Goal: Use online tool/utility: Utilize a website feature to perform a specific function

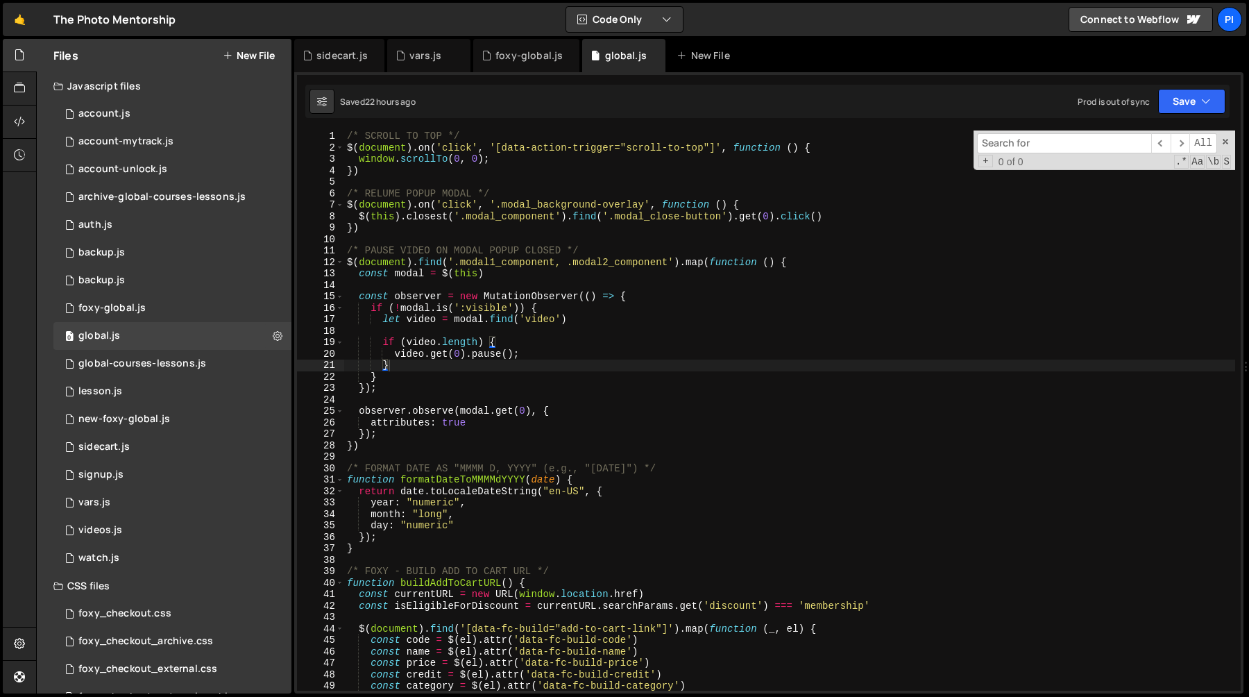
scroll to position [596, 0]
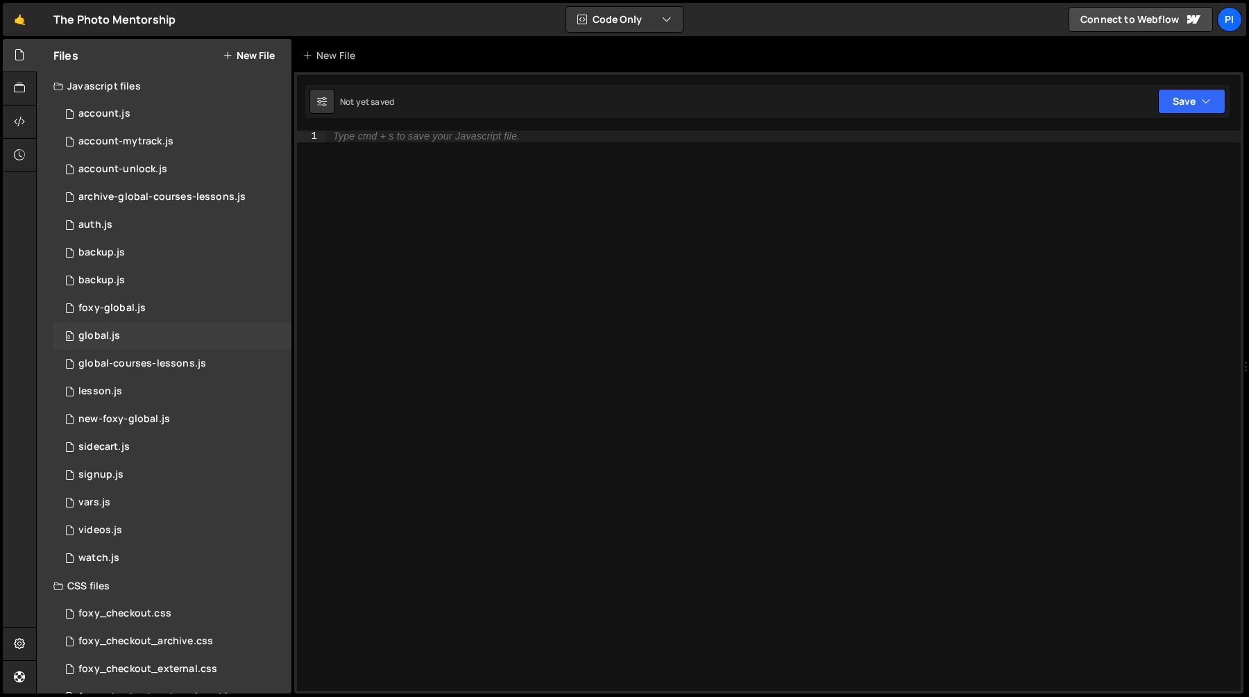
click at [132, 338] on div "0 global.js 0" at bounding box center [172, 336] width 238 height 28
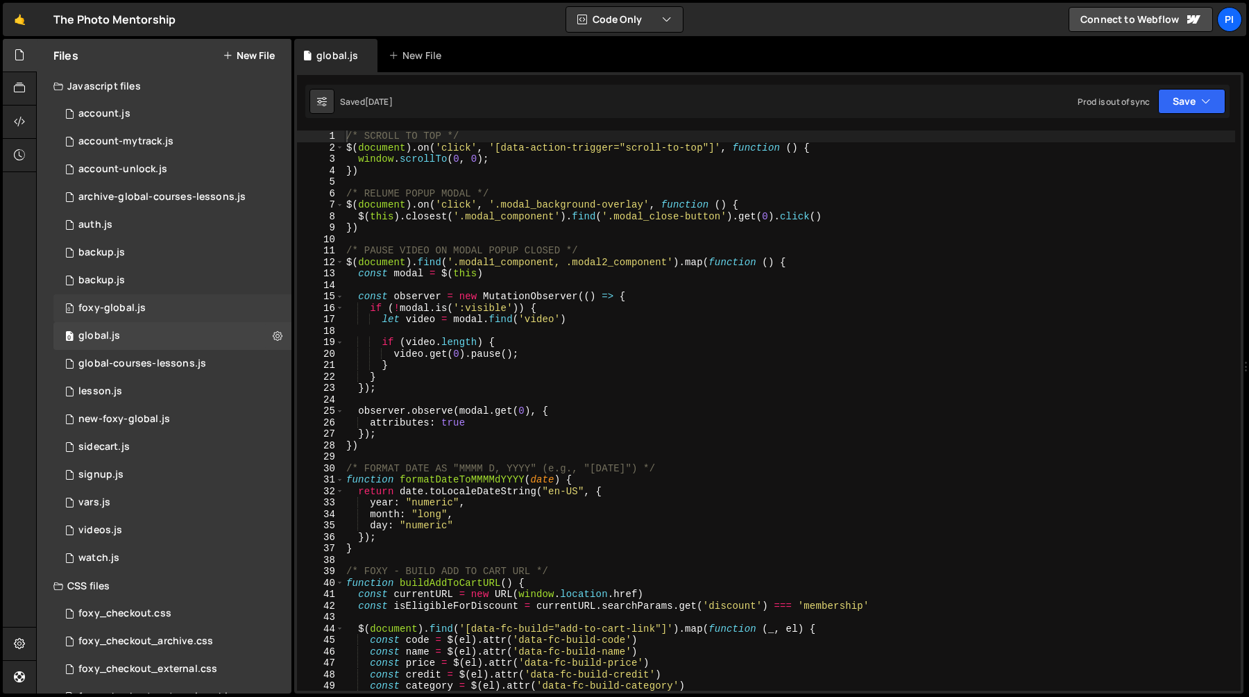
scroll to position [596, 0]
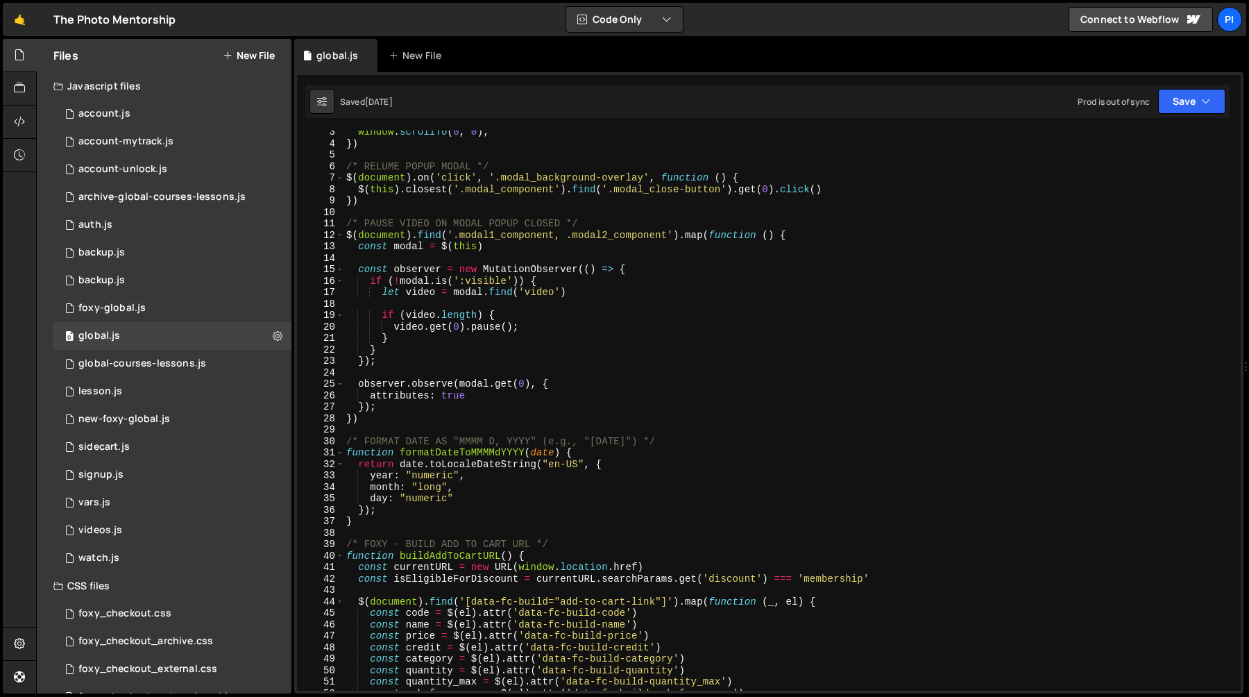
click at [564, 290] on div "window . scrollTo ( 0 , 0 ) ; }) /* RELUME POPUP MODAL */ $ ( document ) . on (…" at bounding box center [790, 417] width 892 height 583
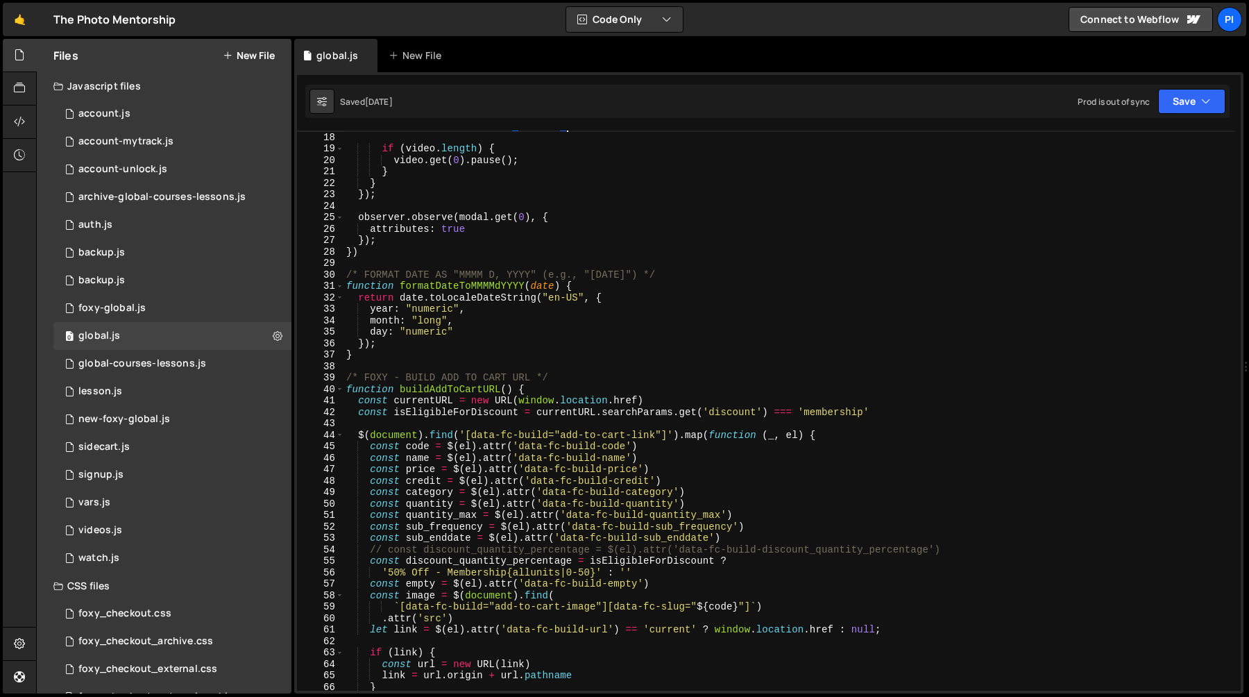
scroll to position [194, 0]
click at [704, 257] on div "let video = modal . find ( 'video' ) if ( video . length ) { video . get ( 0 ) …" at bounding box center [790, 411] width 892 height 583
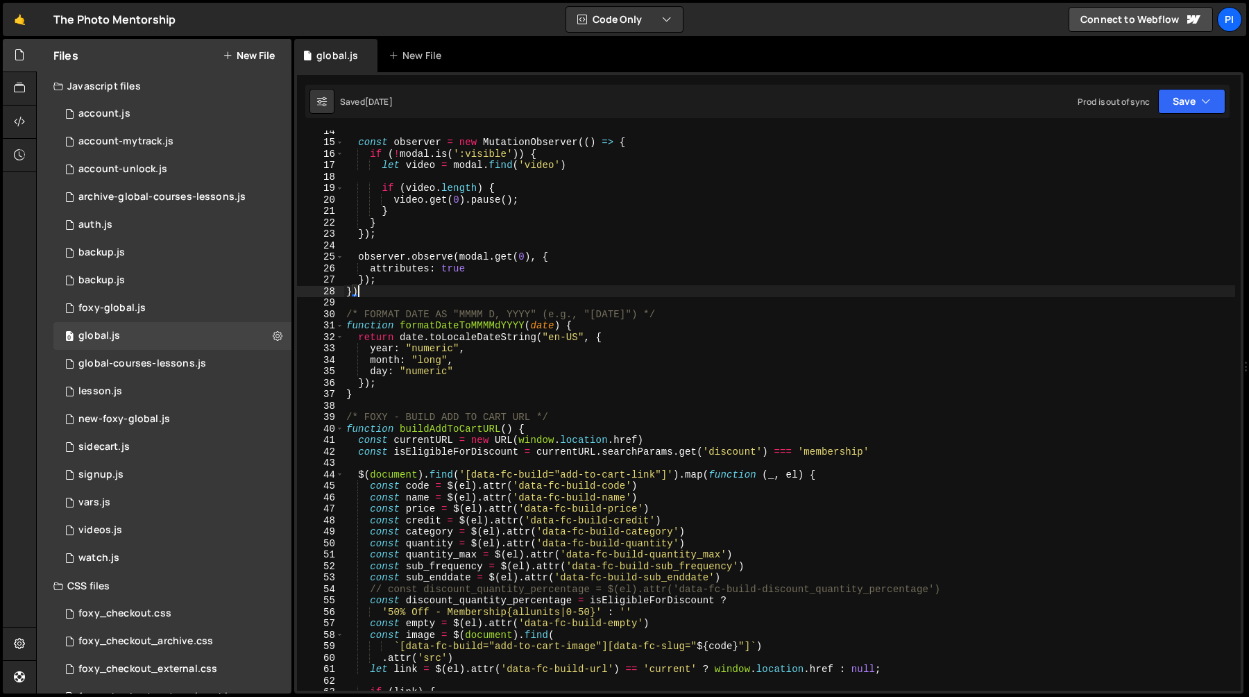
scroll to position [0, 0]
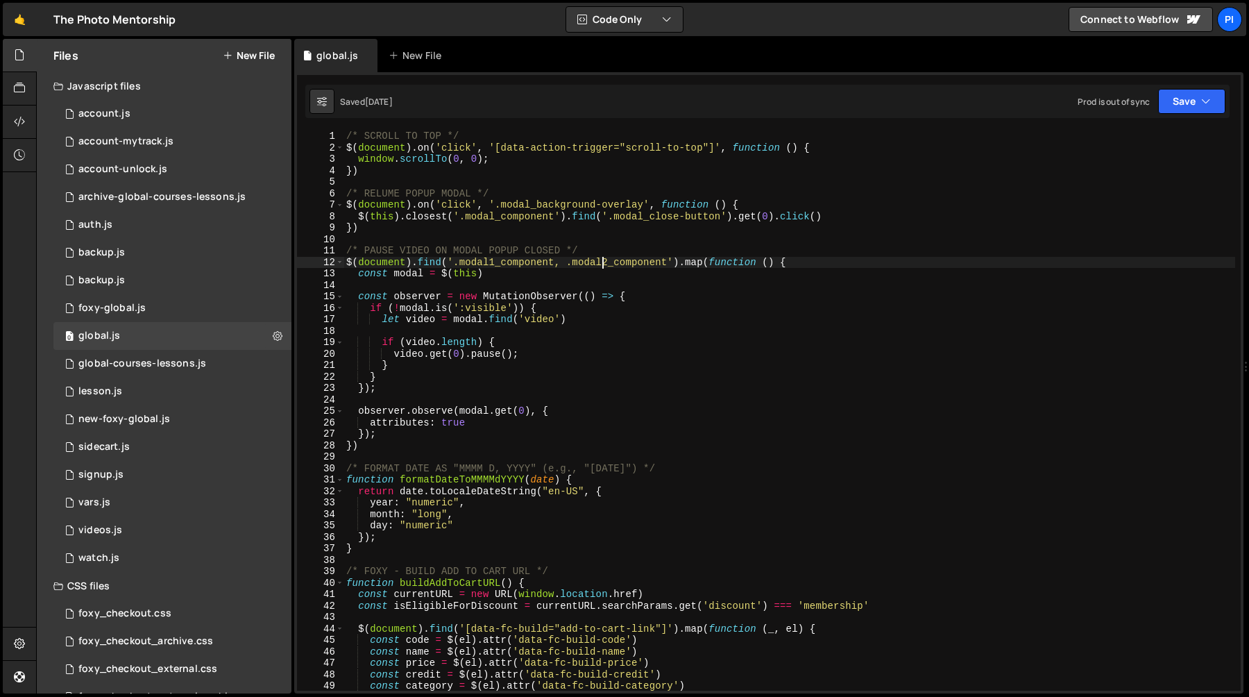
click at [603, 257] on div "/* SCROLL TO TOP */ $ ( document ) . on ( 'click' , '[data-action-trigger="scro…" at bounding box center [790, 421] width 892 height 583
type textarea "$(document).find('.modal1_component, .modal2_component').map(function () {"
click at [594, 242] on div "/* SCROLL TO TOP */ $ ( document ) . on ( 'click' , '[data-action-trigger="scro…" at bounding box center [790, 421] width 892 height 583
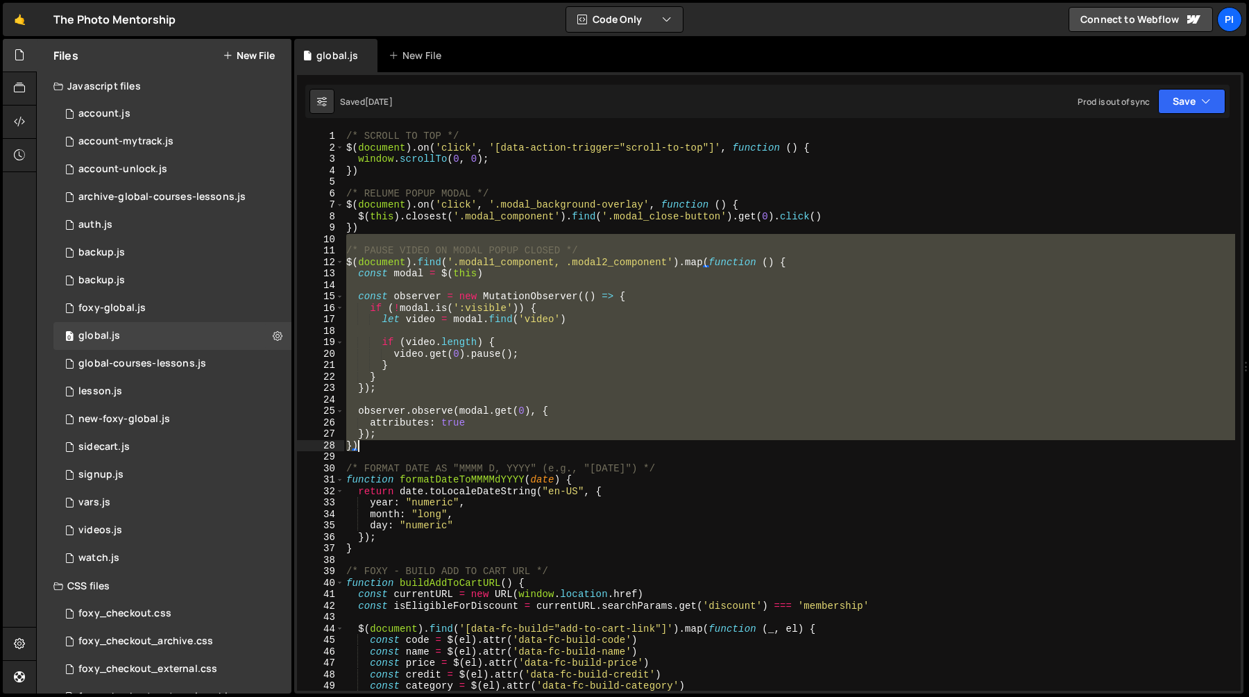
drag, startPoint x: 523, startPoint y: 238, endPoint x: 672, endPoint y: 446, distance: 256.2
click at [672, 446] on div "/* SCROLL TO TOP */ $ ( document ) . on ( 'click' , '[data-action-trigger="scro…" at bounding box center [790, 421] width 892 height 583
click at [660, 450] on div "/* SCROLL TO TOP */ $ ( document ) . on ( 'click' , '[data-action-trigger="scro…" at bounding box center [790, 410] width 892 height 560
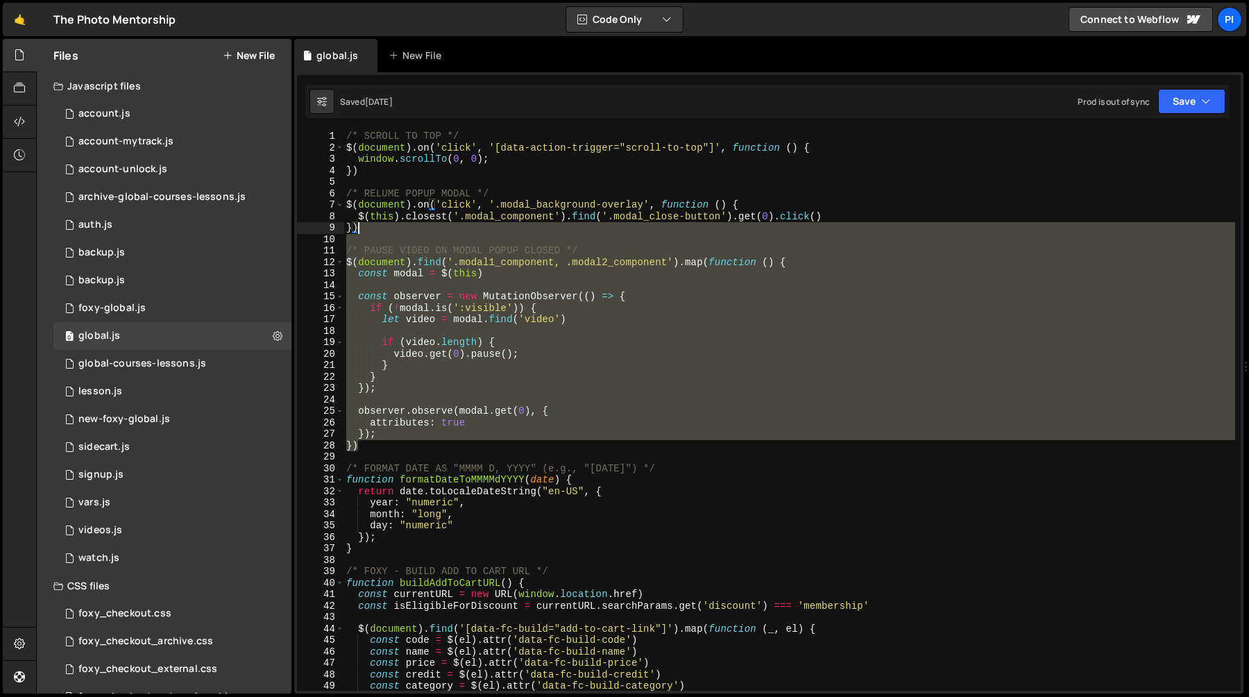
drag, startPoint x: 660, startPoint y: 450, endPoint x: 627, endPoint y: 230, distance: 221.8
click at [627, 230] on div "/* SCROLL TO TOP */ $ ( document ) . on ( 'click' , '[data-action-trigger="scro…" at bounding box center [790, 421] width 892 height 583
click at [593, 230] on div "/* SCROLL TO TOP */ $ ( document ) . on ( 'click' , '[data-action-trigger="scro…" at bounding box center [790, 410] width 892 height 560
type textarea "})"
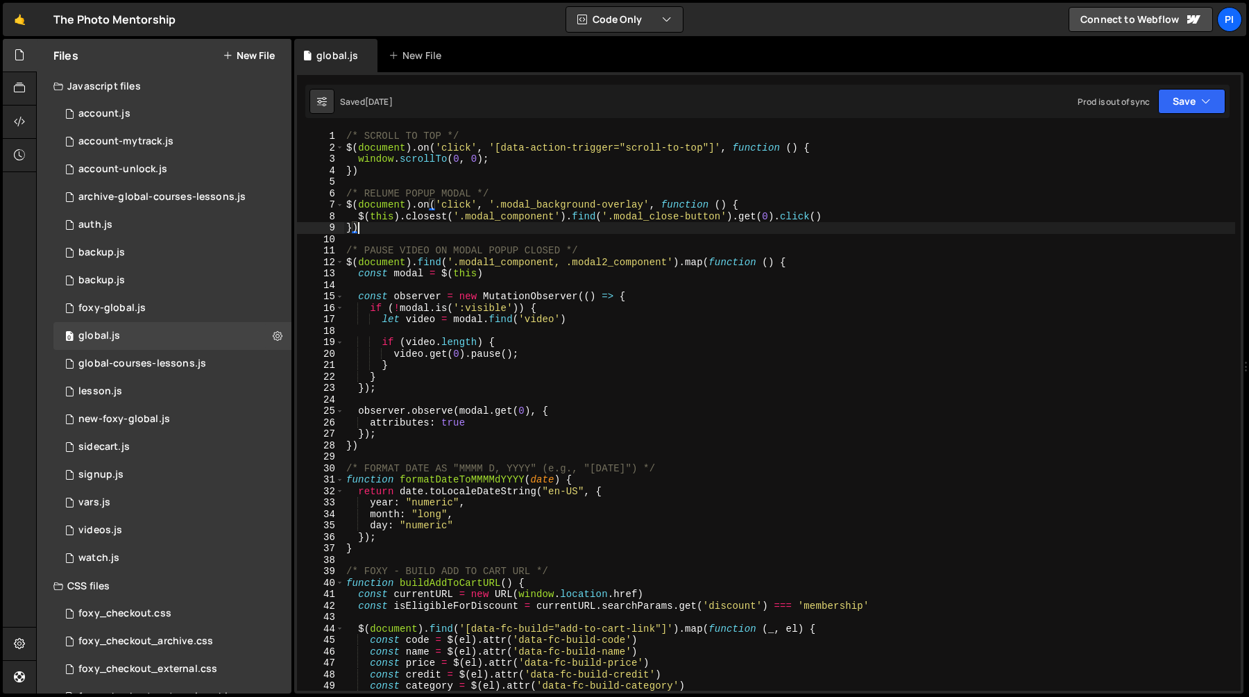
click at [565, 238] on div "/* SCROLL TO TOP */ $ ( document ) . on ( 'click' , '[data-action-trigger="scro…" at bounding box center [790, 421] width 892 height 583
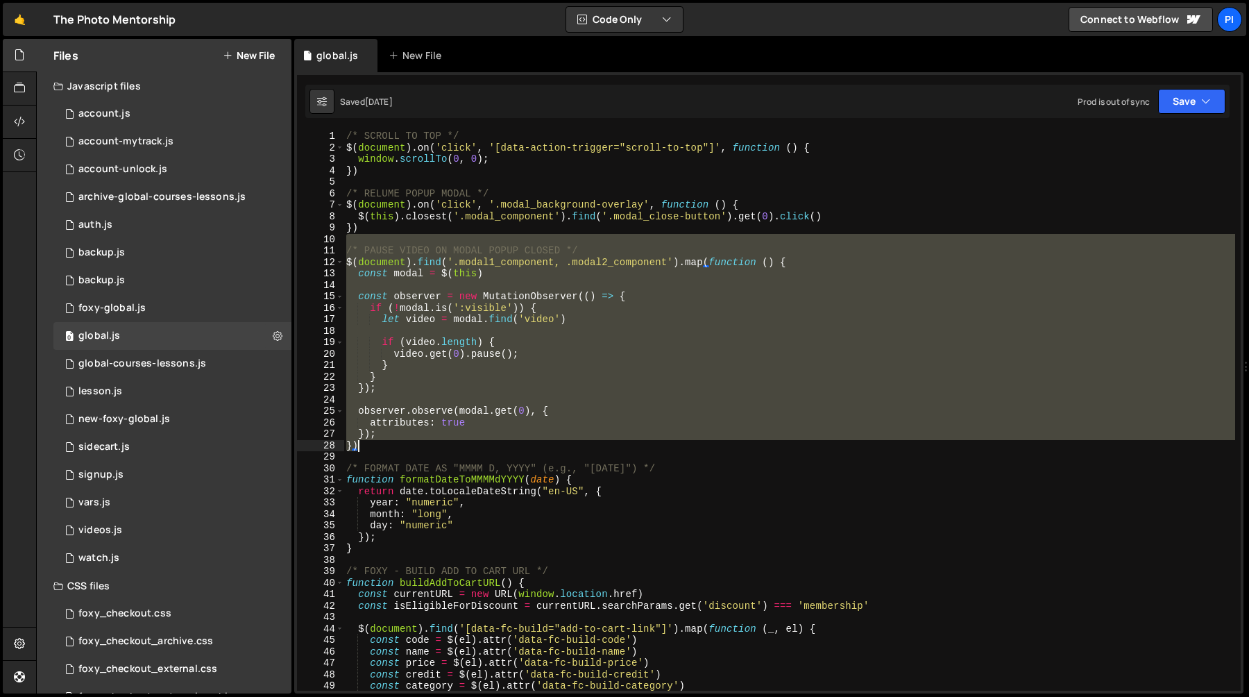
drag, startPoint x: 565, startPoint y: 238, endPoint x: 646, endPoint y: 450, distance: 227.4
click at [646, 450] on div "/* SCROLL TO TOP */ $ ( document ) . on ( 'click' , '[data-action-trigger="scro…" at bounding box center [790, 421] width 892 height 583
type textarea "}); })"
click at [593, 459] on div "/* SCROLL TO TOP */ $ ( document ) . on ( 'click' , '[data-action-trigger="scro…" at bounding box center [790, 421] width 892 height 583
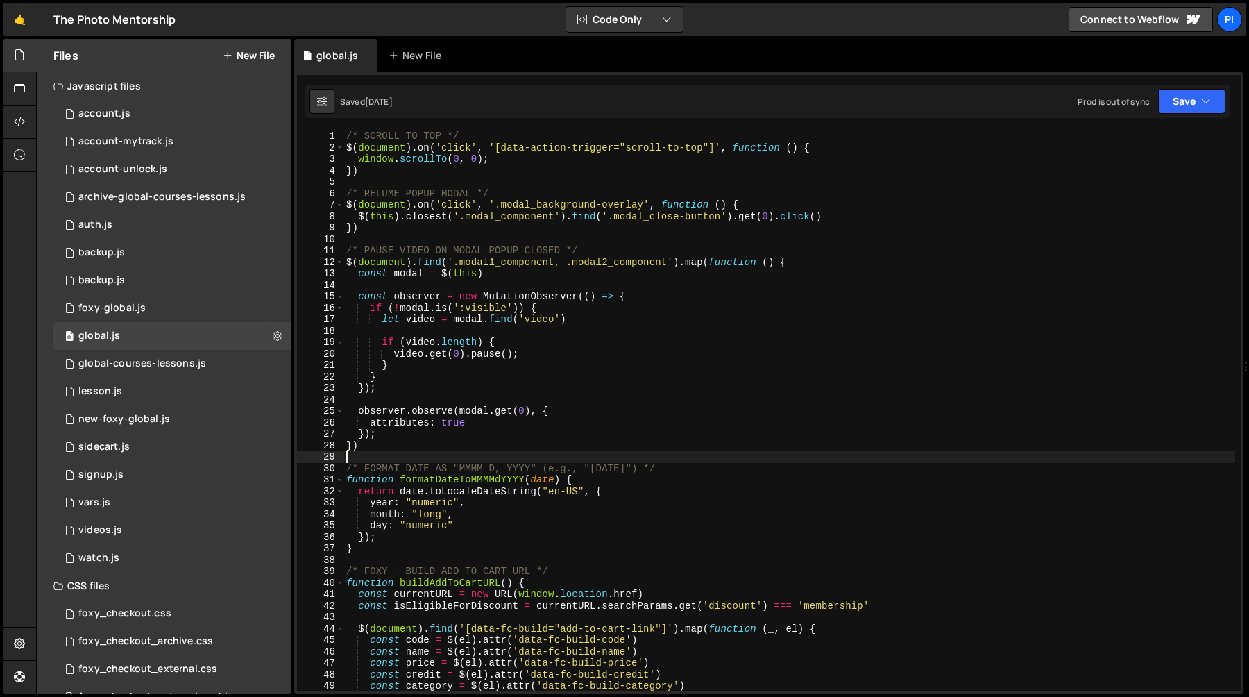
click at [585, 450] on div "/* SCROLL TO TOP */ $ ( document ) . on ( 'click' , '[data-action-trigger="scro…" at bounding box center [790, 421] width 892 height 583
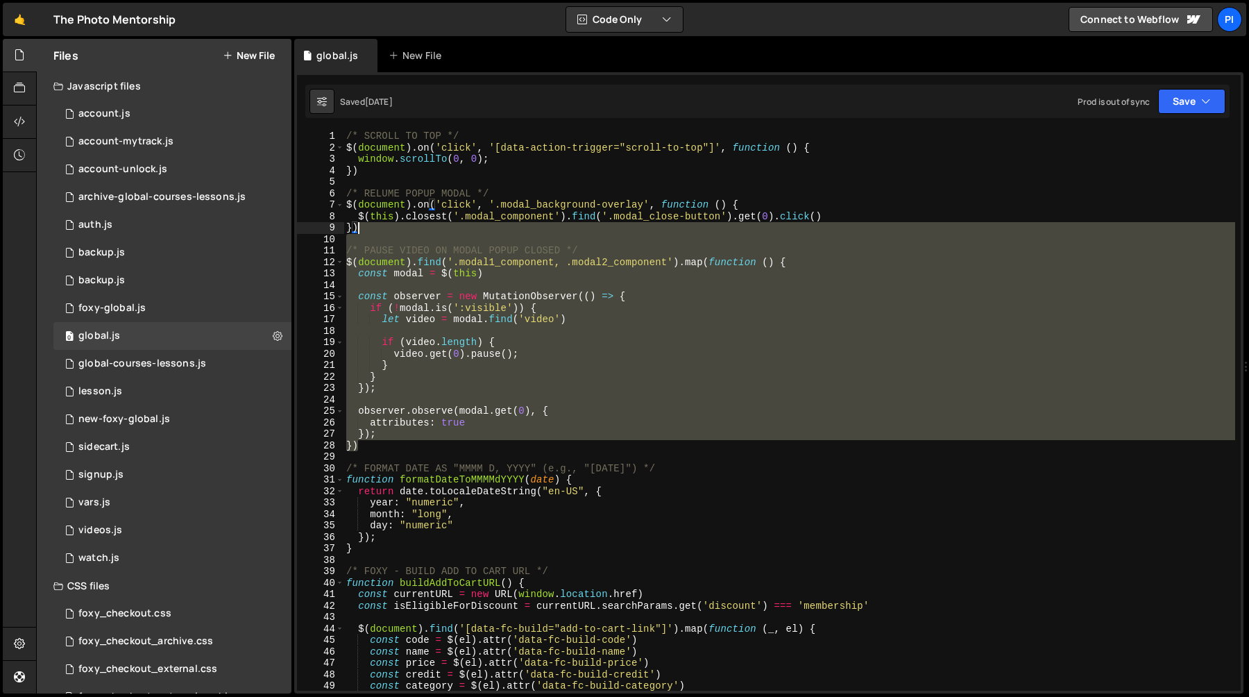
drag, startPoint x: 585, startPoint y: 450, endPoint x: 528, endPoint y: 232, distance: 225.2
click at [528, 232] on div "/* SCROLL TO TOP */ $ ( document ) . on ( 'click' , '[data-action-trigger="scro…" at bounding box center [790, 421] width 892 height 583
type textarea "})"
click at [499, 238] on div "/* SCROLL TO TOP */ $ ( document ) . on ( 'click' , '[data-action-trigger="scro…" at bounding box center [790, 410] width 892 height 560
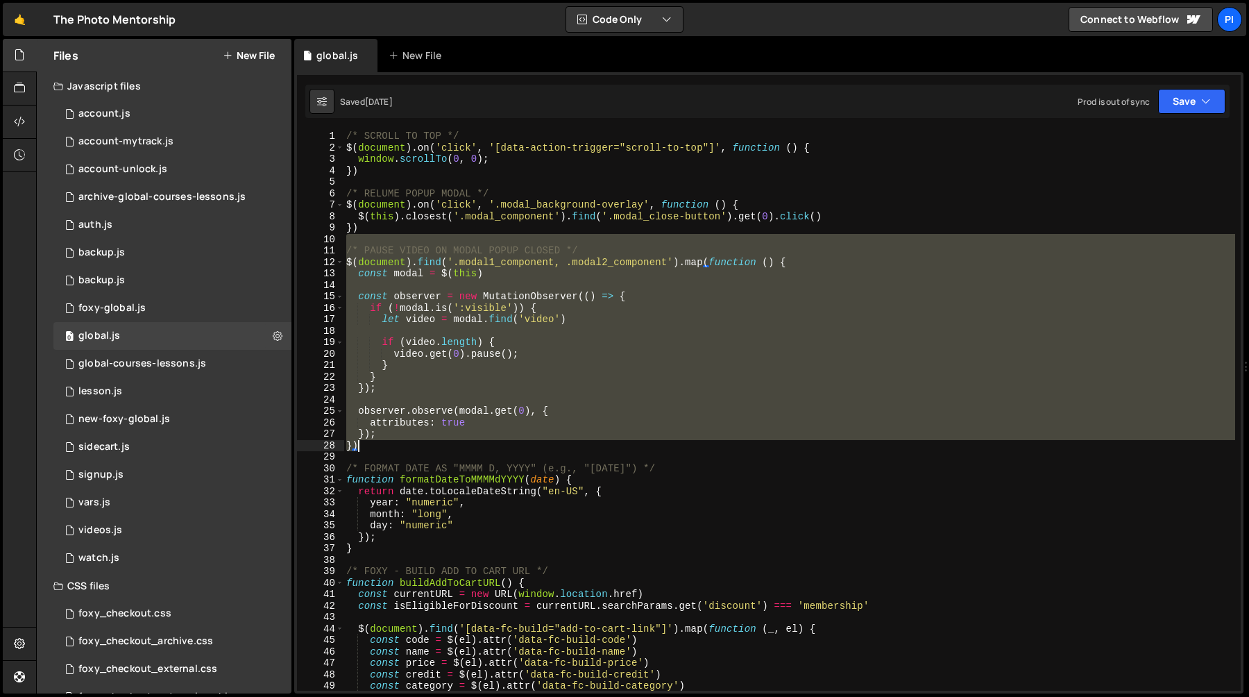
drag, startPoint x: 464, startPoint y: 240, endPoint x: 559, endPoint y: 445, distance: 225.5
click at [559, 445] on div "/* SCROLL TO TOP */ $ ( document ) . on ( 'click' , '[data-action-trigger="scro…" at bounding box center [790, 421] width 892 height 583
click at [552, 447] on div "/* SCROLL TO TOP */ $ ( document ) . on ( 'click' , '[data-action-trigger="scro…" at bounding box center [790, 410] width 892 height 560
drag, startPoint x: 552, startPoint y: 447, endPoint x: 548, endPoint y: 239, distance: 208.3
click at [548, 239] on div "/* SCROLL TO TOP */ $ ( document ) . on ( 'click' , '[data-action-trigger="scro…" at bounding box center [790, 421] width 892 height 583
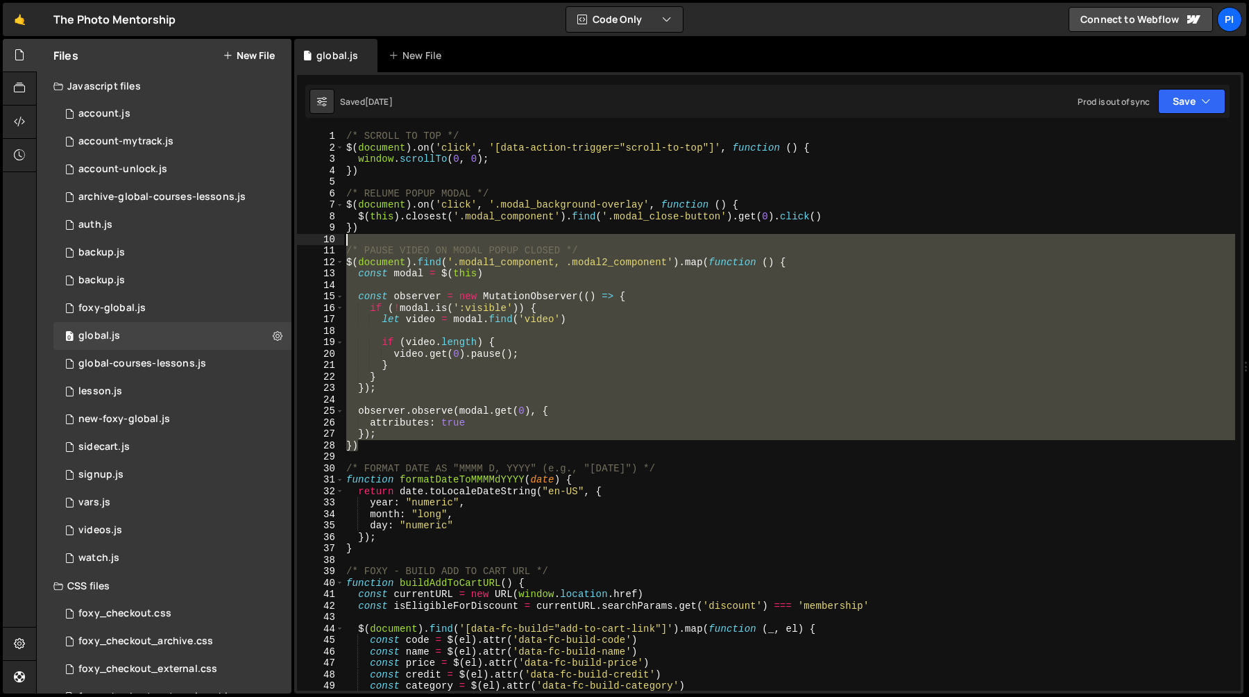
type textarea "/* PAUSE VIDEO ON MODAL POPUP CLOSED */"
click at [541, 239] on div "/* SCROLL TO TOP */ $ ( document ) . on ( 'click' , '[data-action-trigger="scro…" at bounding box center [790, 410] width 892 height 560
drag, startPoint x: 541, startPoint y: 239, endPoint x: 580, endPoint y: 445, distance: 209.8
click at [580, 445] on div "/* SCROLL TO TOP */ $ ( document ) . on ( 'click' , '[data-action-trigger="scro…" at bounding box center [790, 421] width 892 height 583
click at [548, 448] on div "/* SCROLL TO TOP */ $ ( document ) . on ( 'click' , '[data-action-trigger="scro…" at bounding box center [790, 410] width 892 height 560
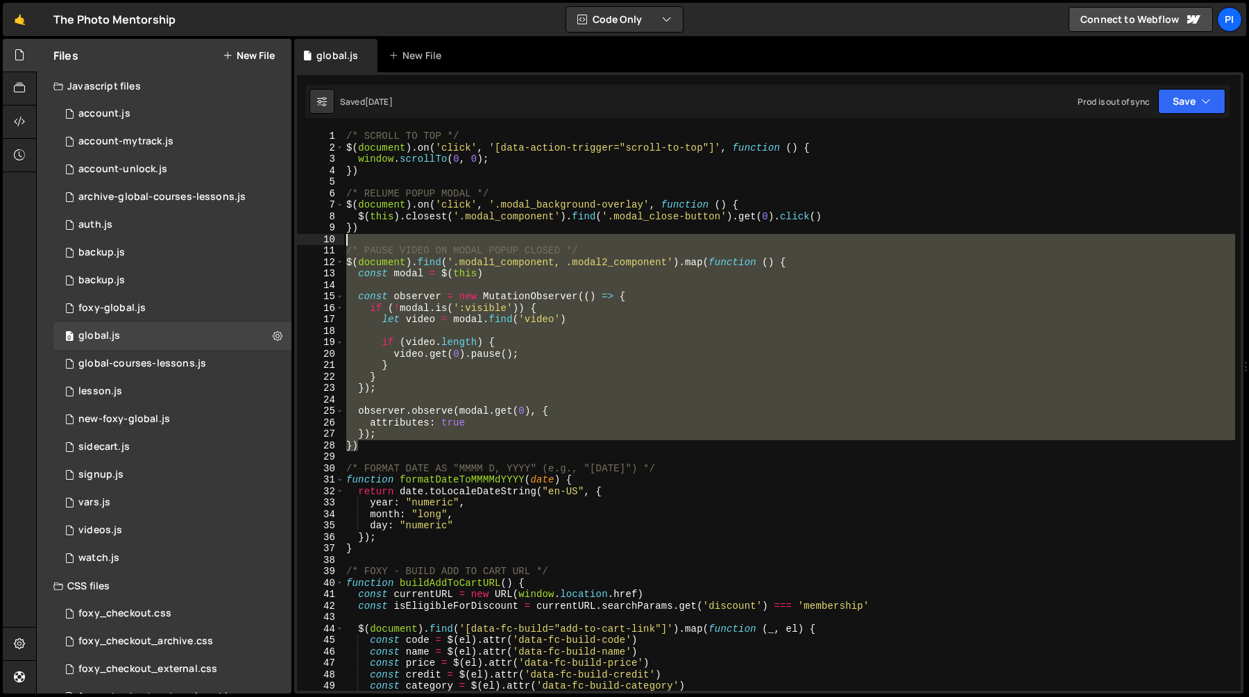
drag, startPoint x: 548, startPoint y: 448, endPoint x: 538, endPoint y: 234, distance: 214.7
click at [538, 234] on div "/* SCROLL TO TOP */ $ ( document ) . on ( 'click' , '[data-action-trigger="scro…" at bounding box center [790, 421] width 892 height 583
type textarea "/* PAUSE VIDEO ON MODAL POPUP CLOSED */"
click at [538, 234] on div "/* SCROLL TO TOP */ $ ( document ) . on ( 'click' , '[data-action-trigger="scro…" at bounding box center [790, 421] width 892 height 583
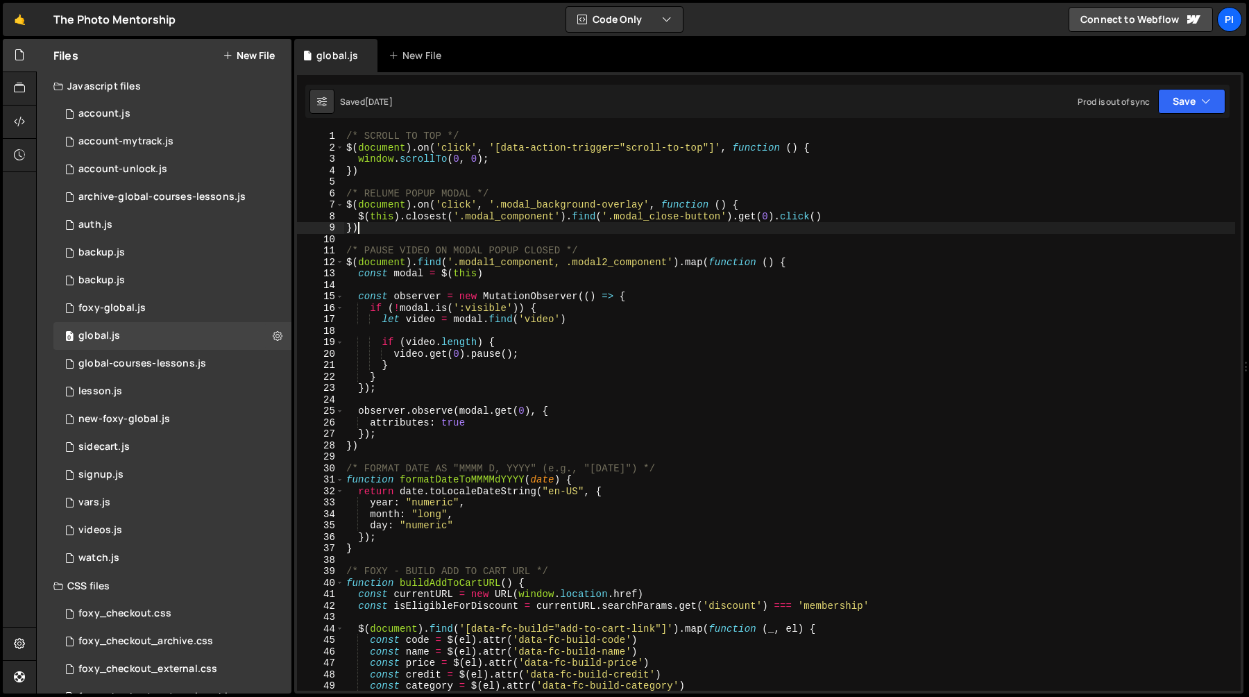
click at [491, 226] on div "/* SCROLL TO TOP */ $ ( document ) . on ( 'click' , '[data-action-trigger="scro…" at bounding box center [790, 421] width 892 height 583
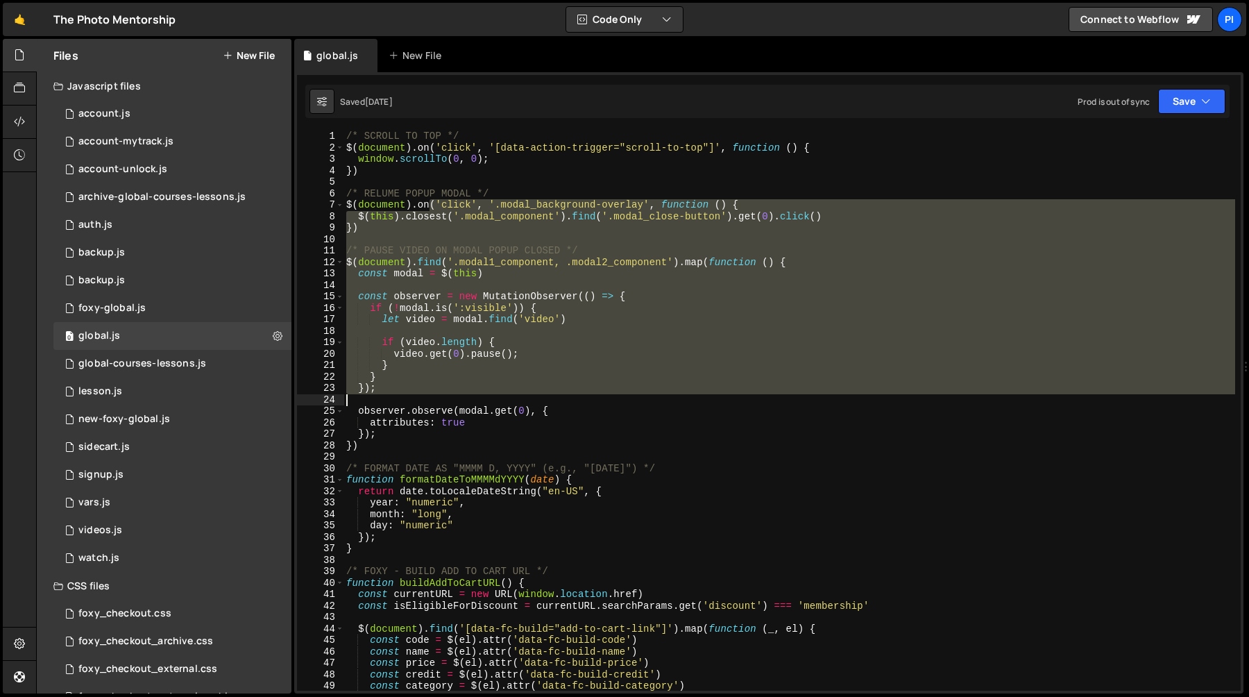
drag, startPoint x: 491, startPoint y: 226, endPoint x: 501, endPoint y: 398, distance: 171.7
click at [501, 398] on div "/* SCROLL TO TOP */ $ ( document ) . on ( 'click' , '[data-action-trigger="scro…" at bounding box center [790, 421] width 892 height 583
type textarea "});"
click at [471, 239] on div "/* SCROLL TO TOP */ $ ( document ) . on ( 'click' , '[data-action-trigger="scro…" at bounding box center [790, 410] width 892 height 560
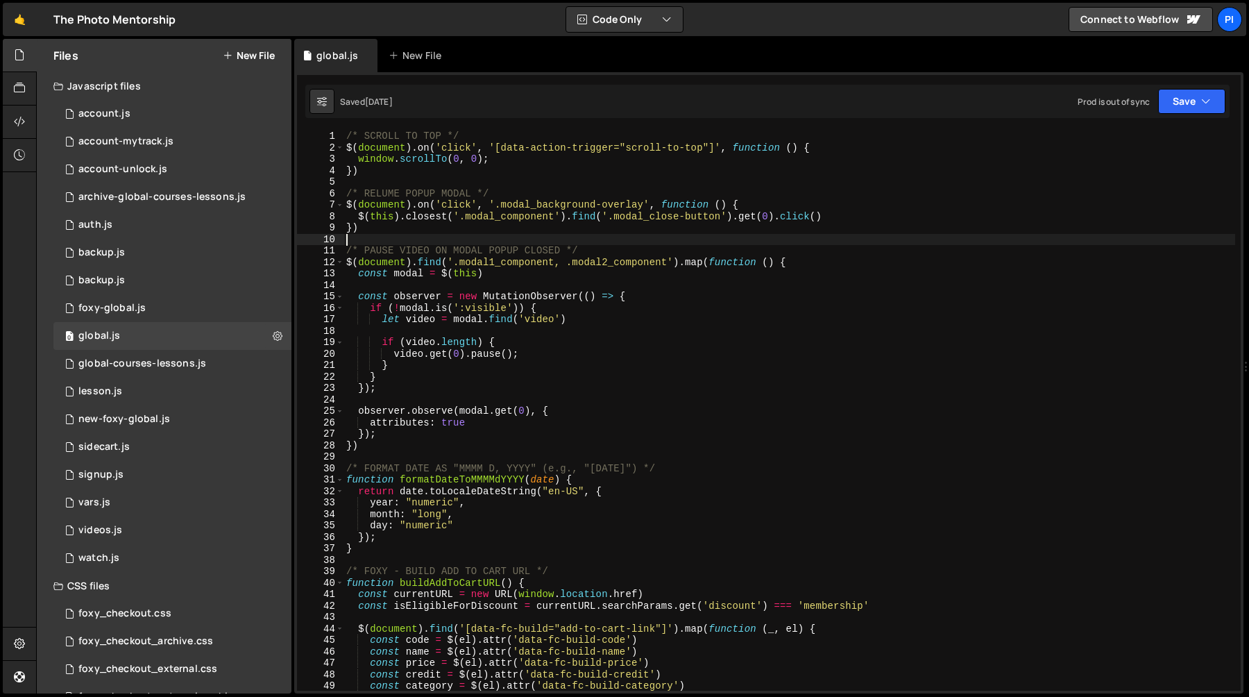
click at [469, 224] on div "/* SCROLL TO TOP */ $ ( document ) . on ( 'click' , '[data-action-trigger="scro…" at bounding box center [790, 421] width 892 height 583
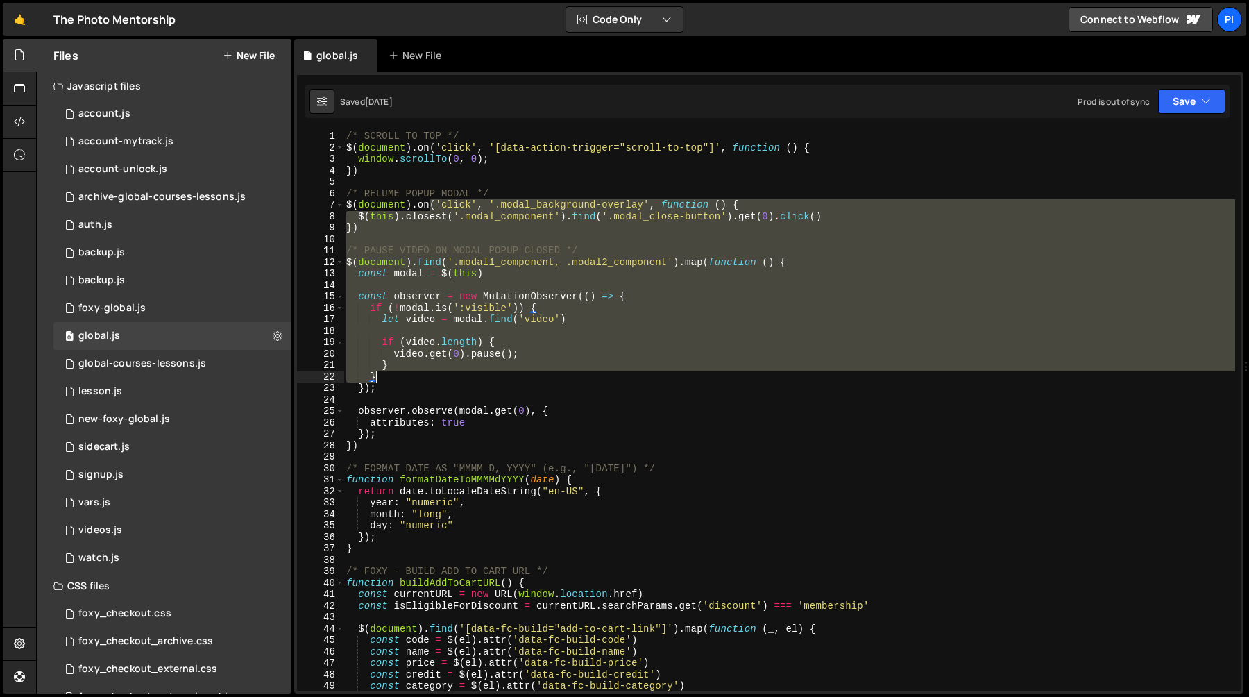
drag, startPoint x: 469, startPoint y: 224, endPoint x: 498, endPoint y: 378, distance: 156.1
click at [498, 378] on div "/* SCROLL TO TOP */ $ ( document ) . on ( 'click' , '[data-action-trigger="scro…" at bounding box center [790, 421] width 892 height 583
type textarea "} }"
click at [398, 241] on div "/* SCROLL TO TOP */ $ ( document ) . on ( 'click' , '[data-action-trigger="scro…" at bounding box center [790, 410] width 892 height 560
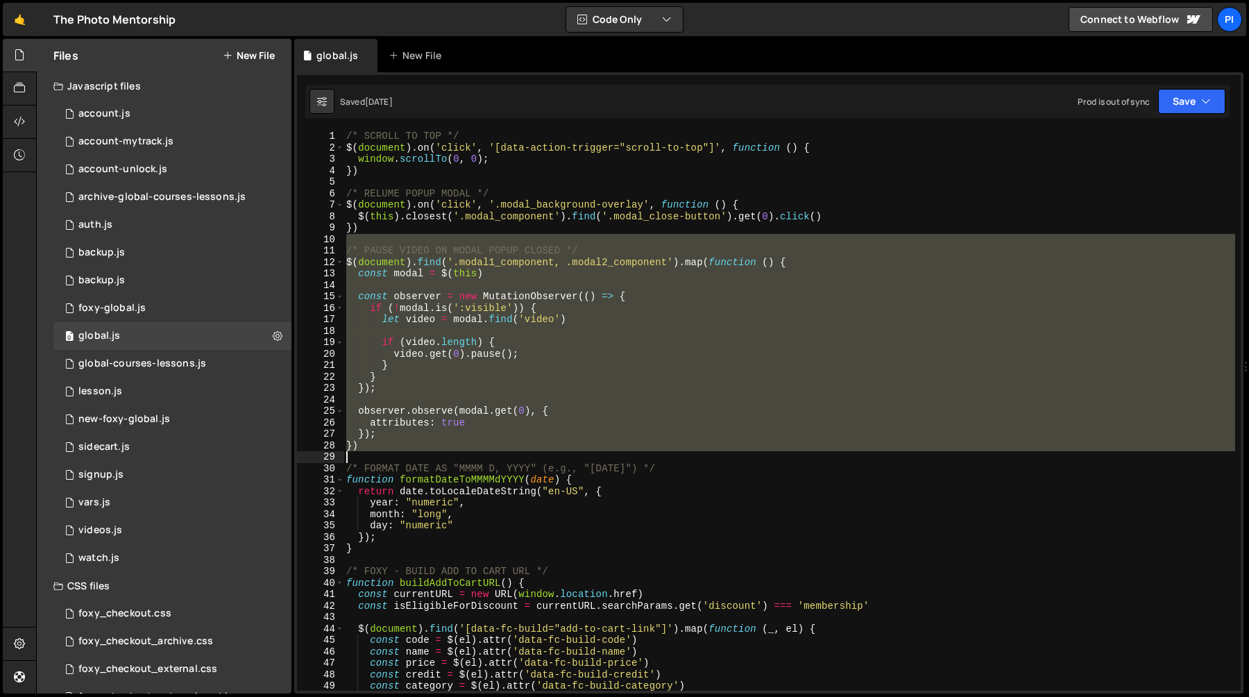
drag, startPoint x: 398, startPoint y: 241, endPoint x: 451, endPoint y: 451, distance: 217.0
click at [451, 451] on div "/* SCROLL TO TOP */ $ ( document ) . on ( 'click' , '[data-action-trigger="scro…" at bounding box center [790, 421] width 892 height 583
click at [416, 440] on div "/* SCROLL TO TOP */ $ ( document ) . on ( 'click' , '[data-action-trigger="scro…" at bounding box center [790, 410] width 892 height 560
drag, startPoint x: 412, startPoint y: 441, endPoint x: 428, endPoint y: 242, distance: 200.6
click at [428, 242] on div "/* SCROLL TO TOP */ $ ( document ) . on ( 'click' , '[data-action-trigger="scro…" at bounding box center [790, 421] width 892 height 583
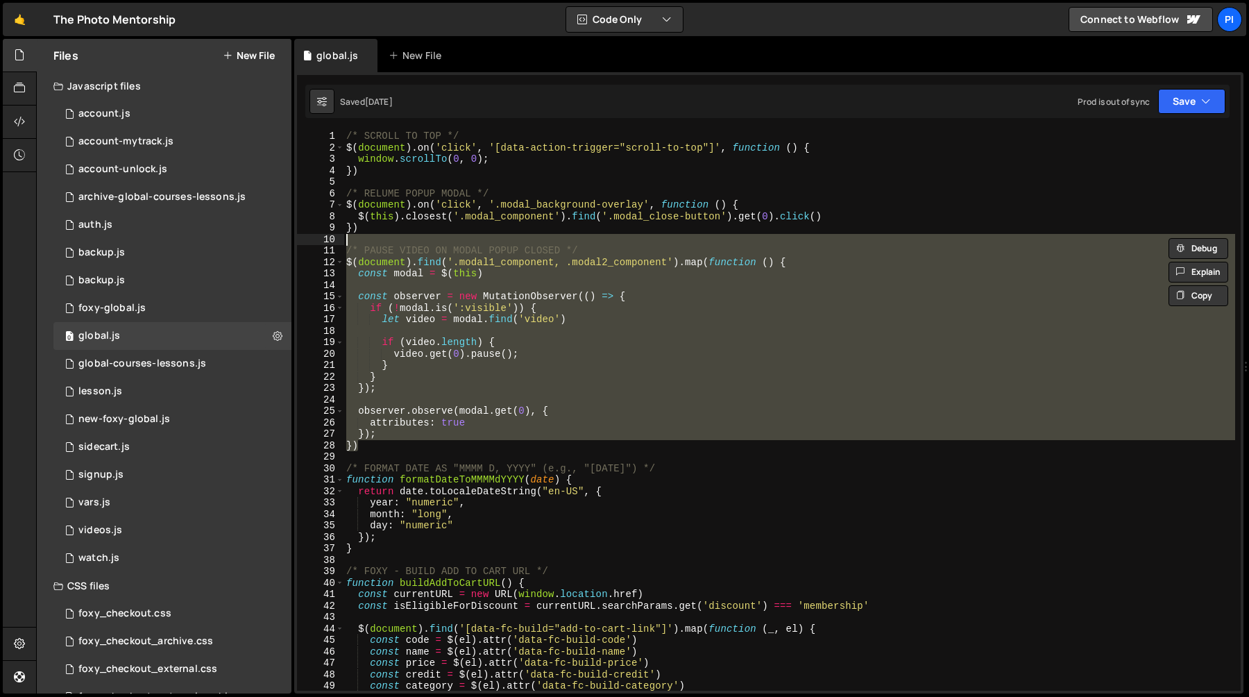
click at [437, 230] on div "/* SCROLL TO TOP */ $ ( document ) . on ( 'click' , '[data-action-trigger="scro…" at bounding box center [790, 421] width 892 height 583
type textarea "})"
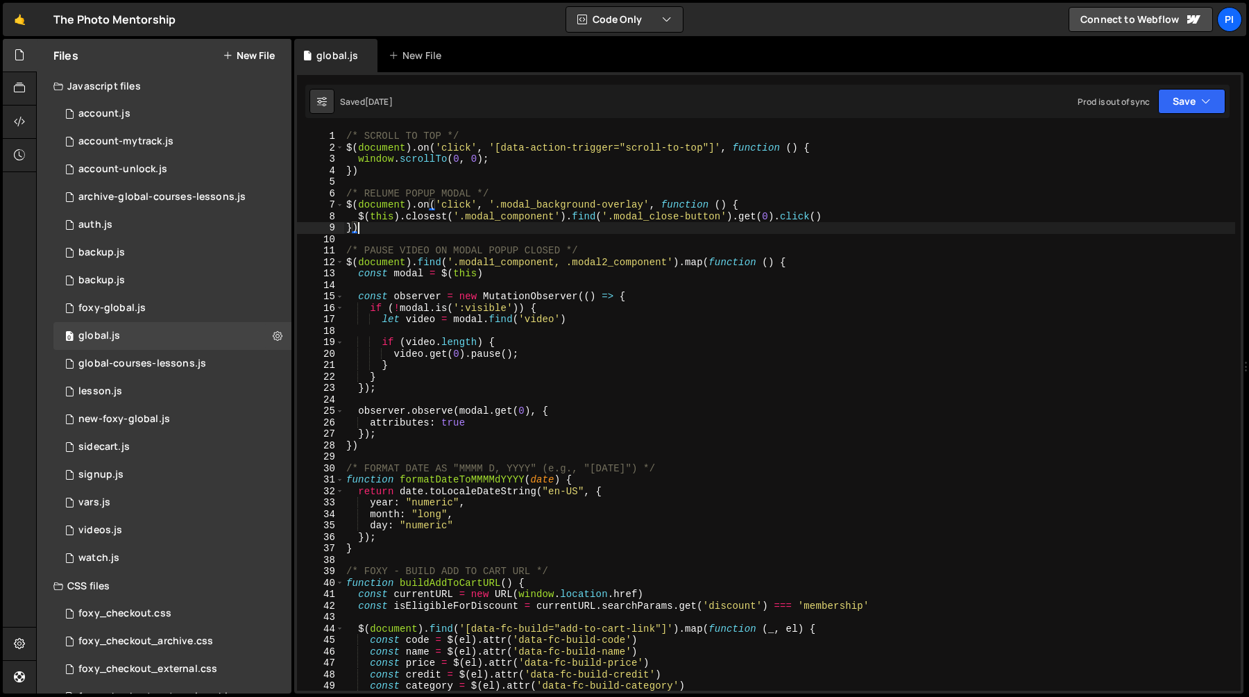
click at [427, 242] on div "/* SCROLL TO TOP */ $ ( document ) . on ( 'click' , '[data-action-trigger="scro…" at bounding box center [790, 421] width 892 height 583
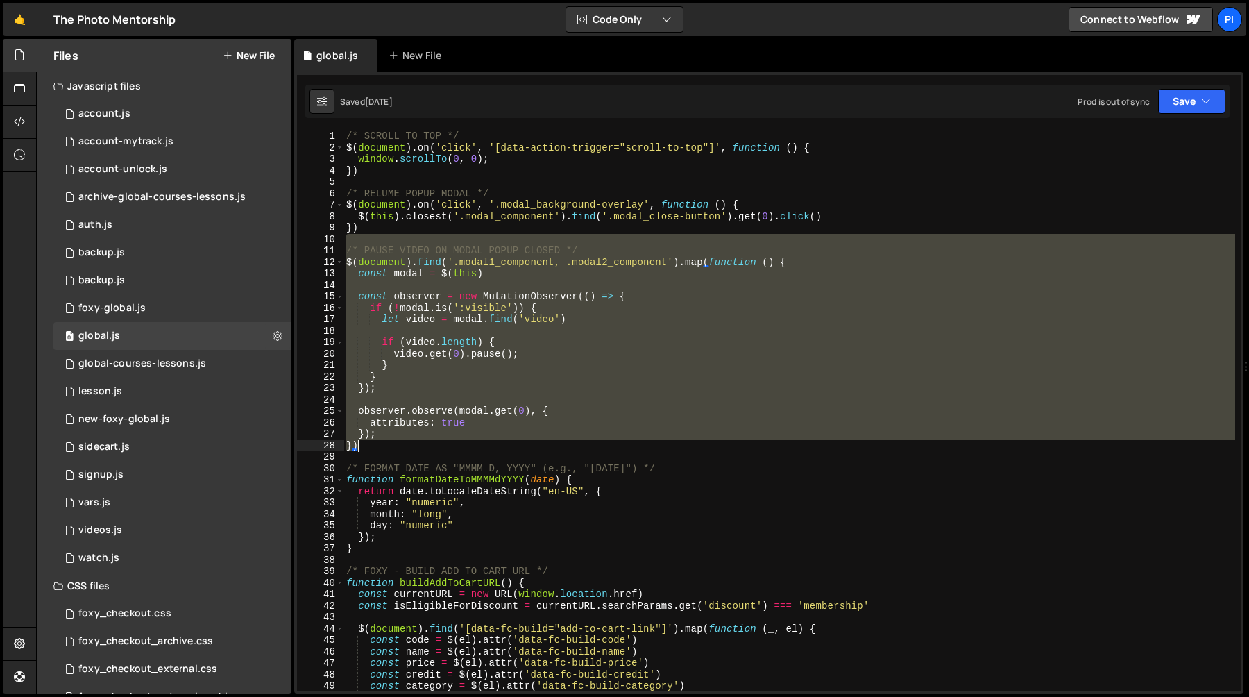
drag, startPoint x: 427, startPoint y: 242, endPoint x: 450, endPoint y: 443, distance: 203.3
click at [450, 443] on div "/* SCROLL TO TOP */ $ ( document ) . on ( 'click' , '[data-action-trigger="scro…" at bounding box center [790, 421] width 892 height 583
click at [439, 446] on div "/* SCROLL TO TOP */ $ ( document ) . on ( 'click' , '[data-action-trigger="scro…" at bounding box center [790, 410] width 892 height 560
type textarea "})"
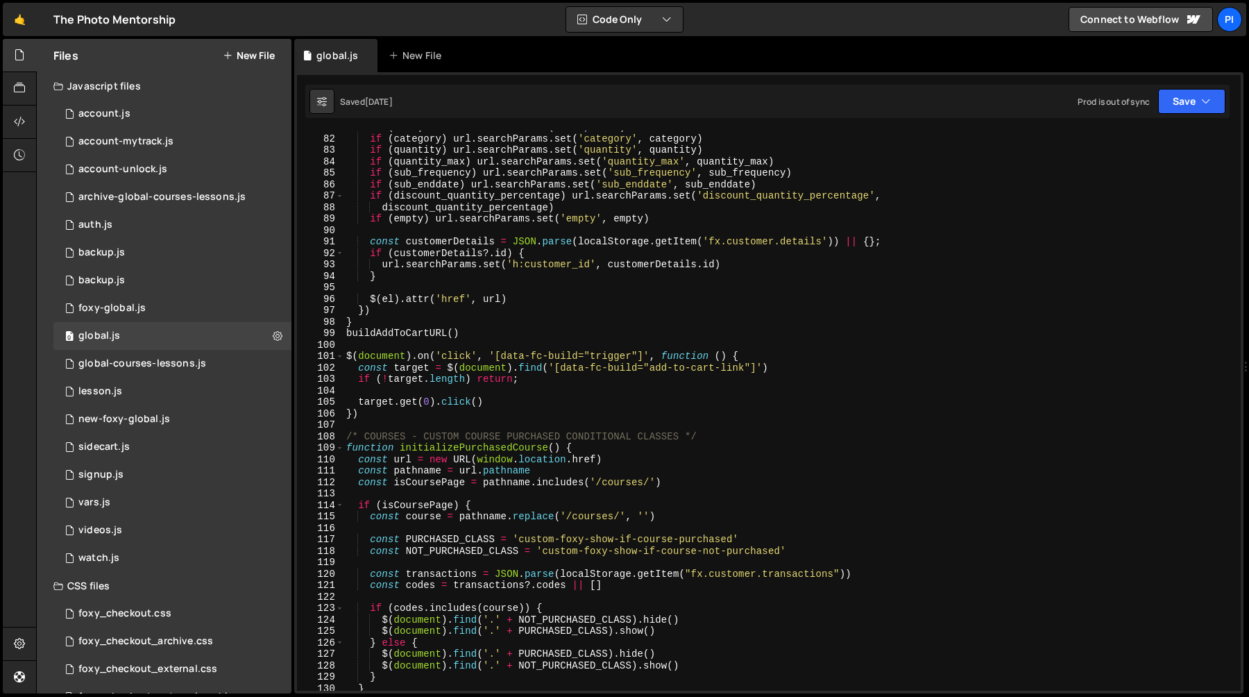
scroll to position [925, 0]
click at [110, 552] on div "watch.js" at bounding box center [98, 558] width 41 height 12
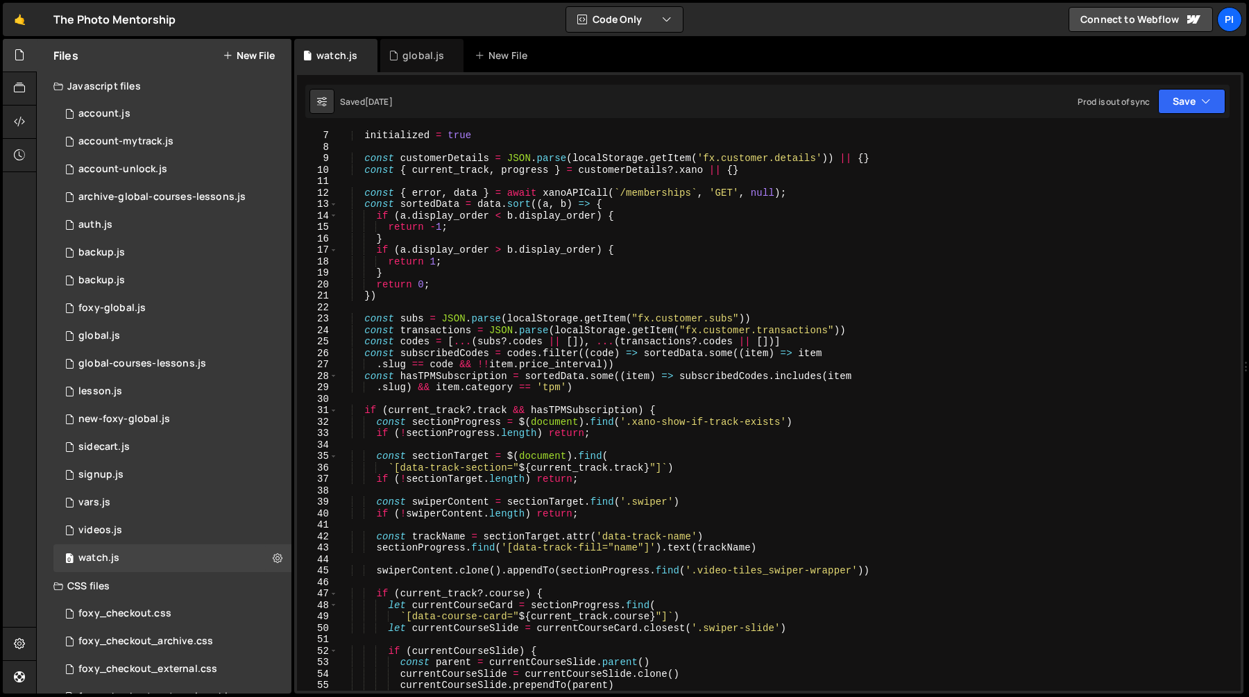
scroll to position [75, 0]
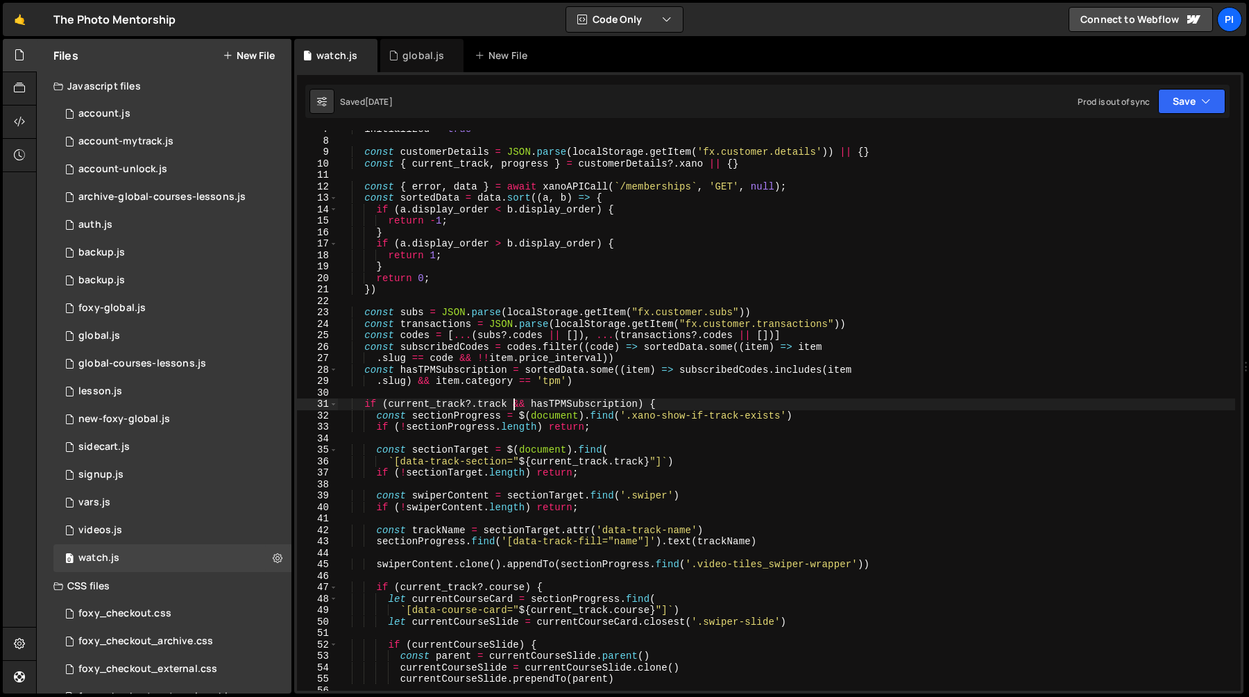
click at [511, 405] on div "initialized = true const customerDetails = JSON . parse ( localStorage . getIte…" at bounding box center [786, 415] width 897 height 583
type textarea "if (current_track?.track) {"
drag, startPoint x: 511, startPoint y: 405, endPoint x: 620, endPoint y: 399, distance: 109.1
click at [620, 399] on div "initialized = true const customerDetails = JSON . parse ( localStorage . getIte…" at bounding box center [786, 415] width 897 height 583
click at [1198, 108] on button "Save" at bounding box center [1191, 101] width 67 height 25
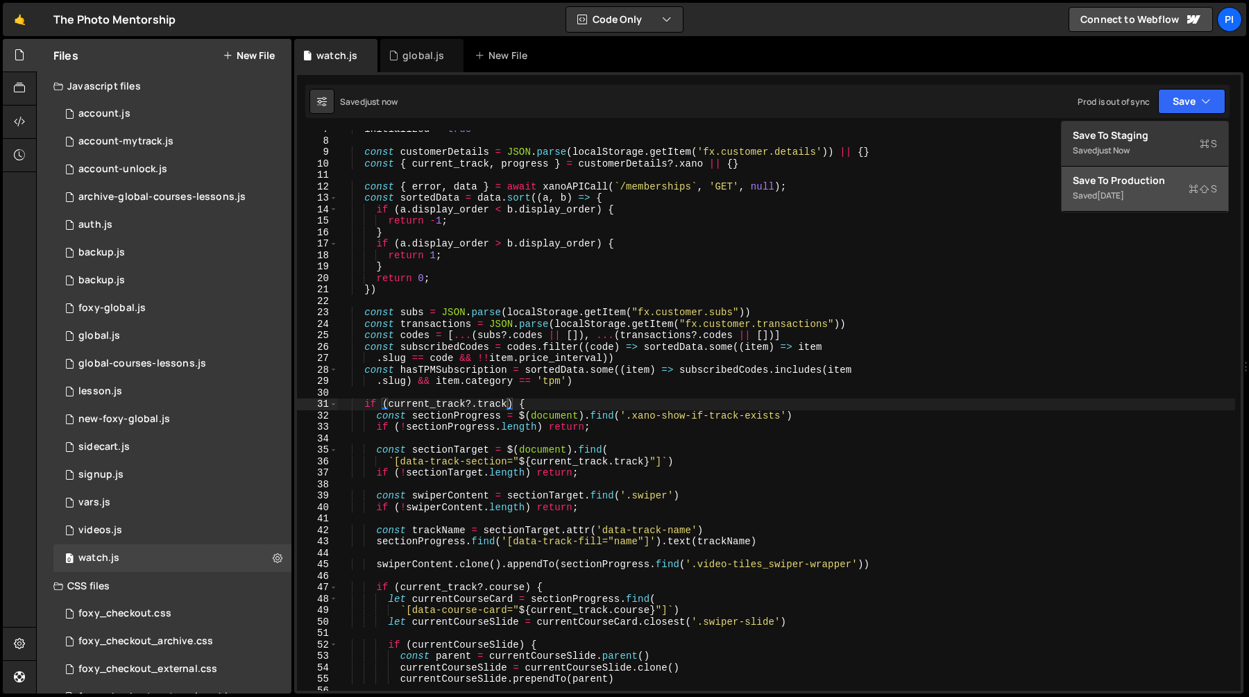
click at [1160, 187] on div "Saved [DATE]" at bounding box center [1145, 195] width 144 height 17
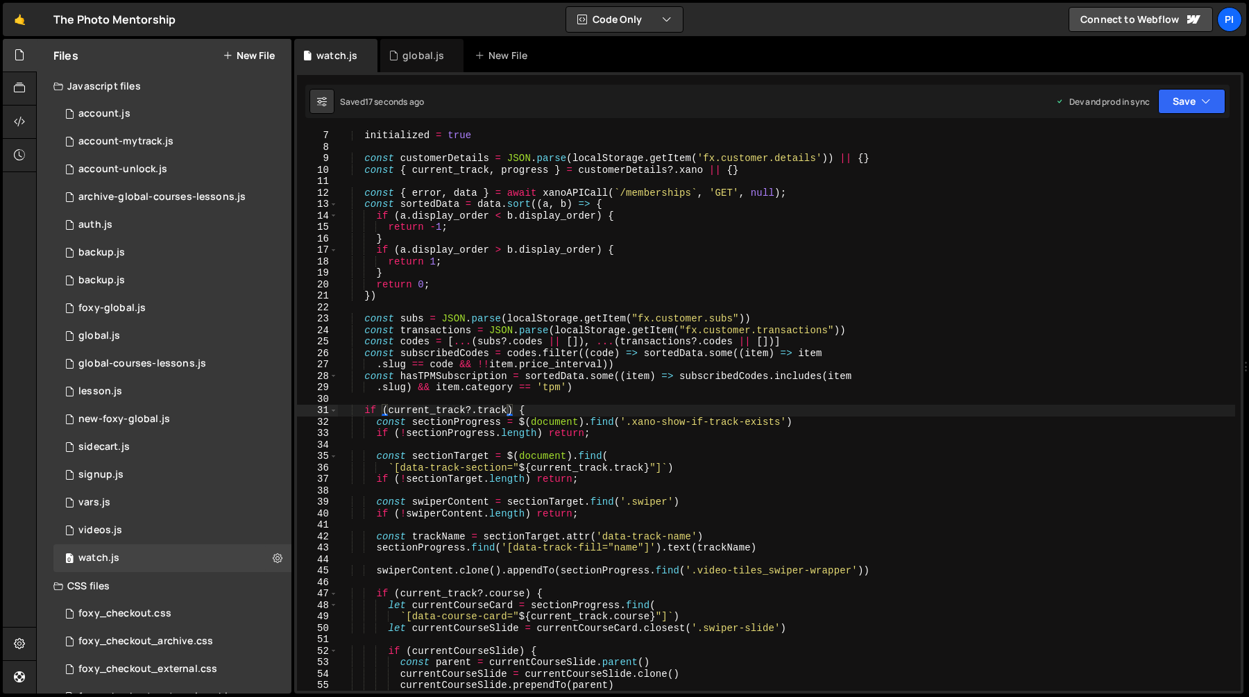
scroll to position [45, 0]
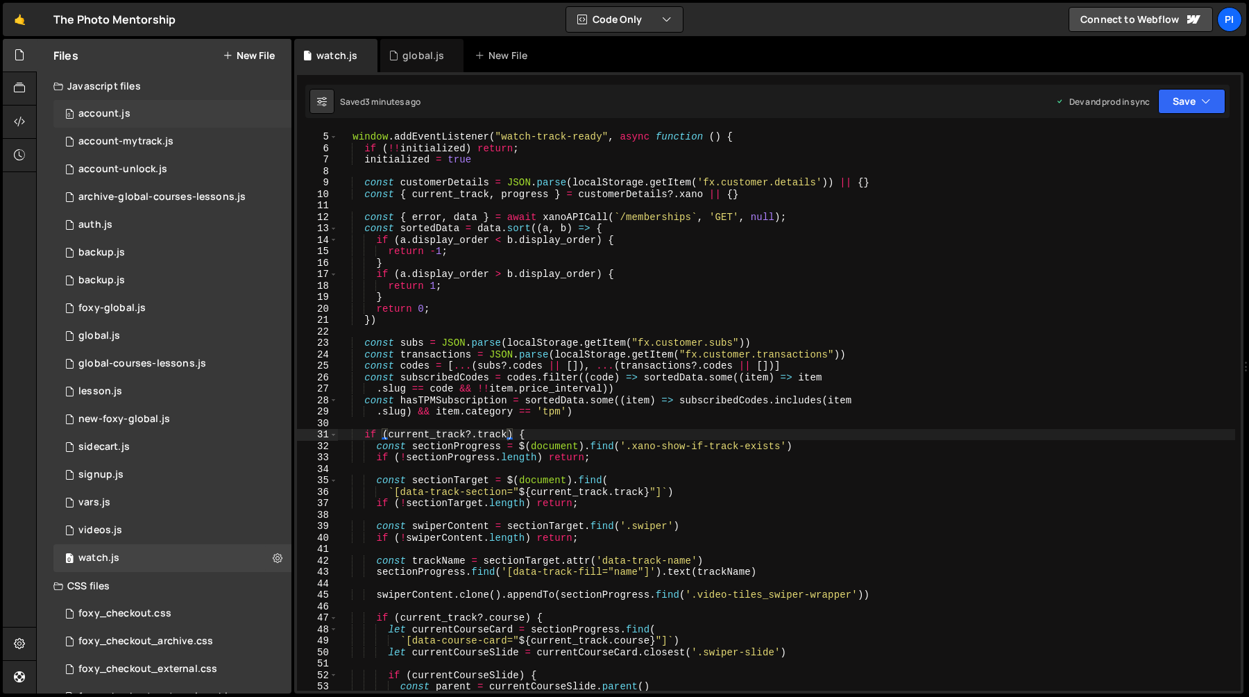
click at [126, 105] on div "0 account.js 0" at bounding box center [172, 114] width 238 height 28
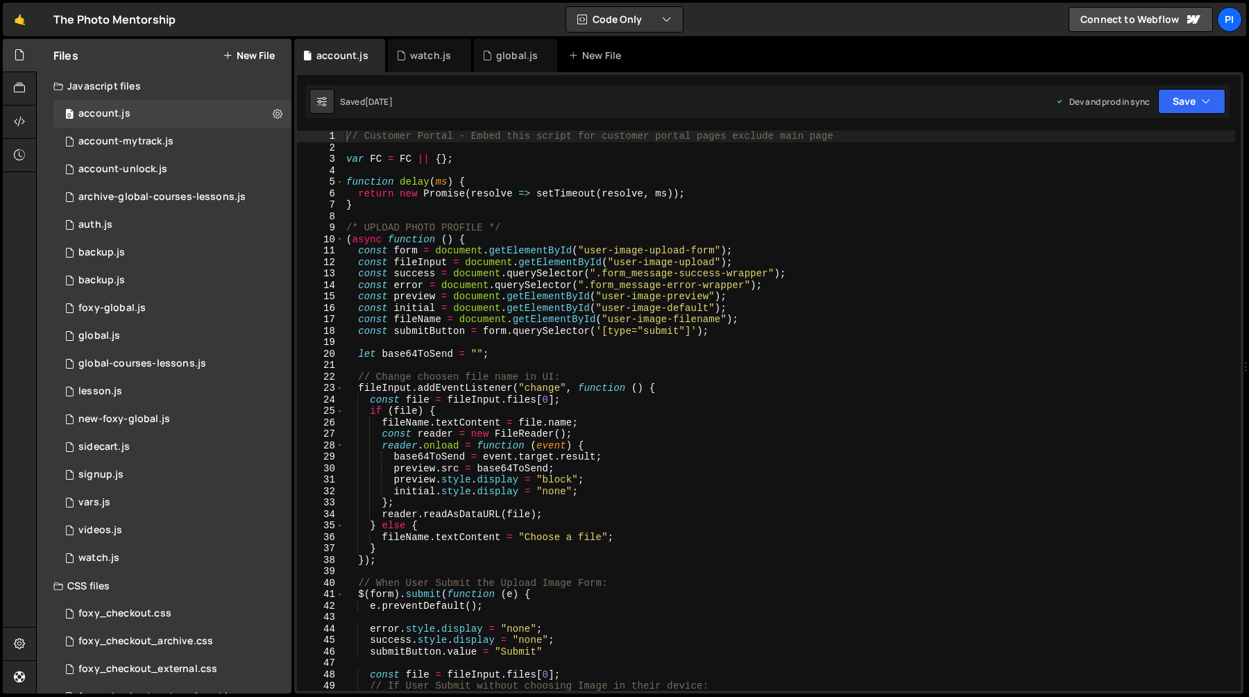
click at [493, 235] on div "// Customer Portal - Embed this script for customer portal pages exclude main p…" at bounding box center [790, 421] width 892 height 583
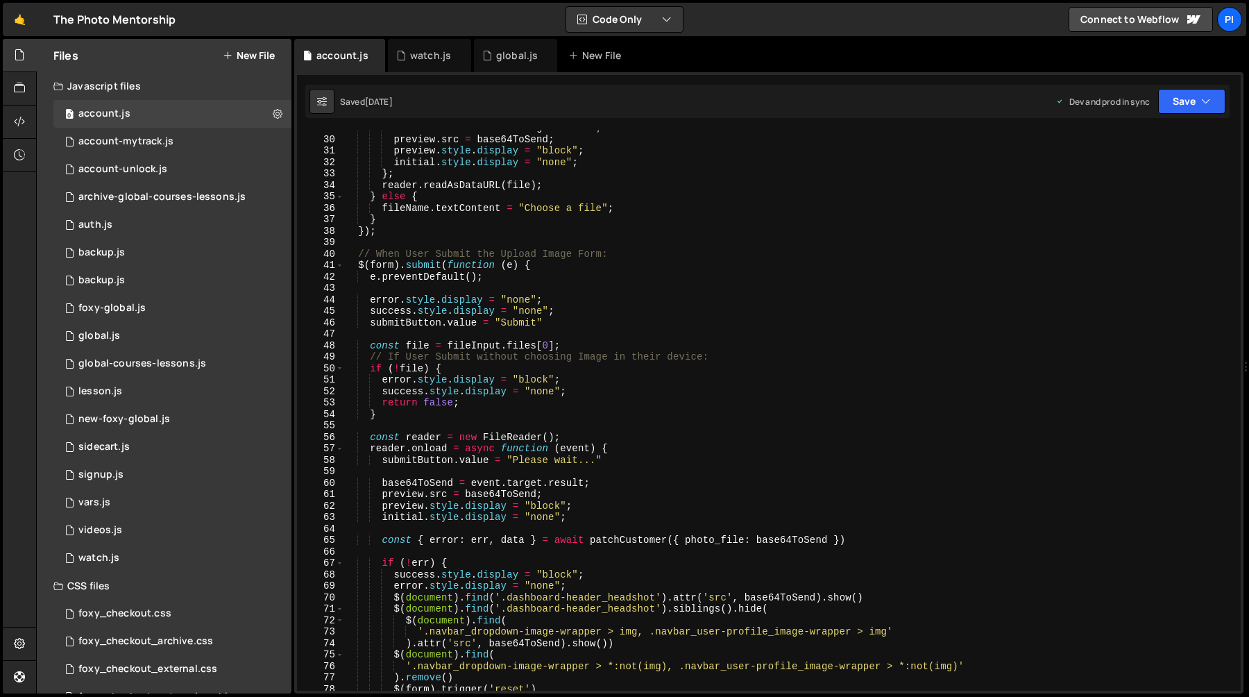
scroll to position [353, 0]
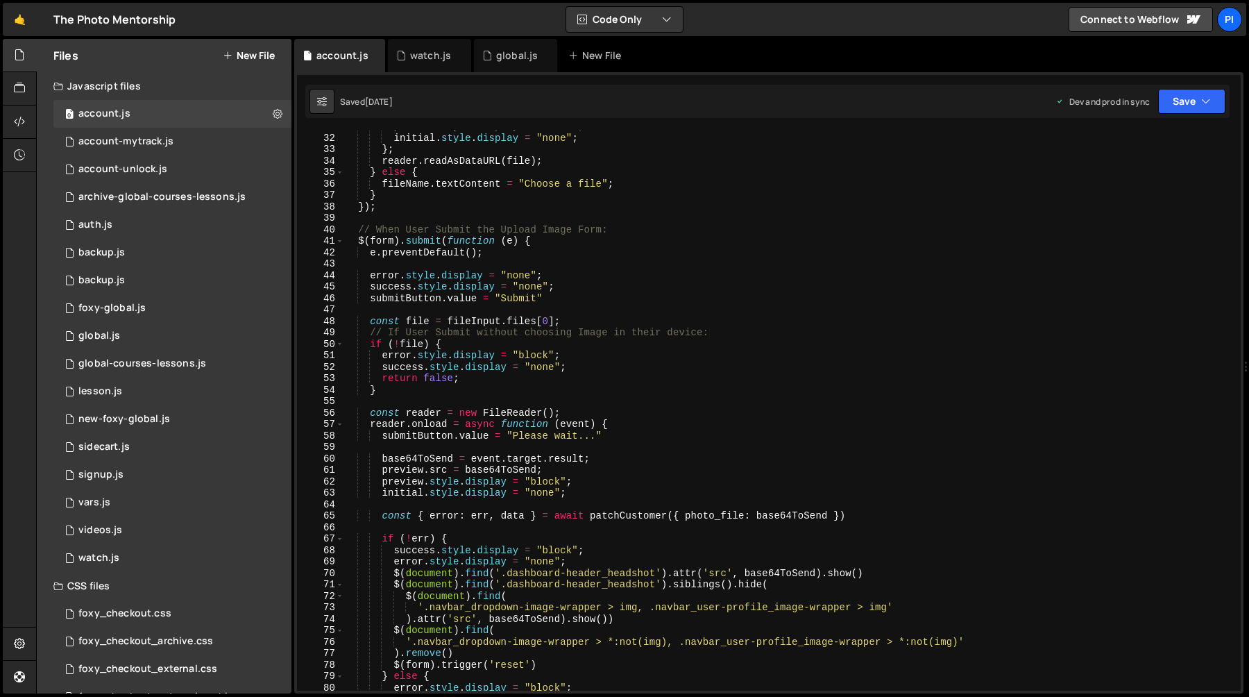
click at [601, 233] on div "preview . style . display = "block" ; initial . style . display = "none" ; } ; …" at bounding box center [790, 412] width 892 height 583
click at [593, 240] on div "preview . style . display = "block" ; initial . style . display = "none" ; } ; …" at bounding box center [790, 412] width 892 height 583
click at [356, 243] on div "preview . style . display = "block" ; initial . style . display = "none" ; } ; …" at bounding box center [790, 412] width 892 height 583
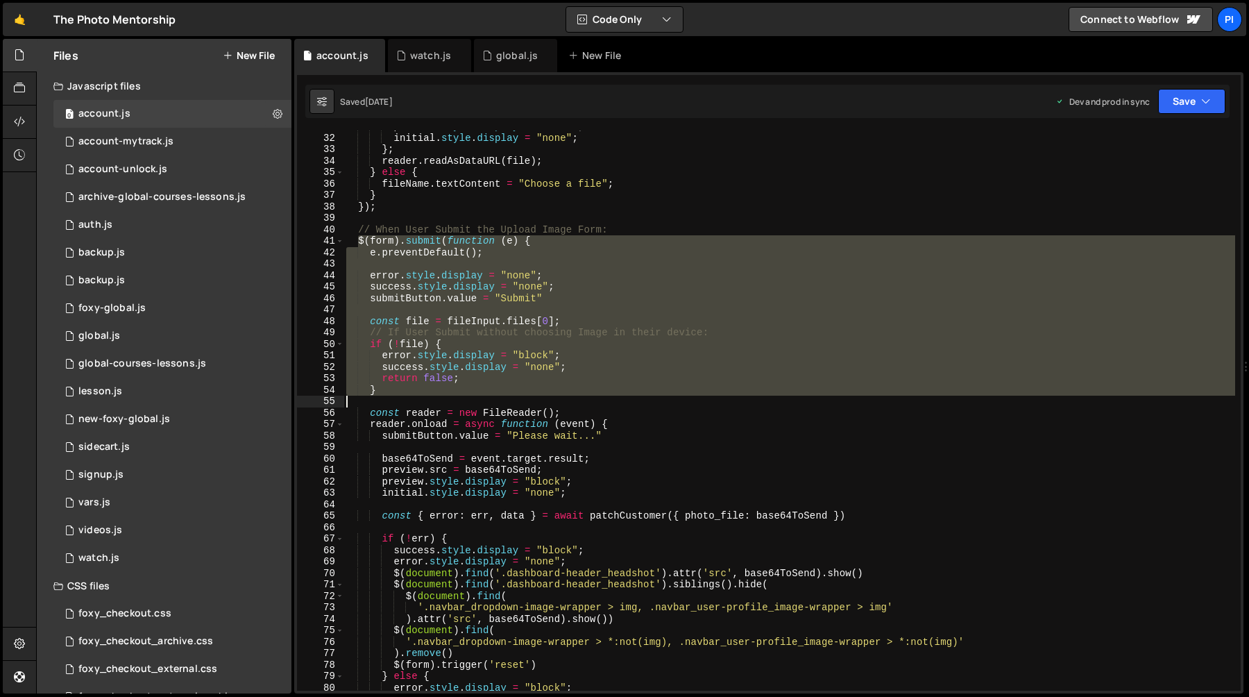
drag, startPoint x: 356, startPoint y: 243, endPoint x: 412, endPoint y: 399, distance: 166.0
click at [412, 399] on div "preview . style . display = "block" ; initial . style . display = "none" ; } ; …" at bounding box center [790, 412] width 892 height 583
click at [417, 390] on div "preview . style . display = "block" ; initial . style . display = "none" ; } ; …" at bounding box center [790, 410] width 892 height 560
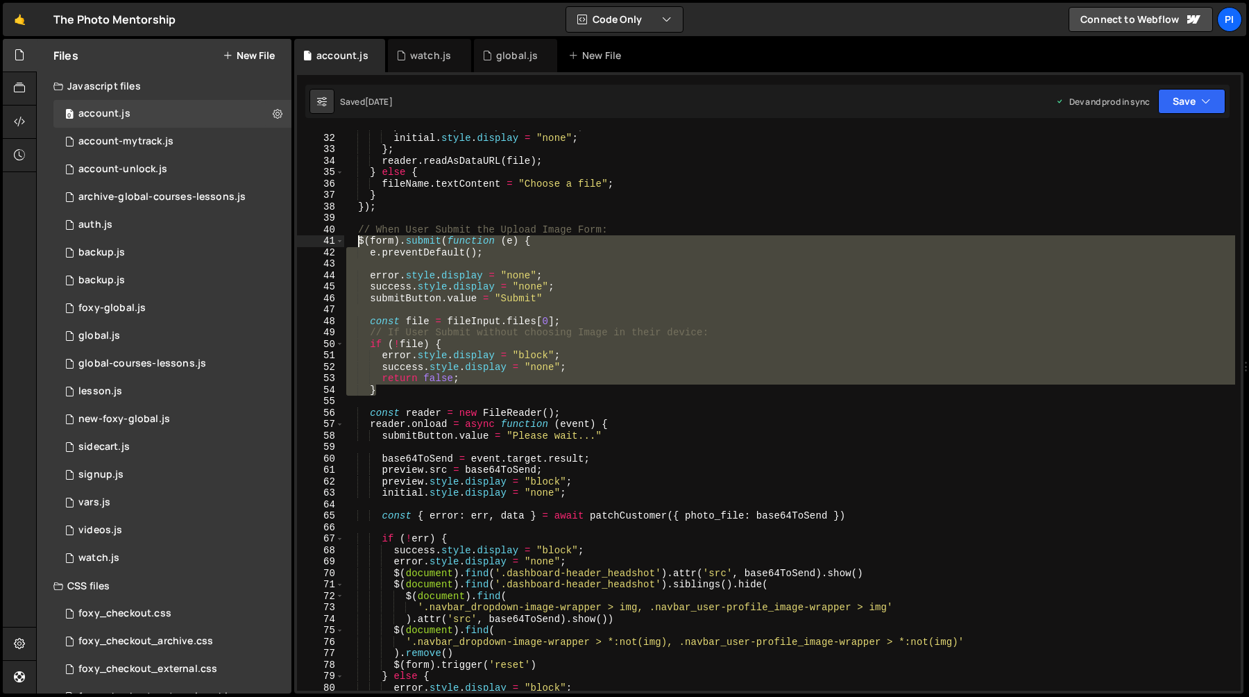
drag, startPoint x: 417, startPoint y: 390, endPoint x: 357, endPoint y: 239, distance: 162.9
click at [357, 239] on div "preview . style . display = "block" ; initial . style . display = "none" ; } ; …" at bounding box center [790, 412] width 892 height 583
click at [360, 227] on div "preview . style . display = "block" ; initial . style . display = "none" ; } ; …" at bounding box center [790, 412] width 892 height 583
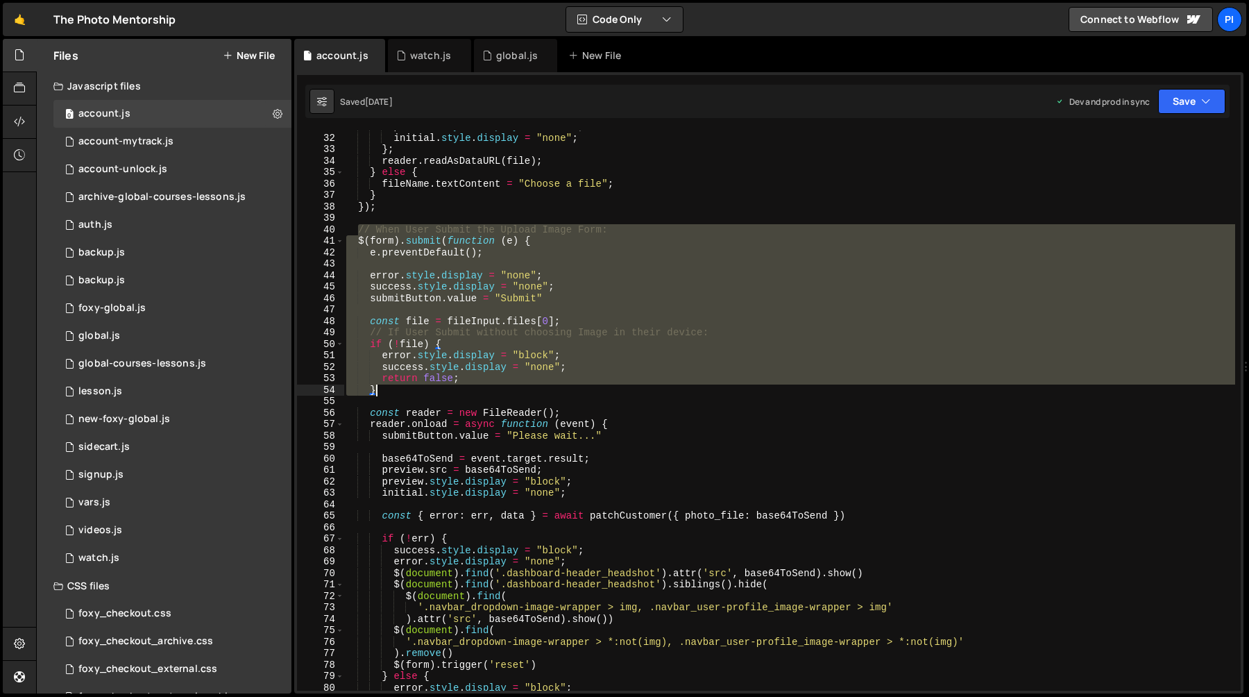
drag, startPoint x: 359, startPoint y: 231, endPoint x: 414, endPoint y: 387, distance: 165.5
click at [414, 387] on div "preview . style . display = "block" ; initial . style . display = "none" ; } ; …" at bounding box center [790, 412] width 892 height 583
click at [410, 387] on div "preview . style . display = "block" ; initial . style . display = "none" ; } ; …" at bounding box center [790, 410] width 892 height 560
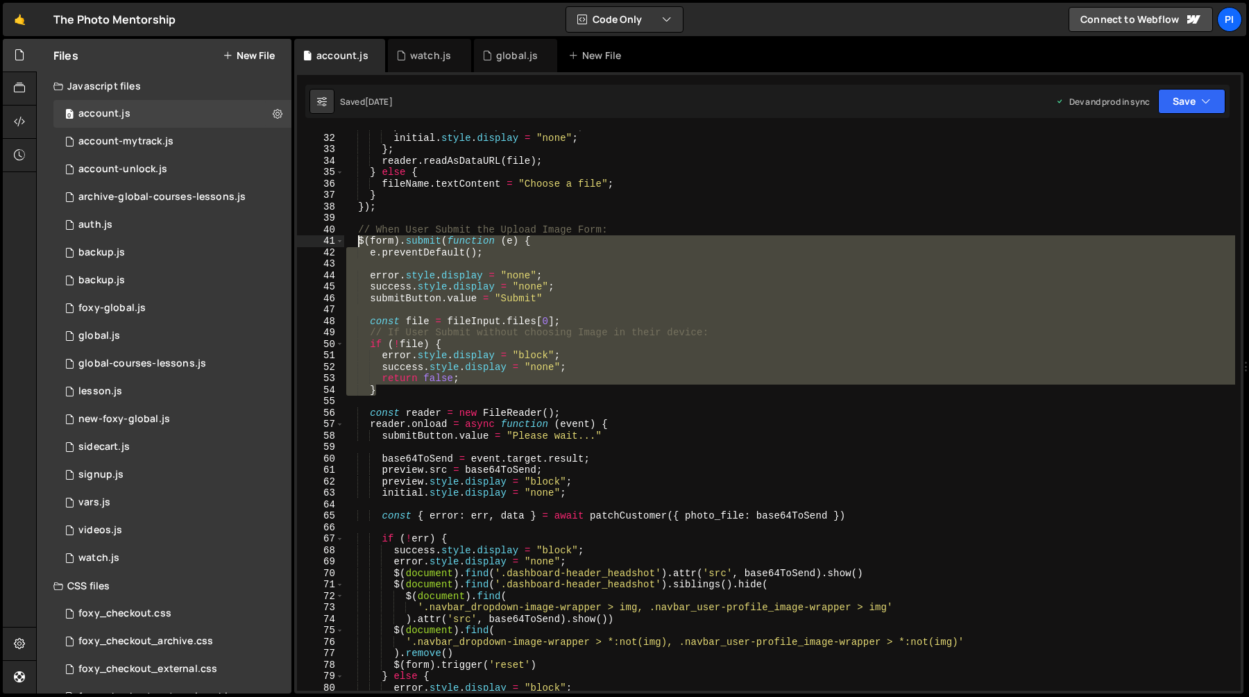
drag, startPoint x: 410, startPoint y: 387, endPoint x: 360, endPoint y: 242, distance: 153.6
click at [360, 242] on div "preview . style . display = "block" ; initial . style . display = "none" ; } ; …" at bounding box center [790, 412] width 892 height 583
click at [357, 230] on div "preview . style . display = "block" ; initial . style . display = "none" ; } ; …" at bounding box center [790, 412] width 892 height 583
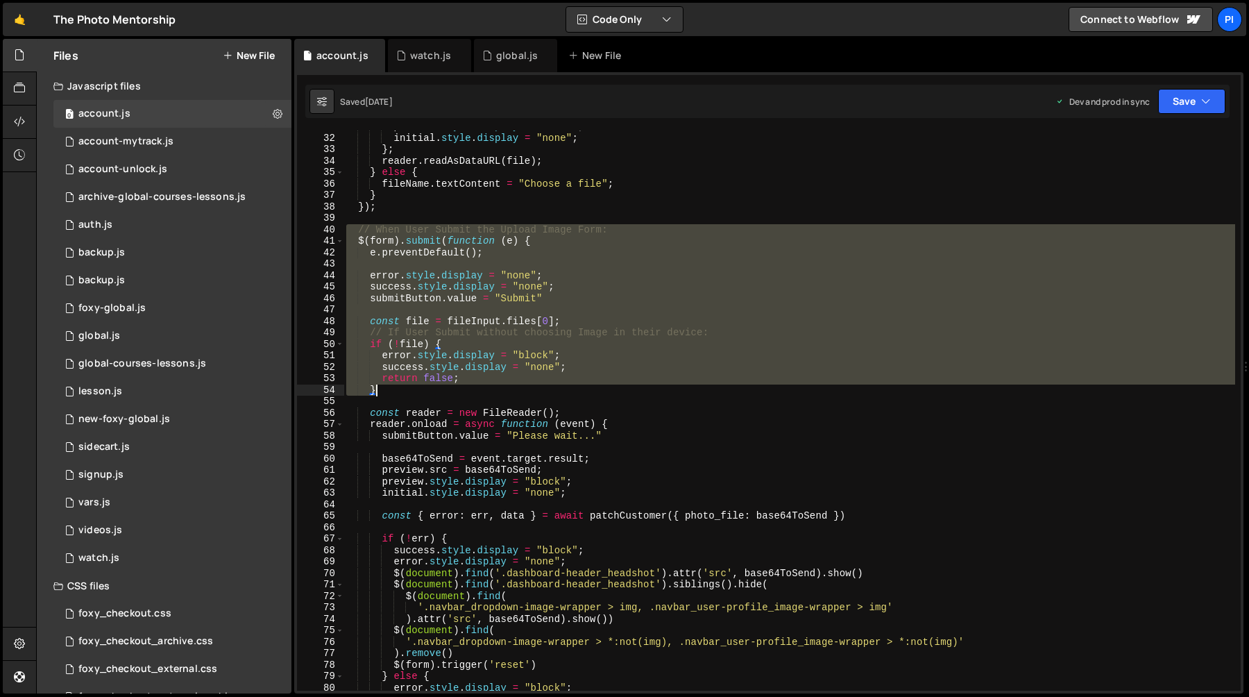
drag, startPoint x: 357, startPoint y: 230, endPoint x: 421, endPoint y: 387, distance: 169.6
click at [421, 387] on div "preview . style . display = "block" ; initial . style . display = "none" ; } ; …" at bounding box center [790, 412] width 892 height 583
click at [412, 386] on div "preview . style . display = "block" ; initial . style . display = "none" ; } ; …" at bounding box center [790, 410] width 892 height 560
type textarea "}"
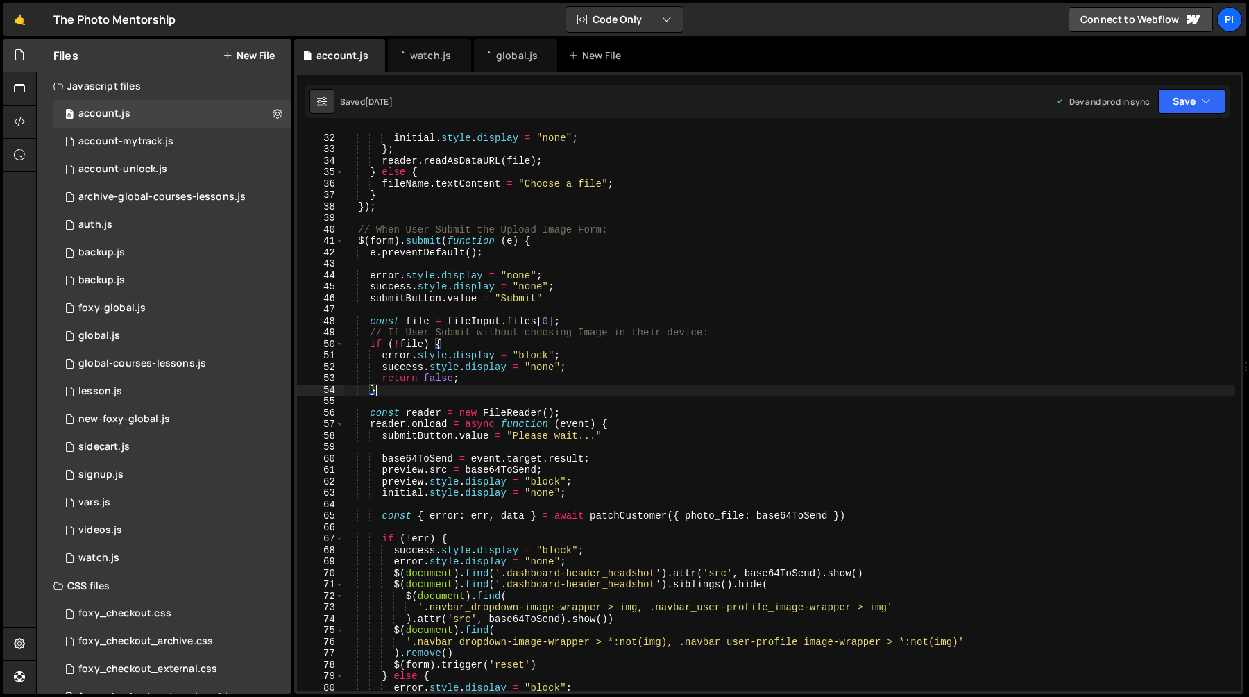
click at [357, 221] on div "preview . style . display = "block" ; initial . style . display = "none" ; } ; …" at bounding box center [790, 412] width 892 height 583
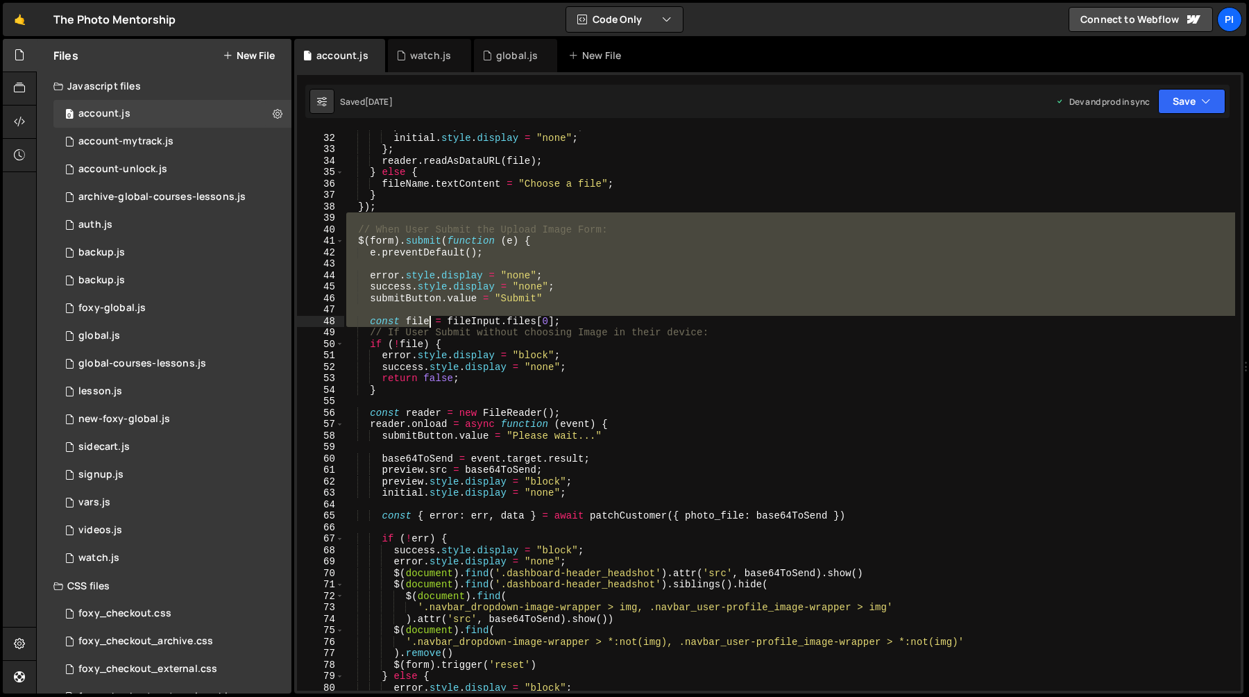
drag, startPoint x: 357, startPoint y: 221, endPoint x: 421, endPoint y: 327, distance: 123.9
click at [421, 327] on div "preview . style . display = "block" ; initial . style . display = "none" ; } ; …" at bounding box center [790, 412] width 892 height 583
type textarea "const file = fileInput.files[0];"
click at [427, 219] on div "preview . style . display = "block" ; initial . style . display = "none" ; } ; …" at bounding box center [790, 410] width 892 height 560
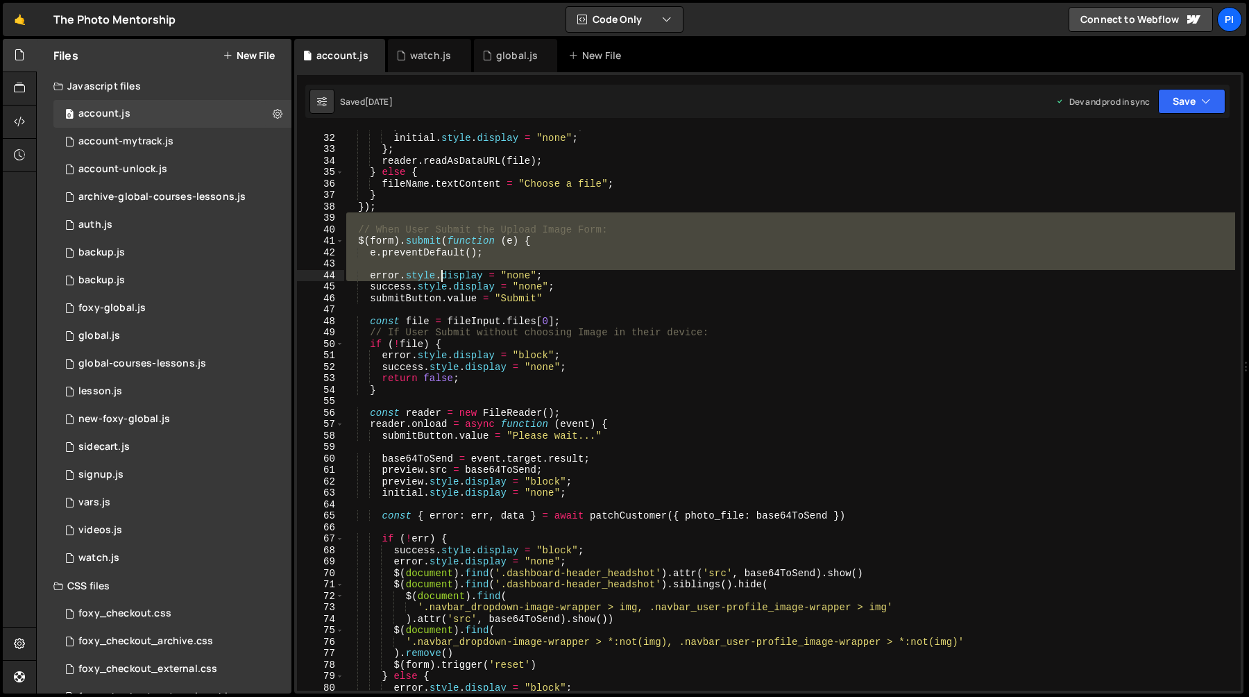
drag, startPoint x: 402, startPoint y: 221, endPoint x: 440, endPoint y: 279, distance: 69.1
click at [440, 279] on div "preview . style . display = "block" ; initial . style . display = "none" ; } ; …" at bounding box center [790, 412] width 892 height 583
type textarea "error.style.display = "none";"
click at [466, 268] on div "preview . style . display = "block" ; initial . style . display = "none" ; } ; …" at bounding box center [790, 410] width 892 height 560
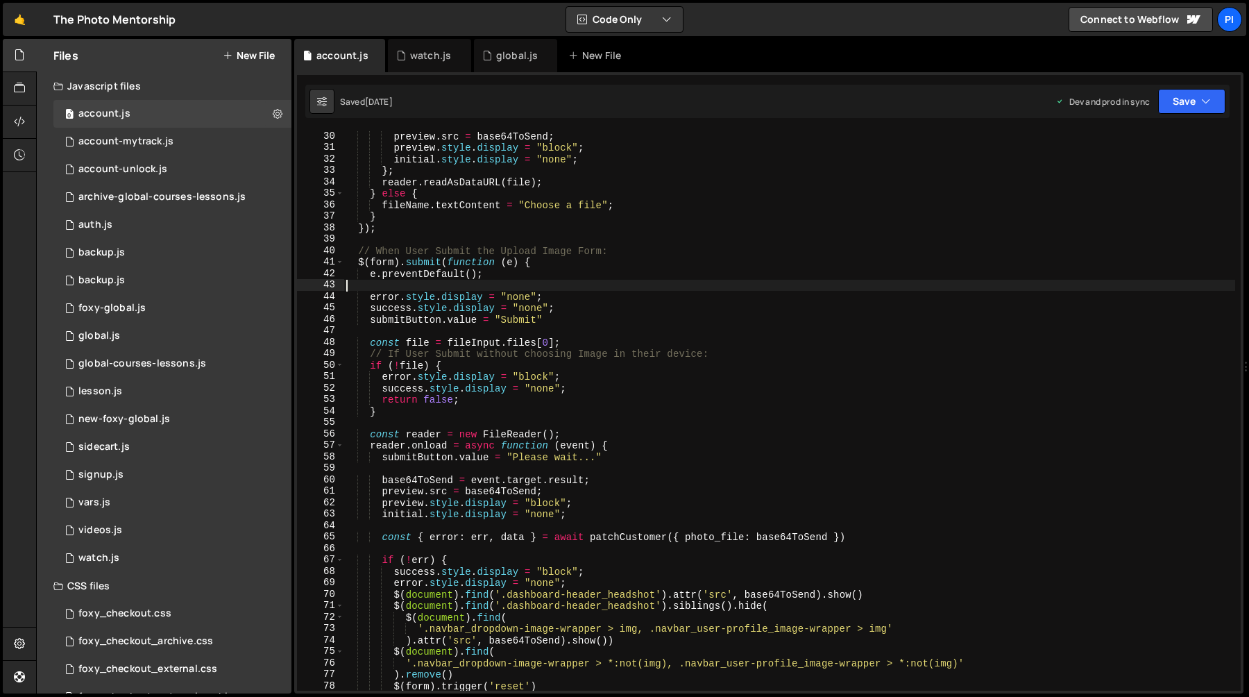
scroll to position [308, 0]
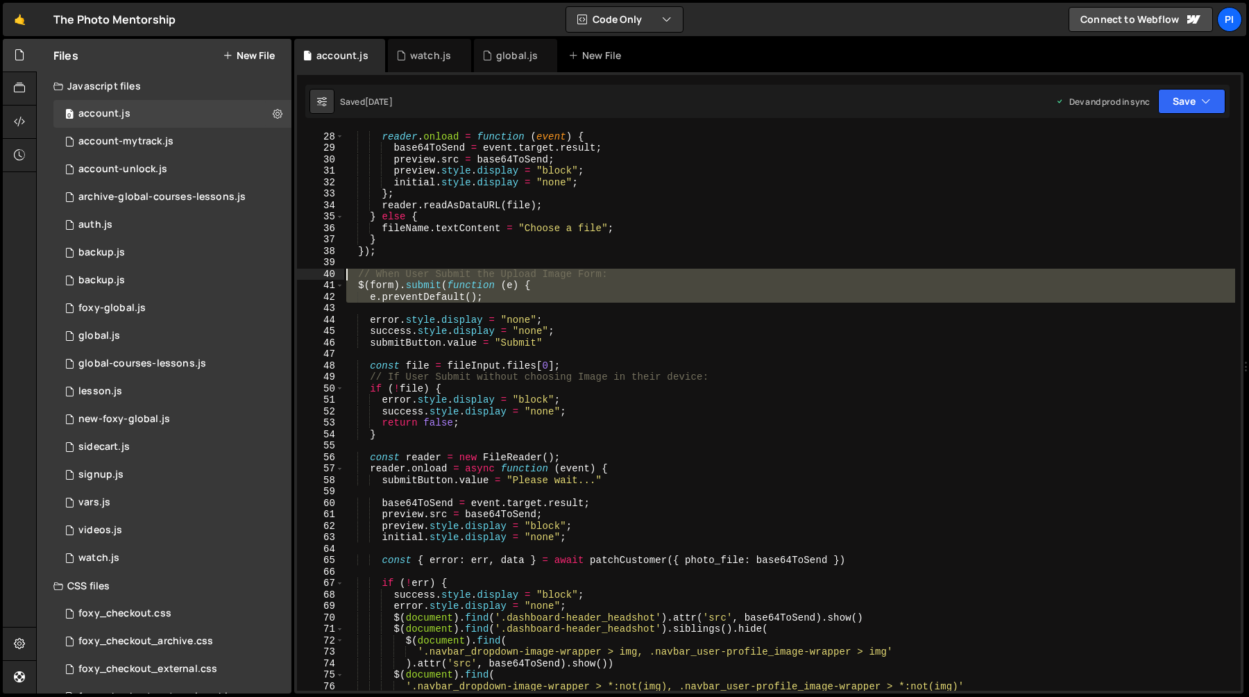
drag, startPoint x: 374, startPoint y: 305, endPoint x: 344, endPoint y: 278, distance: 40.8
click at [344, 278] on div "const reader = new FileReader ( ) ; reader . onload = function ( event ) { base…" at bounding box center [790, 410] width 892 height 583
click at [346, 274] on div "const reader = new FileReader ( ) ; reader . onload = function ( event ) { base…" at bounding box center [790, 410] width 892 height 560
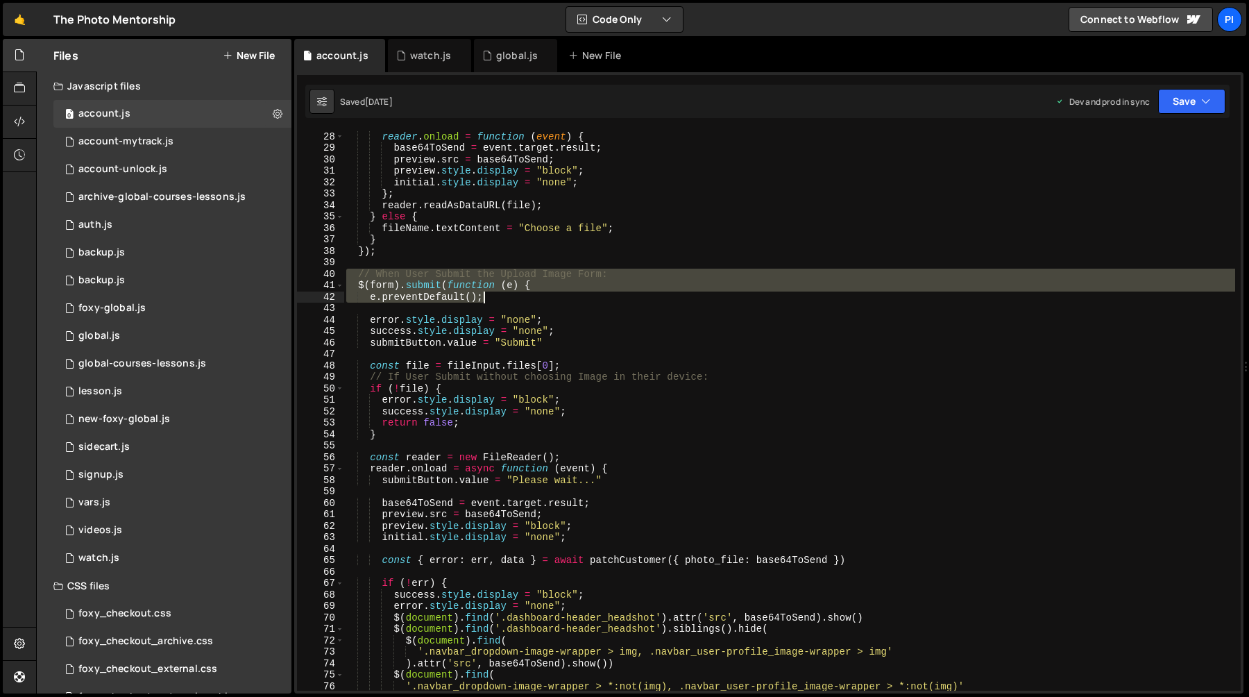
drag, startPoint x: 346, startPoint y: 274, endPoint x: 494, endPoint y: 296, distance: 149.5
click at [494, 296] on div "const reader = new FileReader ( ) ; reader . onload = function ( event ) { base…" at bounding box center [790, 410] width 892 height 583
click at [441, 281] on div "const reader = new FileReader ( ) ; reader . onload = function ( event ) { base…" at bounding box center [790, 410] width 892 height 560
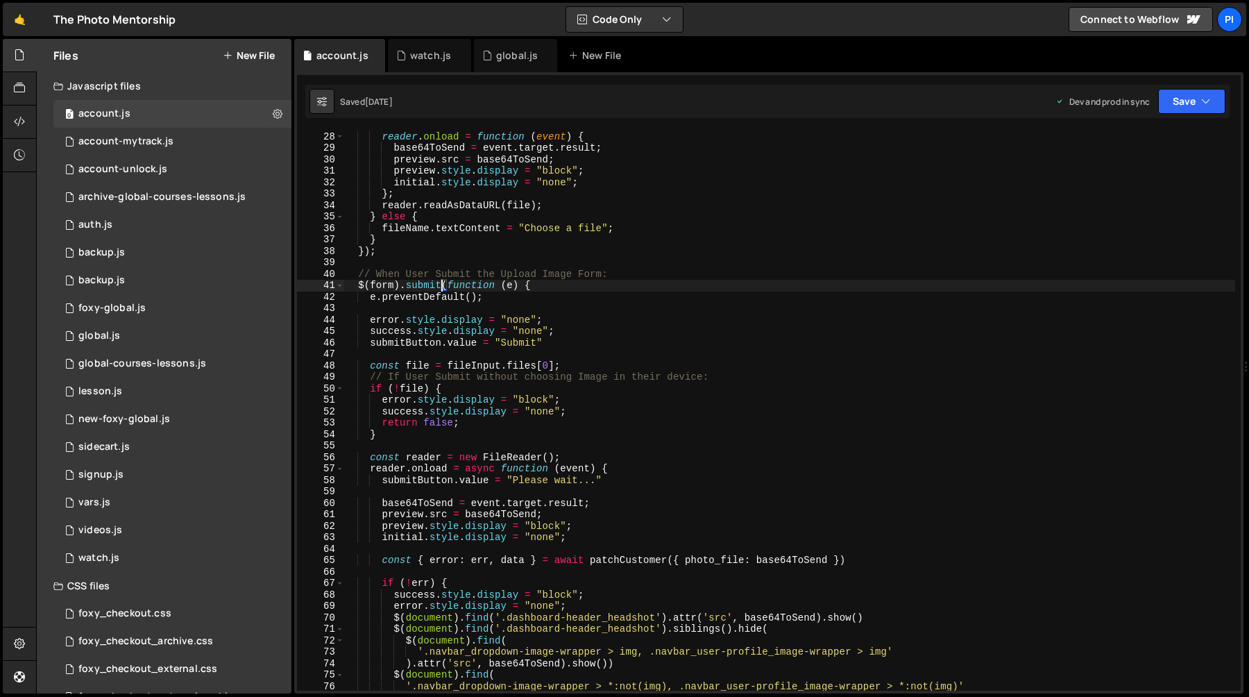
click at [419, 255] on div "const reader = new FileReader ( ) ; reader . onload = function ( event ) { base…" at bounding box center [790, 410] width 892 height 583
type textarea "});"
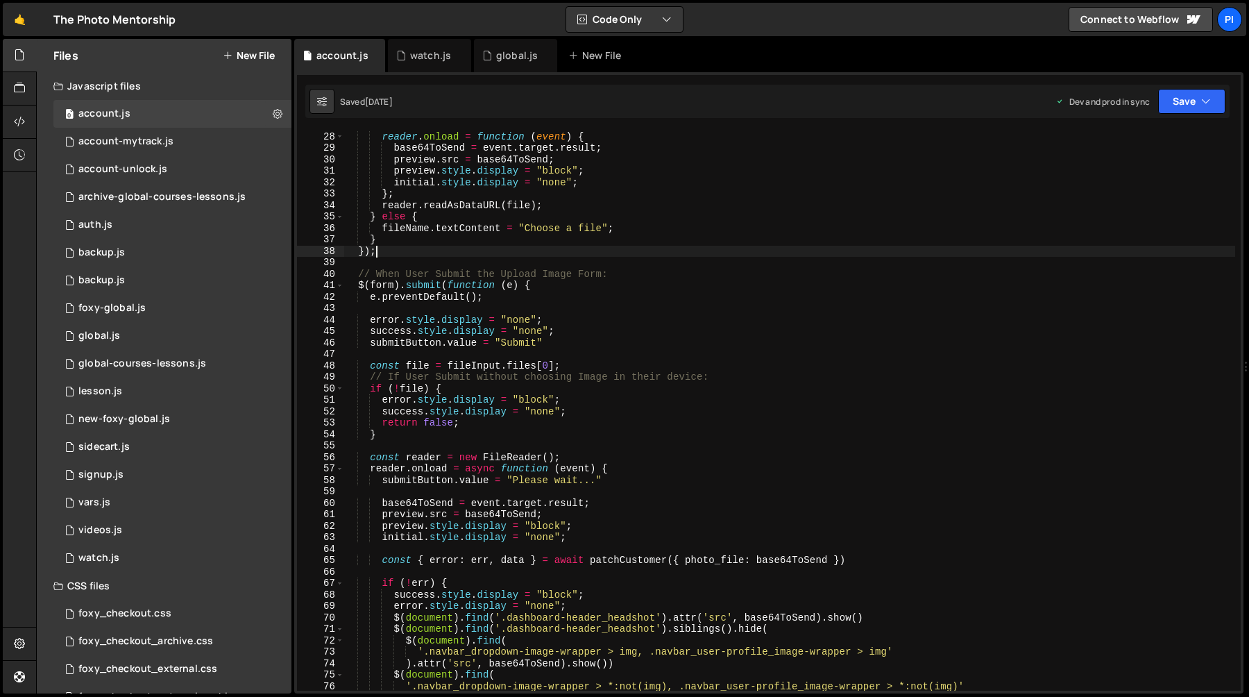
click at [411, 262] on div "const reader = new FileReader ( ) ; reader . onload = function ( event ) { base…" at bounding box center [790, 410] width 892 height 583
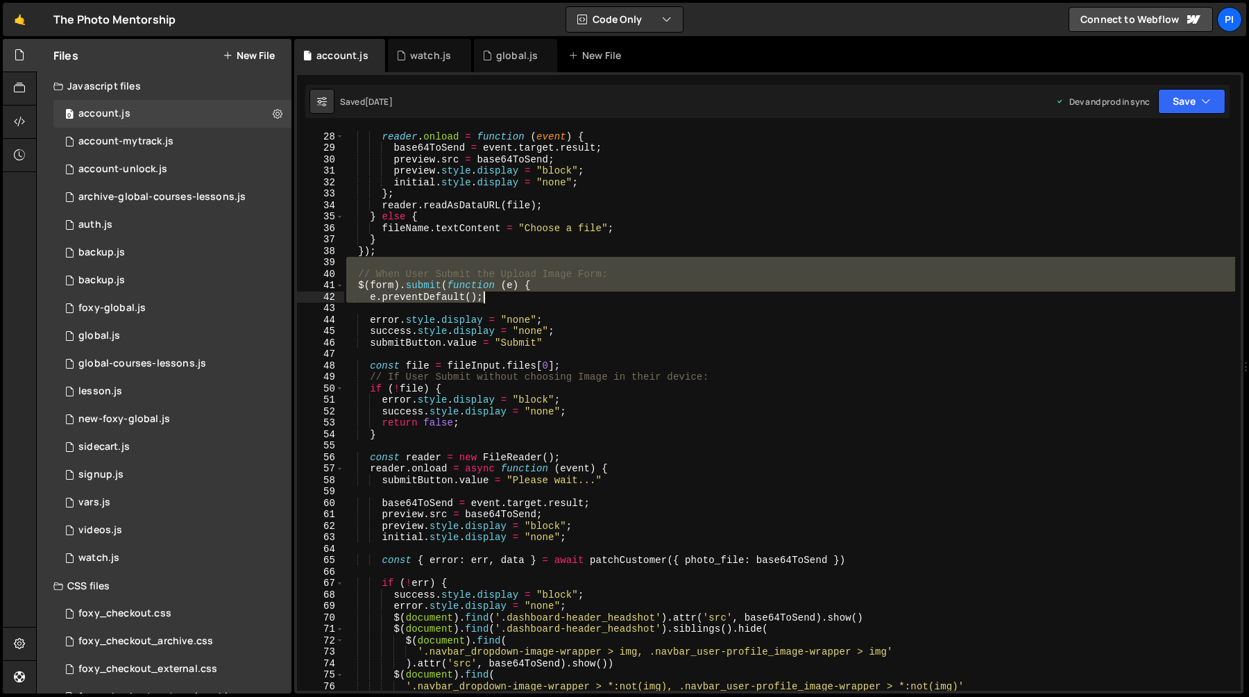
drag, startPoint x: 411, startPoint y: 262, endPoint x: 493, endPoint y: 294, distance: 88.5
click at [493, 294] on div "const reader = new FileReader ( ) ; reader . onload = function ( event ) { base…" at bounding box center [790, 410] width 892 height 583
click at [502, 297] on div "const reader = new FileReader ( ) ; reader . onload = function ( event ) { base…" at bounding box center [790, 410] width 892 height 560
drag, startPoint x: 502, startPoint y: 297, endPoint x: 436, endPoint y: 261, distance: 75.8
click at [436, 261] on div "const reader = new FileReader ( ) ; reader . onload = function ( event ) { base…" at bounding box center [790, 410] width 892 height 583
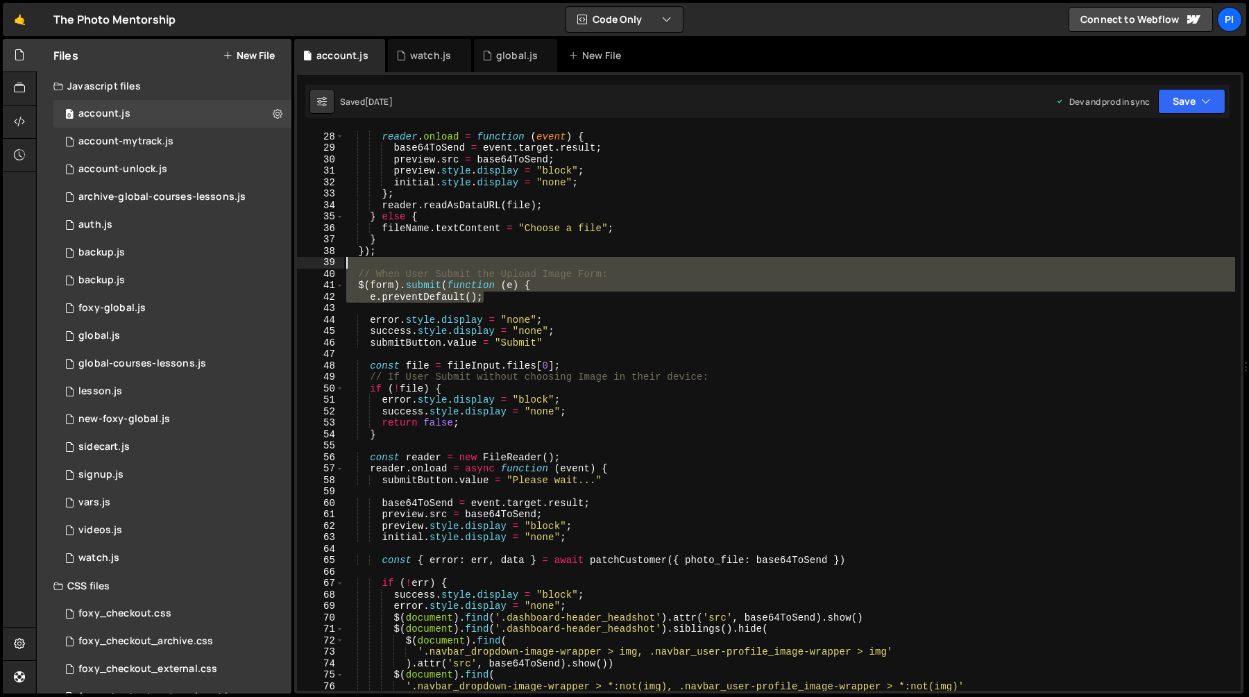
type textarea "// When User Submit the Upload Image Form:"
click at [414, 262] on div "const reader = new FileReader ( ) ; reader . onload = function ( event ) { base…" at bounding box center [790, 410] width 892 height 560
drag, startPoint x: 414, startPoint y: 262, endPoint x: 488, endPoint y: 296, distance: 81.4
click at [488, 296] on div "const reader = new FileReader ( ) ; reader . onload = function ( event ) { base…" at bounding box center [790, 410] width 892 height 583
click at [498, 299] on div "const reader = new FileReader ( ) ; reader . onload = function ( event ) { base…" at bounding box center [790, 410] width 892 height 583
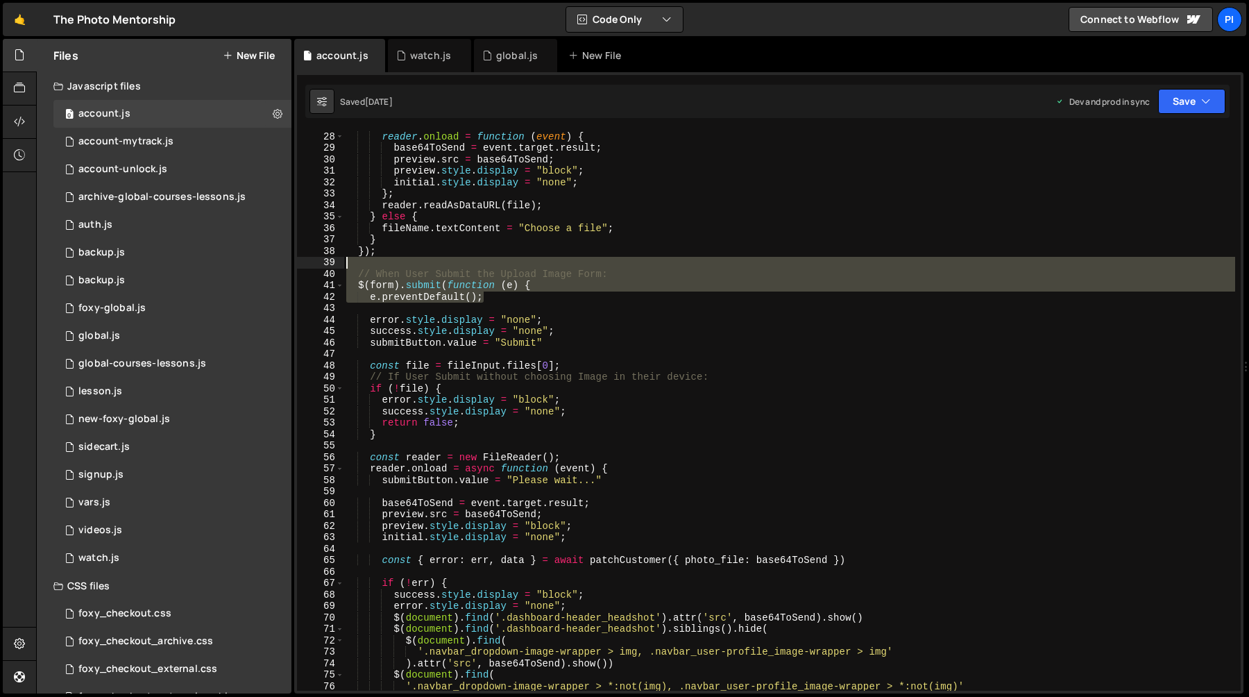
drag, startPoint x: 498, startPoint y: 299, endPoint x: 433, endPoint y: 267, distance: 72.9
click at [433, 267] on div "const reader = new FileReader ( ) ; reader . onload = function ( event ) { base…" at bounding box center [790, 410] width 892 height 583
type textarea "// When User Submit the Upload Image Form:"
click at [493, 264] on div "const reader = new FileReader ( ) ; reader . onload = function ( event ) { base…" at bounding box center [790, 410] width 892 height 560
drag, startPoint x: 493, startPoint y: 264, endPoint x: 524, endPoint y: 298, distance: 46.2
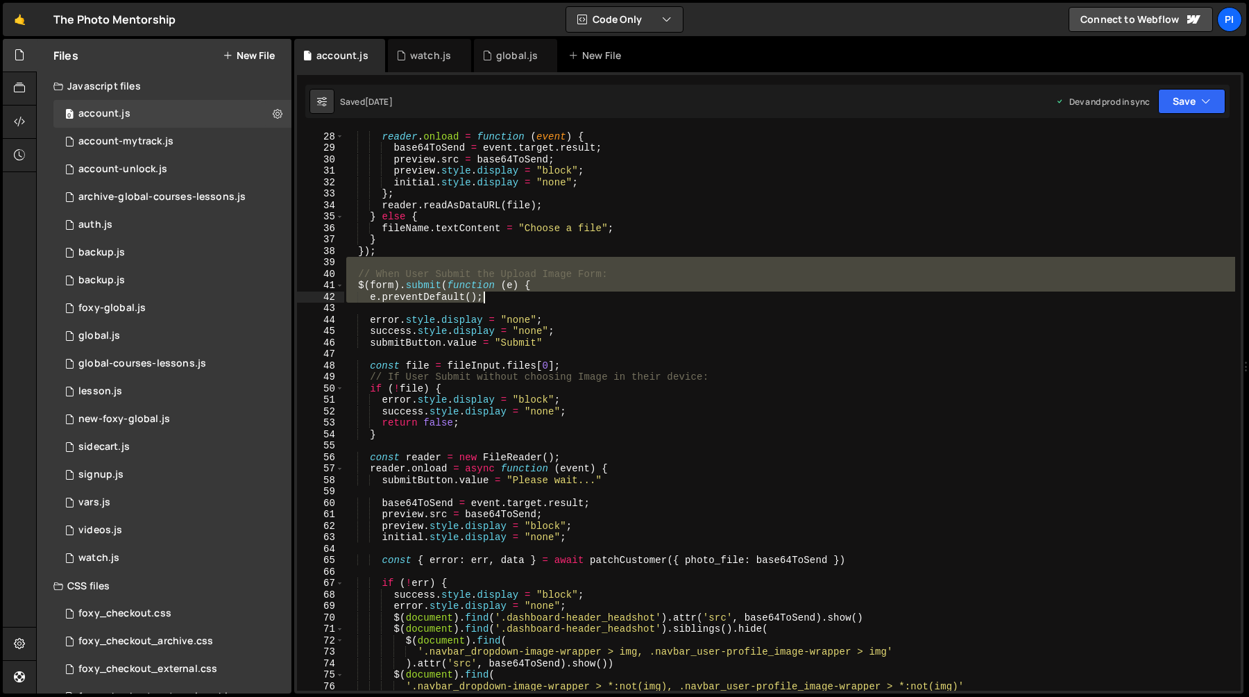
click at [524, 298] on div "const reader = new FileReader ( ) ; reader . onload = function ( event ) { base…" at bounding box center [790, 410] width 892 height 583
click at [506, 298] on div "const reader = new FileReader ( ) ; reader . onload = function ( event ) { base…" at bounding box center [790, 410] width 892 height 560
drag, startPoint x: 506, startPoint y: 298, endPoint x: 478, endPoint y: 266, distance: 42.3
click at [478, 266] on div "const reader = new FileReader ( ) ; reader . onload = function ( event ) { base…" at bounding box center [790, 410] width 892 height 583
type textarea "// When User Submit the Upload Image Form:"
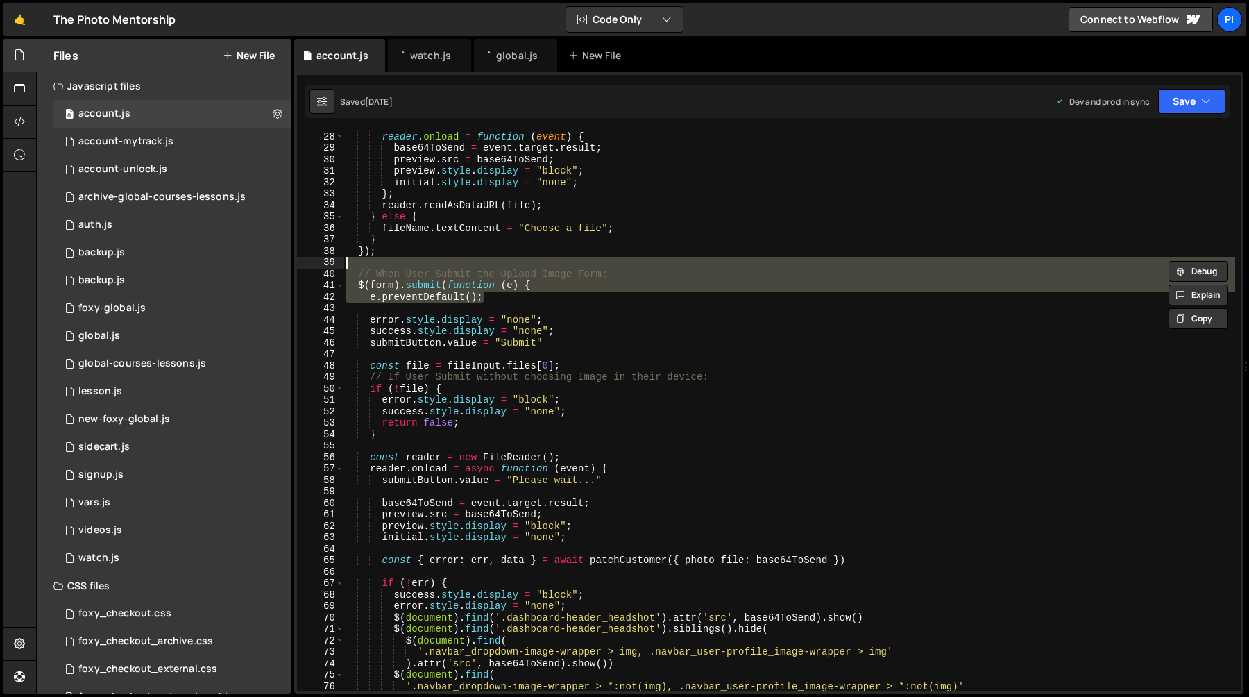
click at [464, 266] on div "const reader = new FileReader ( ) ; reader . onload = function ( event ) { base…" at bounding box center [790, 410] width 892 height 560
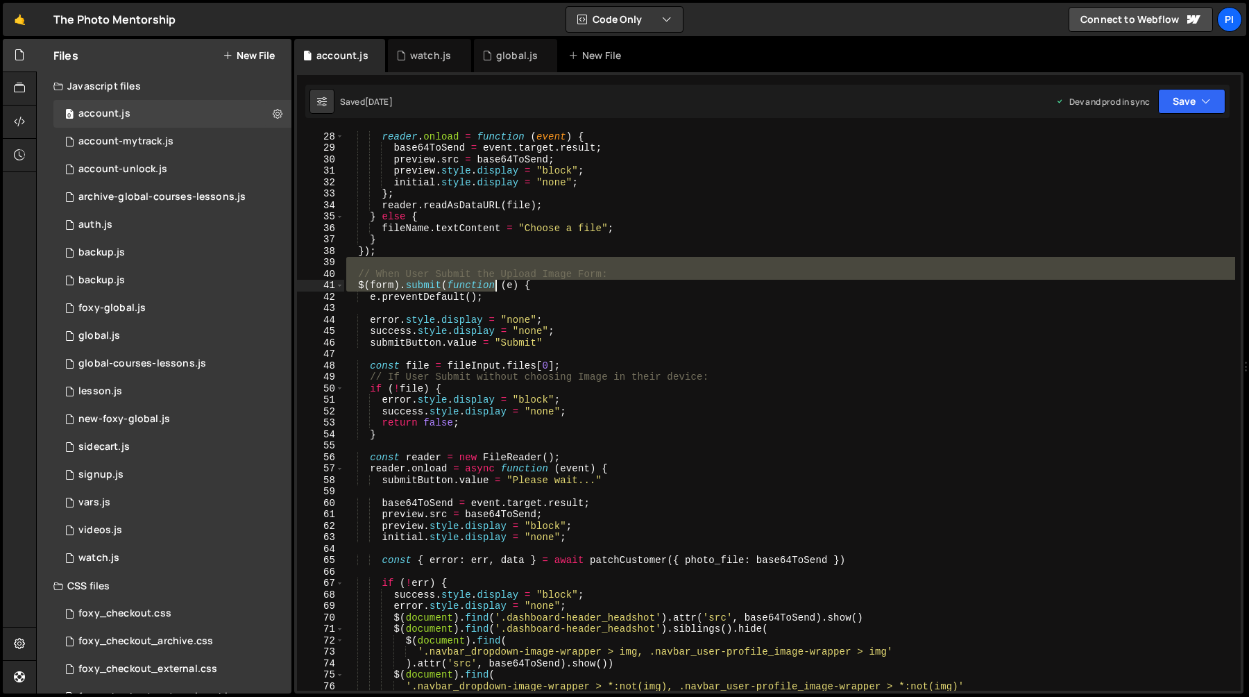
drag, startPoint x: 464, startPoint y: 266, endPoint x: 496, endPoint y: 289, distance: 39.7
click at [496, 289] on div "const reader = new FileReader ( ) ; reader . onload = function ( event ) { base…" at bounding box center [790, 410] width 892 height 583
type textarea "// When User Submit the Upload Image Form: $(form).submit(function (e) {"
click at [356, 261] on div "const reader = new FileReader ( ) ; reader . onload = function ( event ) { base…" at bounding box center [790, 410] width 892 height 560
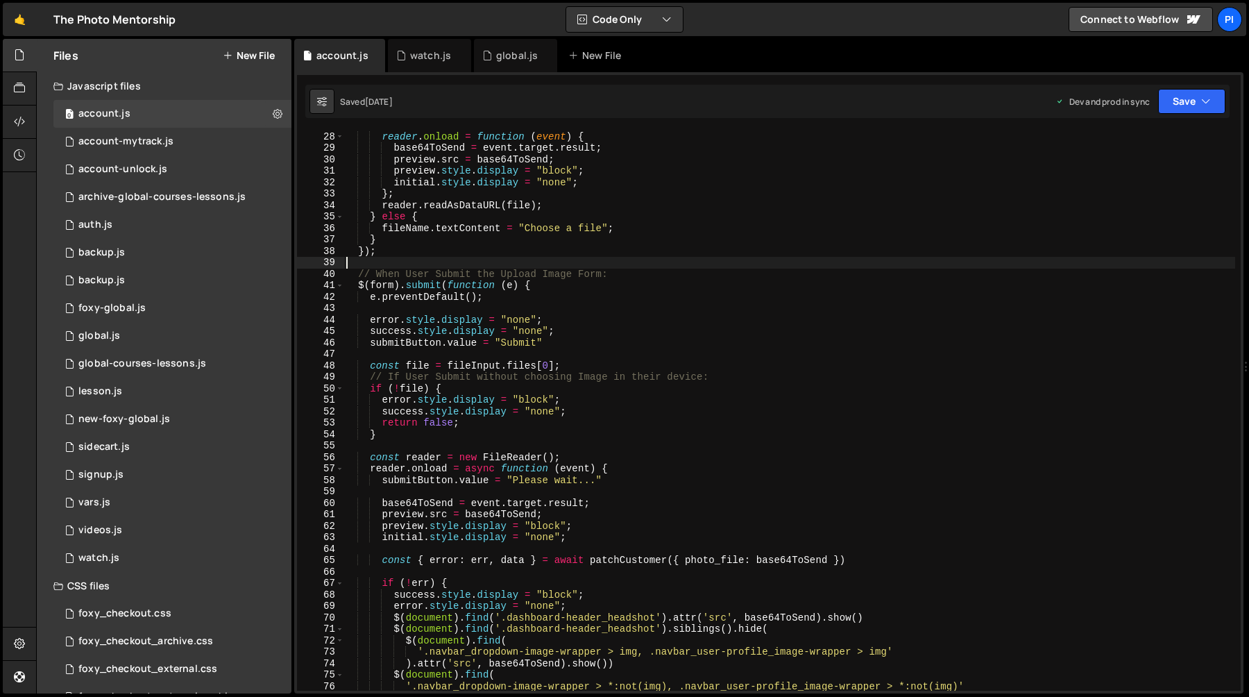
click at [500, 302] on div "const reader = new FileReader ( ) ; reader . onload = function ( event ) { base…" at bounding box center [790, 410] width 892 height 583
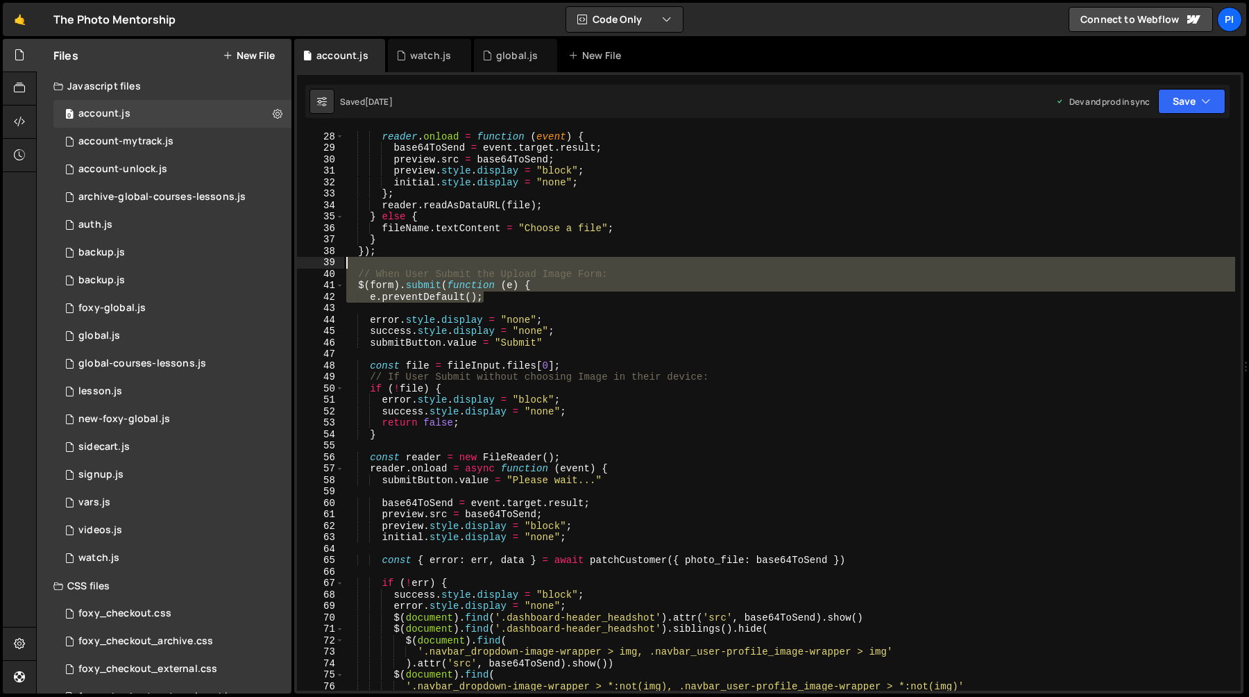
drag, startPoint x: 500, startPoint y: 302, endPoint x: 413, endPoint y: 263, distance: 95.7
click at [413, 263] on div "const reader = new FileReader ( ) ; reader . onload = function ( event ) { base…" at bounding box center [790, 410] width 892 height 583
type textarea "// When User Submit the Upload Image Form:"
click at [413, 263] on div "const reader = new FileReader ( ) ; reader . onload = function ( event ) { base…" at bounding box center [790, 410] width 892 height 583
drag, startPoint x: 413, startPoint y: 263, endPoint x: 514, endPoint y: 293, distance: 105.0
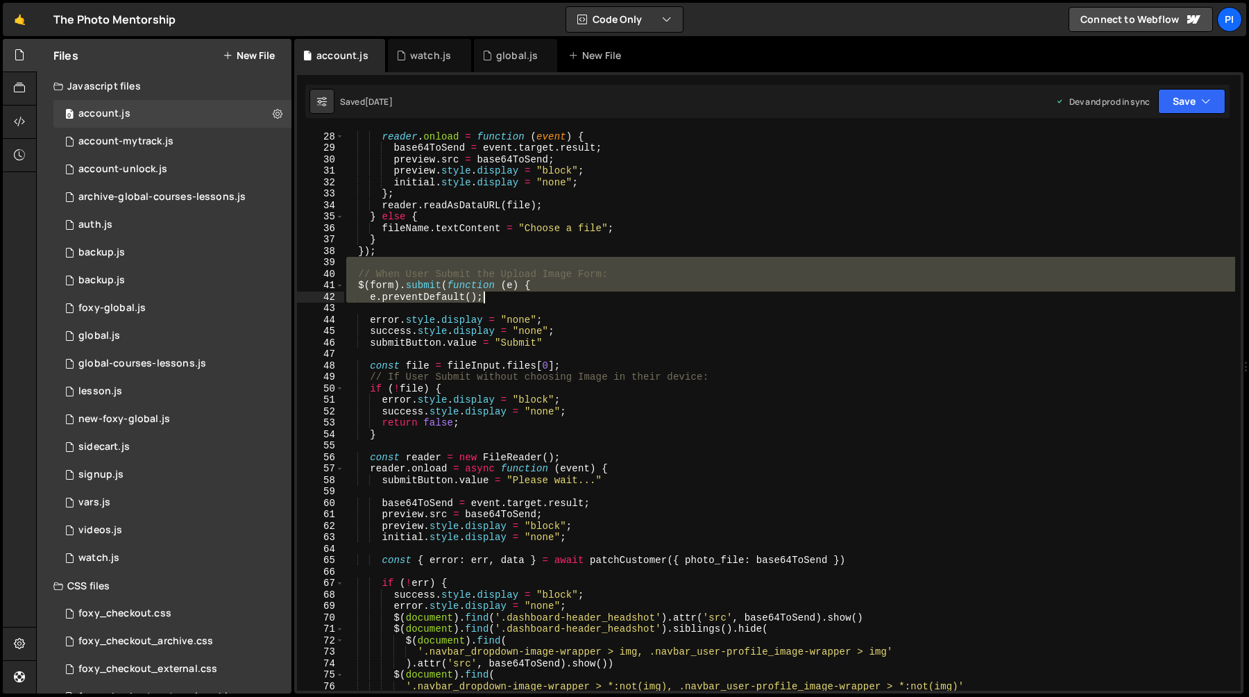
click at [514, 293] on div "const reader = new FileReader ( ) ; reader . onload = function ( event ) { base…" at bounding box center [790, 410] width 892 height 583
click at [501, 297] on div "const reader = new FileReader ( ) ; reader . onload = function ( event ) { base…" at bounding box center [790, 410] width 892 height 560
drag, startPoint x: 501, startPoint y: 297, endPoint x: 420, endPoint y: 257, distance: 90.3
click at [420, 257] on div "const reader = new FileReader ( ) ; reader . onload = function ( event ) { base…" at bounding box center [790, 410] width 892 height 583
type textarea "// When User Submit the Upload Image Form:"
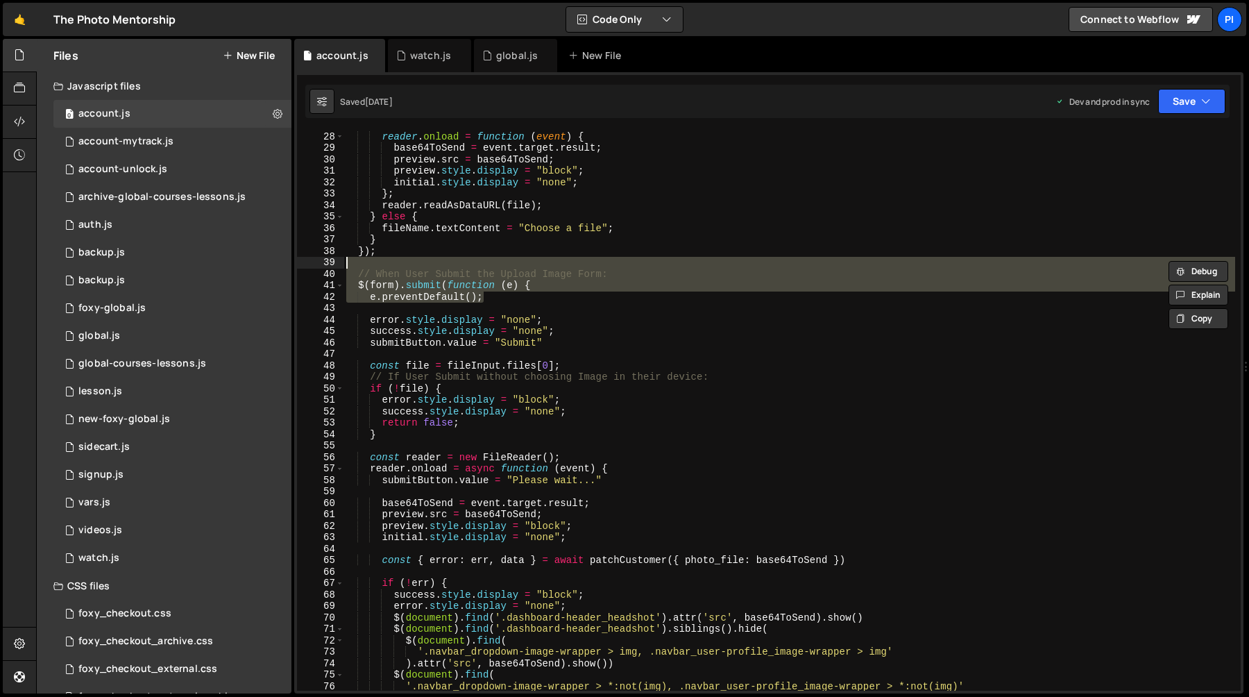
click at [402, 267] on div "const reader = new FileReader ( ) ; reader . onload = function ( event ) { base…" at bounding box center [790, 410] width 892 height 560
drag, startPoint x: 393, startPoint y: 264, endPoint x: 514, endPoint y: 302, distance: 127.1
click at [514, 302] on div "const reader = new FileReader ( ) ; reader . onload = function ( event ) { base…" at bounding box center [790, 410] width 892 height 583
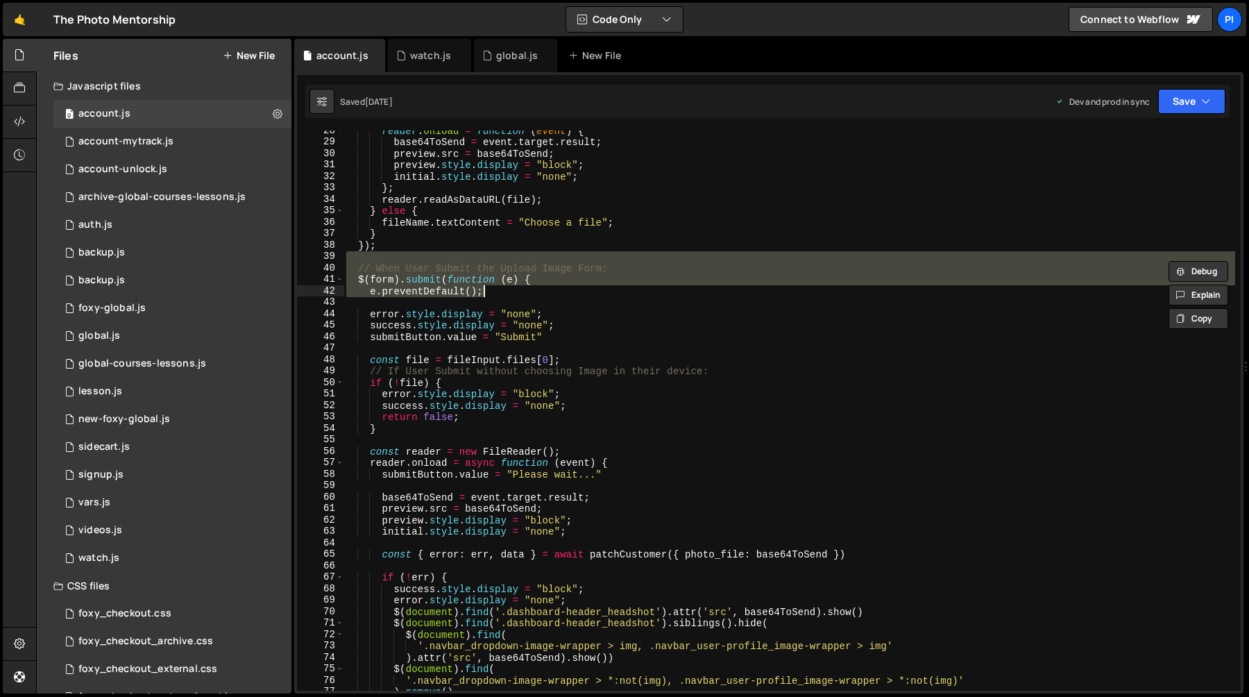
scroll to position [322, 0]
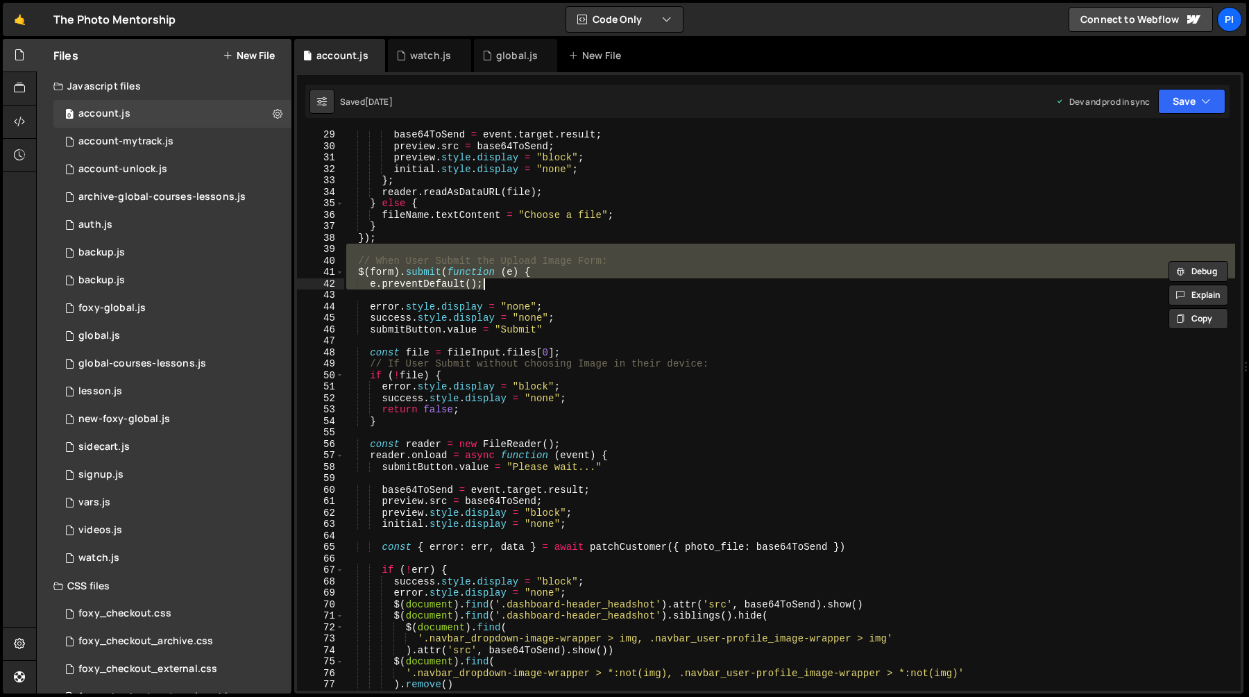
click at [611, 233] on div "base64ToSend = event . target . result ; preview . src = base64ToSend ; preview…" at bounding box center [790, 420] width 892 height 583
type textarea "});"
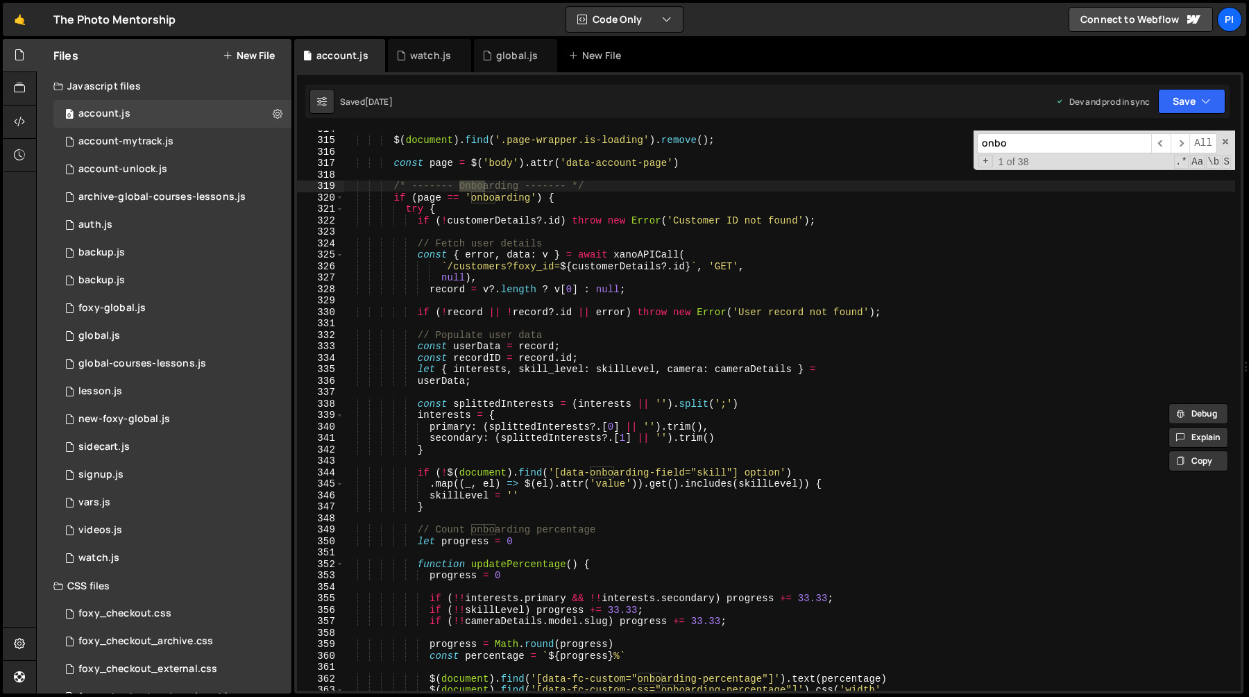
scroll to position [3595, 0]
type input "onbo"
click at [392, 196] on div "$ ( document ) . find ( '.page-wrapper.is-loading' ) . remove ( ) ; const page …" at bounding box center [790, 410] width 892 height 583
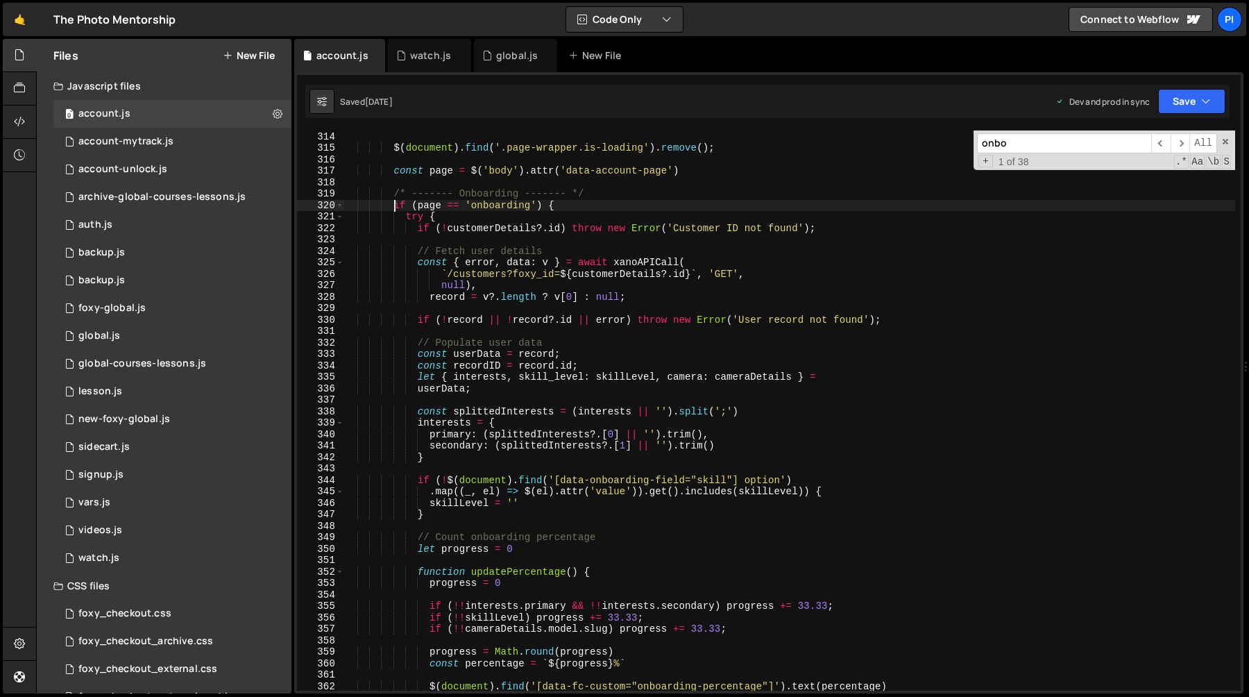
scroll to position [3541, 0]
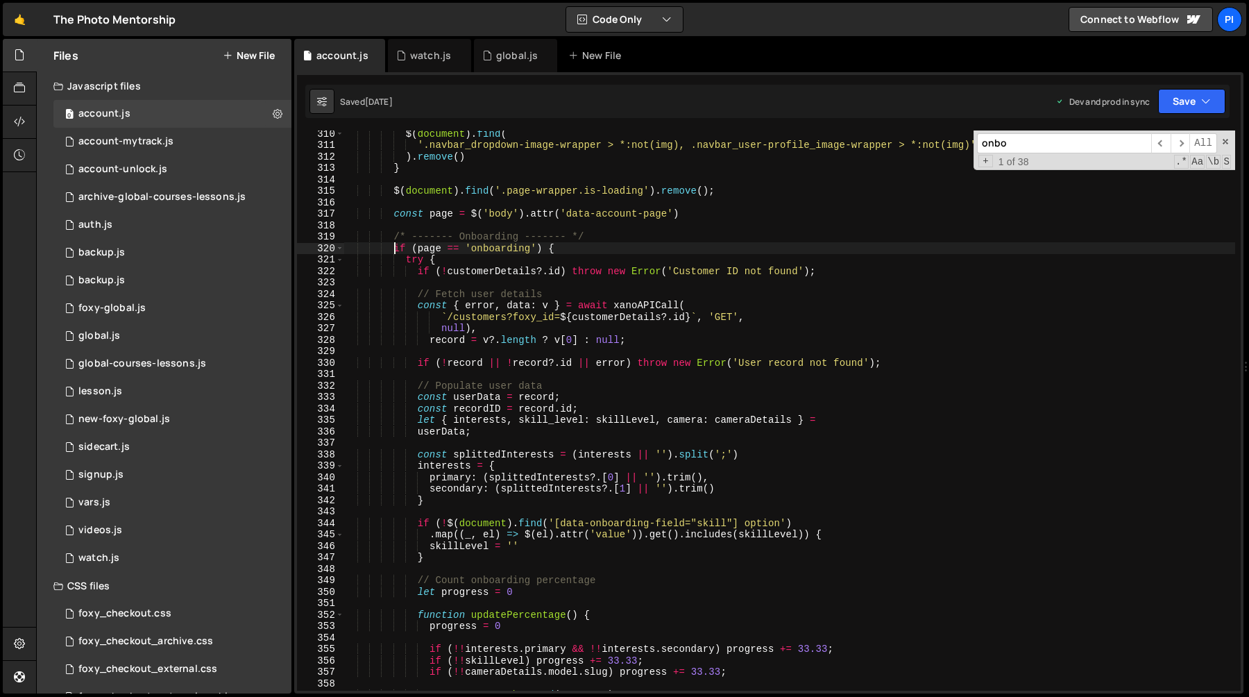
click at [491, 249] on div "$ ( document ) . find ( '.navbar_dropdown-image-wrapper > *:not(img), .navbar_u…" at bounding box center [790, 419] width 892 height 583
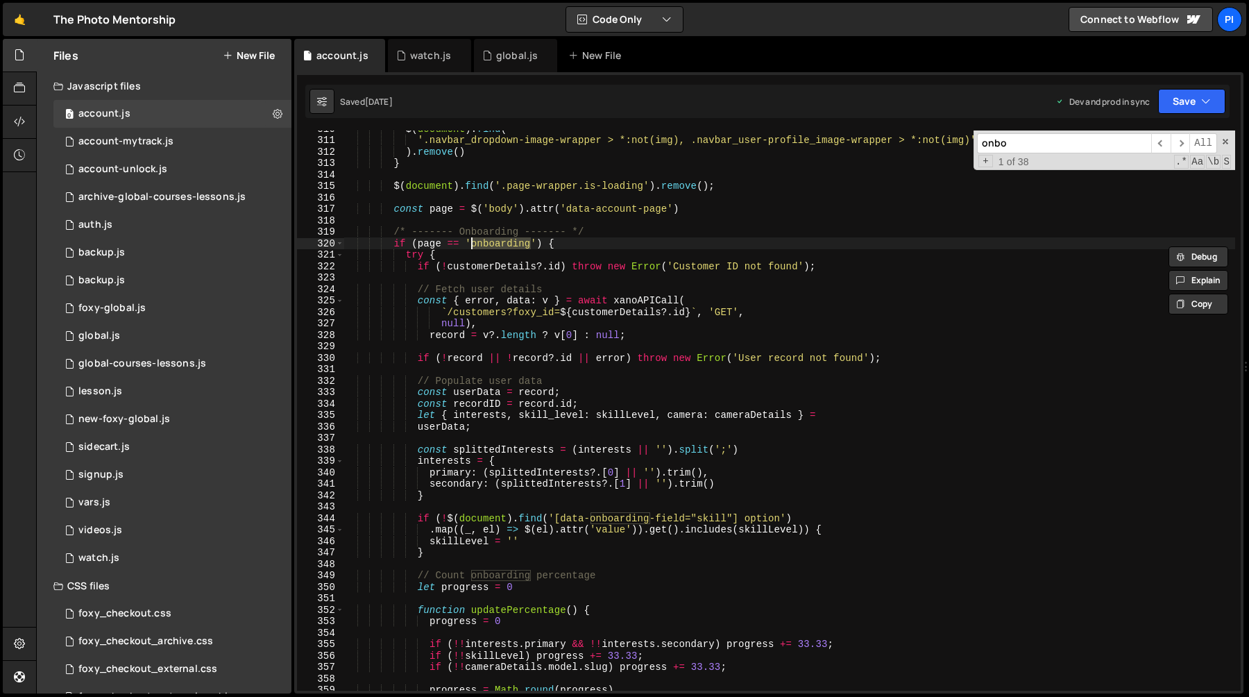
scroll to position [3546, 0]
click at [1228, 140] on span at bounding box center [1226, 142] width 10 height 10
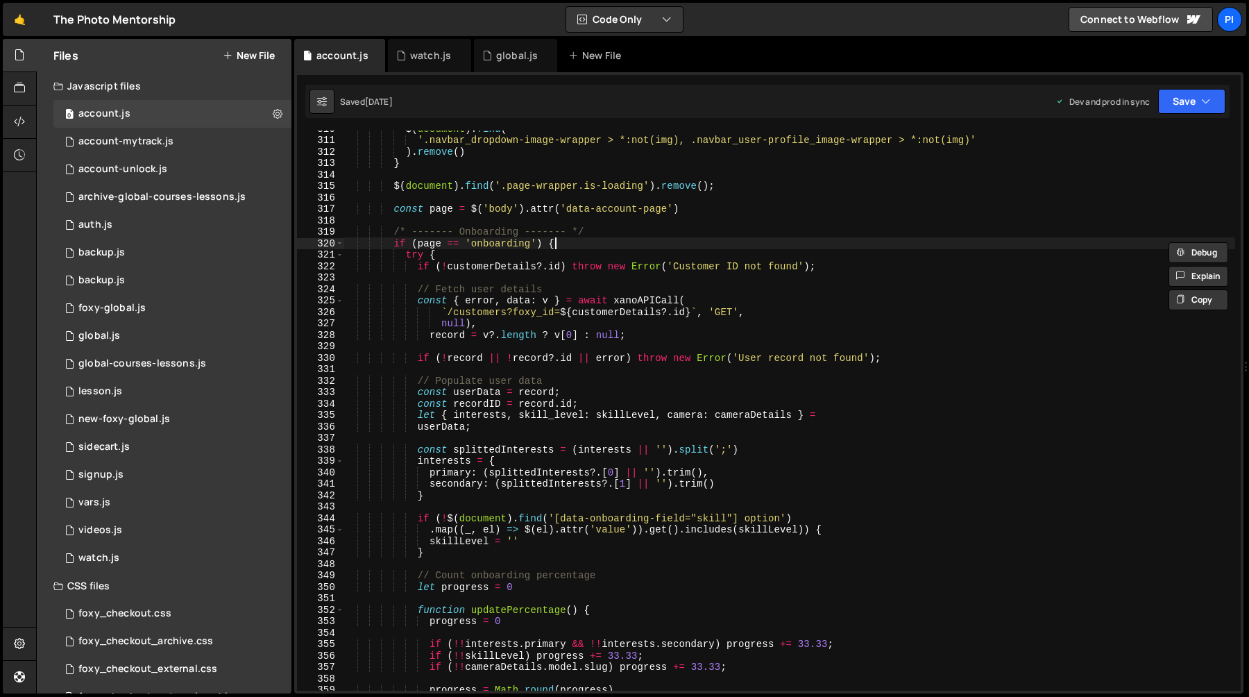
click at [571, 240] on div "$ ( document ) . find ( '.navbar_dropdown-image-wrapper > *:not(img), .navbar_u…" at bounding box center [790, 414] width 892 height 583
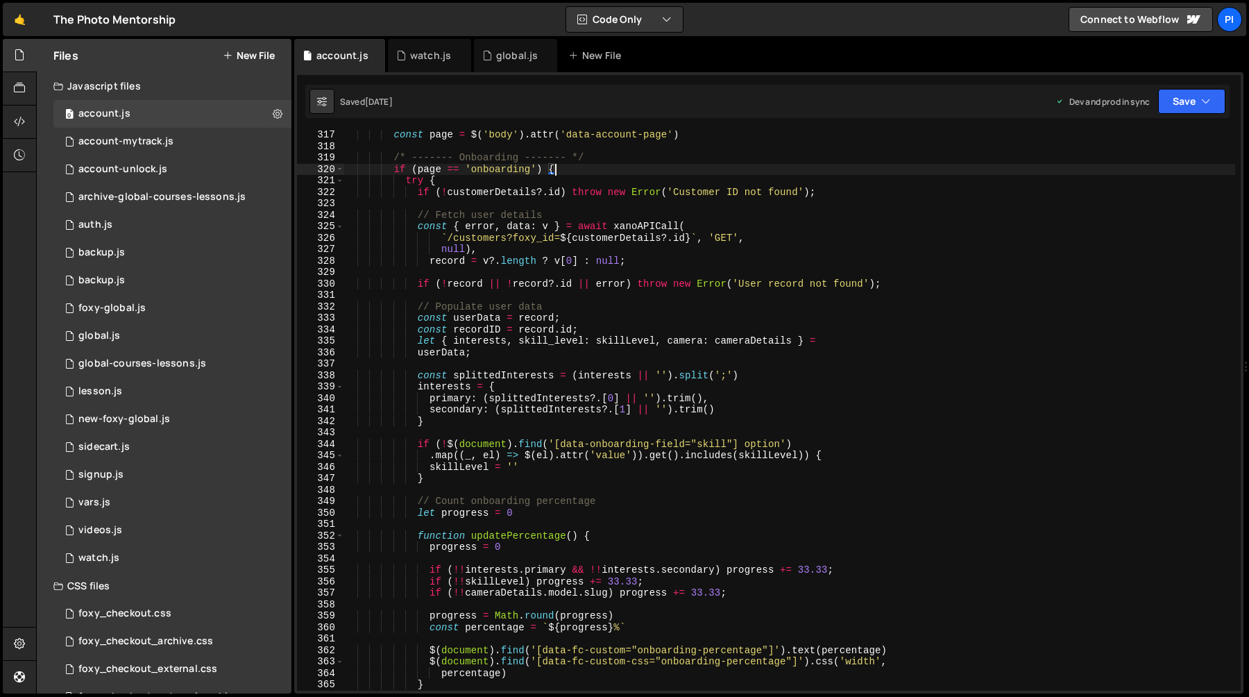
scroll to position [3567, 0]
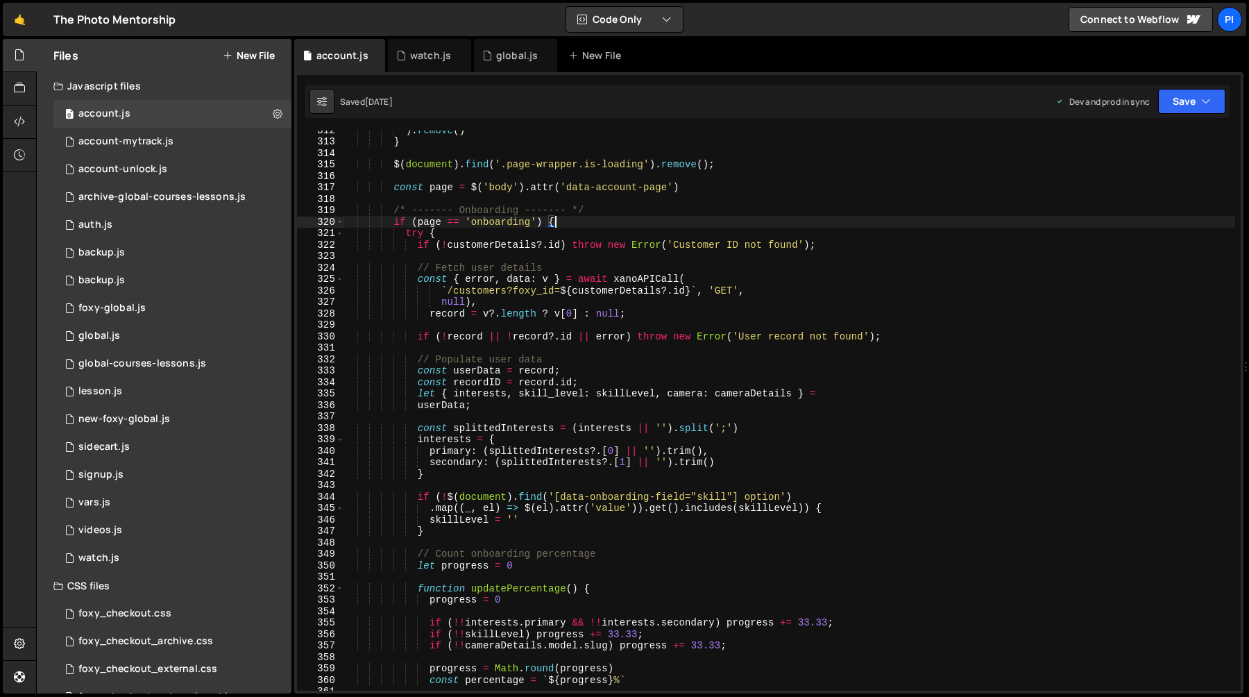
click at [418, 248] on div ") . remove ( ) } $ ( document ) . find ( '.page-wrapper.is-loading' ) . remove …" at bounding box center [790, 415] width 892 height 583
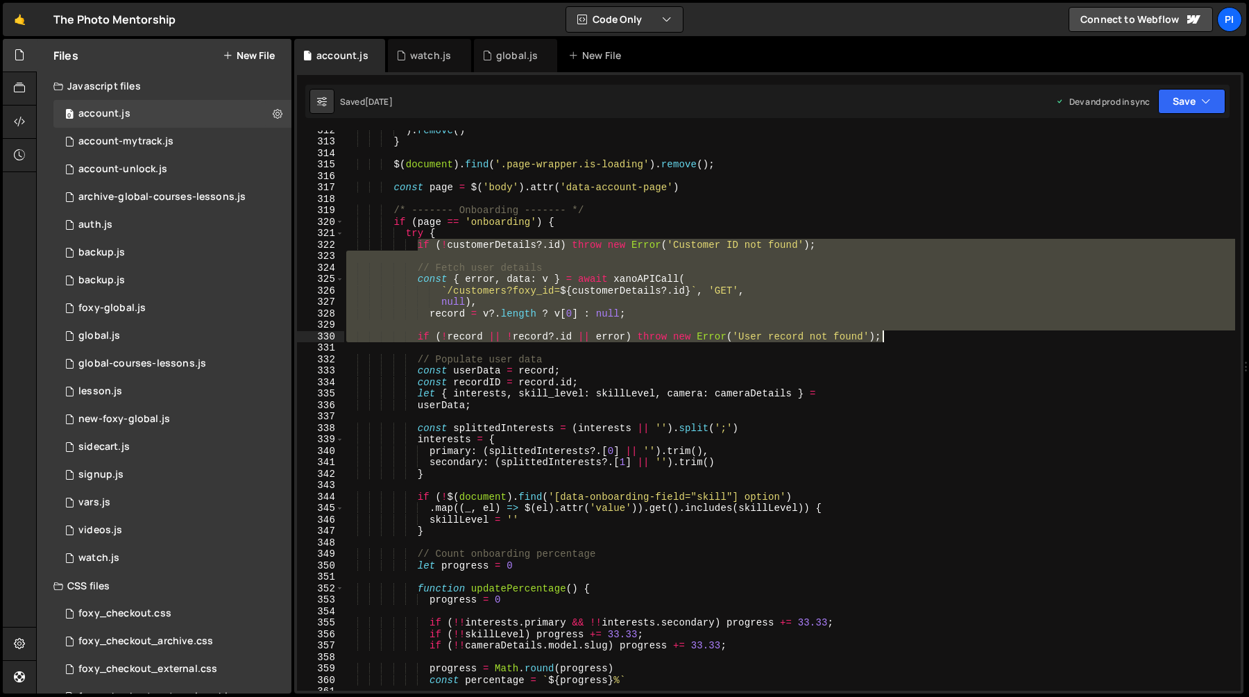
drag, startPoint x: 418, startPoint y: 248, endPoint x: 906, endPoint y: 333, distance: 495.2
click at [906, 333] on div ") . remove ( ) } $ ( document ) . find ( '.page-wrapper.is-loading' ) . remove …" at bounding box center [790, 415] width 892 height 583
click at [893, 337] on div ") . remove ( ) } $ ( document ) . find ( '.page-wrapper.is-loading' ) . remove …" at bounding box center [790, 410] width 892 height 560
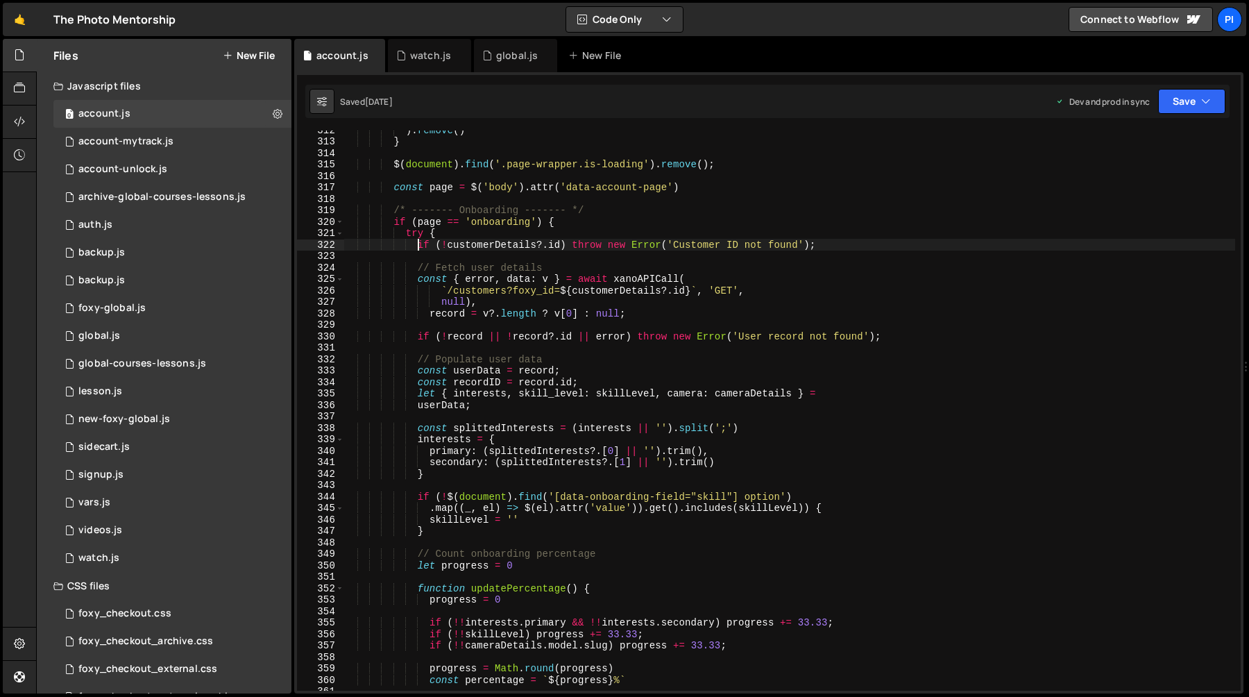
click at [416, 245] on div ") . remove ( ) } $ ( document ) . find ( '.page-wrapper.is-loading' ) . remove …" at bounding box center [790, 415] width 892 height 583
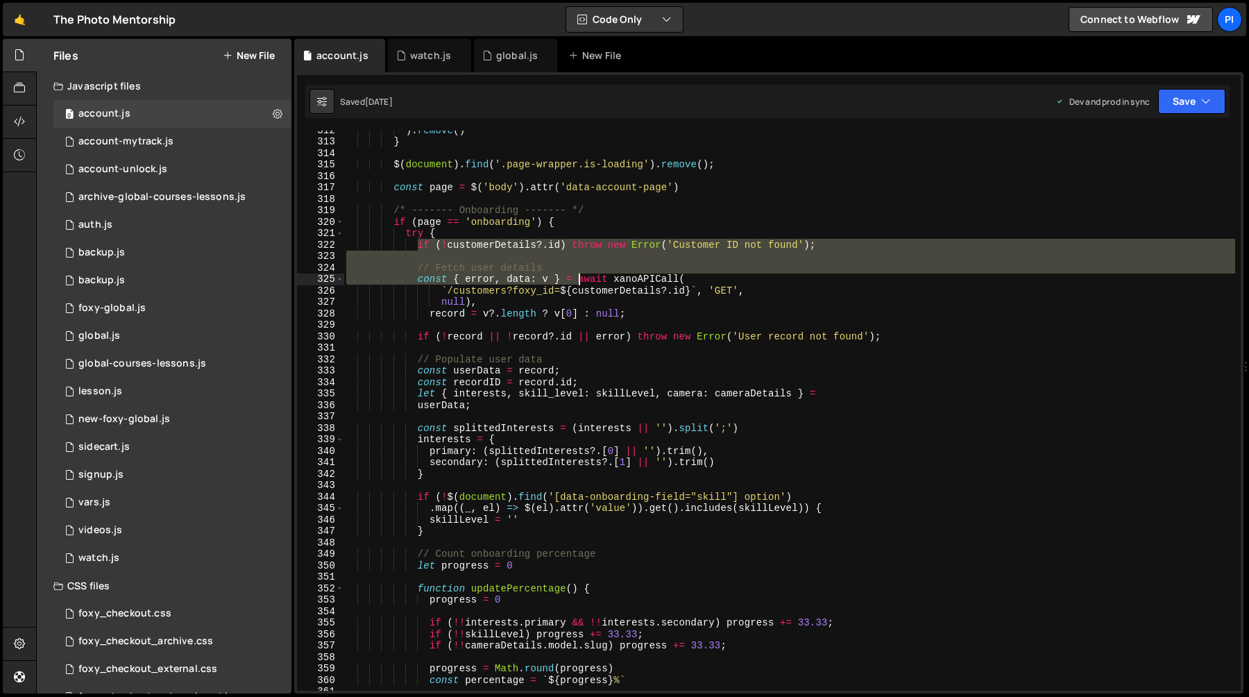
drag, startPoint x: 416, startPoint y: 245, endPoint x: 570, endPoint y: 284, distance: 158.9
click at [570, 284] on div ") . remove ( ) } $ ( document ) . find ( '.page-wrapper.is-loading' ) . remove …" at bounding box center [790, 415] width 892 height 583
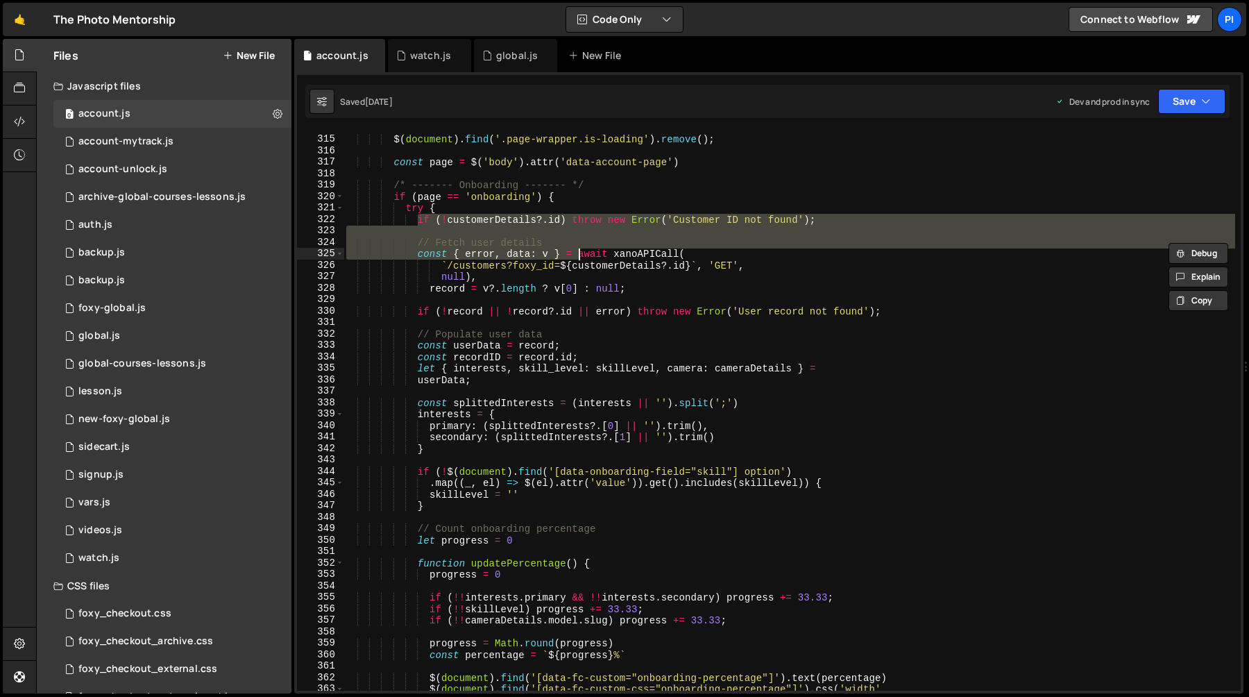
scroll to position [3594, 0]
click at [884, 279] on div "$ ( document ) . find ( '.page-wrapper.is-loading' ) . remove ( ) ; const page …" at bounding box center [790, 412] width 892 height 583
type textarea "null),"
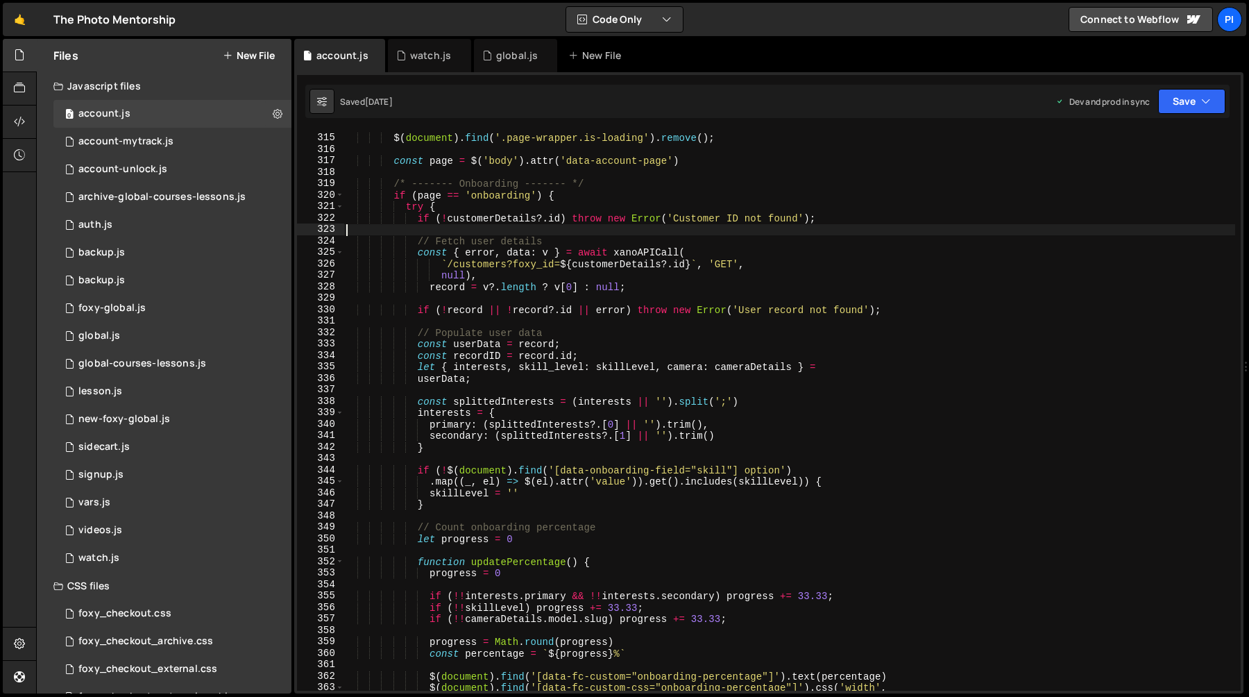
click at [415, 224] on div "$ ( document ) . find ( '.page-wrapper.is-loading' ) . remove ( ) ; const page …" at bounding box center [790, 412] width 892 height 583
click at [417, 218] on div "$ ( document ) . find ( '.page-wrapper.is-loading' ) . remove ( ) ; const page …" at bounding box center [790, 412] width 892 height 583
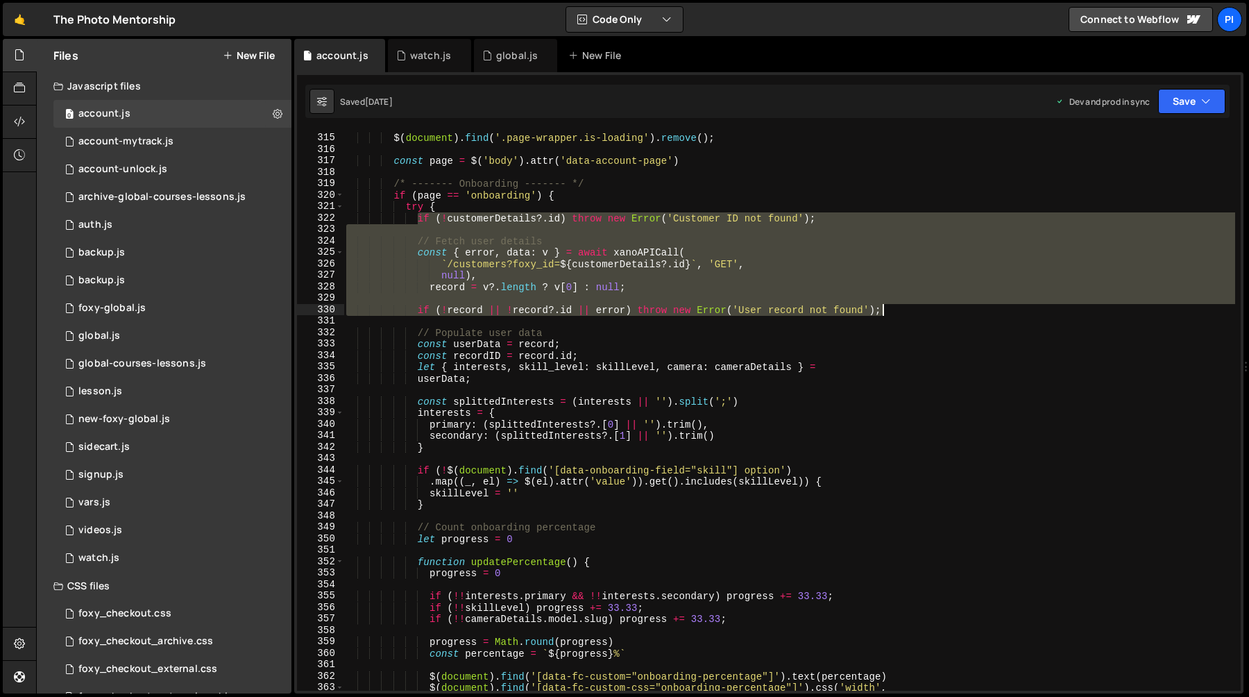
drag, startPoint x: 417, startPoint y: 218, endPoint x: 893, endPoint y: 311, distance: 484.4
click at [893, 311] on div "$ ( document ) . find ( '.page-wrapper.is-loading' ) . remove ( ) ; const page …" at bounding box center [790, 412] width 892 height 583
click at [891, 310] on div "$ ( document ) . find ( '.page-wrapper.is-loading' ) . remove ( ) ; const page …" at bounding box center [790, 410] width 892 height 560
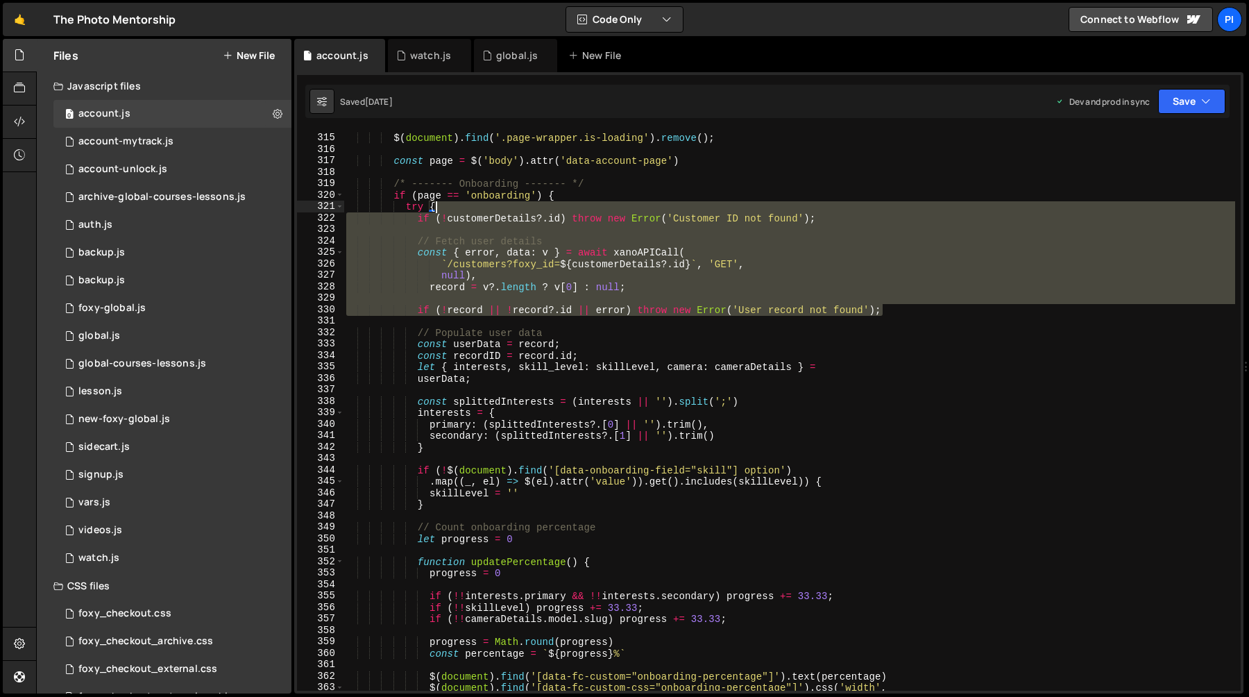
drag, startPoint x: 891, startPoint y: 310, endPoint x: 523, endPoint y: 206, distance: 382.8
click at [523, 206] on div "$ ( document ) . find ( '.page-wrapper.is-loading' ) . remove ( ) ; const page …" at bounding box center [790, 412] width 892 height 583
click at [500, 208] on div "$ ( document ) . find ( '.page-wrapper.is-loading' ) . remove ( ) ; const page …" at bounding box center [790, 410] width 892 height 560
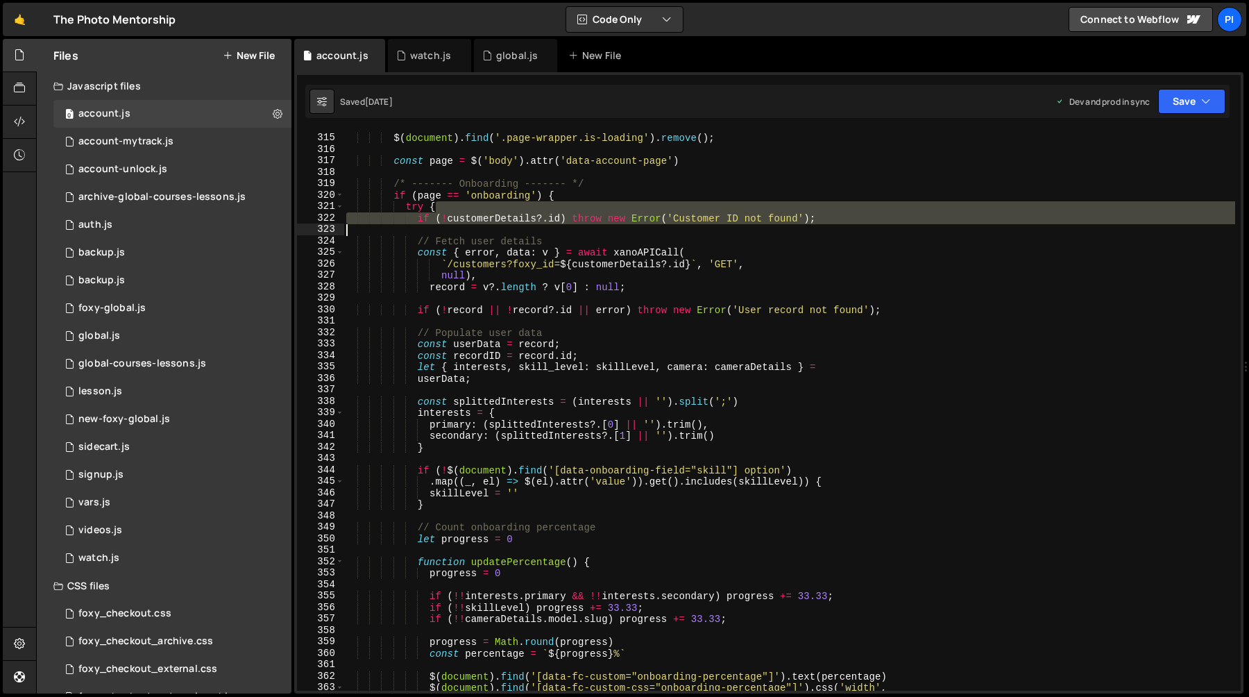
drag, startPoint x: 500, startPoint y: 208, endPoint x: 532, endPoint y: 232, distance: 39.7
click at [532, 232] on div "$ ( document ) . find ( '.page-wrapper.is-loading' ) . remove ( ) ; const page …" at bounding box center [790, 412] width 892 height 583
type textarea "if (!customerDetails?.id) throw new Error('Customer ID not found');"
click at [548, 227] on div "$ ( document ) . find ( '.page-wrapper.is-loading' ) . remove ( ) ; const page …" at bounding box center [790, 410] width 892 height 560
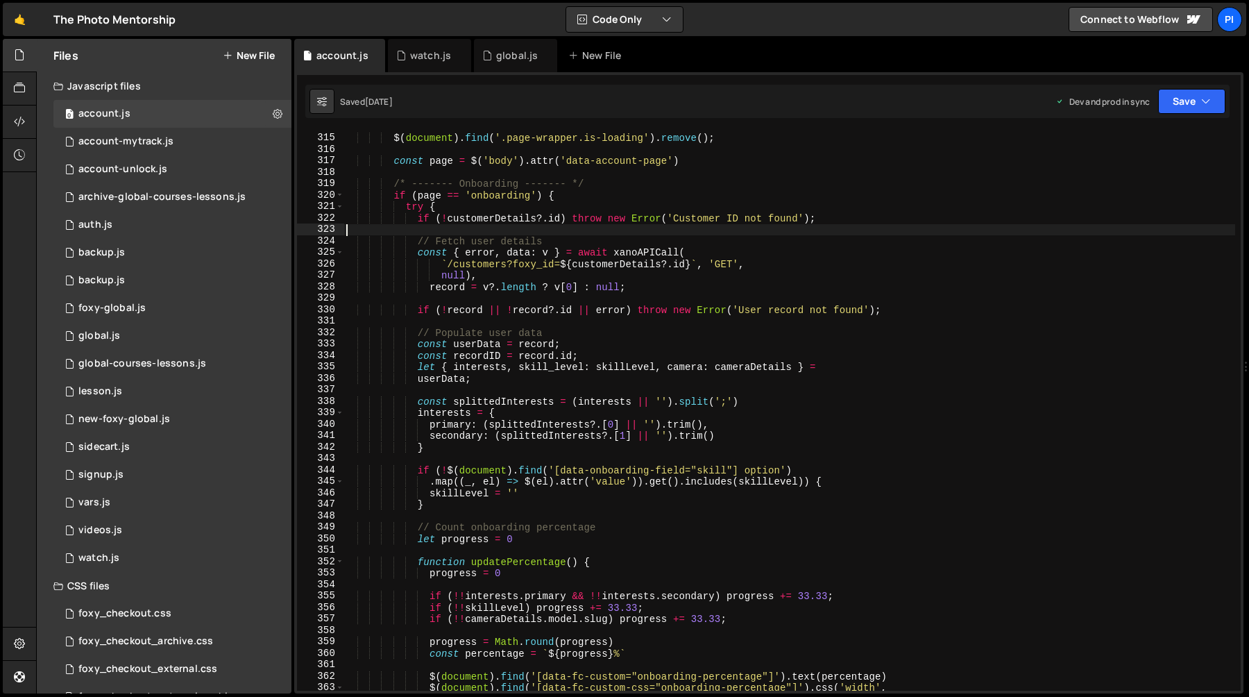
click at [417, 219] on div "$ ( document ) . find ( '.page-wrapper.is-loading' ) . remove ( ) ; const page …" at bounding box center [790, 412] width 892 height 583
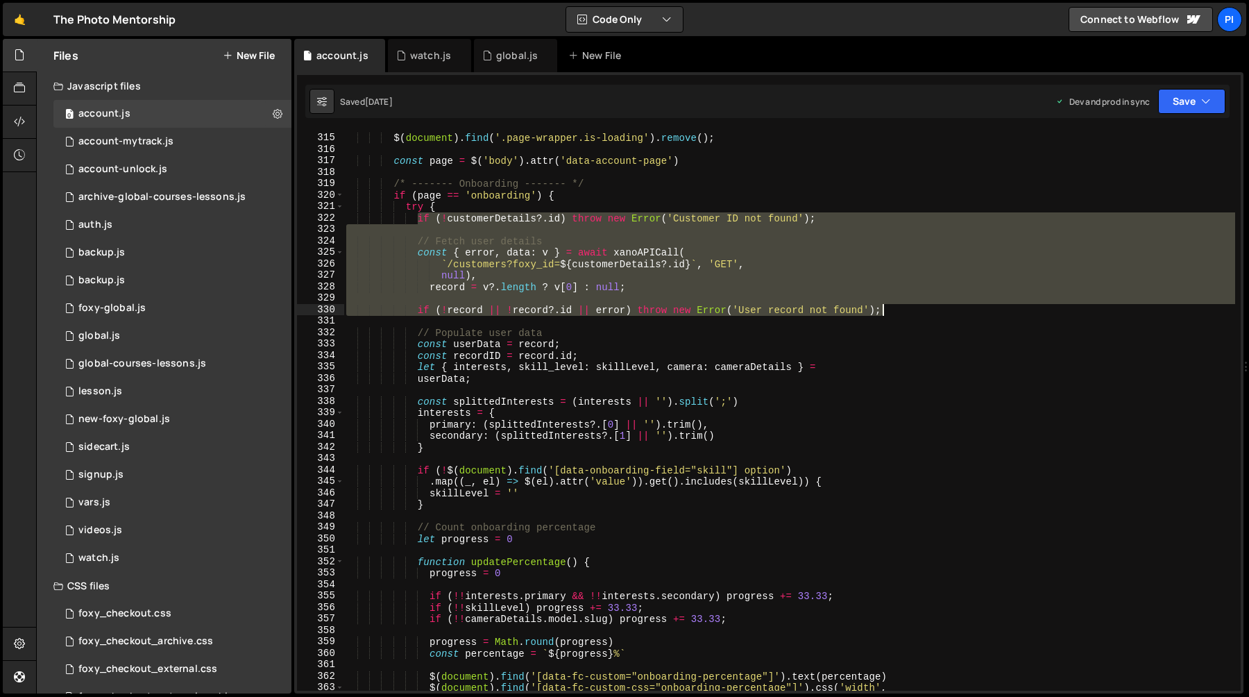
drag, startPoint x: 417, startPoint y: 219, endPoint x: 918, endPoint y: 314, distance: 510.0
click at [918, 314] on div "$ ( document ) . find ( '.page-wrapper.is-loading' ) . remove ( ) ; const page …" at bounding box center [790, 412] width 892 height 583
type textarea "if (!record || !record?.id || error) throw new Error('User record not found');"
click at [832, 325] on div "$ ( document ) . find ( '.page-wrapper.is-loading' ) . remove ( ) ; const page …" at bounding box center [790, 412] width 892 height 583
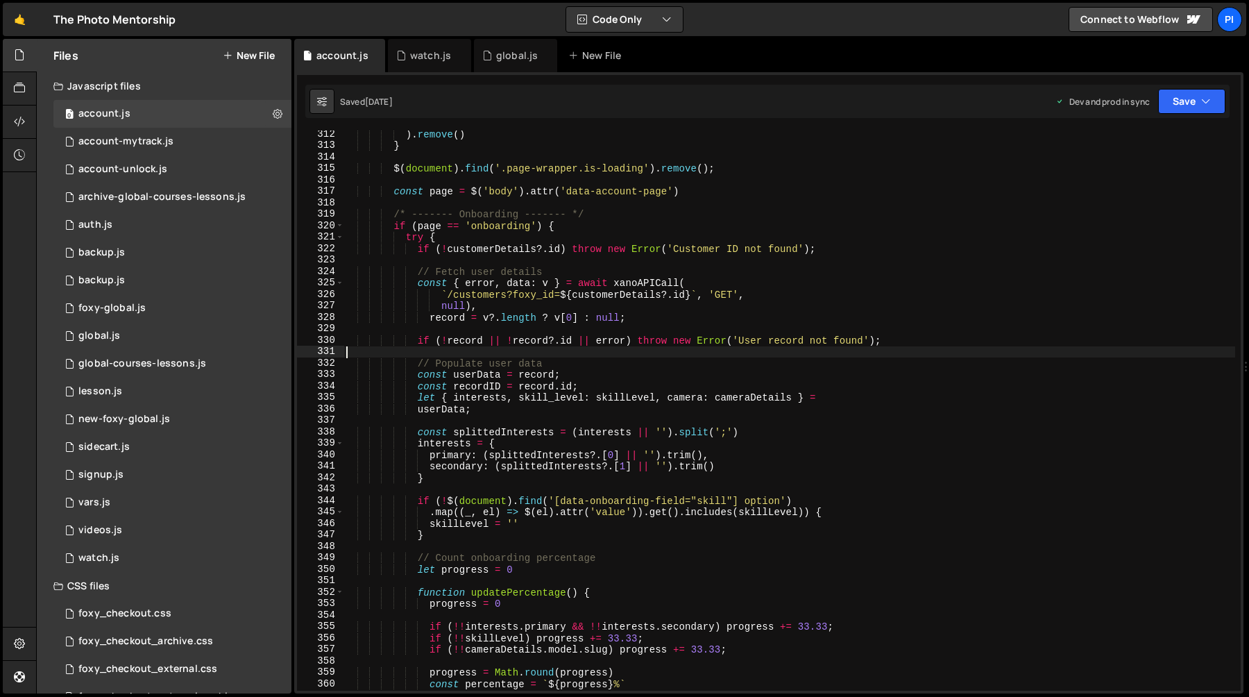
scroll to position [3546, 0]
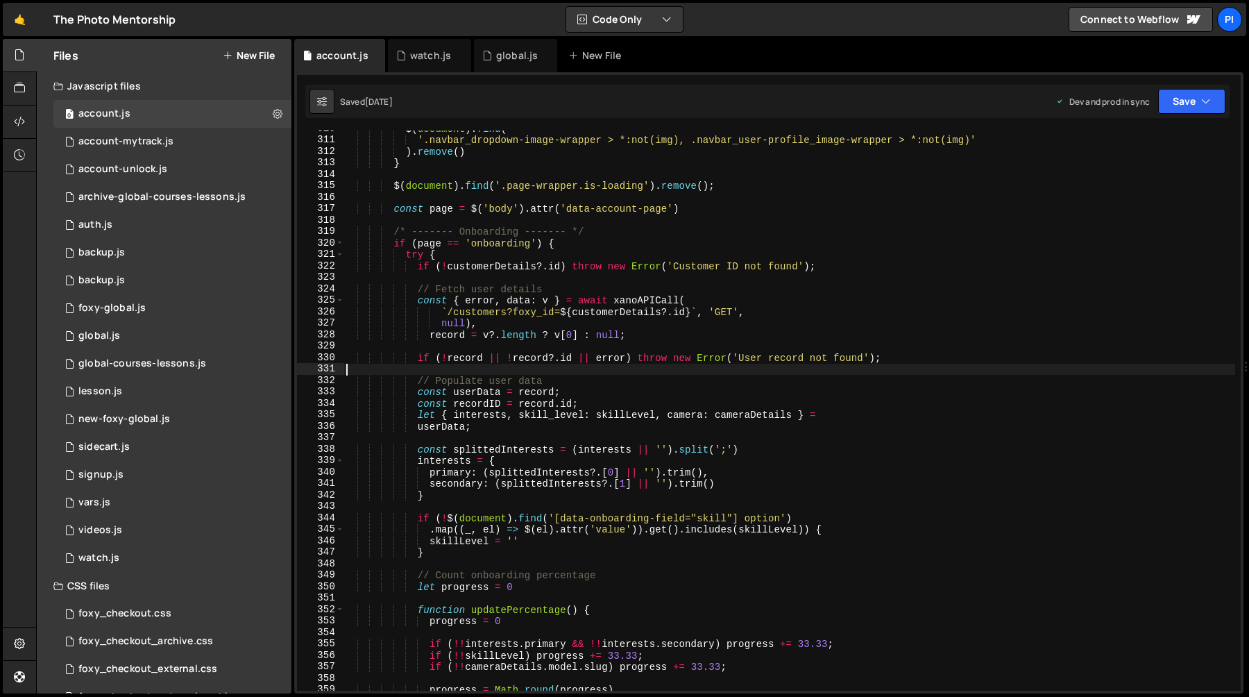
click at [414, 285] on div "$ ( document ) . find ( '.navbar_dropdown-image-wrapper > *:not(img), .navbar_u…" at bounding box center [790, 414] width 892 height 583
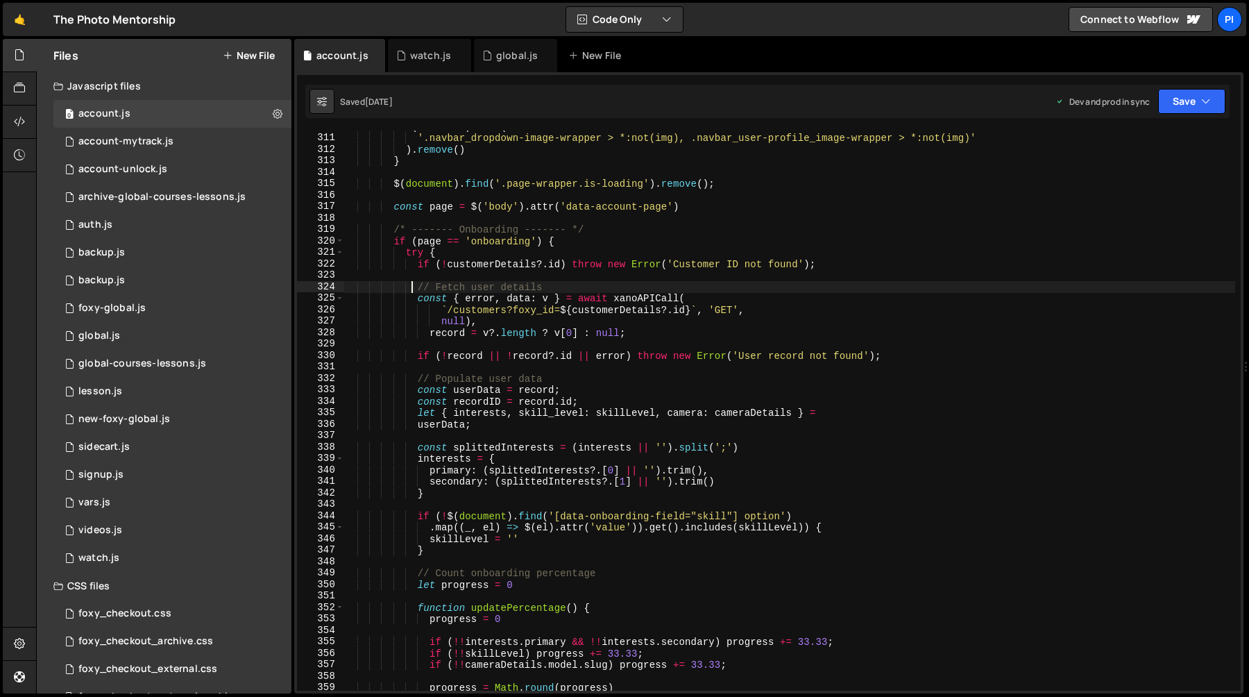
scroll to position [3576, 0]
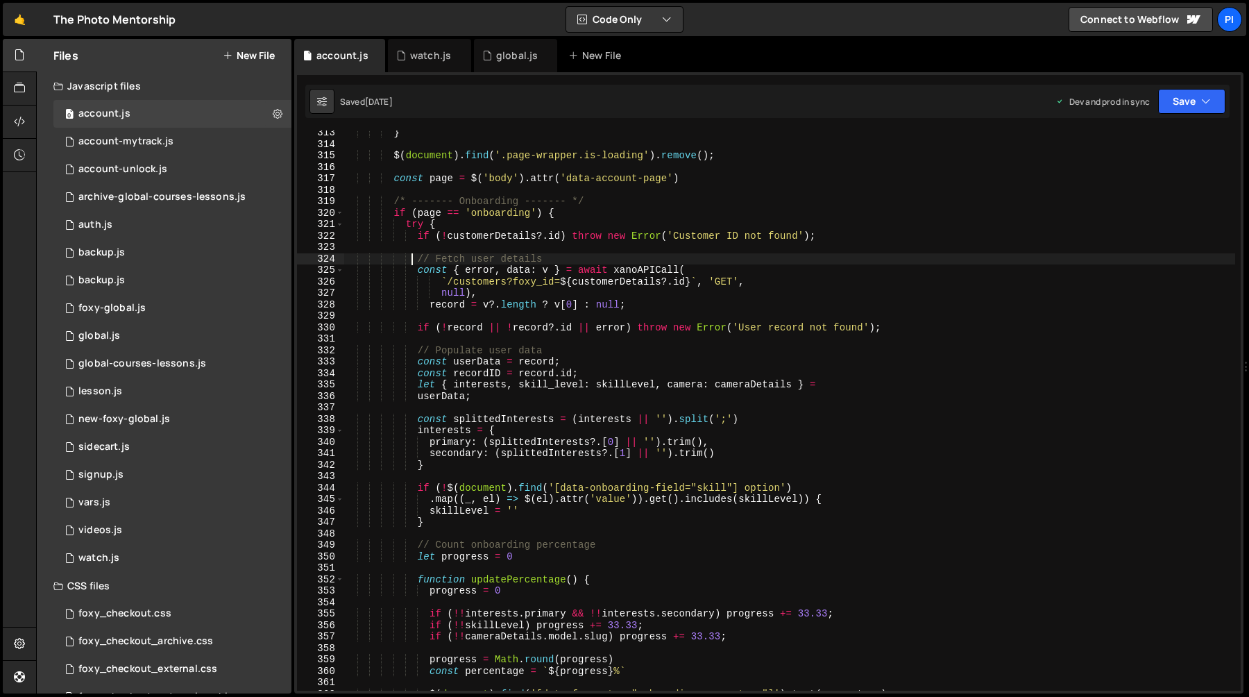
click at [416, 394] on div "} $ ( document ) . find ( '.page-wrapper.is-loading' ) . remove ( ) ; const pag…" at bounding box center [790, 418] width 892 height 583
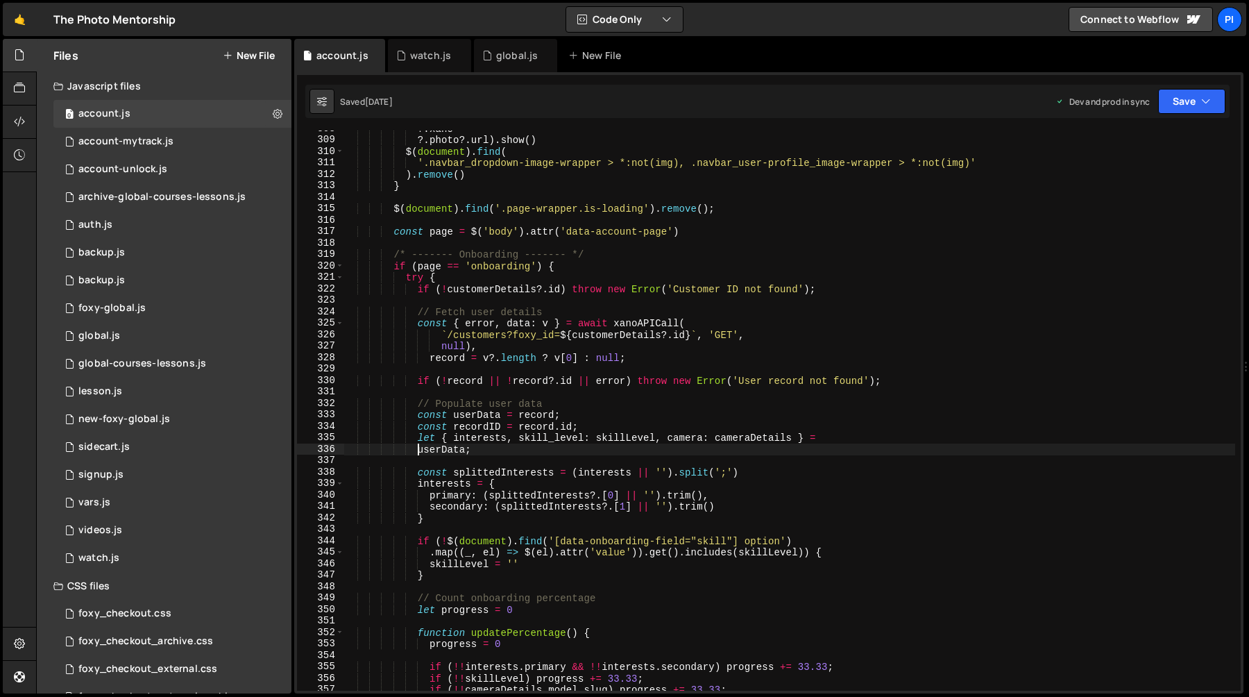
scroll to position [3521, 0]
click at [416, 295] on div "?. xano ?. photo ?. url ) . show ( ) $ ( document ) . find ( '.navbar_dropdown-…" at bounding box center [790, 416] width 892 height 583
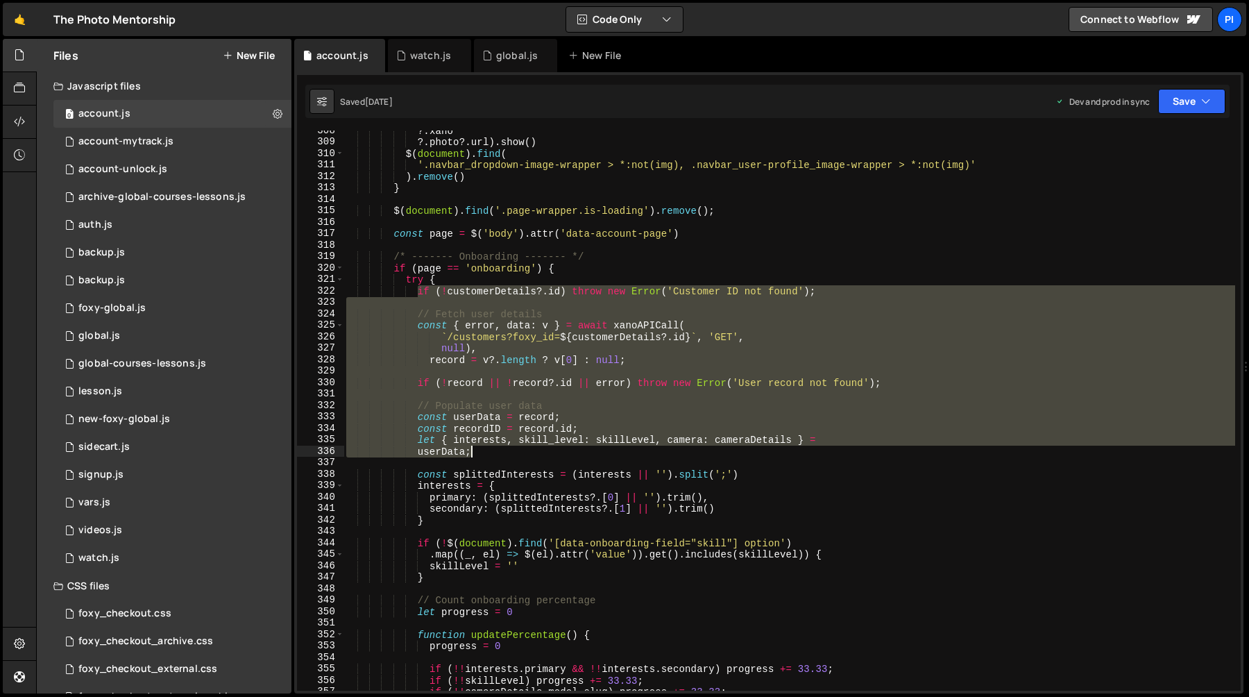
drag, startPoint x: 416, startPoint y: 295, endPoint x: 585, endPoint y: 455, distance: 232.2
click at [585, 455] on div "?. xano ?. photo ?. url ) . show ( ) $ ( document ) . find ( '.navbar_dropdown-…" at bounding box center [790, 416] width 892 height 583
click at [557, 452] on div "?. xano ?. photo ?. url ) . show ( ) $ ( document ) . find ( '.navbar_dropdown-…" at bounding box center [790, 410] width 892 height 560
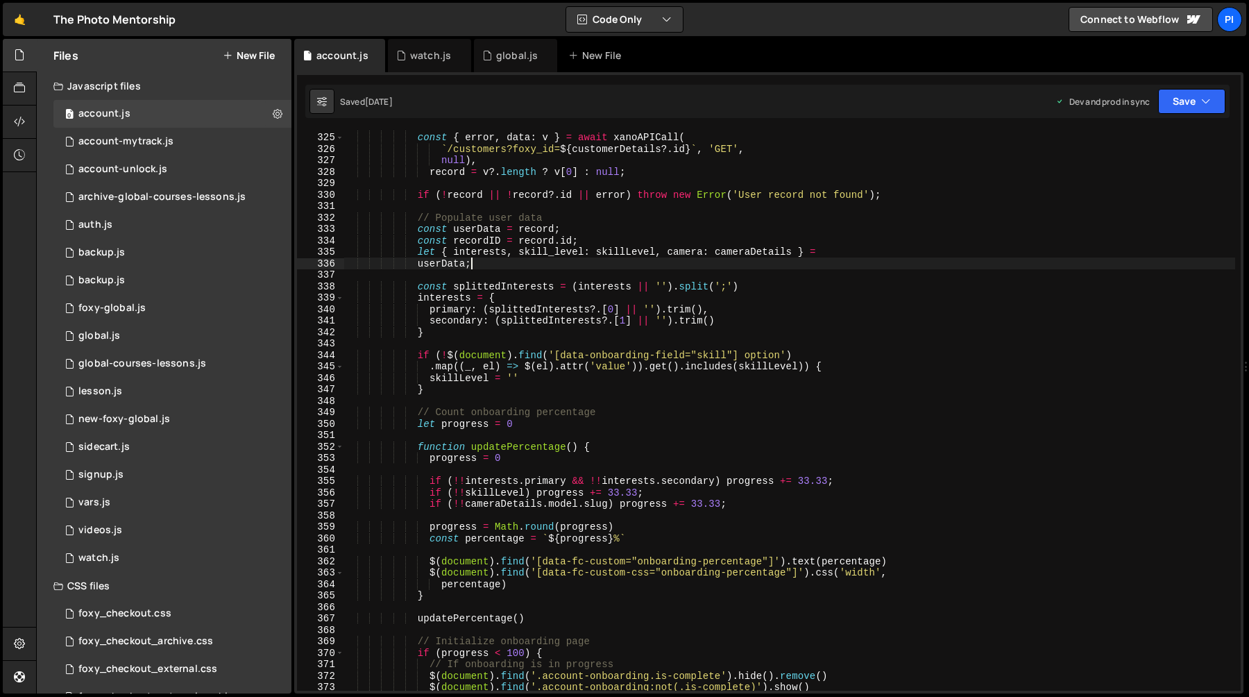
scroll to position [3686, 0]
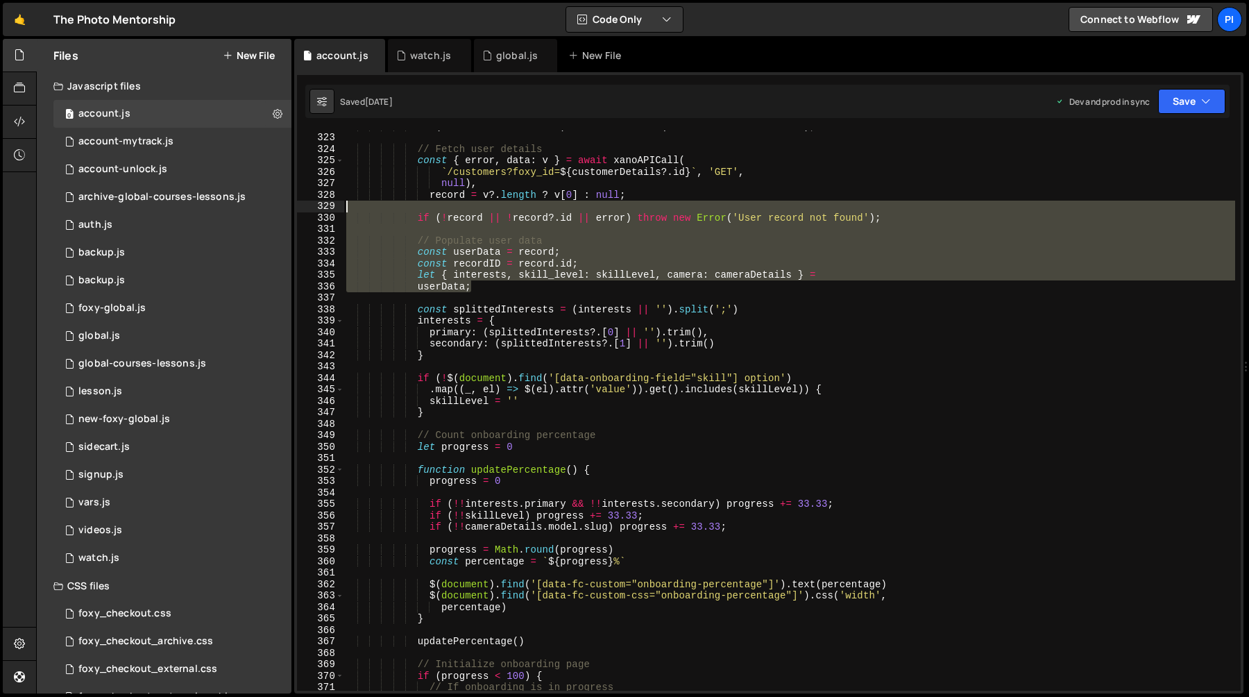
drag, startPoint x: 489, startPoint y: 289, endPoint x: 421, endPoint y: 212, distance: 103.7
click at [421, 212] on div "if ( ! customerDetails ?. id ) throw new Error ( 'Customer ID not found' ) ; //…" at bounding box center [790, 411] width 892 height 583
type textarea "if (!record || !record?.id || error) throw new Error('User record not found');"
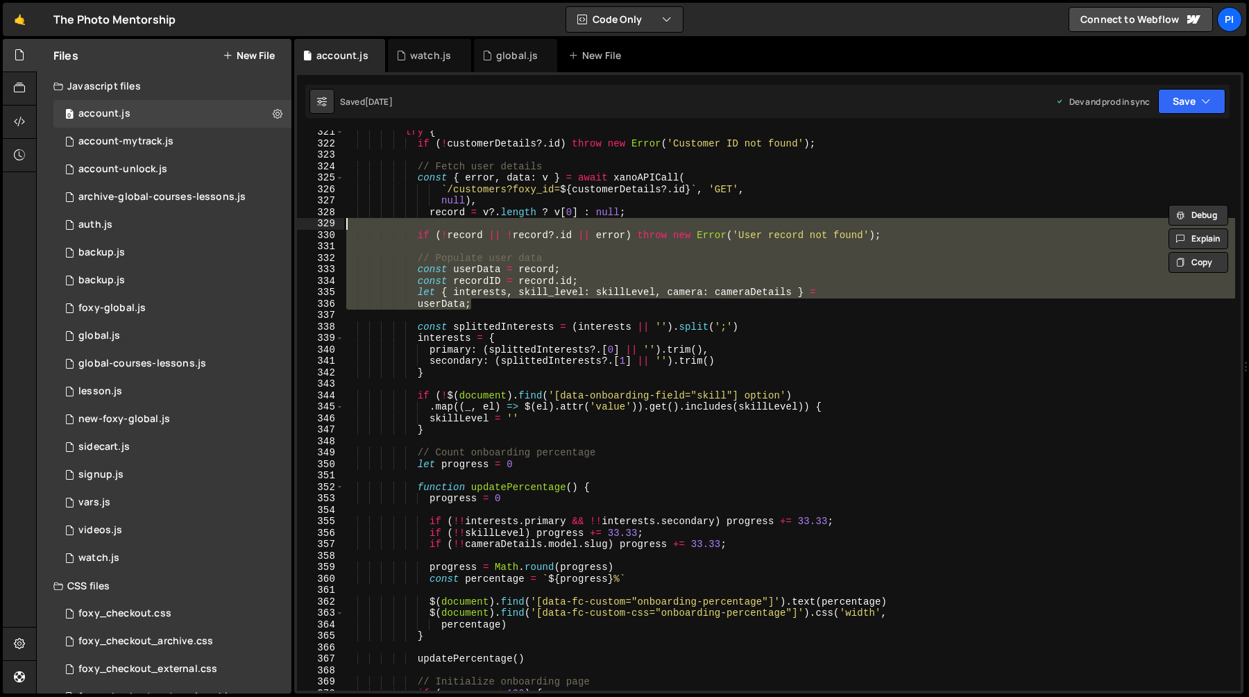
scroll to position [3647, 0]
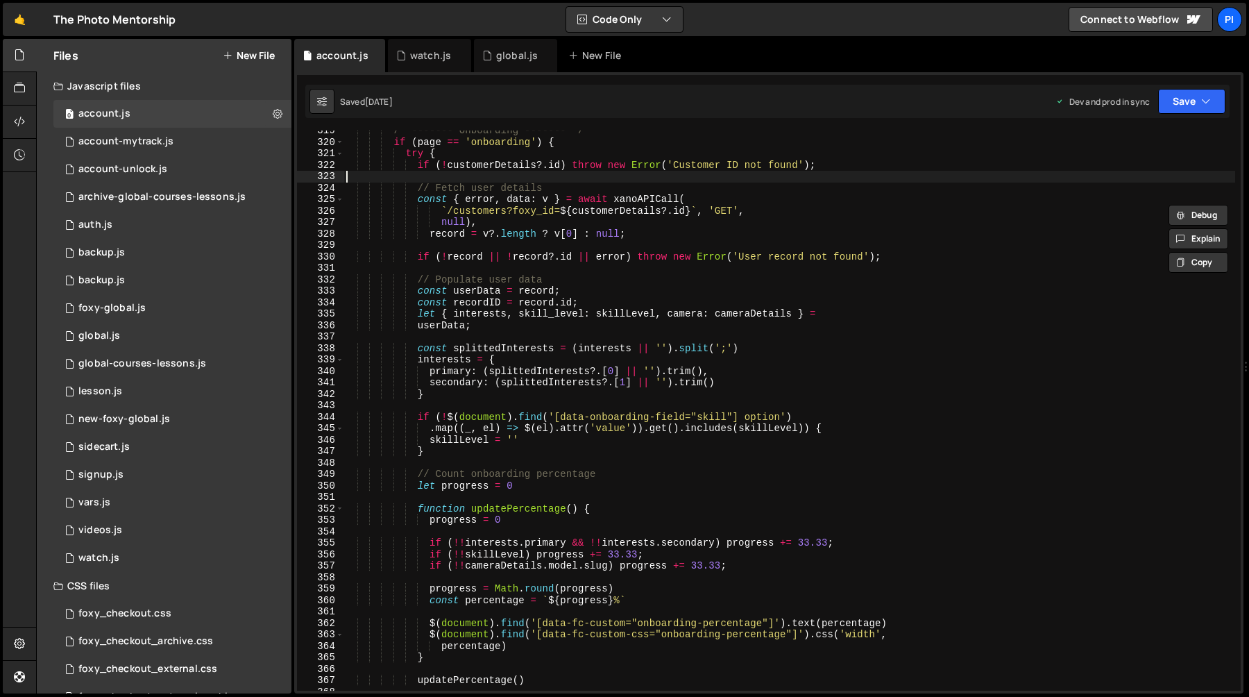
click at [419, 174] on div "/* ------- Onboarding ------- */ if ( page == 'onboarding' ) { try { if ( ! cus…" at bounding box center [790, 416] width 892 height 583
click at [419, 169] on div "/* ------- Onboarding ------- */ if ( page == 'onboarding' ) { try { if ( ! cus…" at bounding box center [790, 416] width 892 height 583
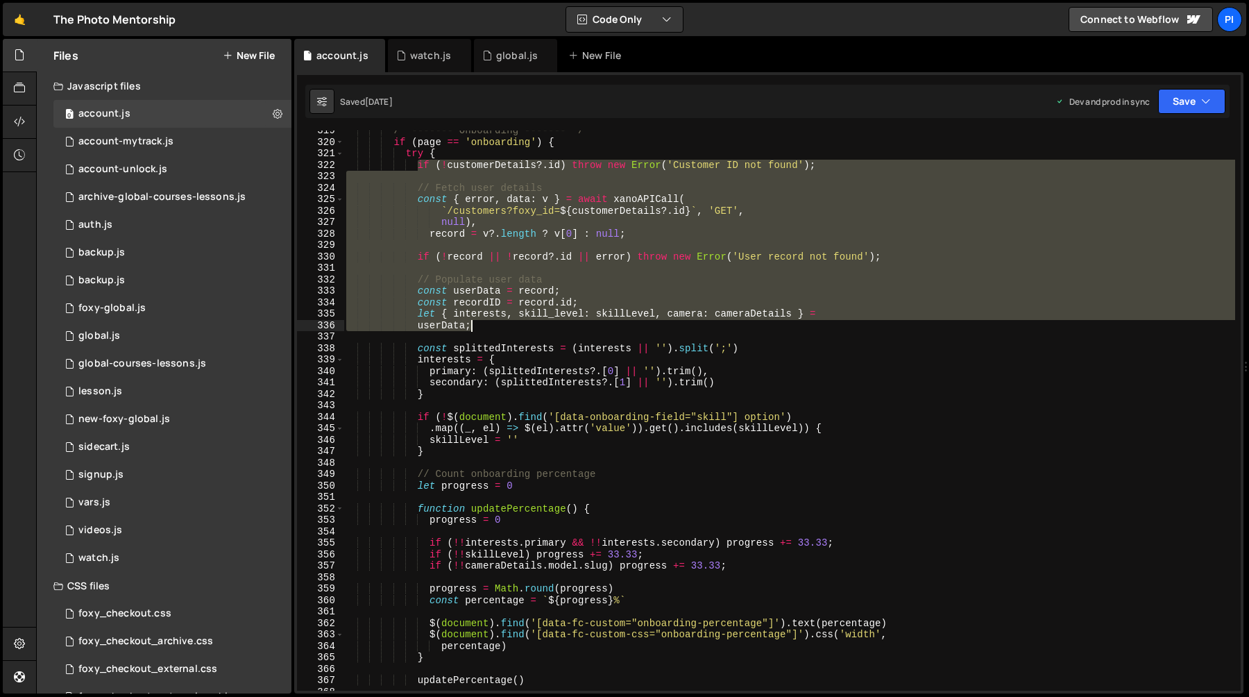
drag, startPoint x: 419, startPoint y: 169, endPoint x: 482, endPoint y: 325, distance: 168.7
click at [482, 325] on div "/* ------- Onboarding ------- */ if ( page == 'onboarding' ) { try { if ( ! cus…" at bounding box center [790, 416] width 892 height 583
click at [482, 325] on div "/* ------- Onboarding ------- */ if ( page == 'onboarding' ) { try { if ( ! cus…" at bounding box center [790, 410] width 892 height 560
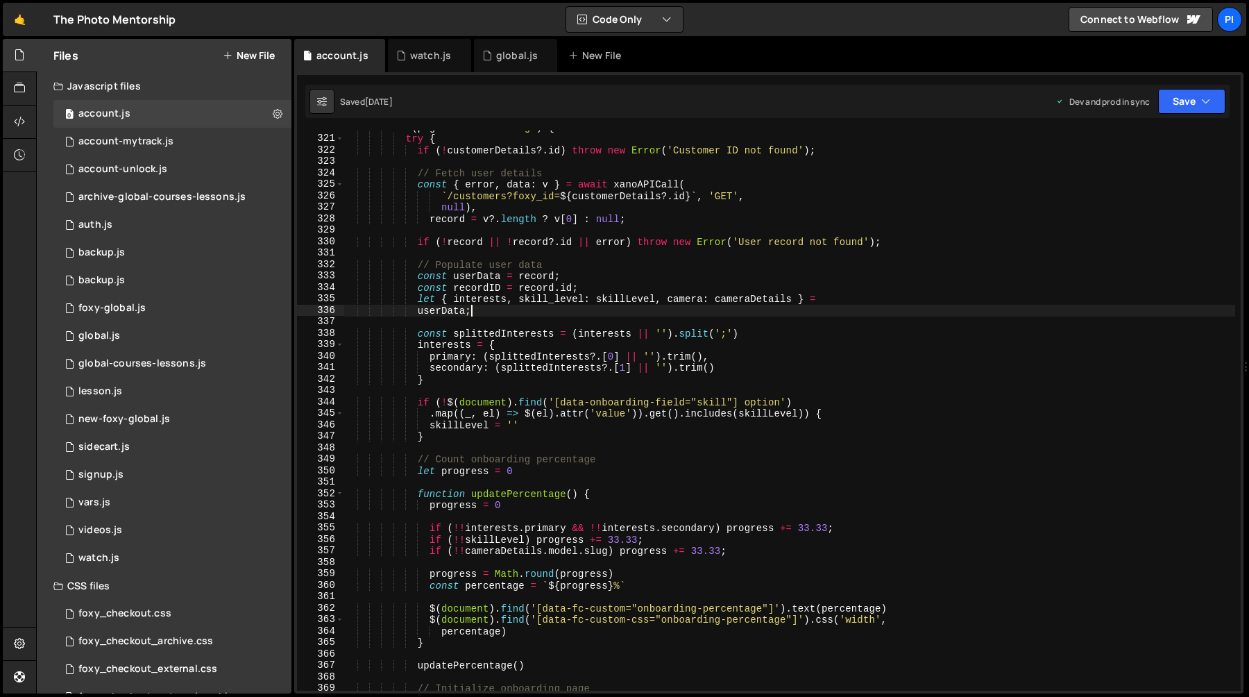
scroll to position [3662, 0]
click at [419, 337] on div "if ( page == 'onboarding' ) { try { if ( ! customerDetails ?. id ) throw new Er…" at bounding box center [790, 412] width 892 height 583
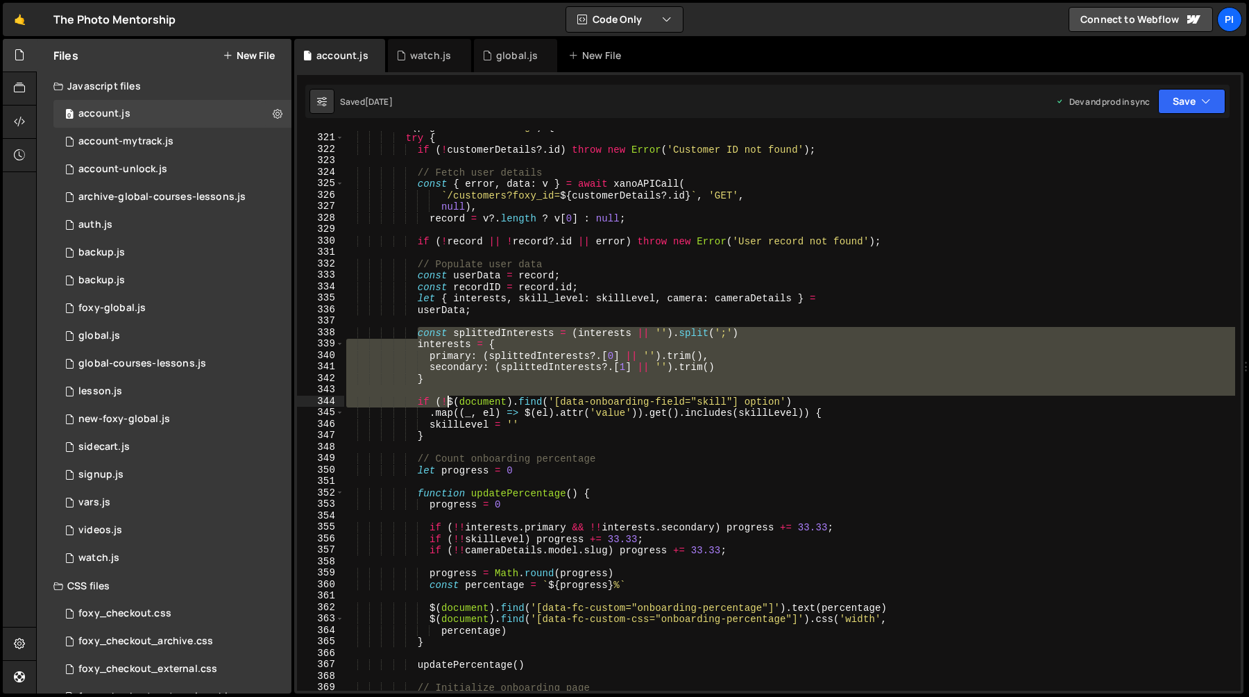
drag, startPoint x: 419, startPoint y: 337, endPoint x: 437, endPoint y: 396, distance: 61.7
click at [437, 396] on div "if ( page == 'onboarding' ) { try { if ( ! customerDetails ?. id ) throw new Er…" at bounding box center [790, 412] width 892 height 583
click at [440, 378] on div "if ( page == 'onboarding' ) { try { if ( ! customerDetails ?. id ) throw new Er…" at bounding box center [790, 410] width 892 height 560
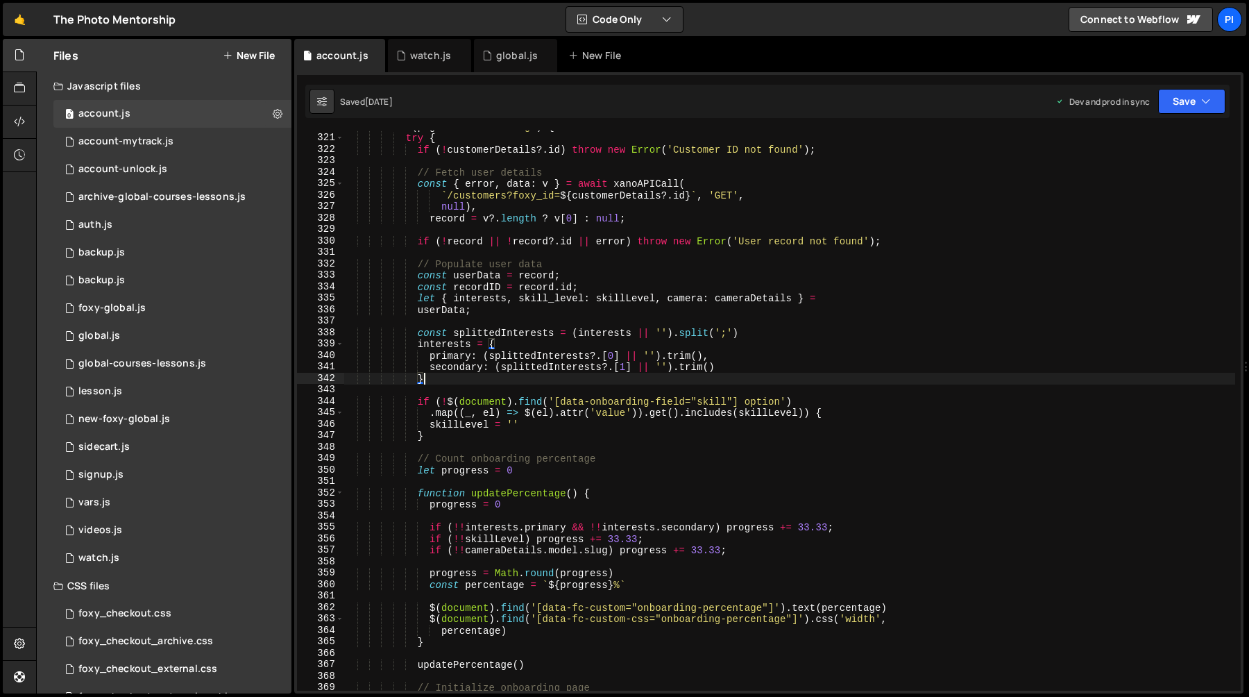
scroll to position [3685, 0]
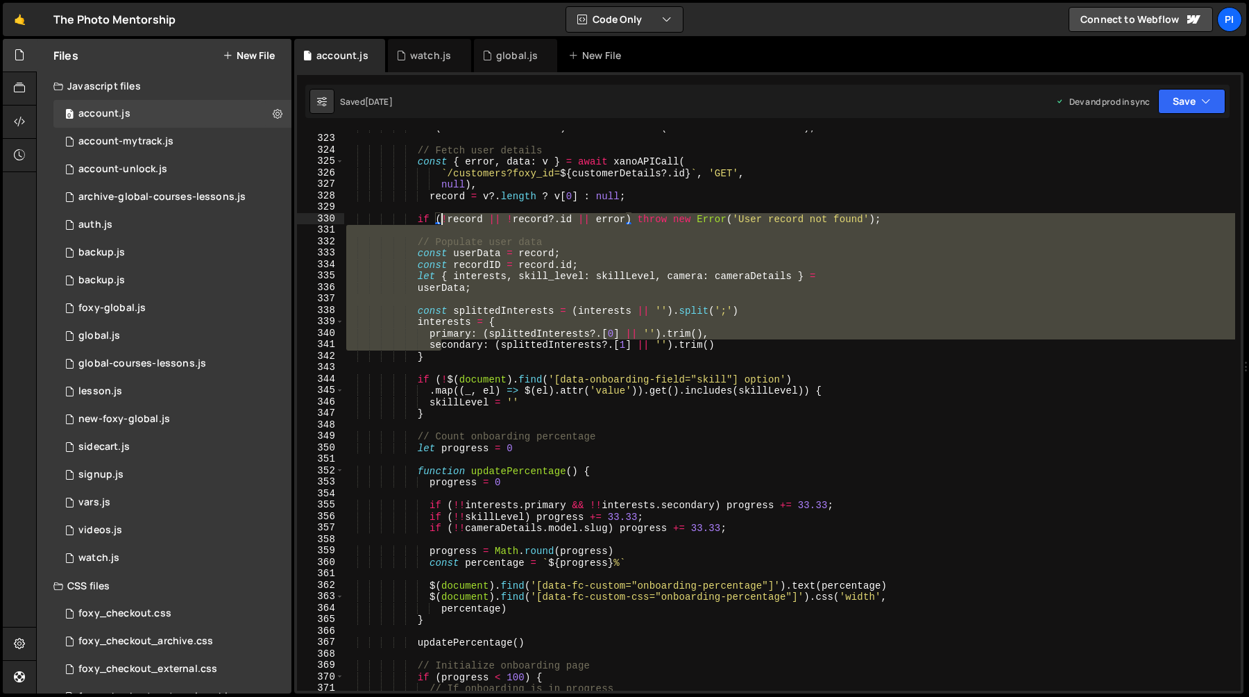
drag, startPoint x: 441, startPoint y: 349, endPoint x: 439, endPoint y: 217, distance: 132.6
click at [439, 217] on div "if ( ! customerDetails ?. id ) throw new Error ( 'Customer ID not found' ) ; //…" at bounding box center [790, 412] width 892 height 583
type textarea "if (!record || !record?.id || error) throw new Error('User record not found');"
click at [430, 226] on div "if ( ! customerDetails ?. id ) throw new Error ( 'Customer ID not found' ) ; //…" at bounding box center [790, 410] width 892 height 560
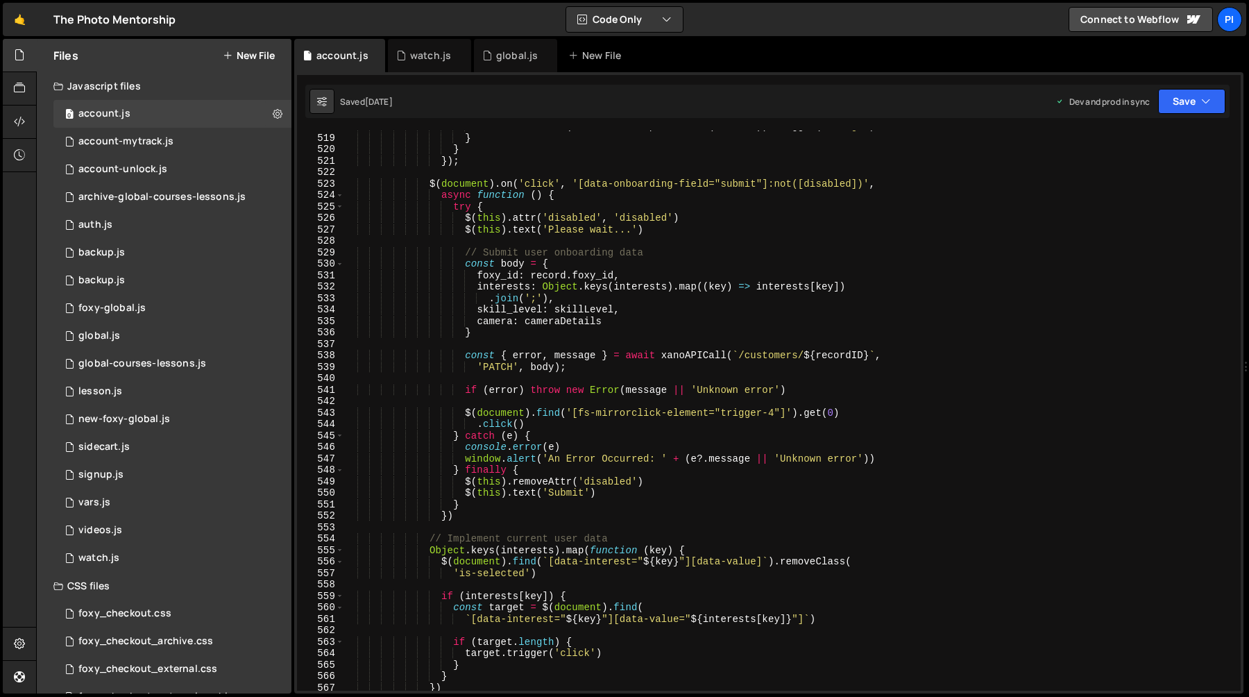
scroll to position [5942, 0]
click at [766, 354] on div "selectModel . val ( firstVisibleOption . attr ( 'value' )) . trigger ( 'change'…" at bounding box center [790, 412] width 892 height 583
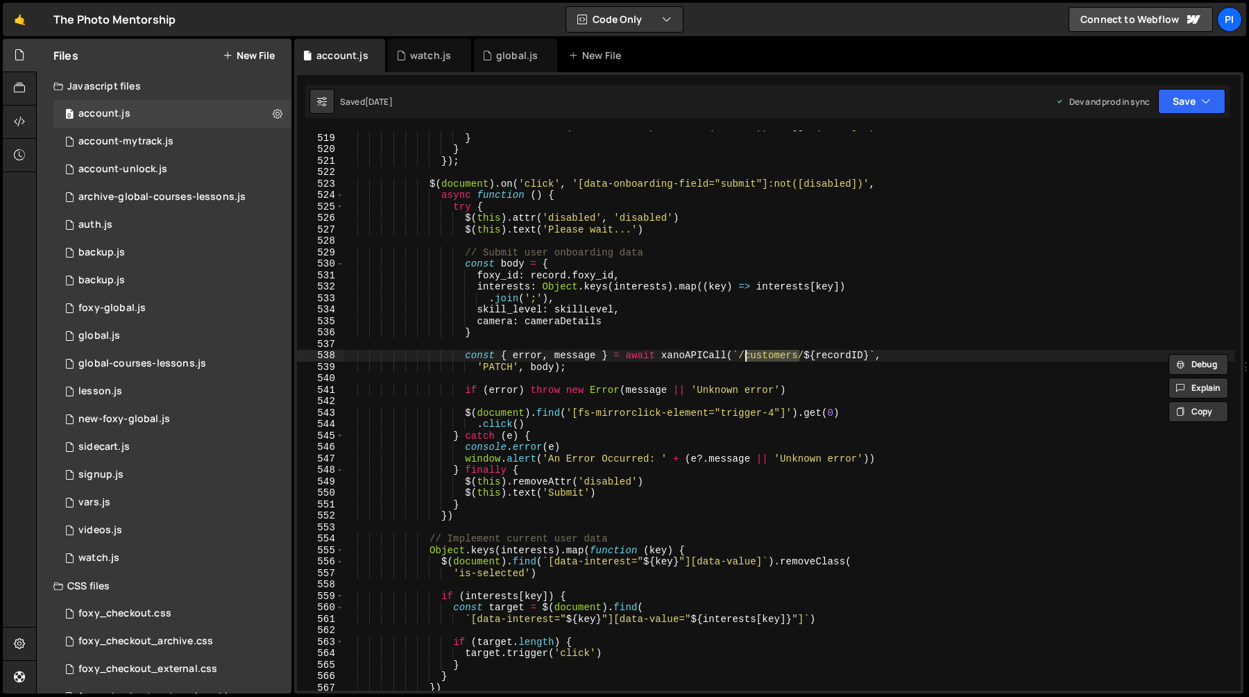
click at [539, 368] on div "selectModel . val ( firstVisibleOption . attr ( 'value' )) . trigger ( 'change'…" at bounding box center [790, 412] width 892 height 583
type textarea "'PATCH', body);"
click at [539, 368] on div "selectModel . val ( firstVisibleOption . attr ( 'value' )) . trigger ( 'change'…" at bounding box center [790, 412] width 892 height 583
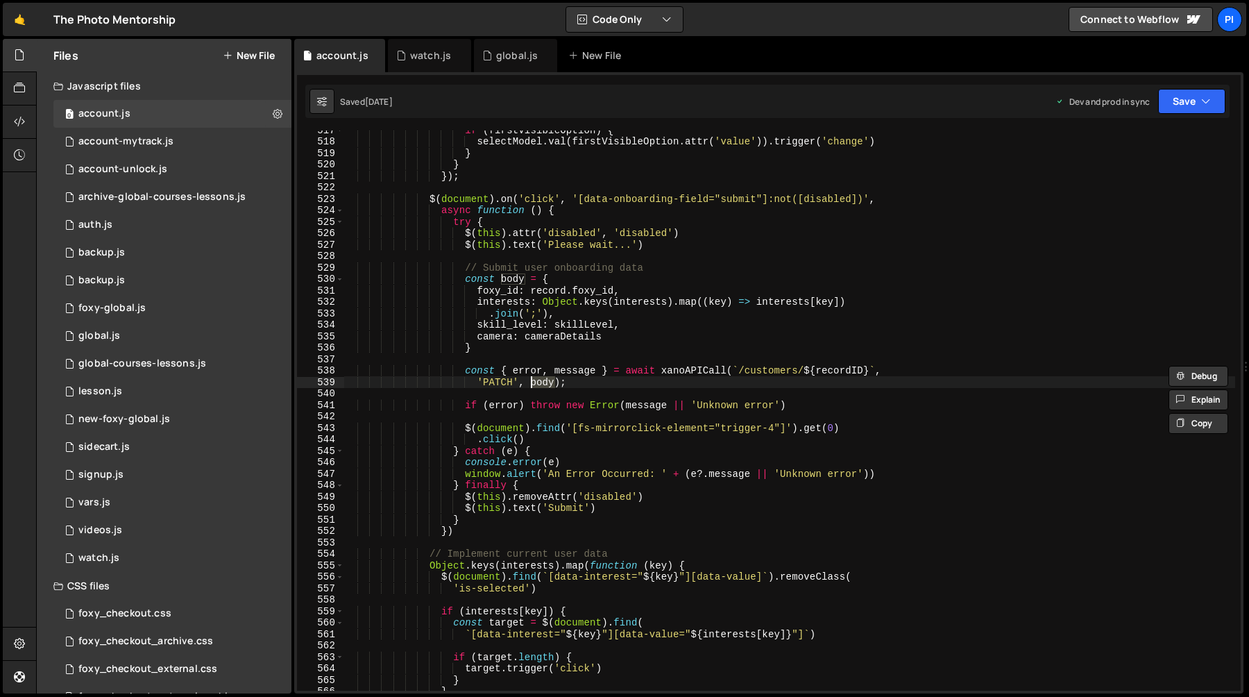
scroll to position [5926, 0]
click at [101, 506] on div "vars.js" at bounding box center [94, 502] width 32 height 12
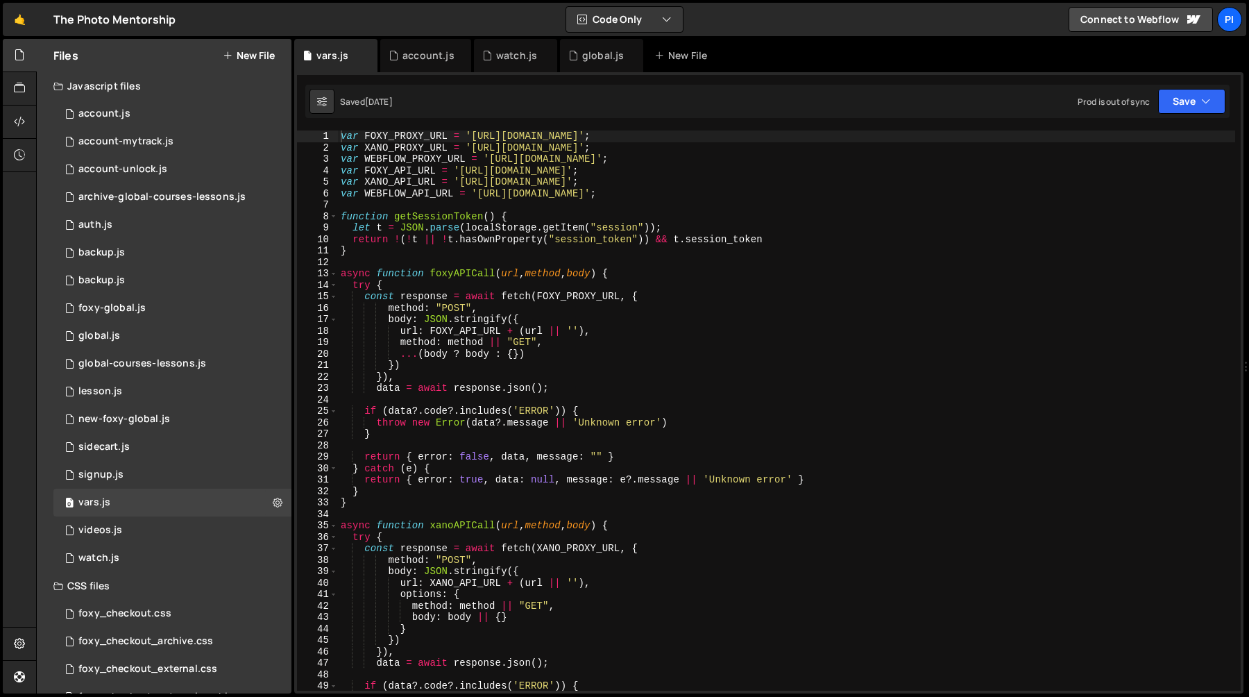
type textarea "return !(!t || !t.hasOwnProperty("session_token")) && t.session_token"
click at [428, 237] on div "var FOXY_PROXY_URL = '[URL][DOMAIN_NAME]' ; var XANO_PROXY_URL = '[URL][DOMAIN_…" at bounding box center [786, 421] width 897 height 583
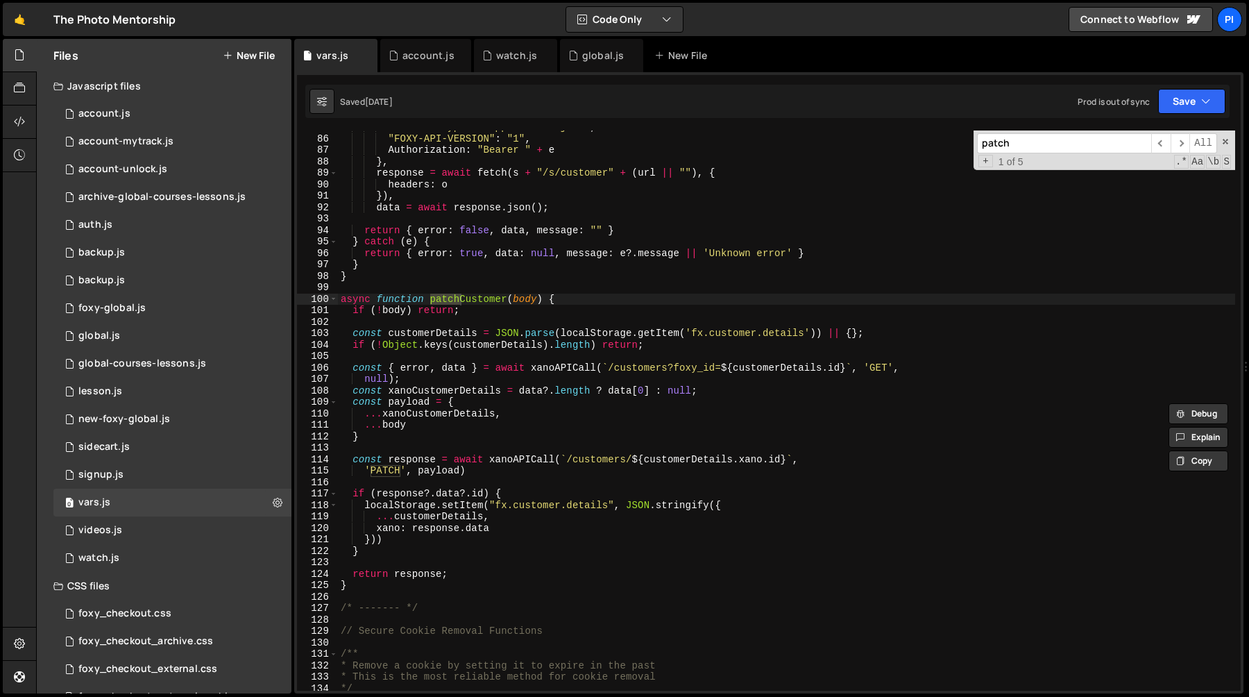
scroll to position [971, 0]
type input "patch"
type textarea "const response = await xanoAPICall(`/customers/${[DOMAIN_NAME]}`,"
click at [518, 460] on div ""Content-Type" : "application/json" , "FOXY-API-VERSION" : "1" , Authorization …" at bounding box center [786, 412] width 897 height 583
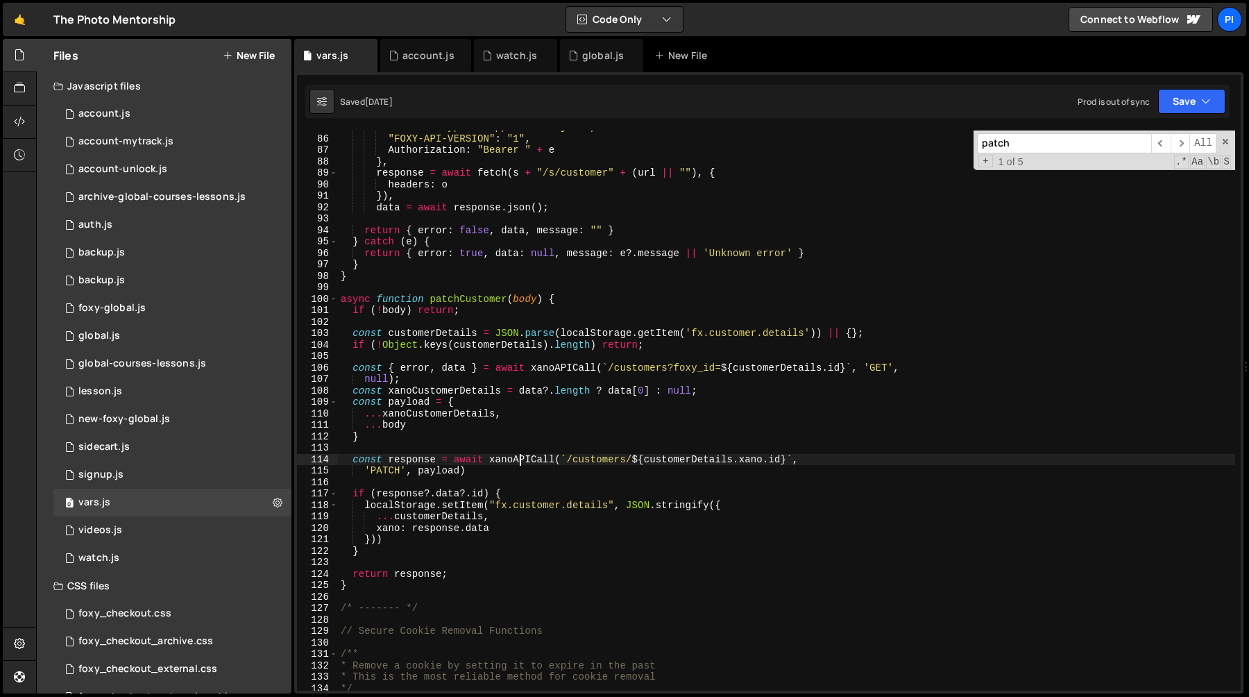
click at [518, 460] on div ""Content-Type" : "application/json" , "FOXY-API-VERSION" : "1" , Authorization …" at bounding box center [786, 412] width 897 height 583
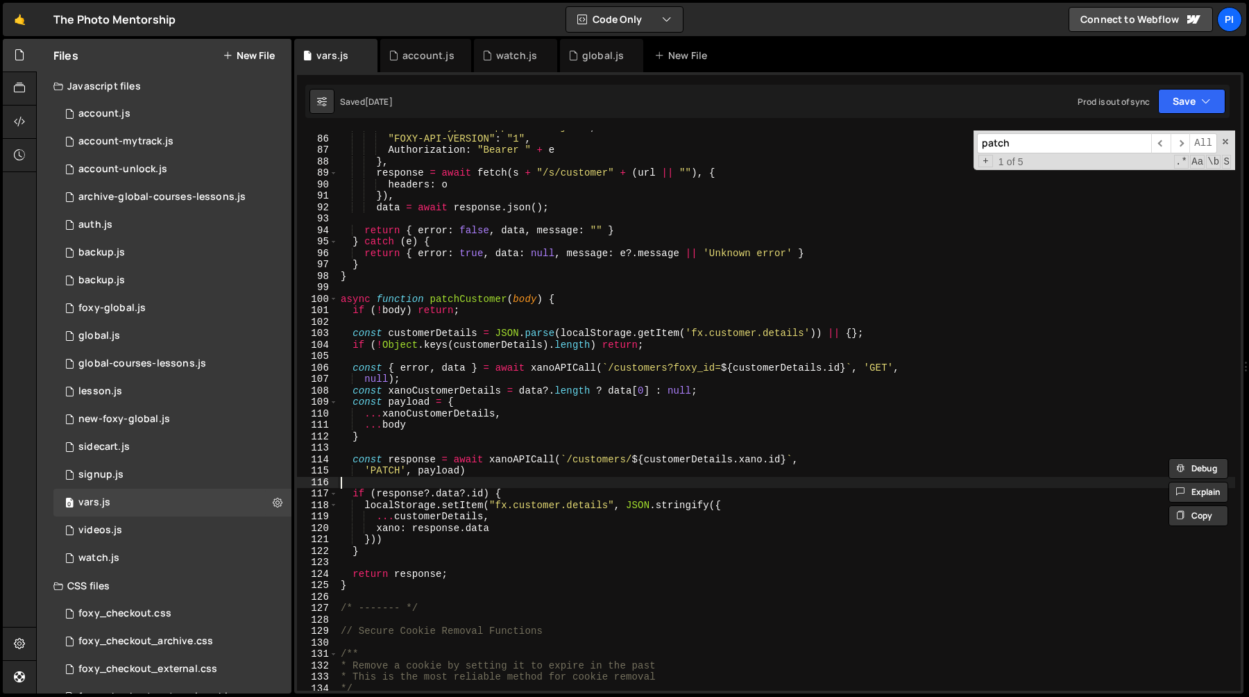
click at [500, 482] on div ""Content-Type" : "application/json" , "FOXY-API-VERSION" : "1" , Authorization …" at bounding box center [786, 412] width 897 height 583
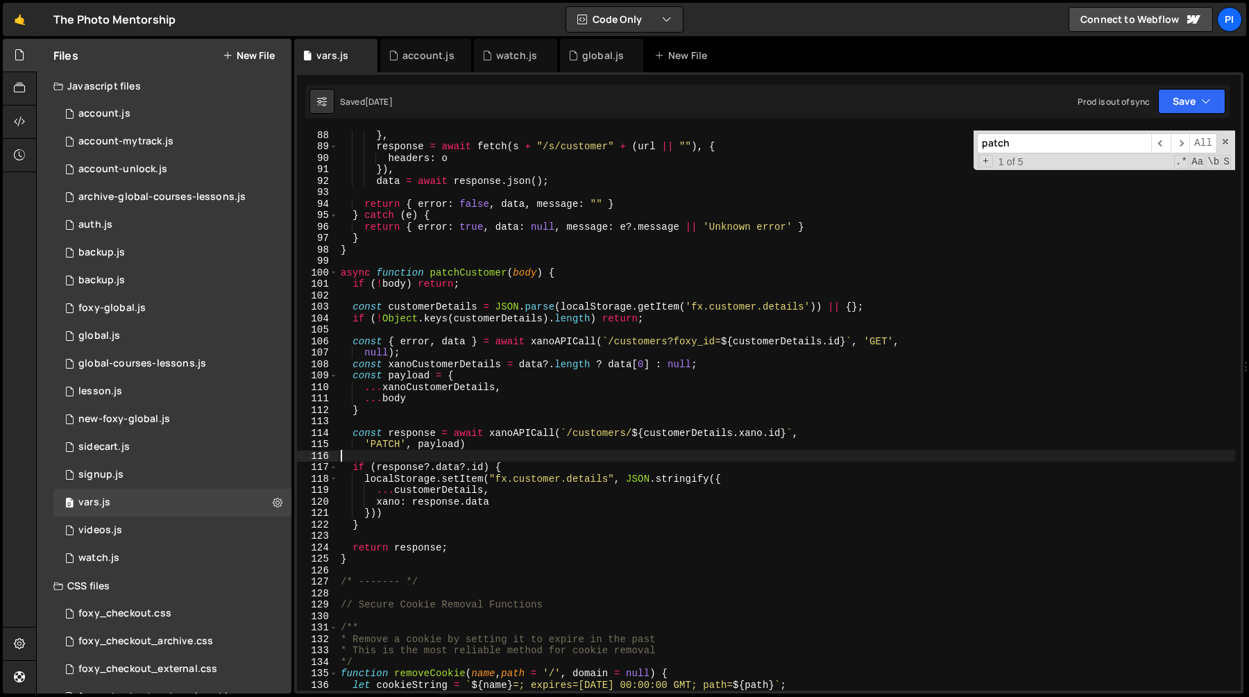
scroll to position [997, 0]
click at [467, 273] on div "} , response = await fetch ( s + "/s/customer" + ( url || "" ) , { headers : o …" at bounding box center [786, 421] width 897 height 583
type textarea "async function patchCustomer(body) {"
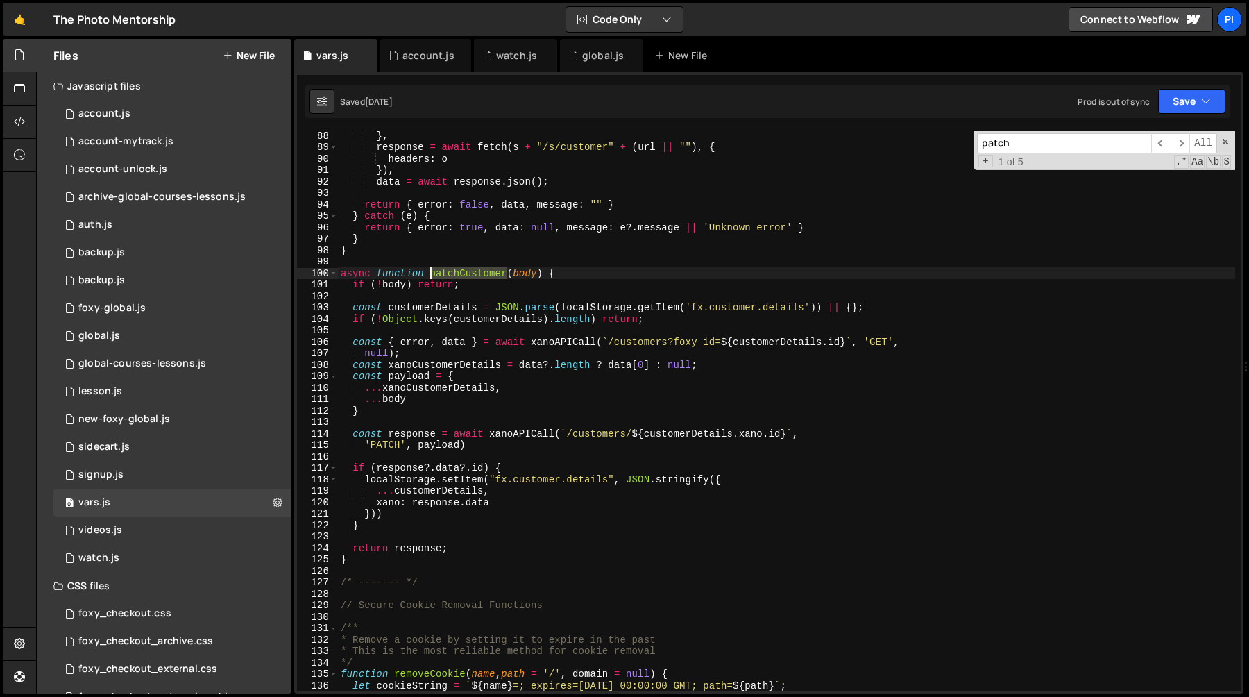
click at [467, 273] on div "} , response = await fetch ( s + "/s/customer" + ( url || "" ) , { headers : o …" at bounding box center [786, 421] width 897 height 583
click at [599, 58] on div "global.js" at bounding box center [603, 56] width 42 height 14
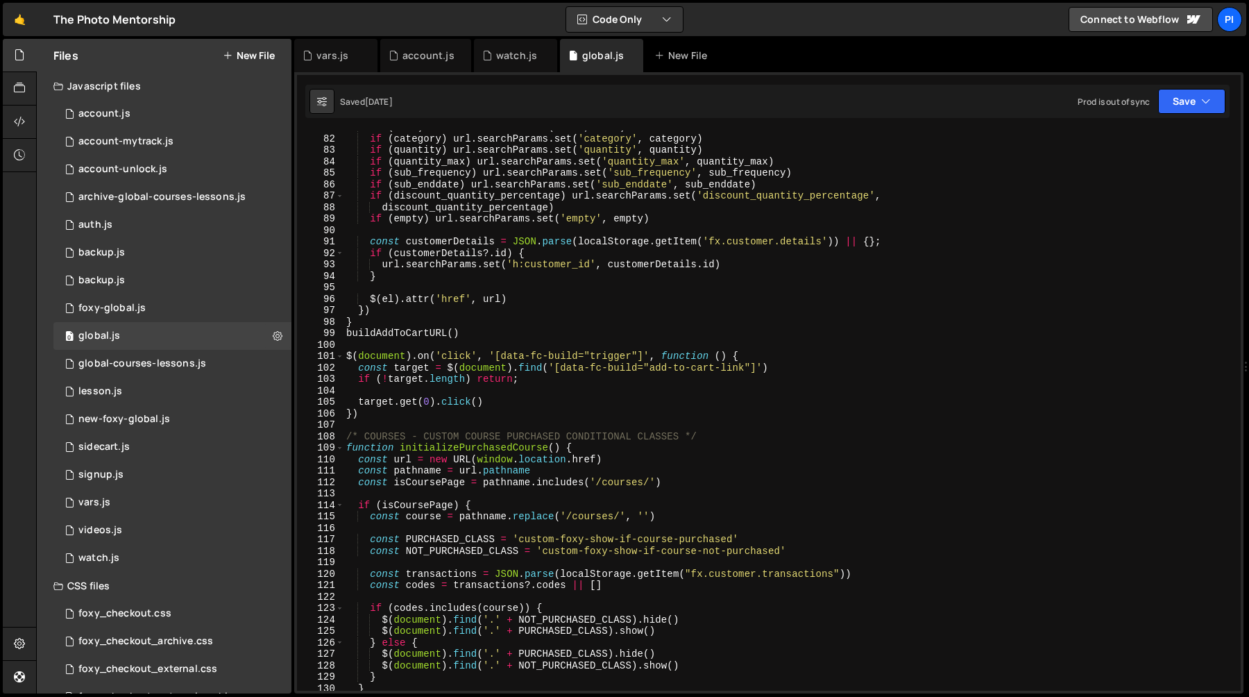
type textarea "})"
click at [535, 305] on div "if ( link ) url . searchParams . set ( 'url' , link ) if ( category ) url . sea…" at bounding box center [790, 412] width 892 height 583
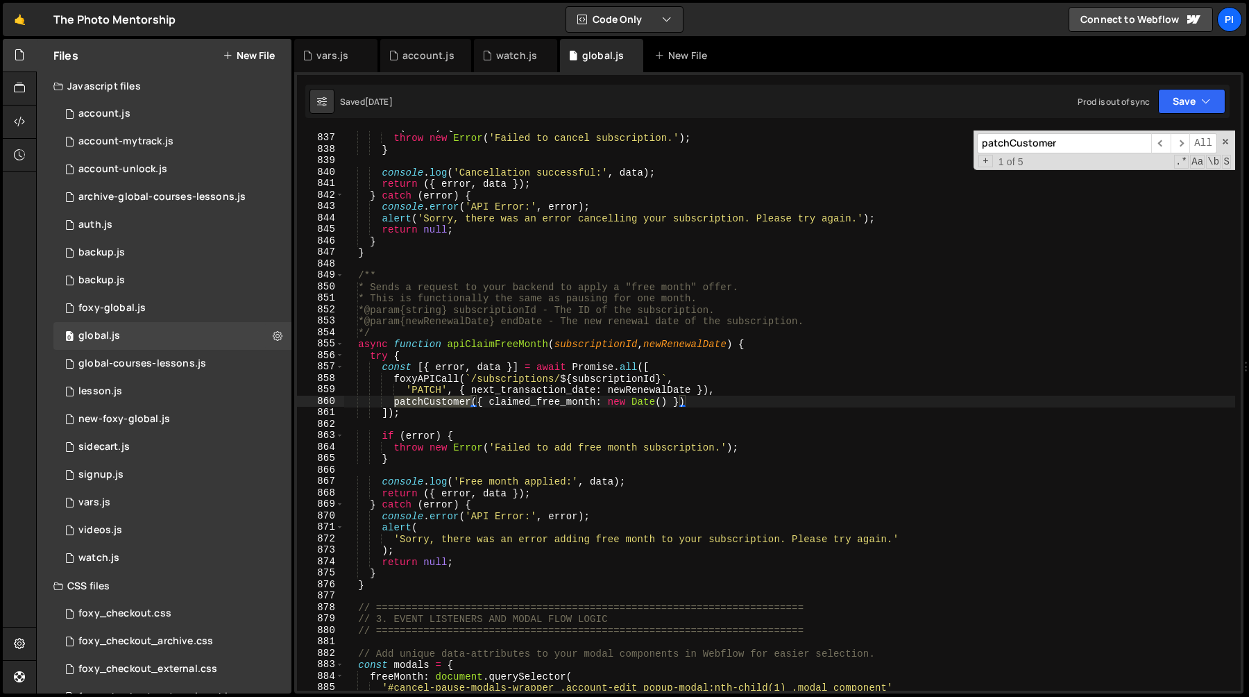
scroll to position [9931, 0]
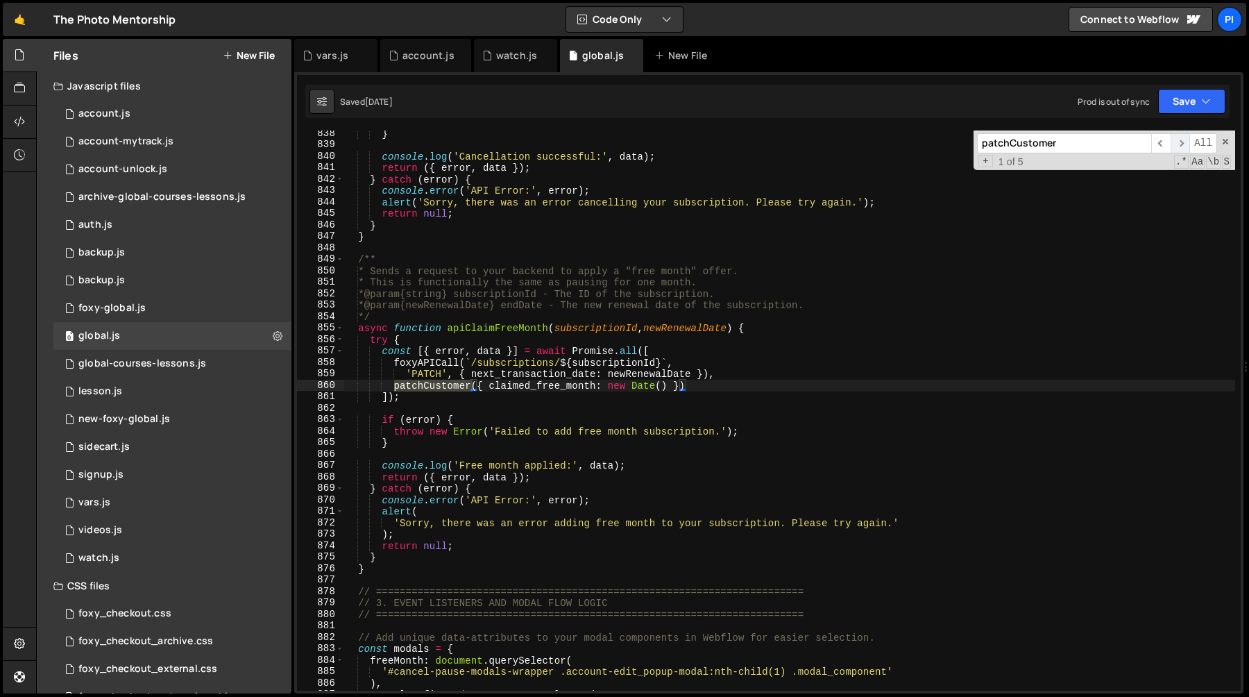
type input "patchCustomer"
click at [1177, 142] on span "​" at bounding box center [1180, 143] width 19 height 20
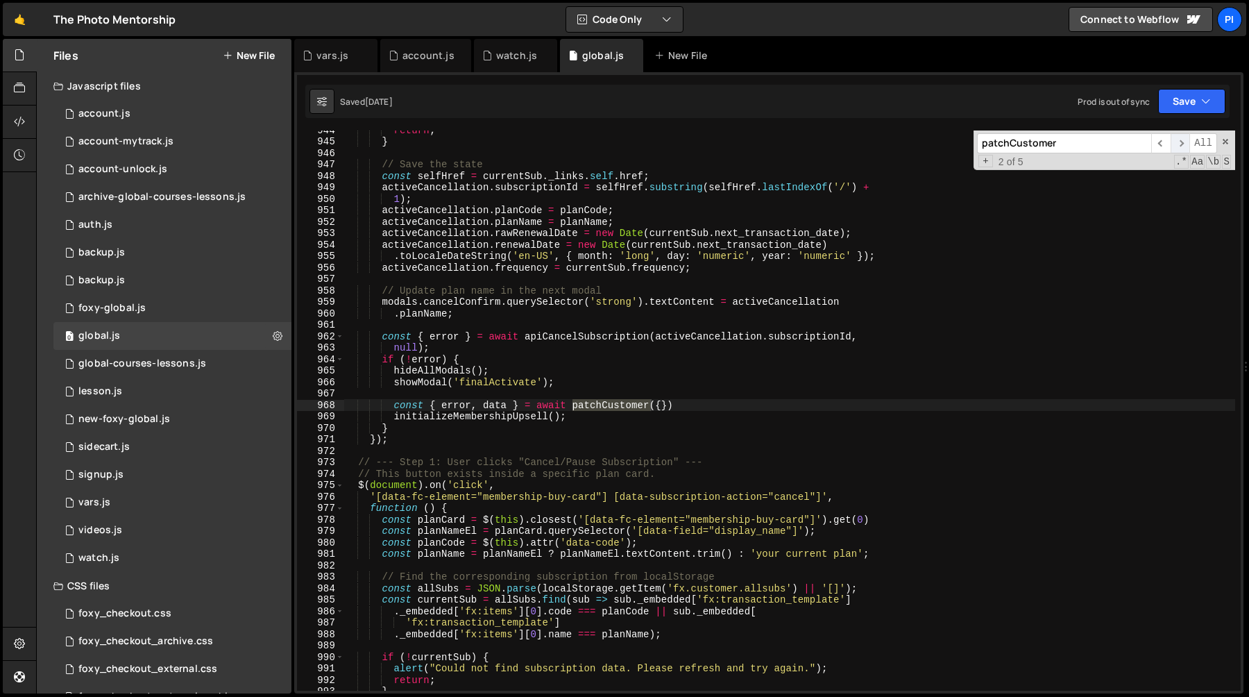
scroll to position [11148, 0]
click at [1179, 144] on span "​" at bounding box center [1180, 143] width 19 height 20
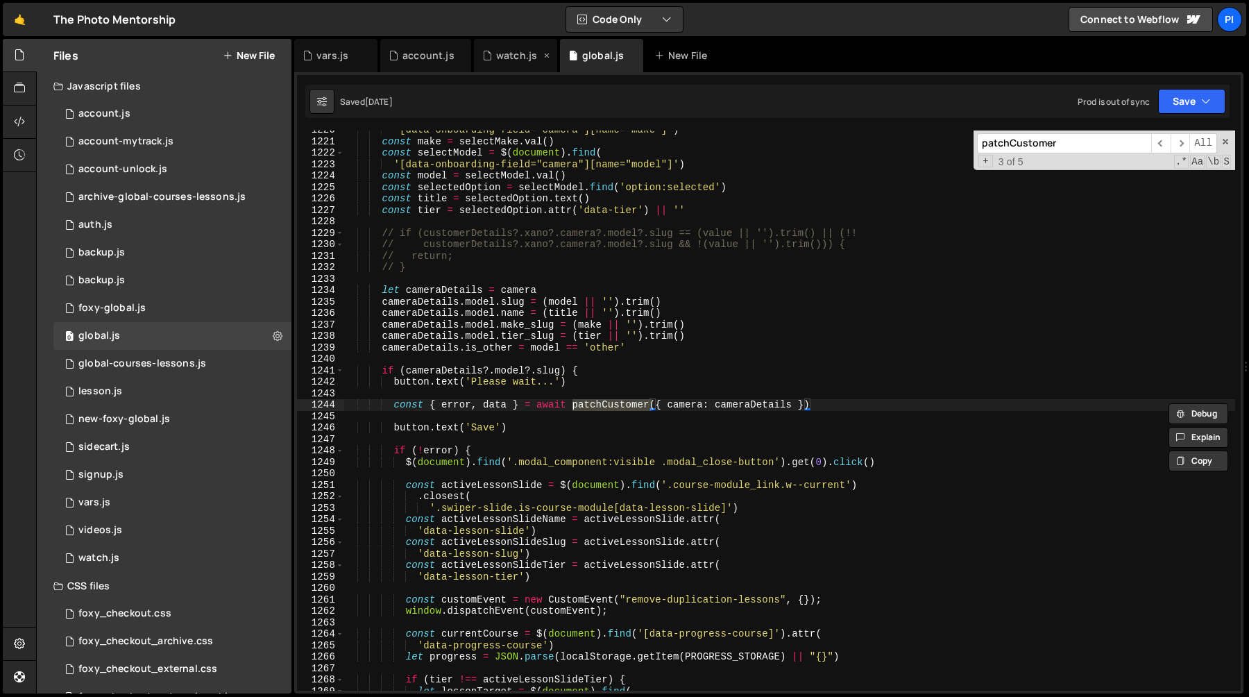
click at [500, 58] on div "watch.js" at bounding box center [516, 56] width 41 height 14
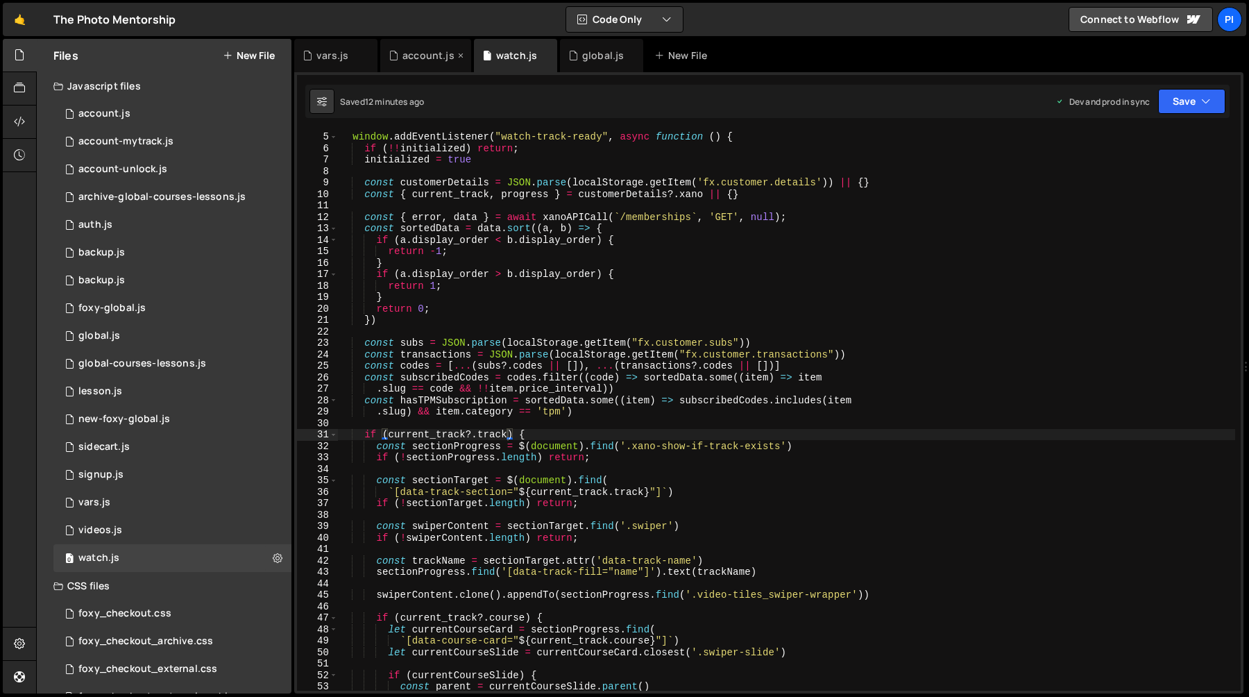
click at [403, 60] on div "account.js" at bounding box center [429, 56] width 52 height 14
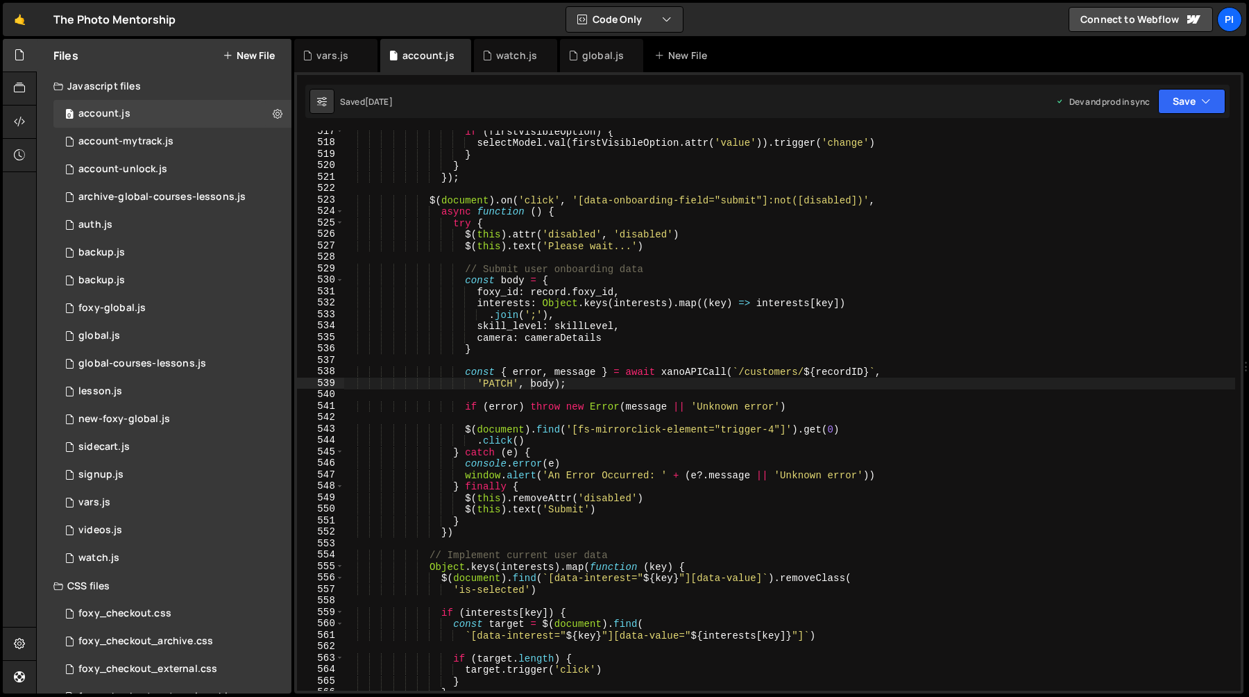
scroll to position [5938, 0]
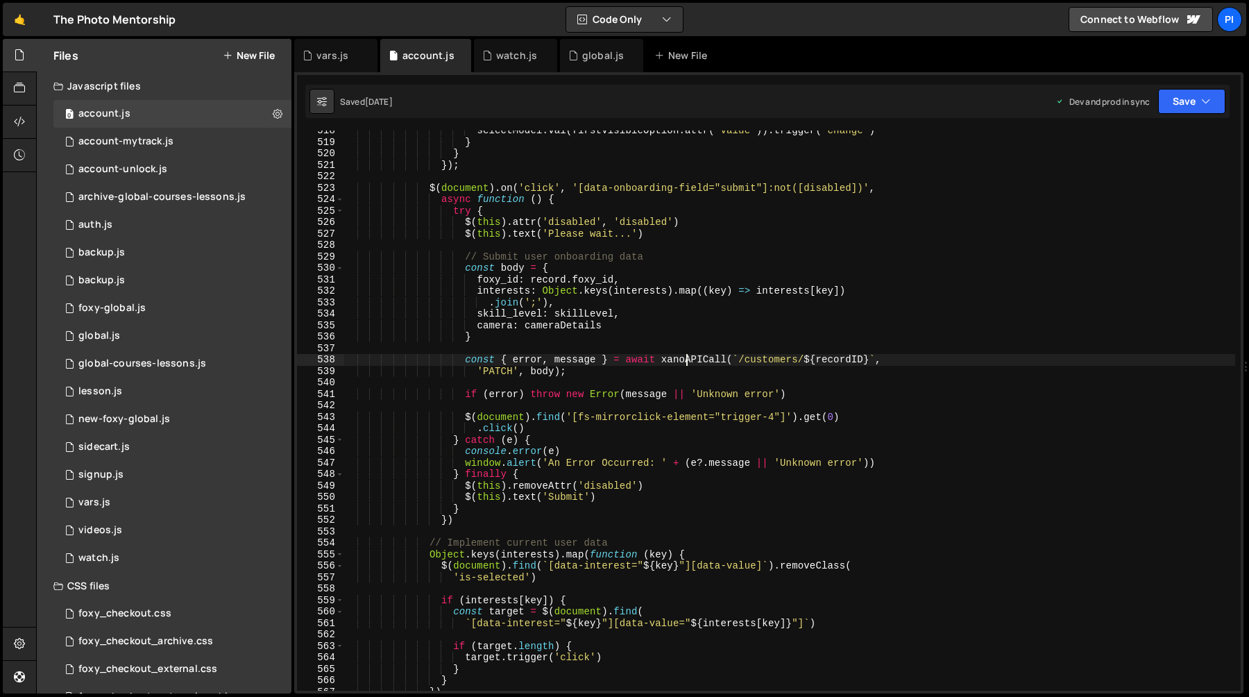
click at [688, 364] on div "selectModel . val ( firstVisibleOption . attr ( 'value' )) . trigger ( 'change'…" at bounding box center [790, 416] width 892 height 583
click at [589, 63] on div "global.js" at bounding box center [601, 55] width 83 height 33
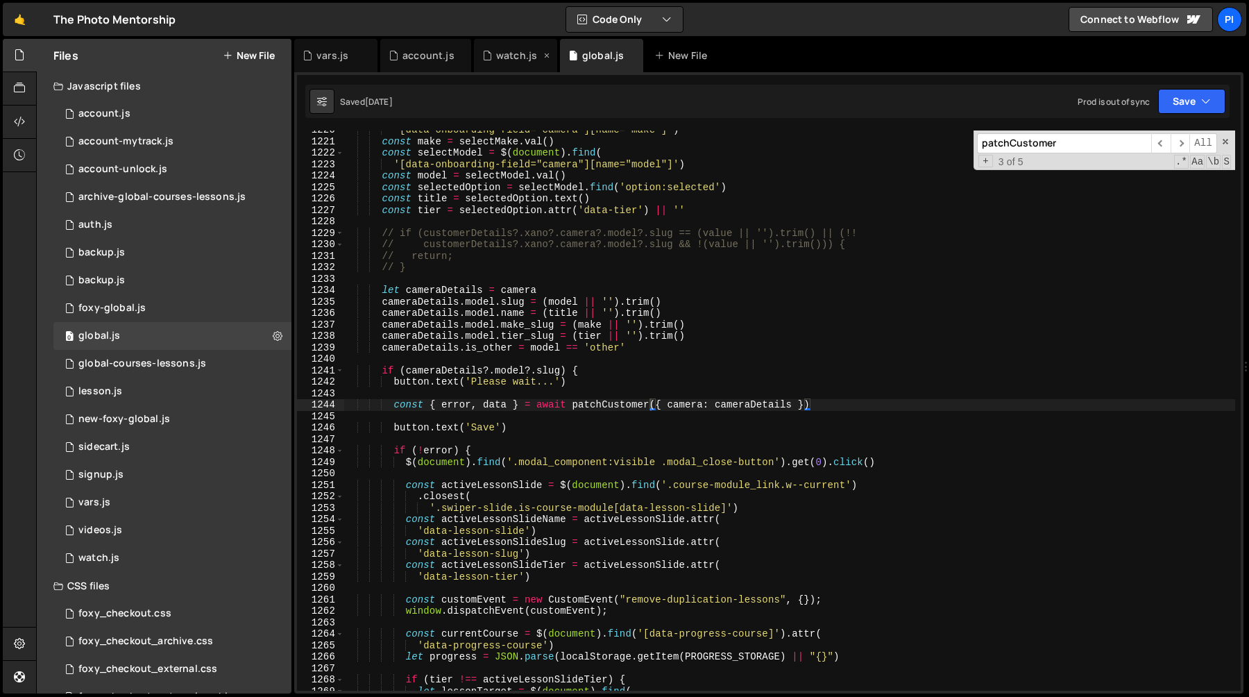
scroll to position [596, 0]
click at [425, 56] on div "account.js" at bounding box center [429, 56] width 52 height 14
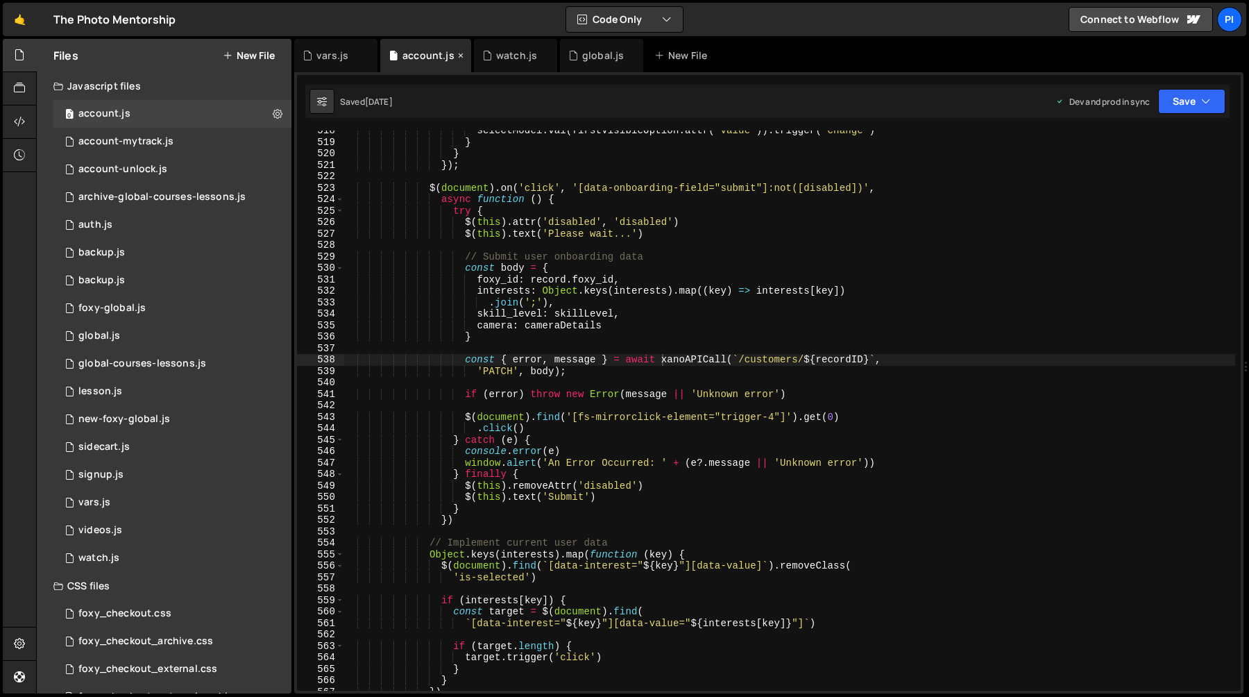
scroll to position [0, 0]
click at [634, 278] on div "selectModel . val ( firstVisibleOption . attr ( 'value' )) . trigger ( 'change'…" at bounding box center [790, 416] width 892 height 583
click at [616, 270] on div "selectModel . val ( firstVisibleOption . attr ( 'value' )) . trigger ( 'change'…" at bounding box center [790, 416] width 892 height 583
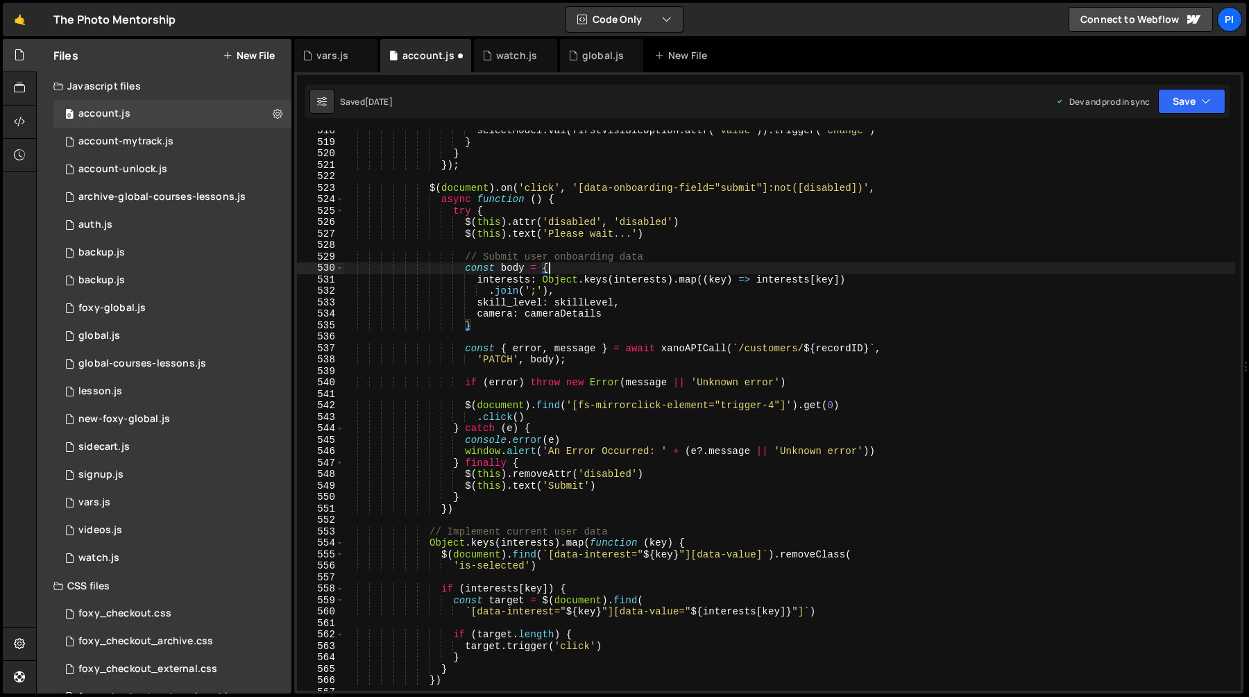
click at [699, 349] on div "selectModel . val ( firstVisibleOption . attr ( 'value' )) . trigger ( 'change'…" at bounding box center [790, 416] width 892 height 583
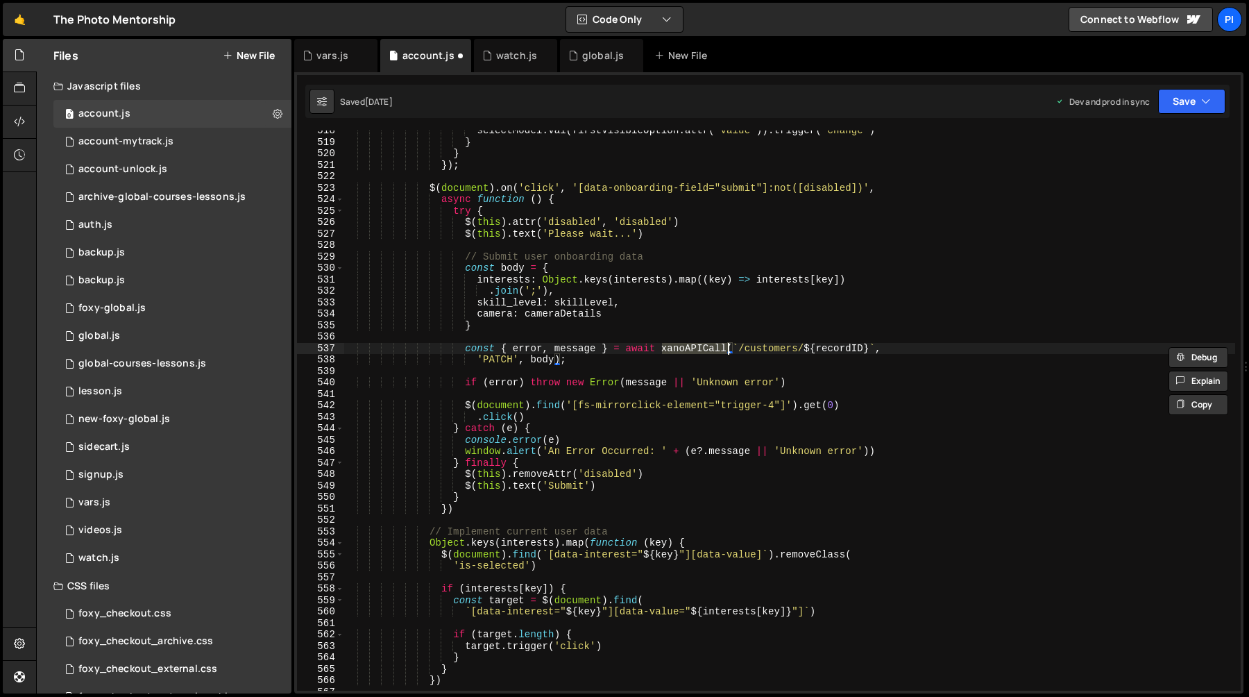
paste textarea "patchCustomer"
click at [745, 350] on div "selectModel . val ( firstVisibleOption . attr ( 'value' )) . trigger ( 'change'…" at bounding box center [790, 416] width 892 height 583
click at [529, 358] on div "selectModel . val ( firstVisibleOption . attr ( 'value' )) . trigger ( 'change'…" at bounding box center [790, 416] width 892 height 583
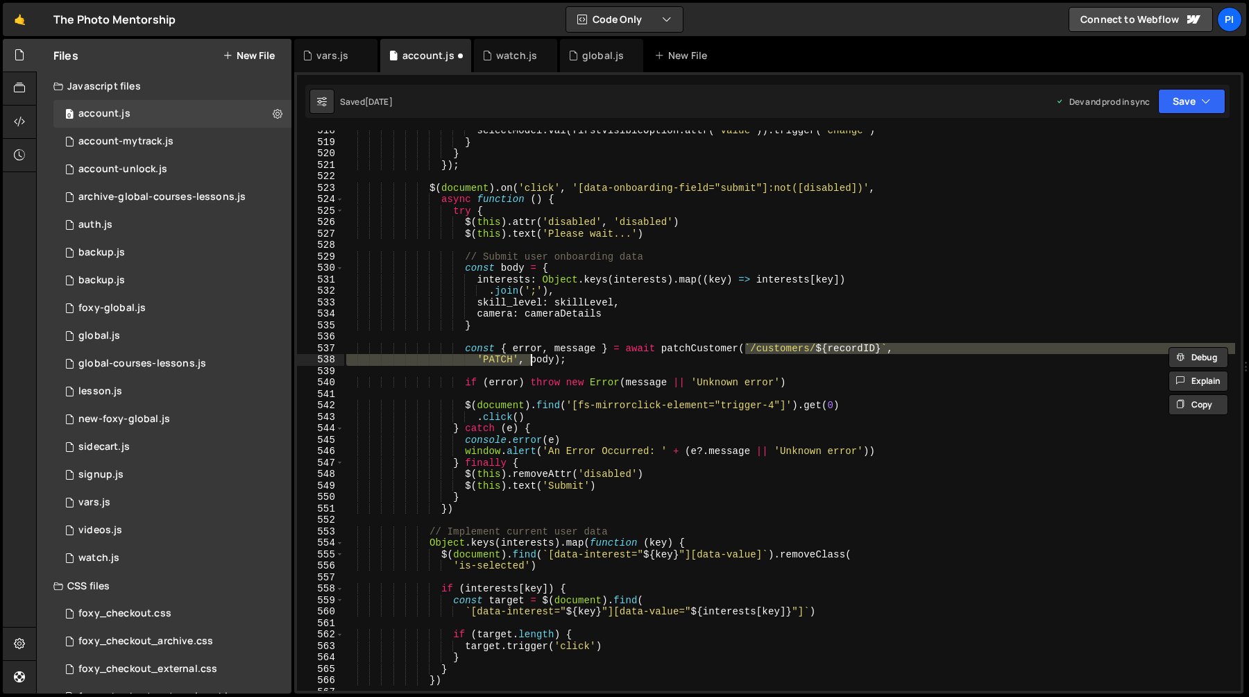
type textarea "const { error, message } = await patchCustomer(body);"
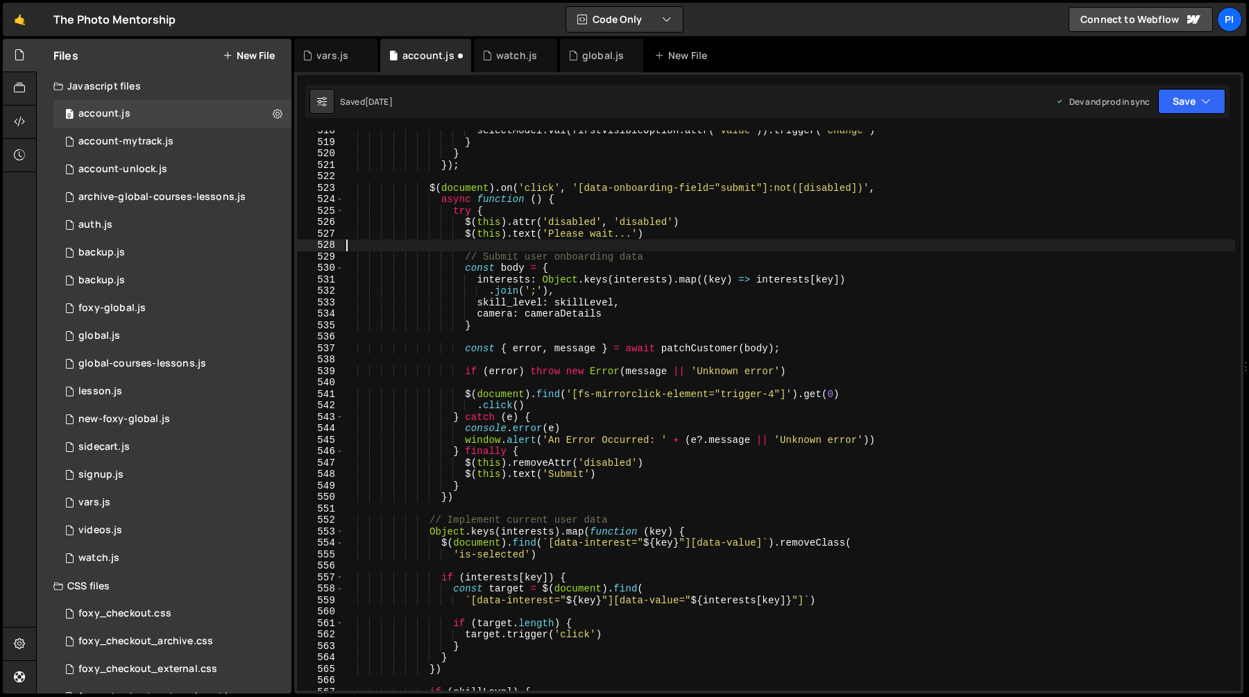
click at [713, 250] on div "selectModel . val ( firstVisibleOption . attr ( 'value' )) . trigger ( 'change'…" at bounding box center [790, 416] width 892 height 583
click at [593, 291] on div "selectModel . val ( firstVisibleOption . attr ( 'value' )) . trigger ( 'change'…" at bounding box center [790, 416] width 892 height 583
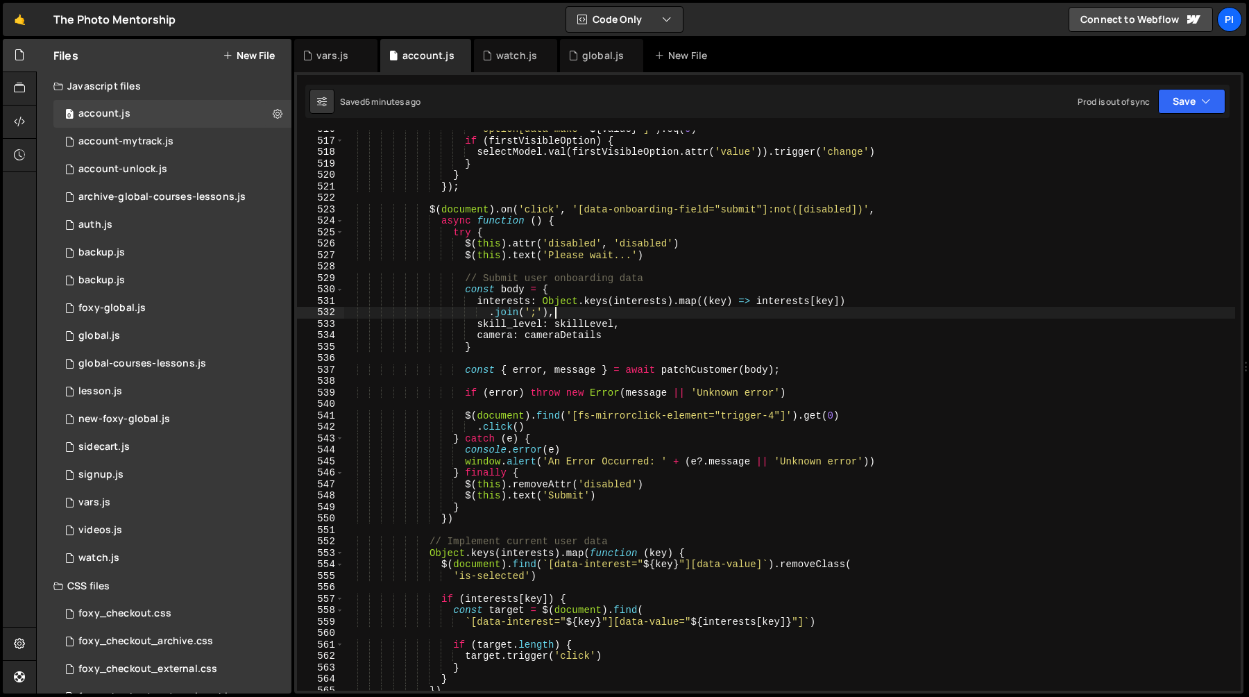
scroll to position [5915, 0]
click at [516, 305] on div "` option[data-make=" ${ value } "] ` ) . eq ( 0 ) if ( firstVisibleOption ) { s…" at bounding box center [790, 415] width 892 height 583
type textarea "interests: Object.keys(interests).map((key) => interests[key])"
click at [516, 305] on div "` option[data-make=" ${ value } "] ` ) . eq ( 0 ) if ( firstVisibleOption ) { s…" at bounding box center [790, 415] width 892 height 583
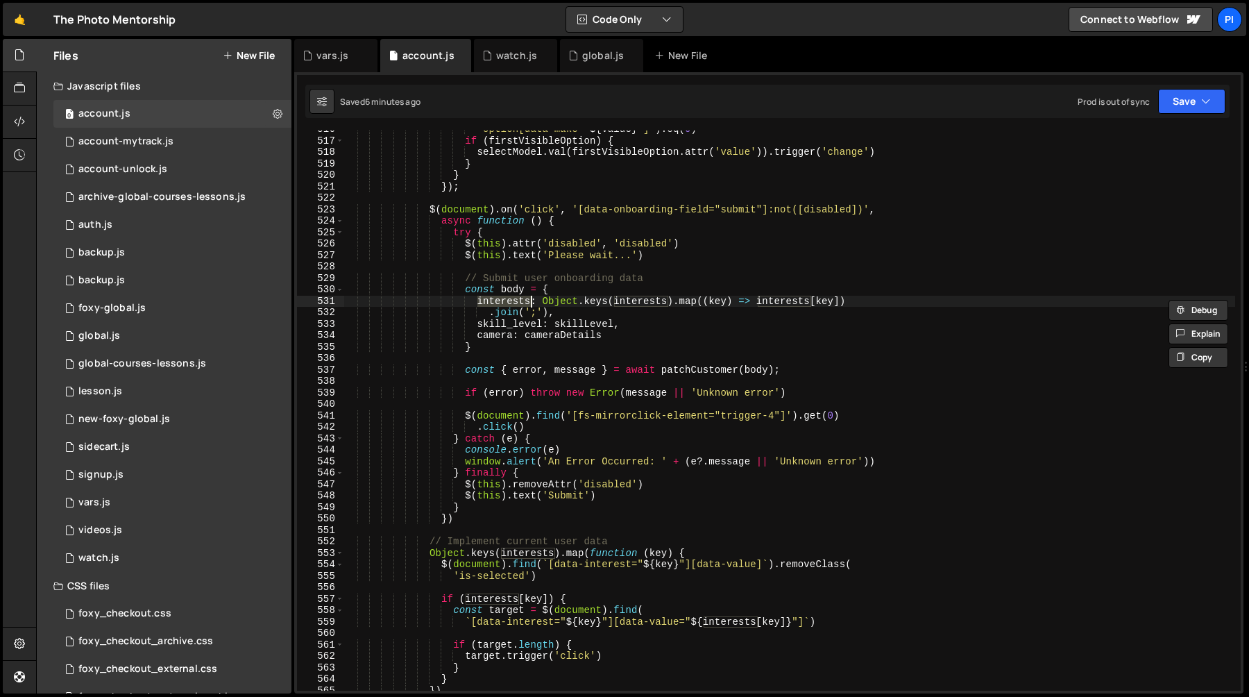
type input "interests"
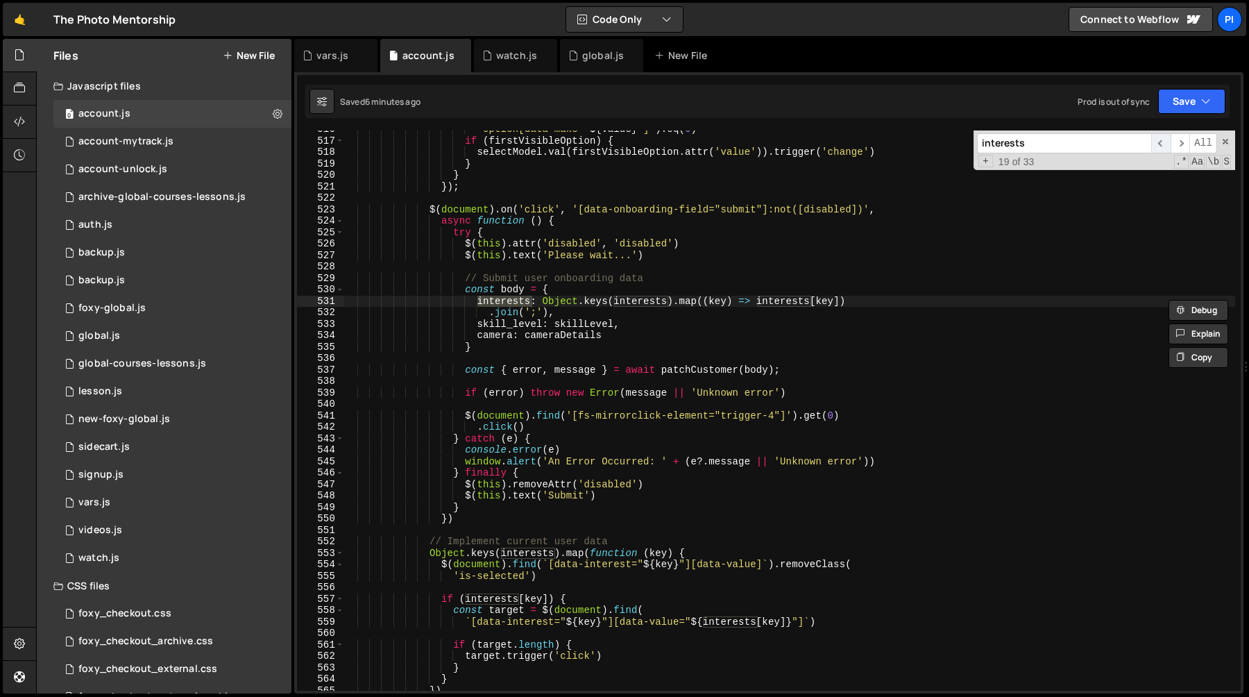
click at [1163, 147] on span "​" at bounding box center [1160, 143] width 19 height 20
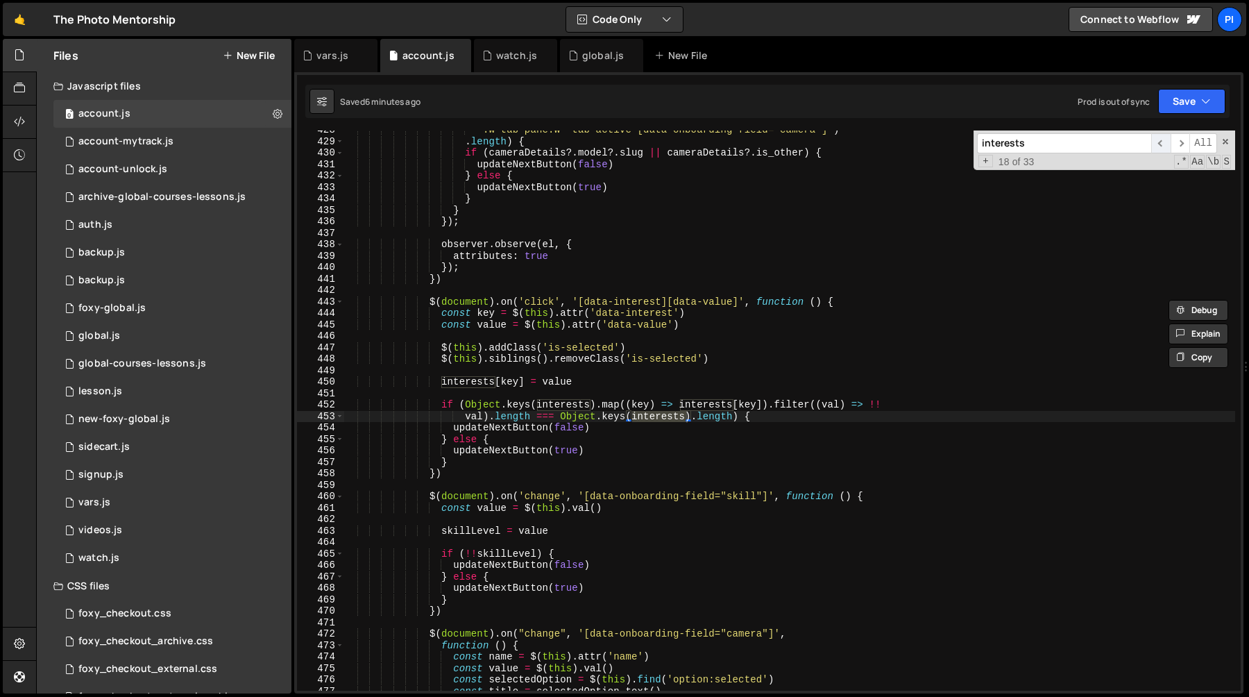
scroll to position [4908, 0]
click at [1163, 147] on span "​" at bounding box center [1160, 143] width 19 height 20
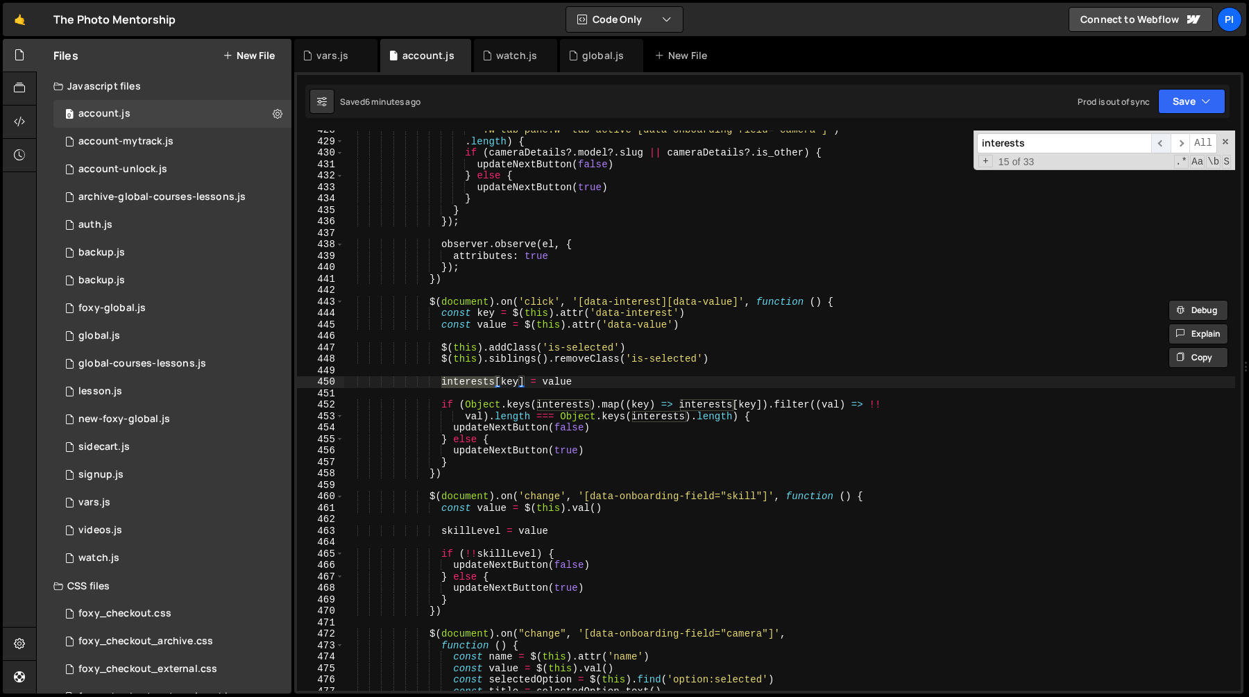
click at [1163, 147] on span "​" at bounding box center [1160, 143] width 19 height 20
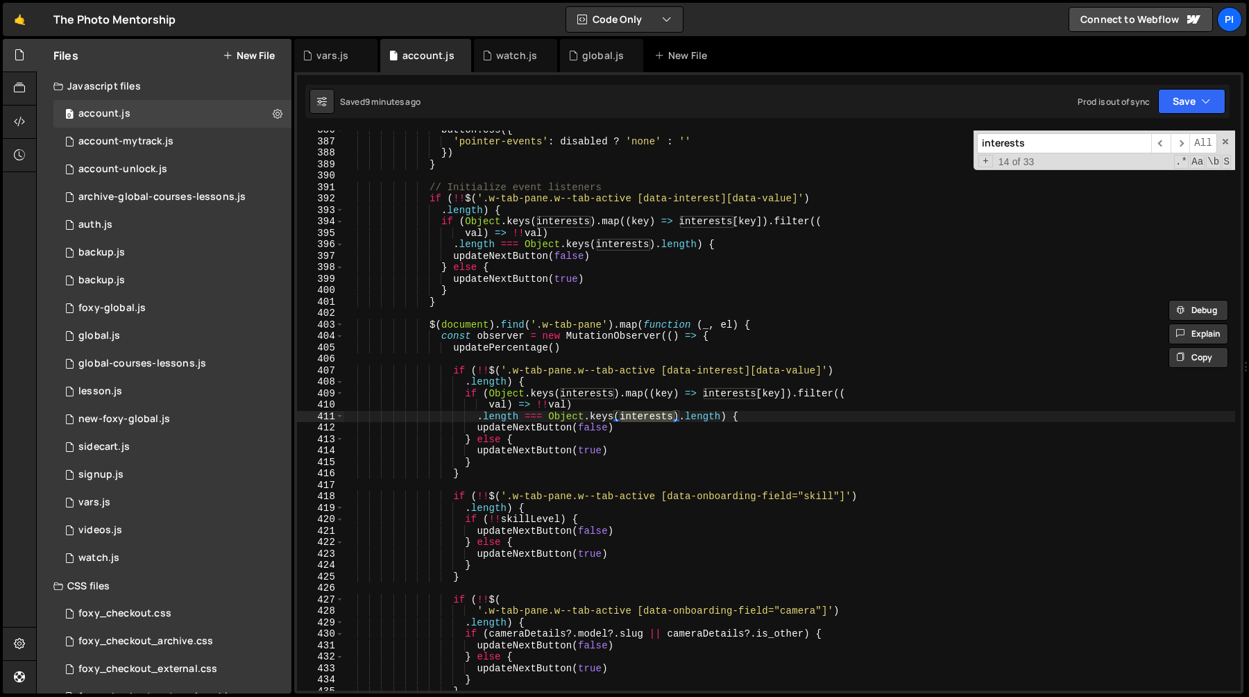
click at [575, 394] on div "button . css ({ 'pointer-events' : disabled ? 'none' : '' }) } // Initialize ev…" at bounding box center [790, 415] width 892 height 583
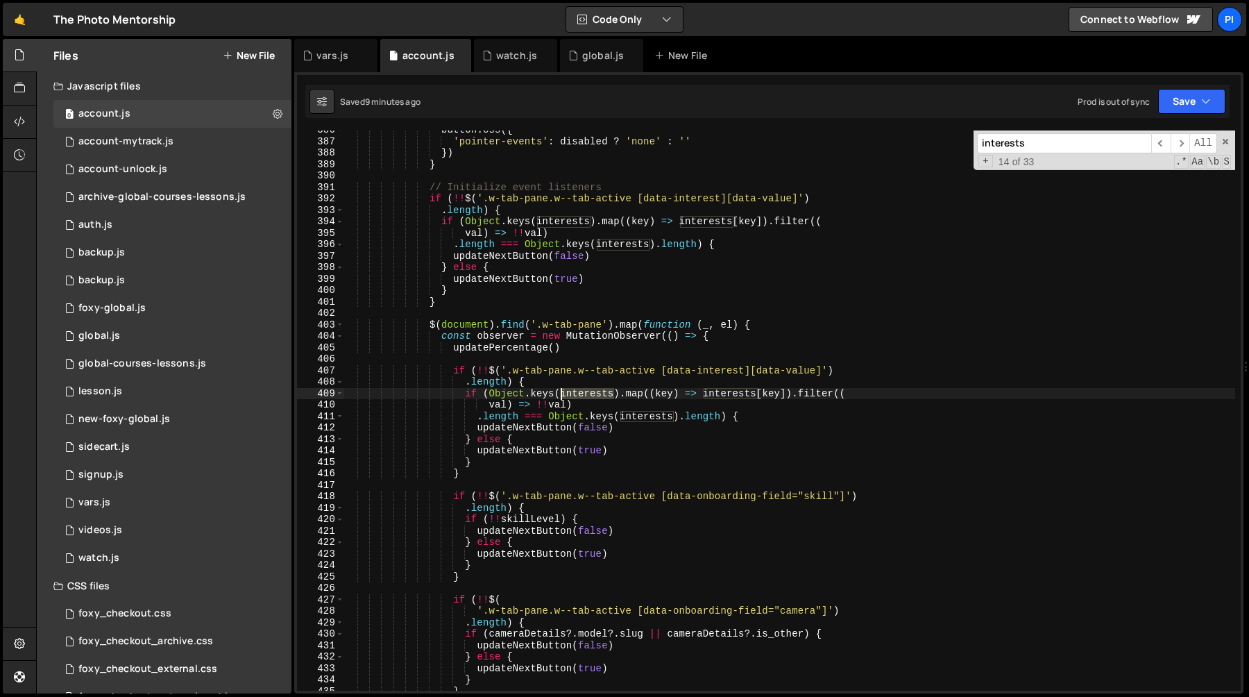
click at [575, 394] on div "button . css ({ 'pointer-events' : disabled ? 'none' : '' }) } // Initialize ev…" at bounding box center [790, 415] width 892 height 583
click at [1224, 141] on span at bounding box center [1226, 142] width 10 height 10
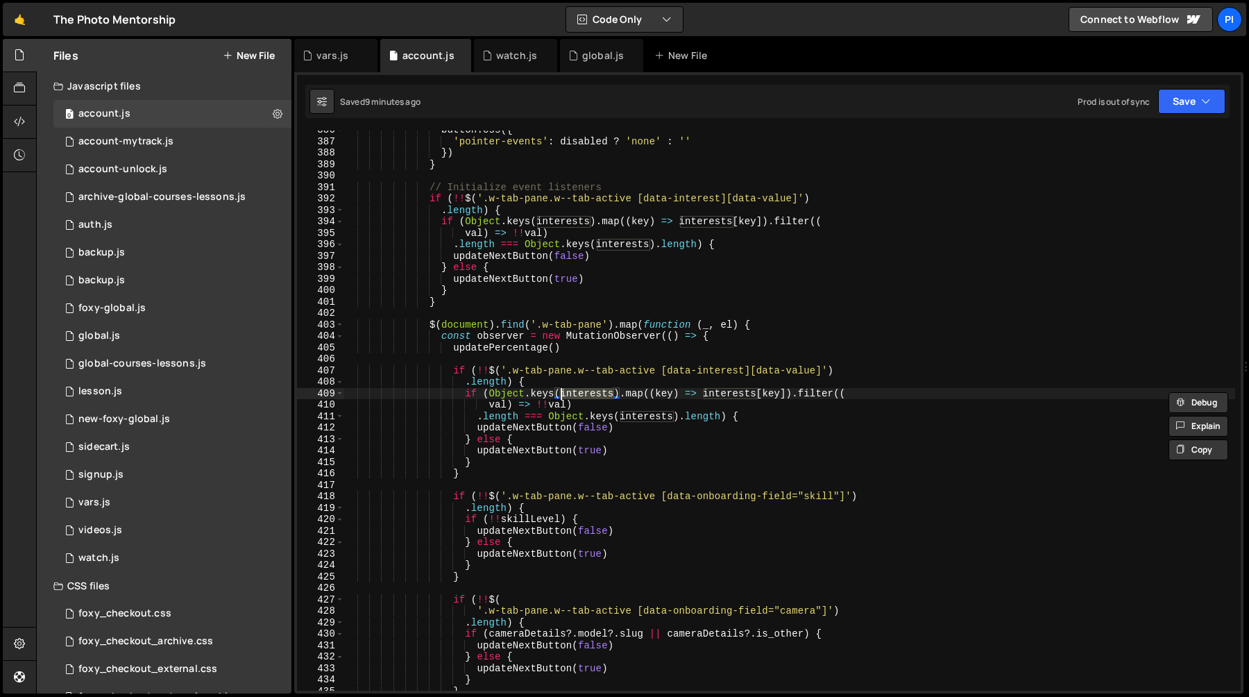
click at [505, 392] on div "button . css ({ 'pointer-events' : disabled ? 'none' : '' }) } // Initialize ev…" at bounding box center [790, 415] width 892 height 583
click at [548, 392] on div "button . css ({ 'pointer-events' : disabled ? 'none' : '' }) } // Initialize ev…" at bounding box center [790, 415] width 892 height 583
click at [580, 392] on div "button . css ({ 'pointer-events' : disabled ? 'none' : '' }) } // Initialize ev…" at bounding box center [790, 415] width 892 height 583
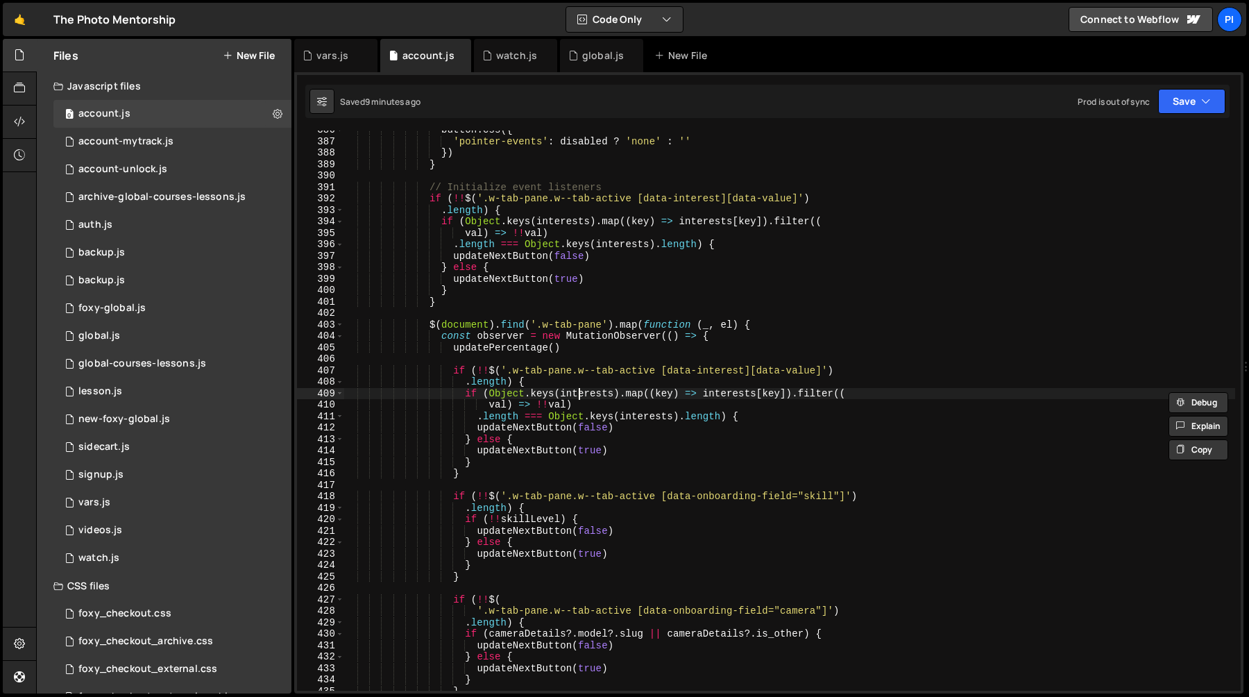
click at [580, 392] on div "button . css ({ 'pointer-events' : disabled ? 'none' : '' }) } // Initialize ev…" at bounding box center [790, 415] width 892 height 583
click at [428, 326] on div "button . css ({ 'pointer-events' : disabled ? 'none' : '' }) } // Initialize ev…" at bounding box center [790, 415] width 892 height 583
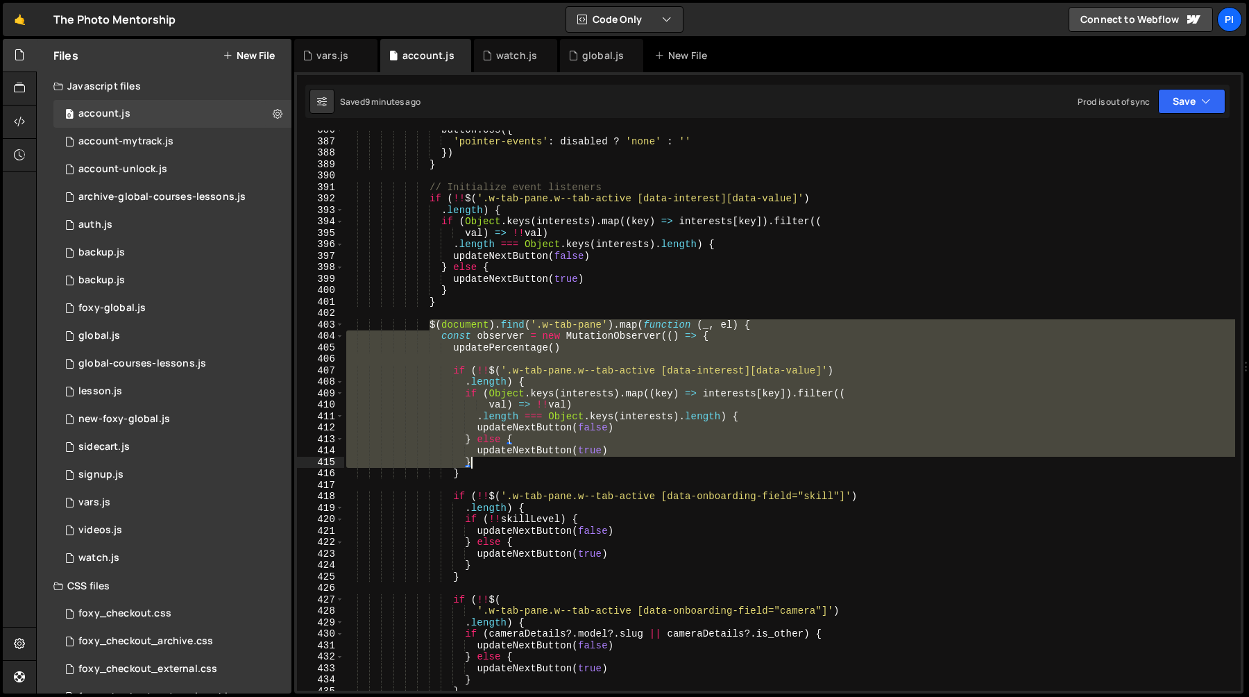
drag, startPoint x: 428, startPoint y: 326, endPoint x: 480, endPoint y: 466, distance: 150.2
click at [480, 466] on div "button . css ({ 'pointer-events' : disabled ? 'none' : '' }) } // Initialize ev…" at bounding box center [790, 415] width 892 height 583
click at [480, 467] on div "button . css ({ 'pointer-events' : disabled ? 'none' : '' }) } // Initialize ev…" at bounding box center [790, 415] width 892 height 583
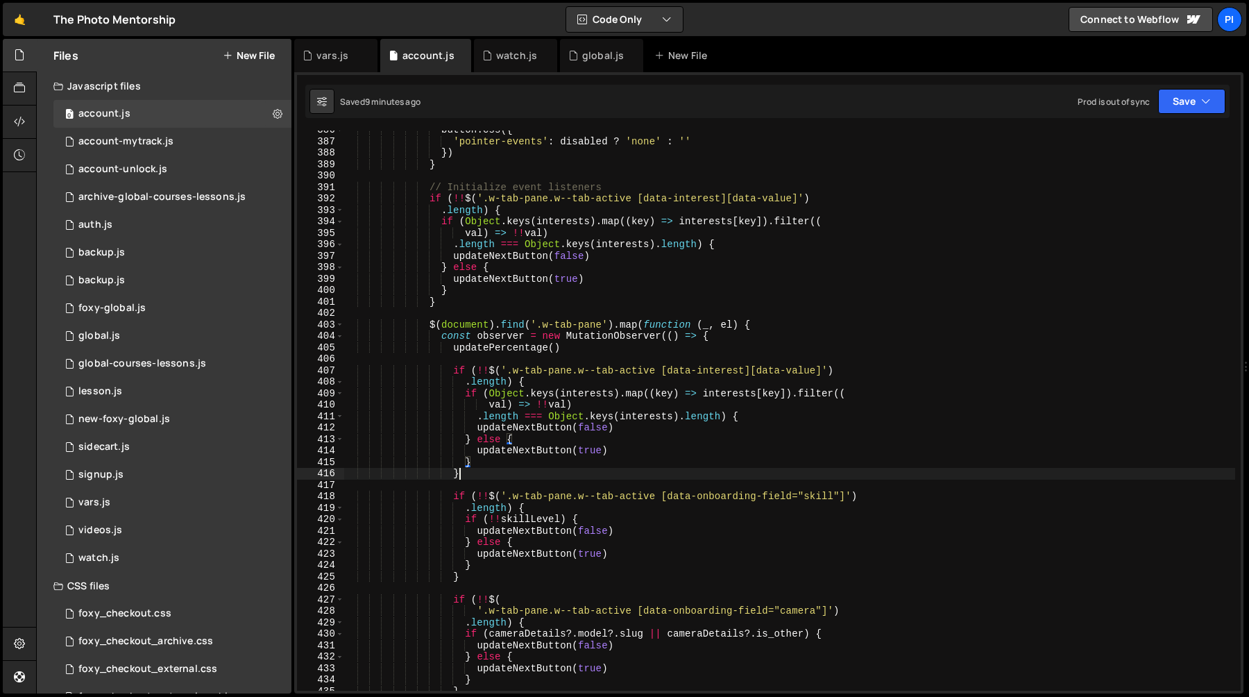
click at [480, 471] on div "button . css ({ 'pointer-events' : disabled ? 'none' : '' }) } // Initialize ev…" at bounding box center [790, 415] width 892 height 583
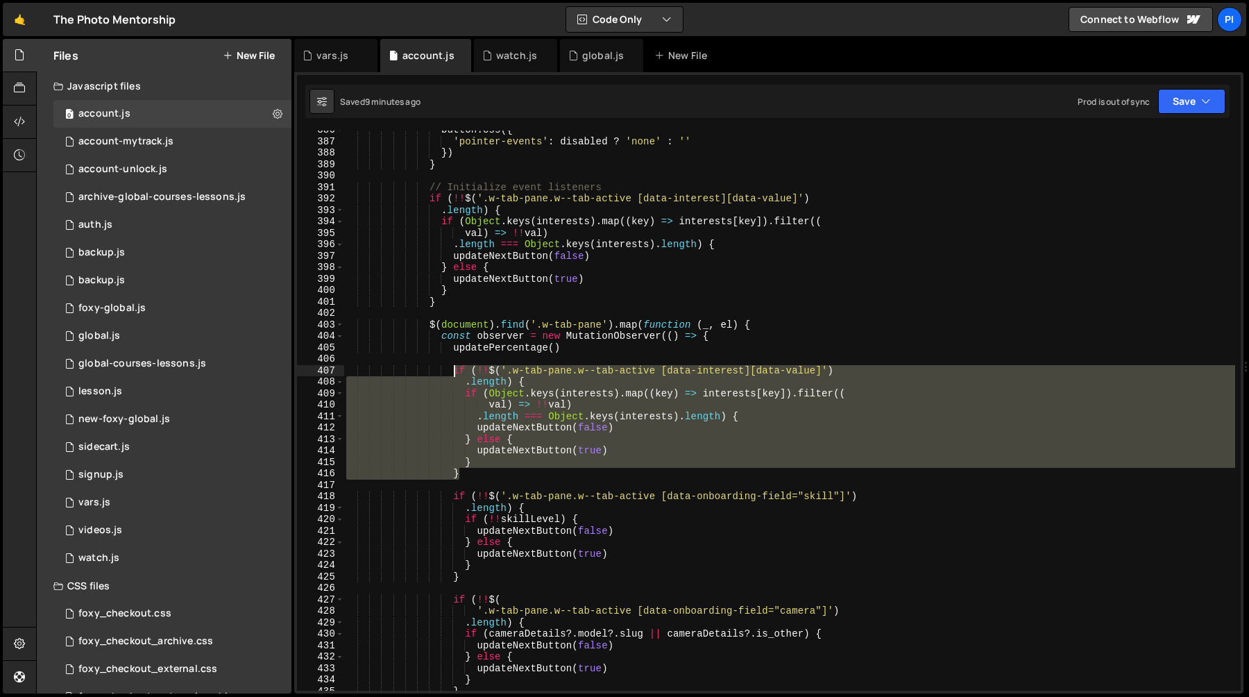
drag, startPoint x: 480, startPoint y: 471, endPoint x: 457, endPoint y: 368, distance: 105.9
click at [457, 368] on div "button . css ({ 'pointer-events' : disabled ? 'none' : '' }) } // Initialize ev…" at bounding box center [790, 415] width 892 height 583
type textarea "if (!!$('.w-tab-pane.w--tab-active [data-interest][data-value]') .length) {"
click at [457, 362] on div "button . css ({ 'pointer-events' : disabled ? 'none' : '' }) } // Initialize ev…" at bounding box center [790, 415] width 892 height 583
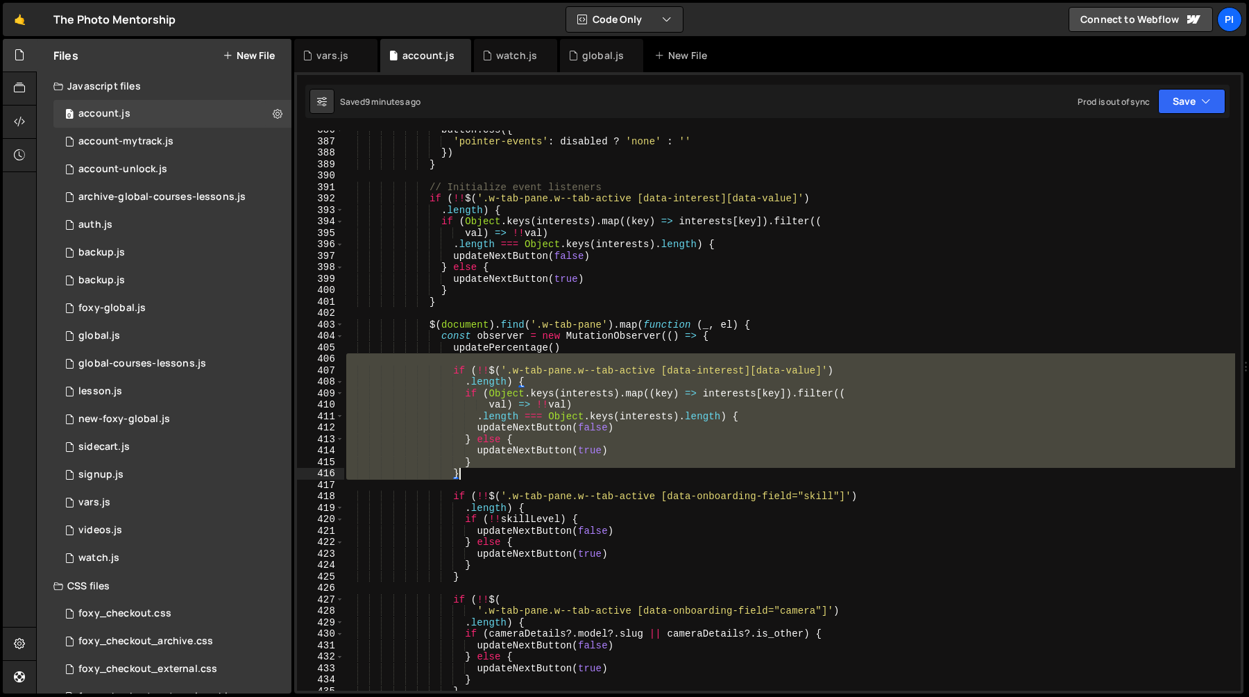
drag, startPoint x: 457, startPoint y: 362, endPoint x: 491, endPoint y: 473, distance: 115.7
click at [491, 473] on div "button . css ({ 'pointer-events' : disabled ? 'none' : '' }) } // Initialize ev…" at bounding box center [790, 415] width 892 height 583
click at [479, 475] on div "button . css ({ 'pointer-events' : disabled ? 'none' : '' }) } // Initialize ev…" at bounding box center [790, 410] width 892 height 560
drag, startPoint x: 479, startPoint y: 475, endPoint x: 460, endPoint y: 357, distance: 119.5
click at [460, 357] on div "button . css ({ 'pointer-events' : disabled ? 'none' : '' }) } // Initialize ev…" at bounding box center [790, 415] width 892 height 583
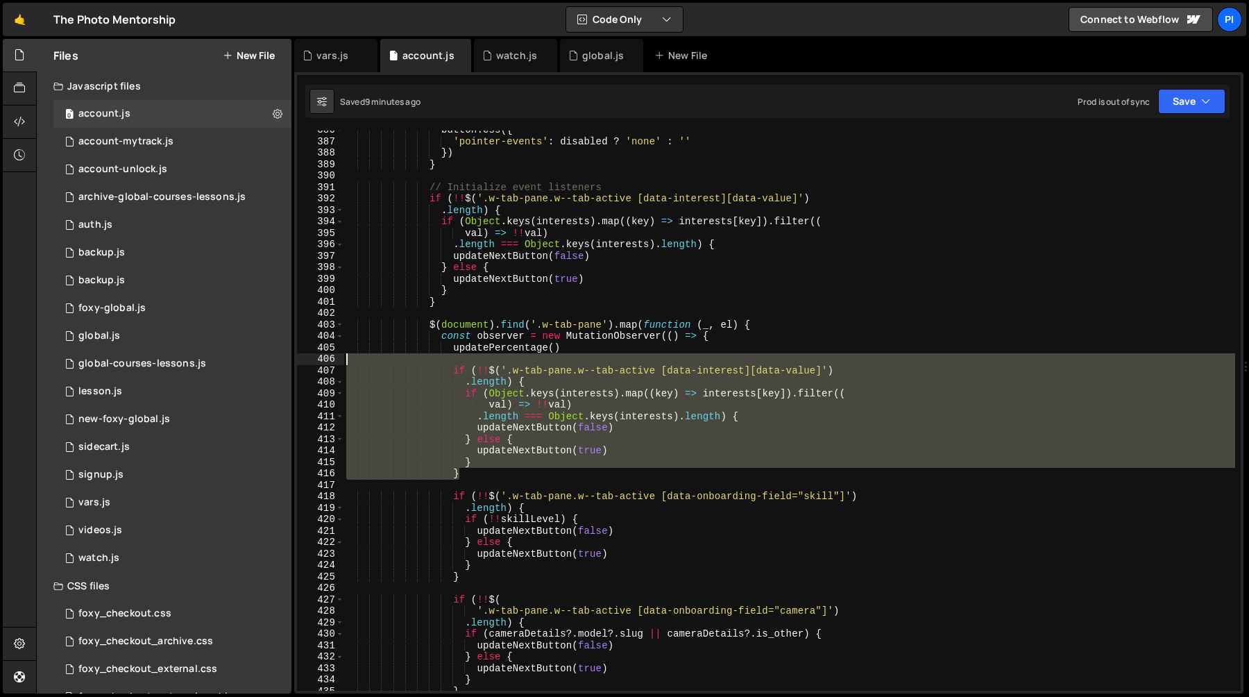
type textarea "if (!!$('.w-tab-pane.w--tab-active [data-interest][data-value]')"
click at [443, 361] on div "button . css ({ 'pointer-events' : disabled ? 'none' : '' }) } // Initialize ev…" at bounding box center [790, 410] width 892 height 560
drag, startPoint x: 443, startPoint y: 361, endPoint x: 504, endPoint y: 477, distance: 131.0
click at [504, 477] on div "button . css ({ 'pointer-events' : disabled ? 'none' : '' }) } // Initialize ev…" at bounding box center [790, 415] width 892 height 583
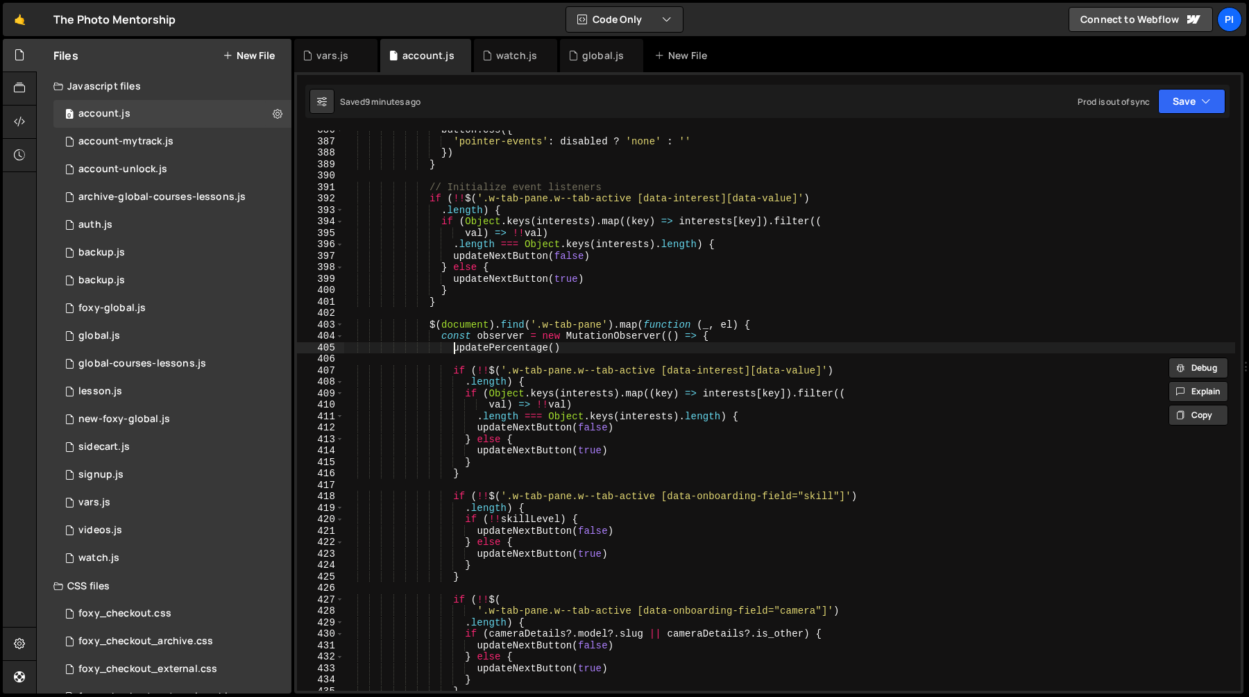
click at [453, 346] on div "button . css ({ 'pointer-events' : disabled ? 'none' : '' }) } // Initialize ev…" at bounding box center [790, 415] width 892 height 583
click at [596, 301] on div "button . css ({ 'pointer-events' : disabled ? 'none' : '' }) } // Initialize ev…" at bounding box center [790, 415] width 892 height 583
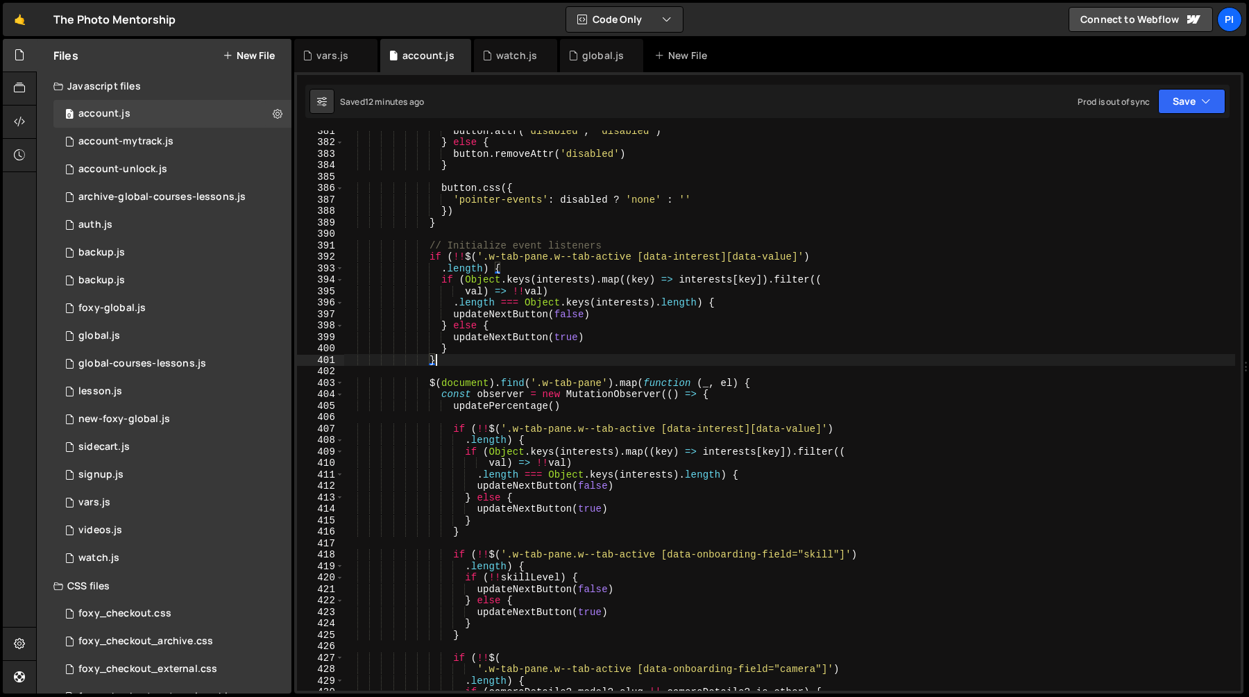
scroll to position [4363, 0]
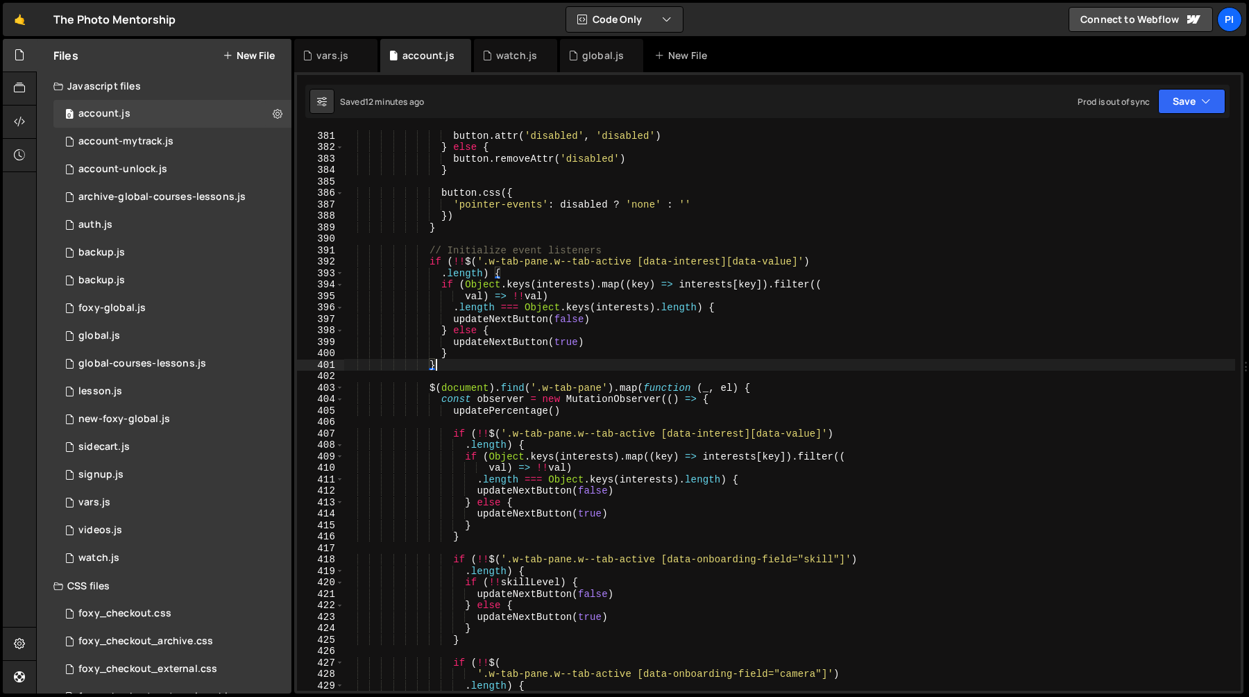
click at [428, 251] on div "button . attr ( 'disabled' , 'disabled' ) } else { button . removeAttr ( 'disab…" at bounding box center [790, 421] width 892 height 583
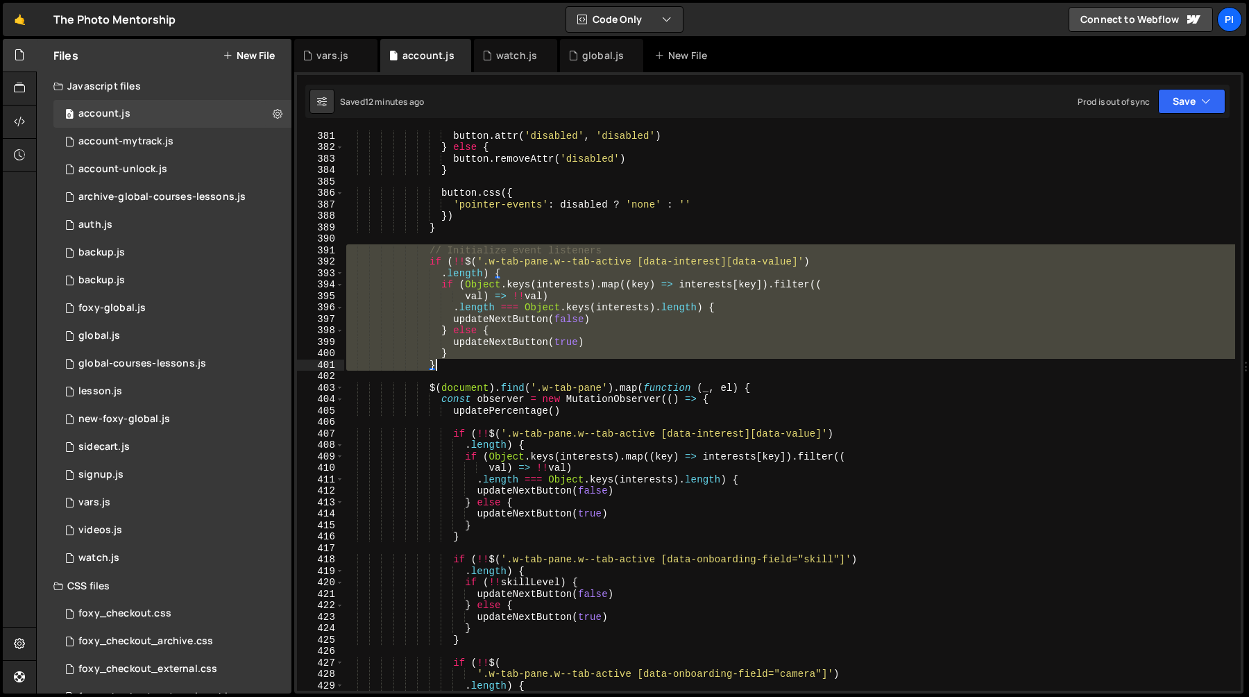
drag, startPoint x: 428, startPoint y: 251, endPoint x: 468, endPoint y: 365, distance: 121.4
click at [468, 365] on div "button . attr ( 'disabled' , 'disabled' ) } else { button . removeAttr ( 'disab…" at bounding box center [790, 421] width 892 height 583
click at [459, 365] on div "button . attr ( 'disabled' , 'disabled' ) } else { button . removeAttr ( 'disab…" at bounding box center [790, 410] width 892 height 560
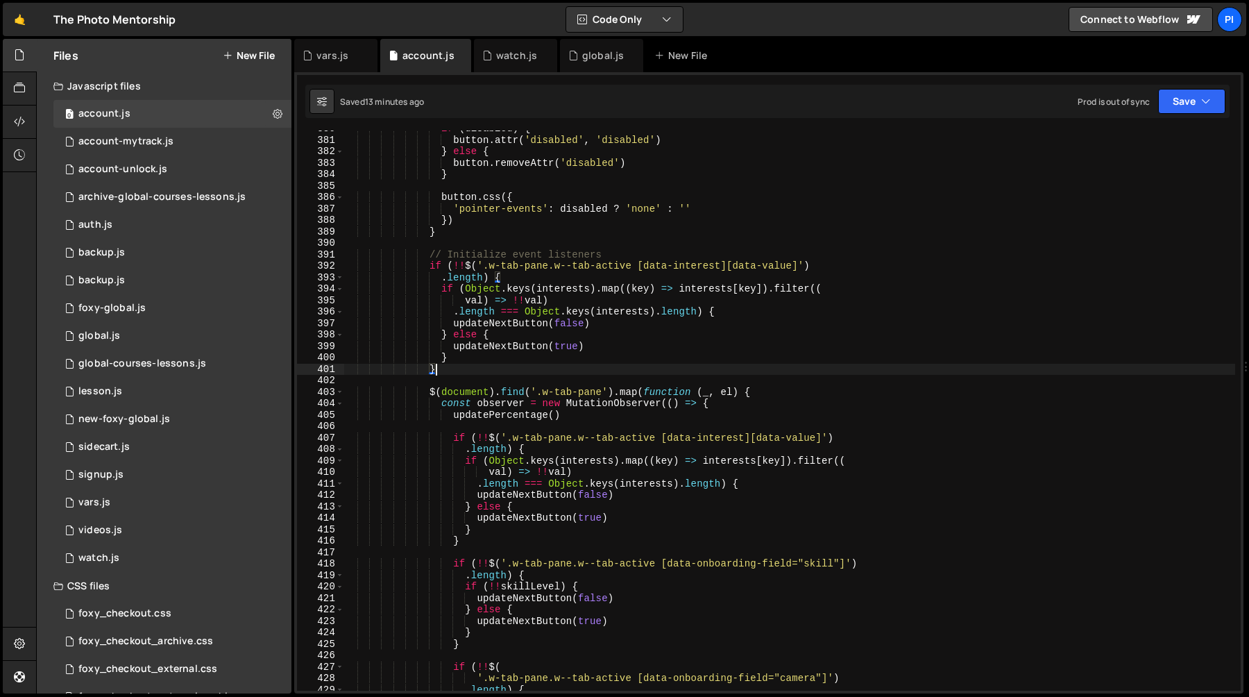
scroll to position [4357, 0]
click at [586, 462] on div "if ( disabled ) { button . attr ( 'disabled' , 'disabled' ) } else { button . r…" at bounding box center [790, 416] width 892 height 583
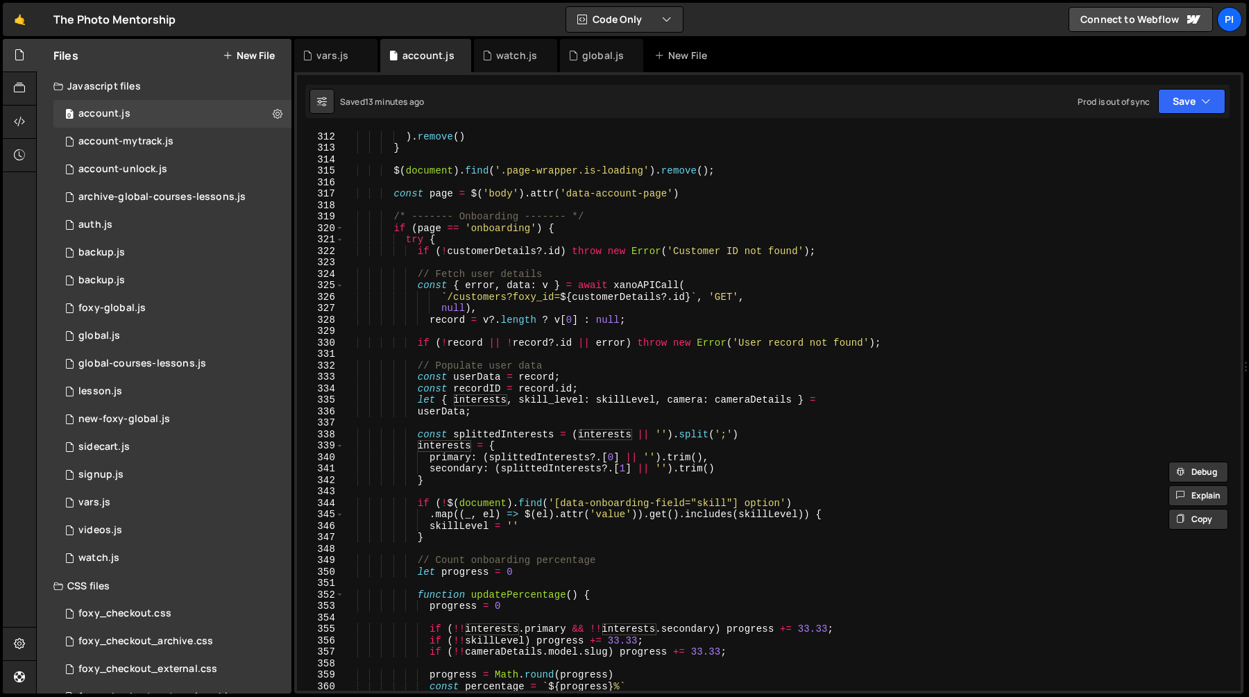
scroll to position [3560, 0]
click at [476, 400] on div "'.navbar_dropdown-image-wrapper > *:not(img), .navbar_user-profile_image-wrappe…" at bounding box center [790, 411] width 892 height 583
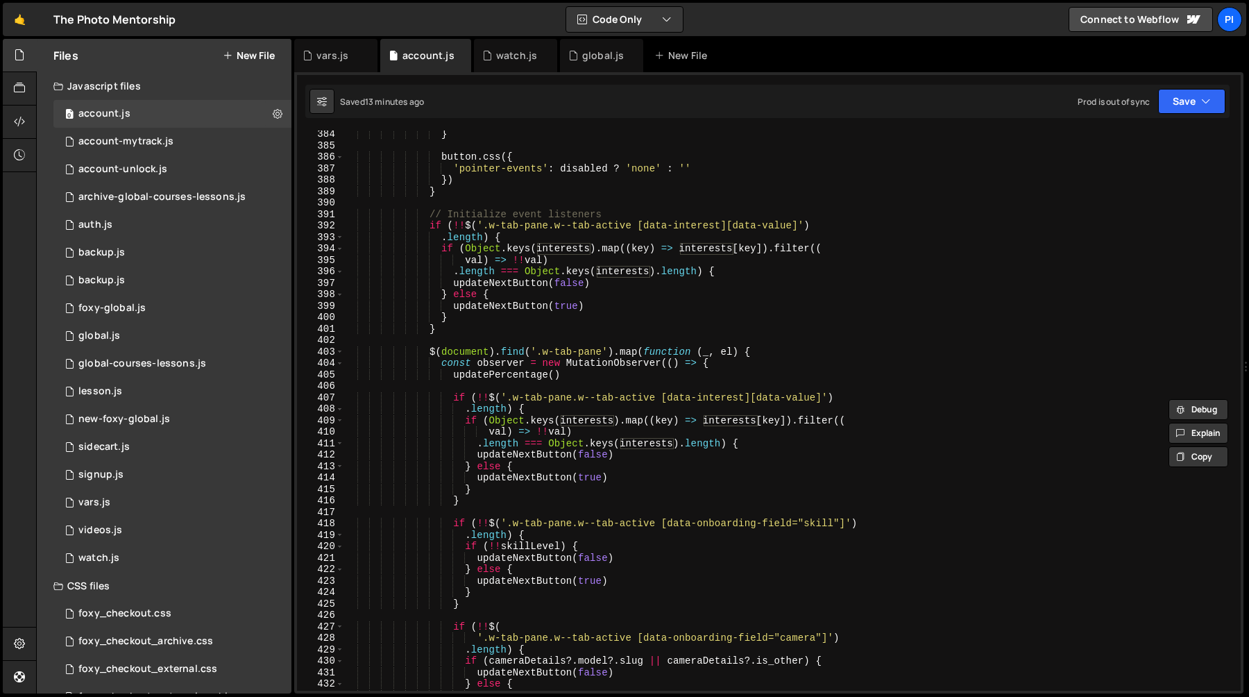
scroll to position [4397, 0]
click at [564, 251] on div "button . removeAttr ( 'disabled' ) } button . css ({ 'pointer-events' : disable…" at bounding box center [790, 410] width 892 height 583
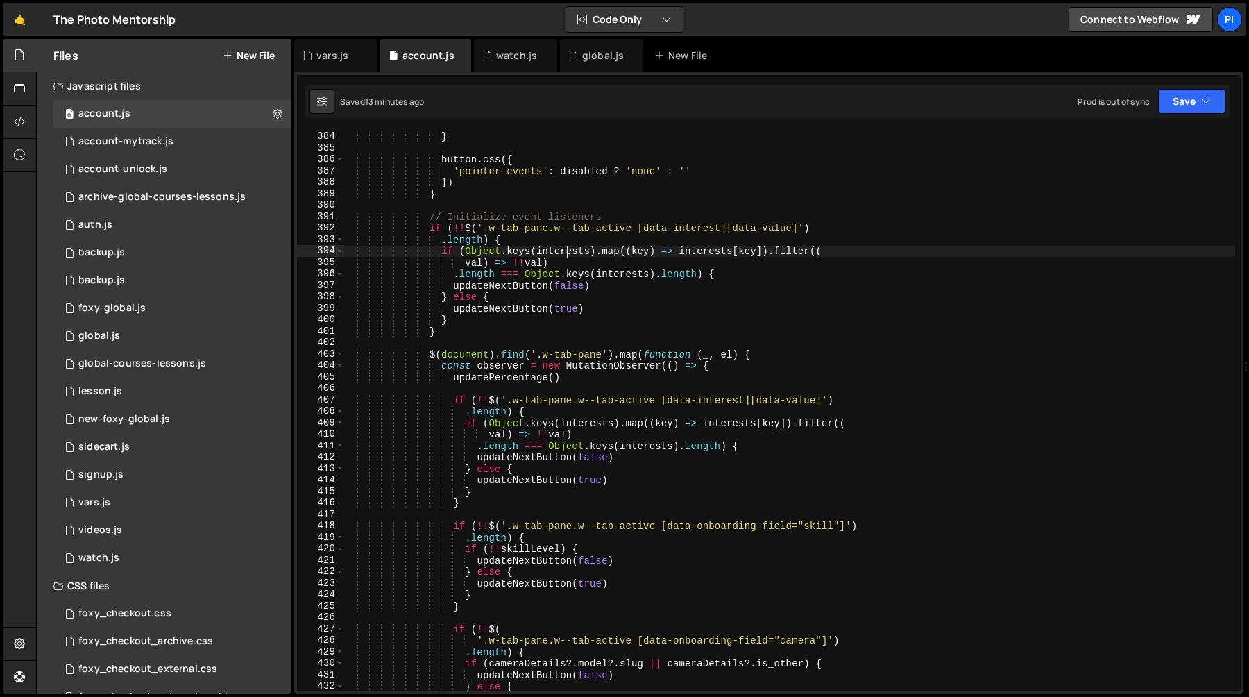
click at [564, 251] on div "button . removeAttr ( 'disabled' ) } button . css ({ 'pointer-events' : disable…" at bounding box center [790, 410] width 892 height 583
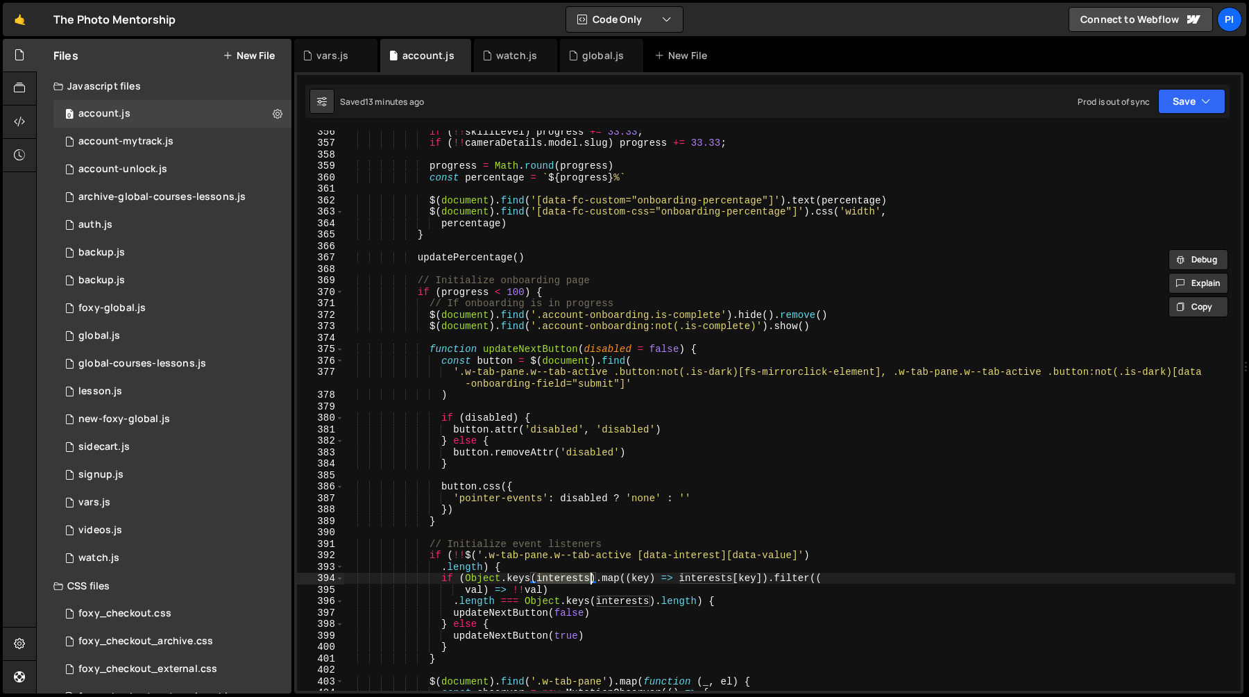
scroll to position [4053, 0]
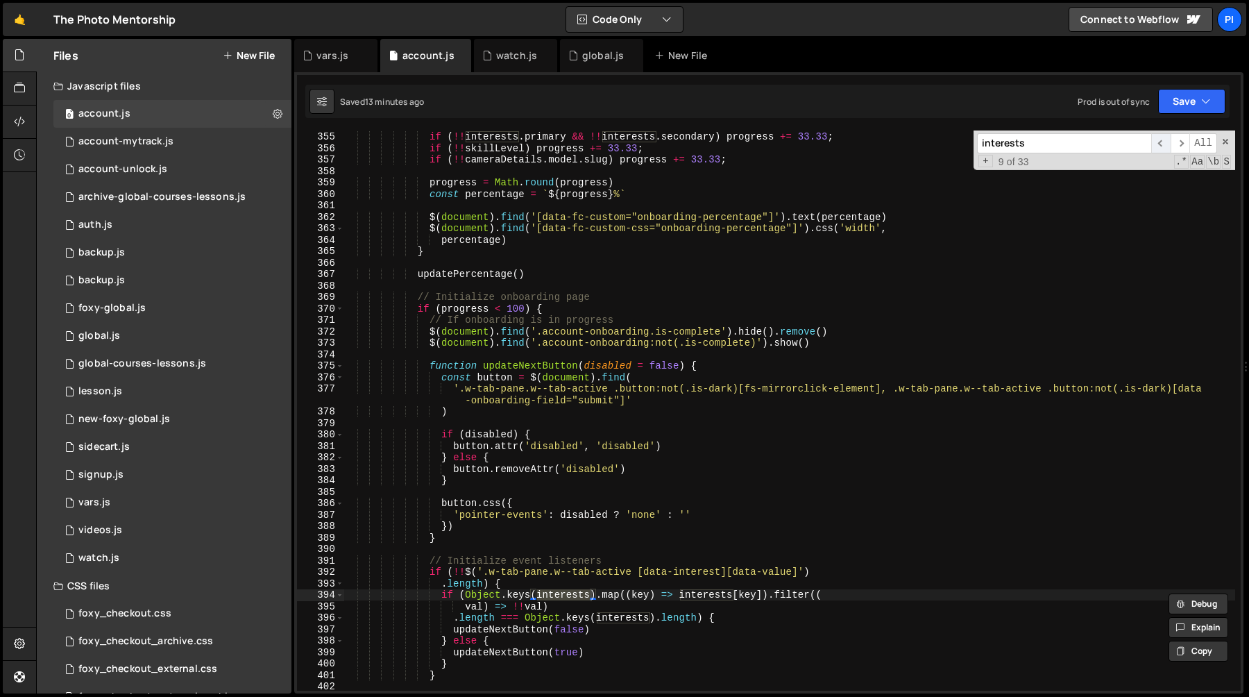
click at [1159, 145] on span "​" at bounding box center [1160, 143] width 19 height 20
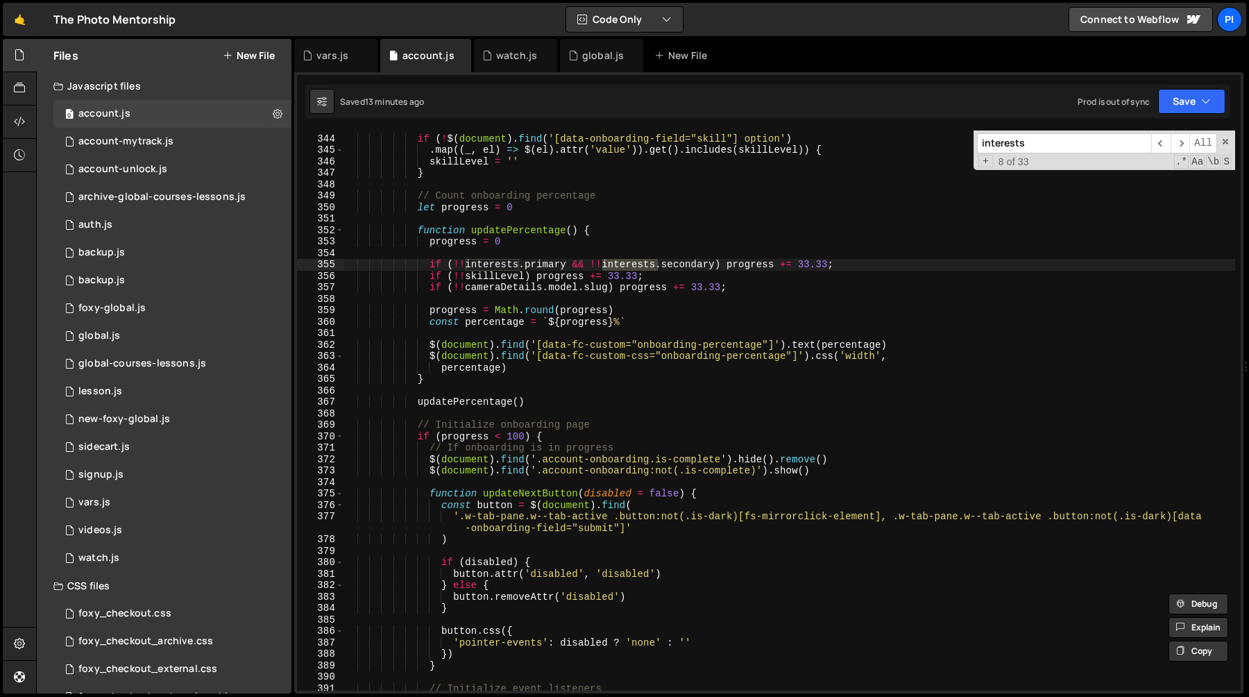
scroll to position [3924, 0]
click at [1162, 140] on span "​" at bounding box center [1160, 143] width 19 height 20
click at [1161, 141] on span "​" at bounding box center [1160, 143] width 19 height 20
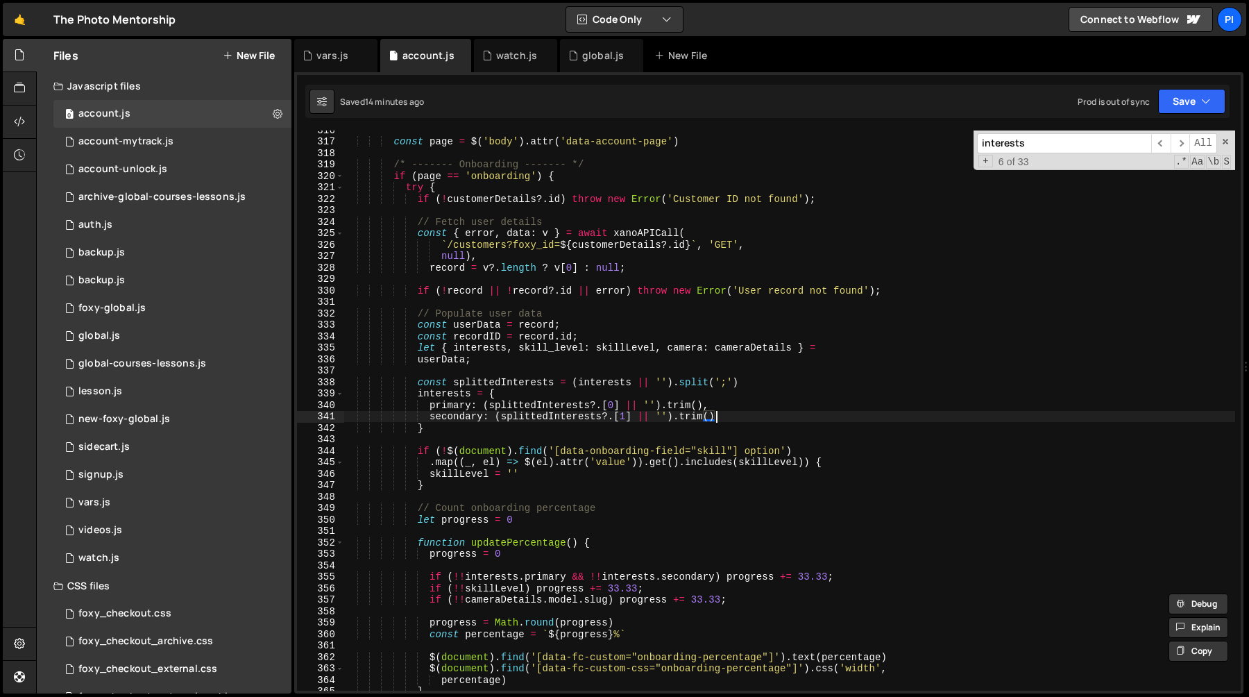
click at [734, 415] on div "const page = $ ( 'body' ) . attr ( 'data-account-page' ) /* ------- Onboarding …" at bounding box center [790, 415] width 892 height 583
type textarea "// secondary: (splittedInterests?.[1] || '').trim()"
click at [1174, 138] on span "​" at bounding box center [1180, 143] width 19 height 20
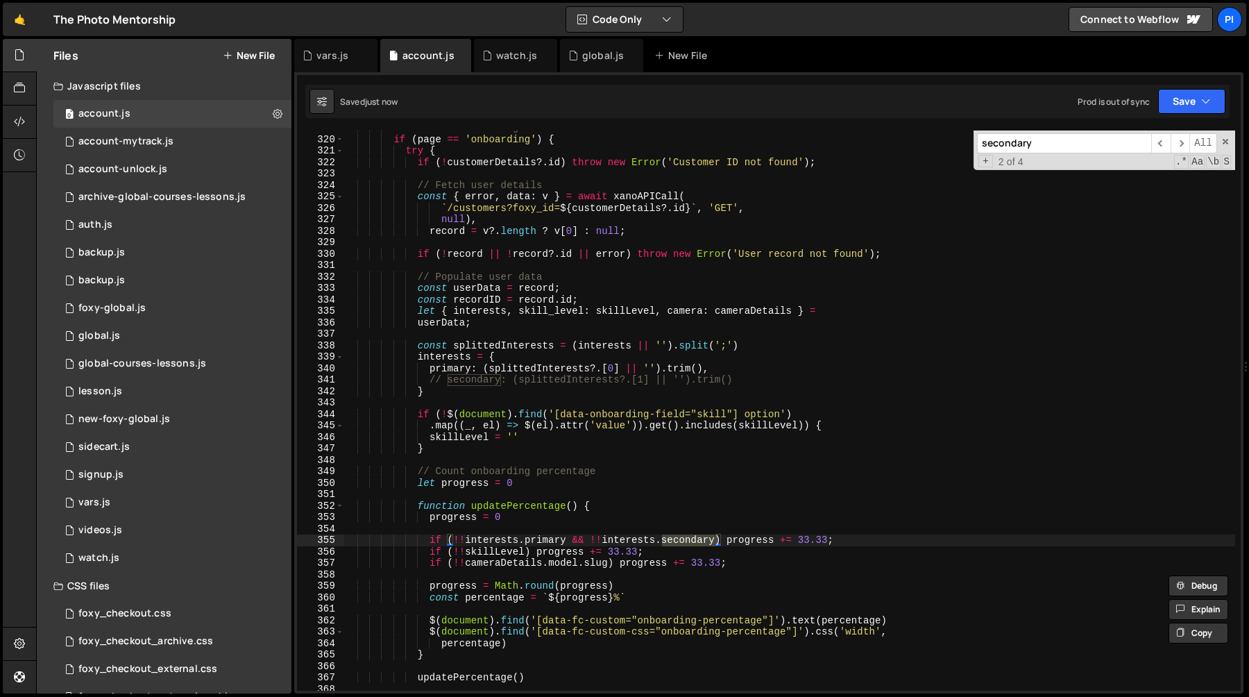
scroll to position [3682, 0]
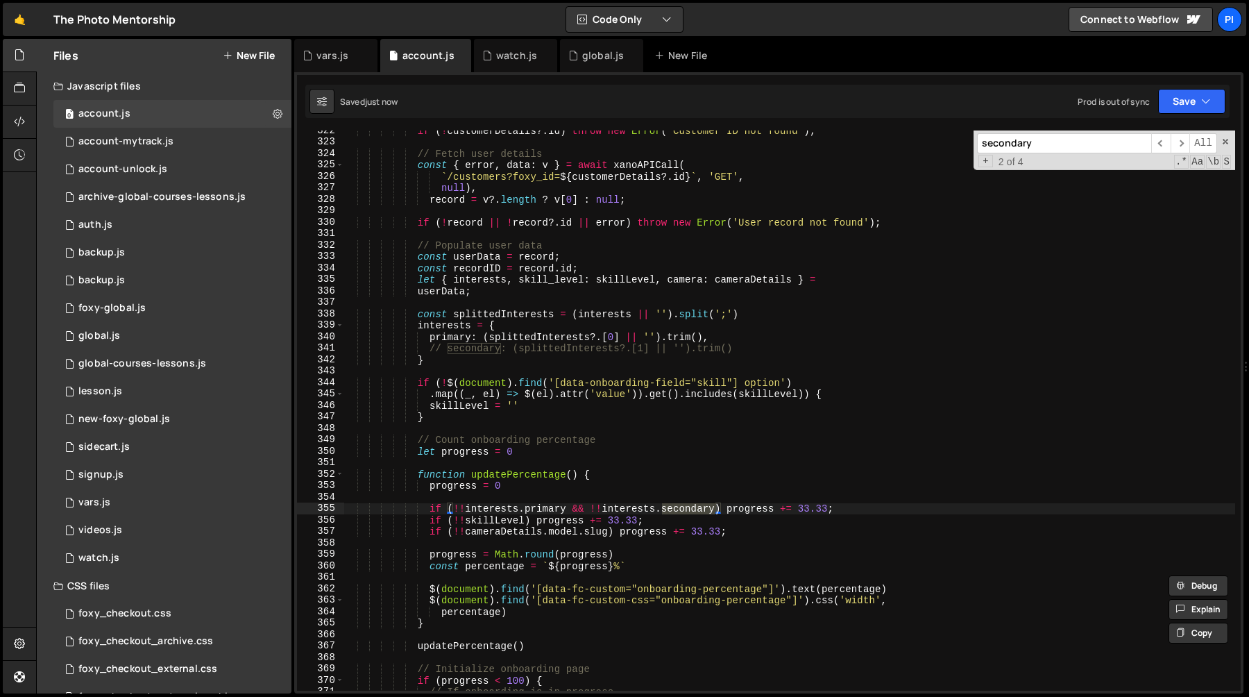
type input "secondary"
click at [585, 510] on div "if ( ! customerDetails ?. id ) throw new Error ( 'Customer ID not found' ) ; //…" at bounding box center [790, 416] width 892 height 583
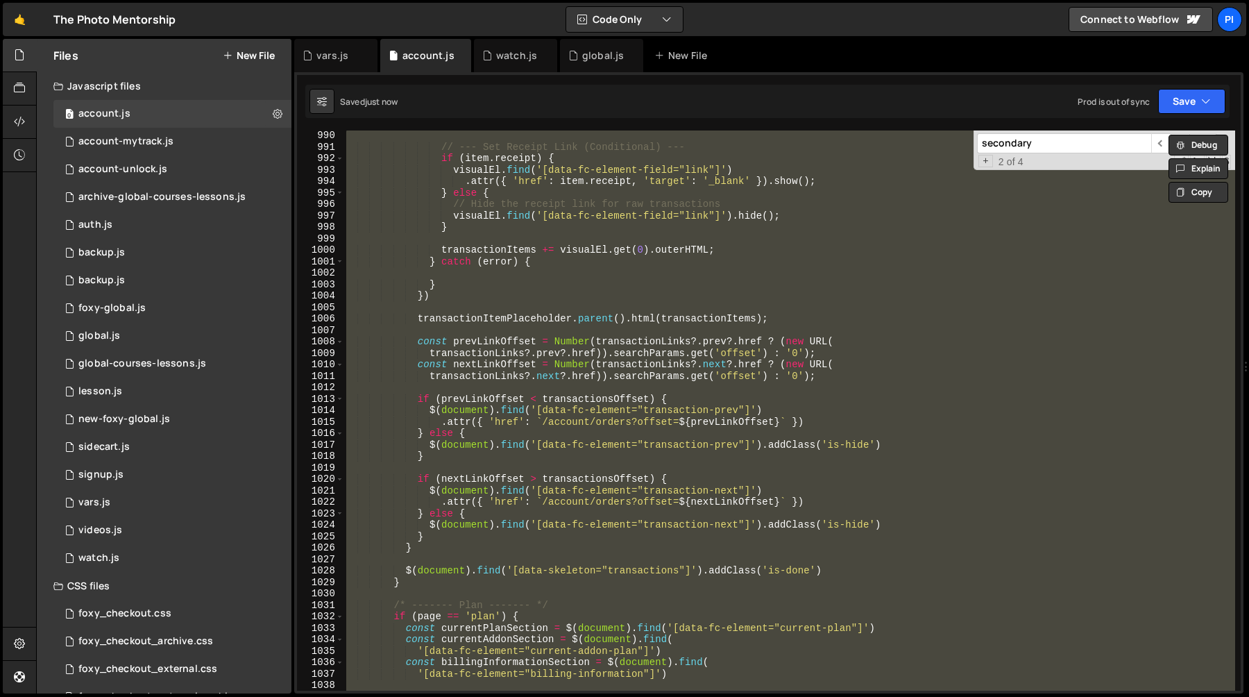
scroll to position [11051, 0]
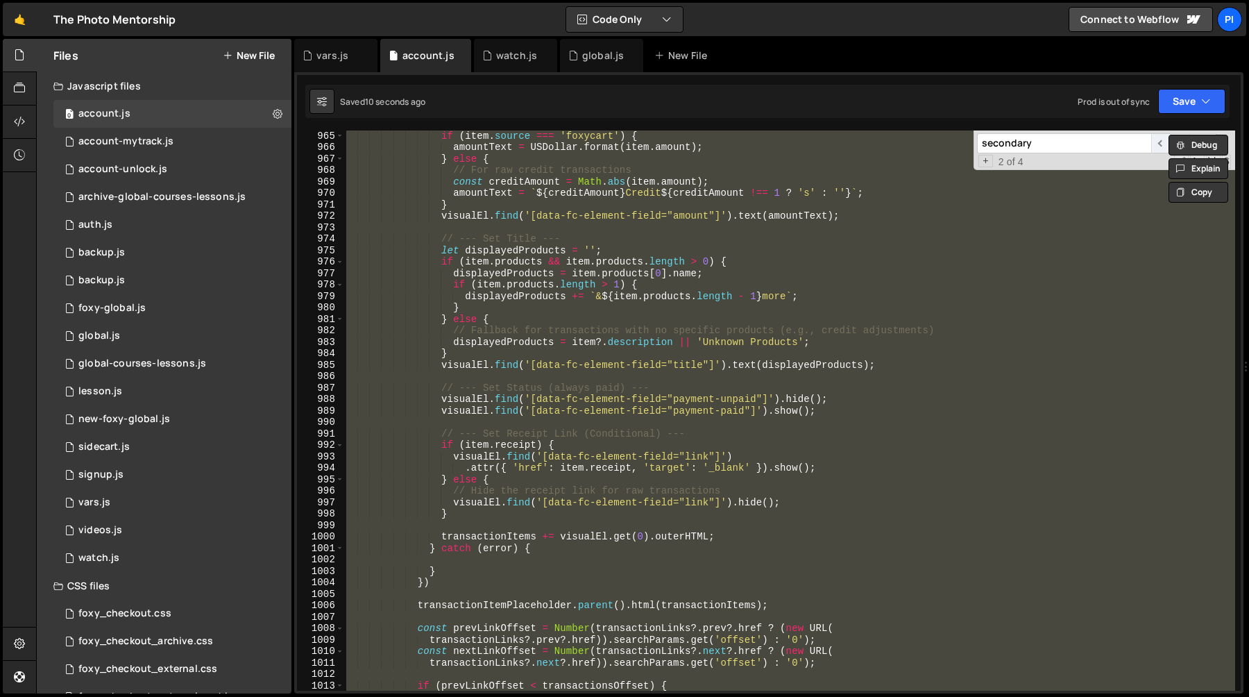
click at [1156, 146] on span "​" at bounding box center [1160, 143] width 19 height 20
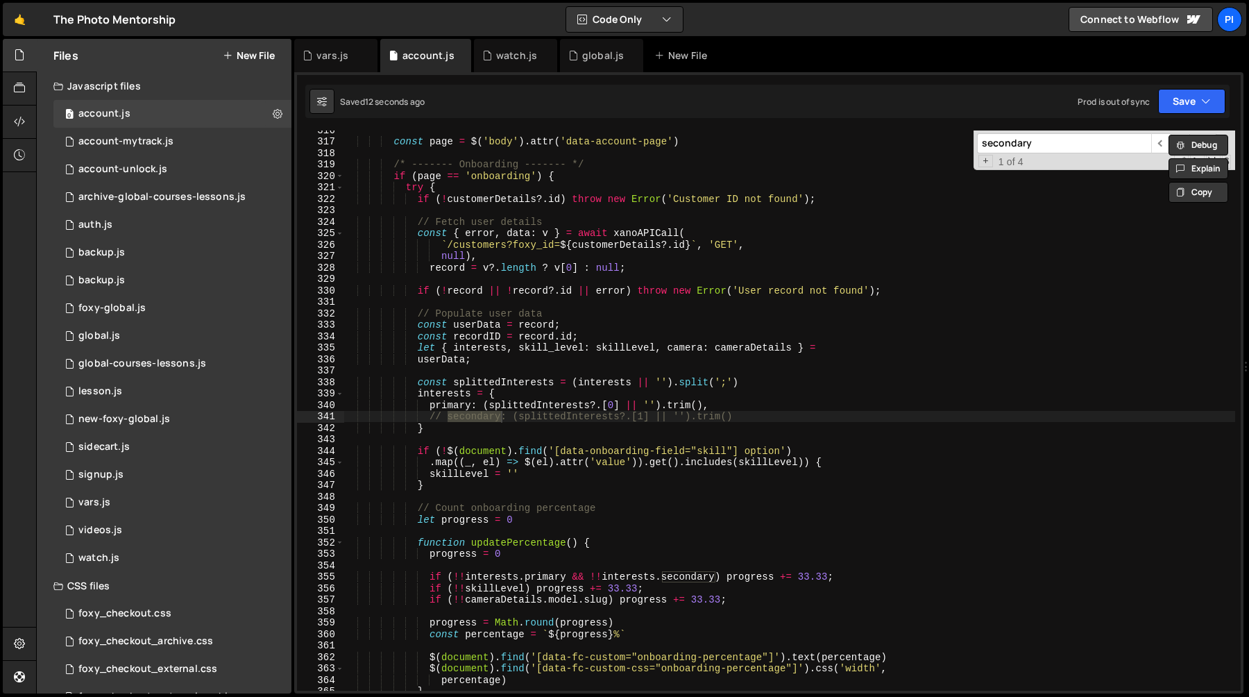
click at [1105, 264] on div "const page = $ ( 'body' ) . attr ( 'data-account-page' ) /* ------- Onboarding …" at bounding box center [790, 415] width 892 height 583
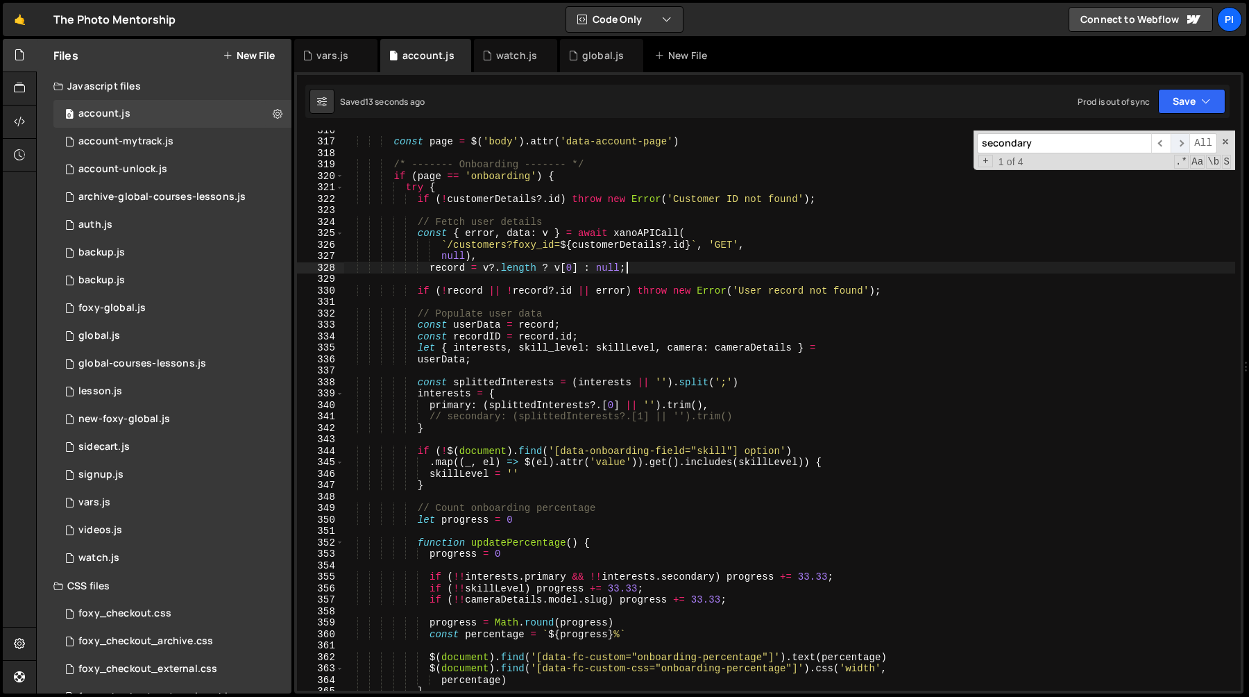
click at [1186, 142] on span "​" at bounding box center [1180, 143] width 19 height 20
click at [1164, 142] on span "​" at bounding box center [1160, 143] width 19 height 20
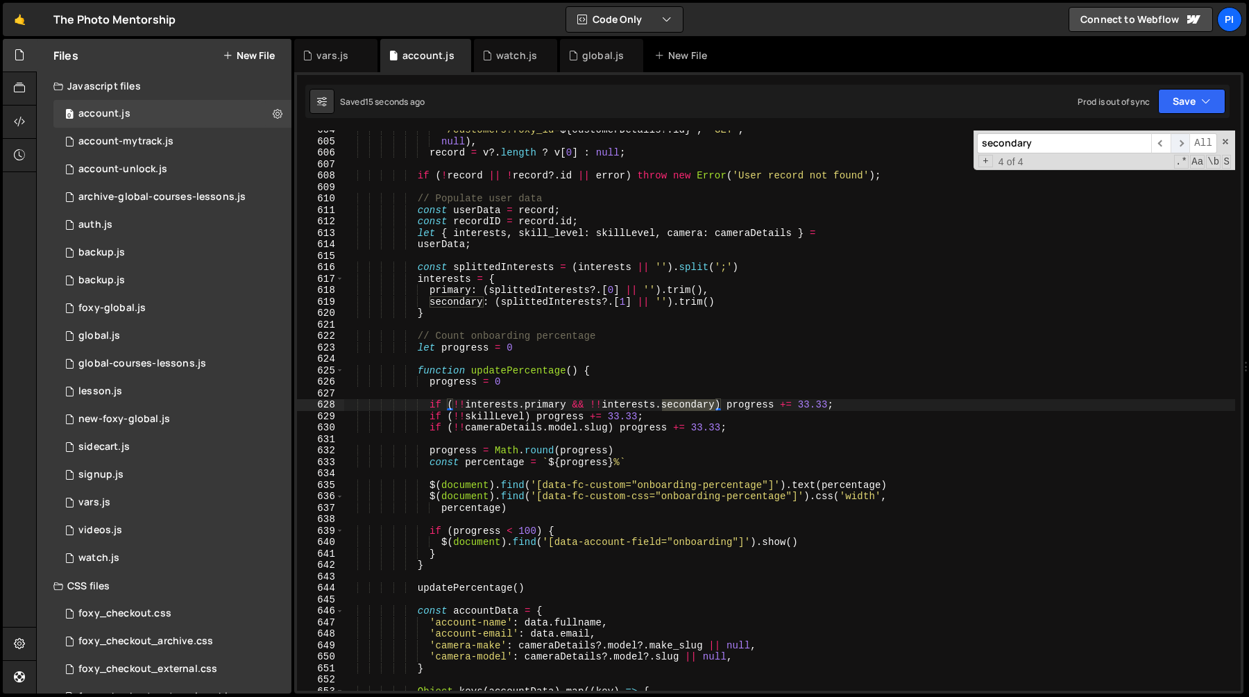
click at [1185, 141] on span "​" at bounding box center [1180, 143] width 19 height 20
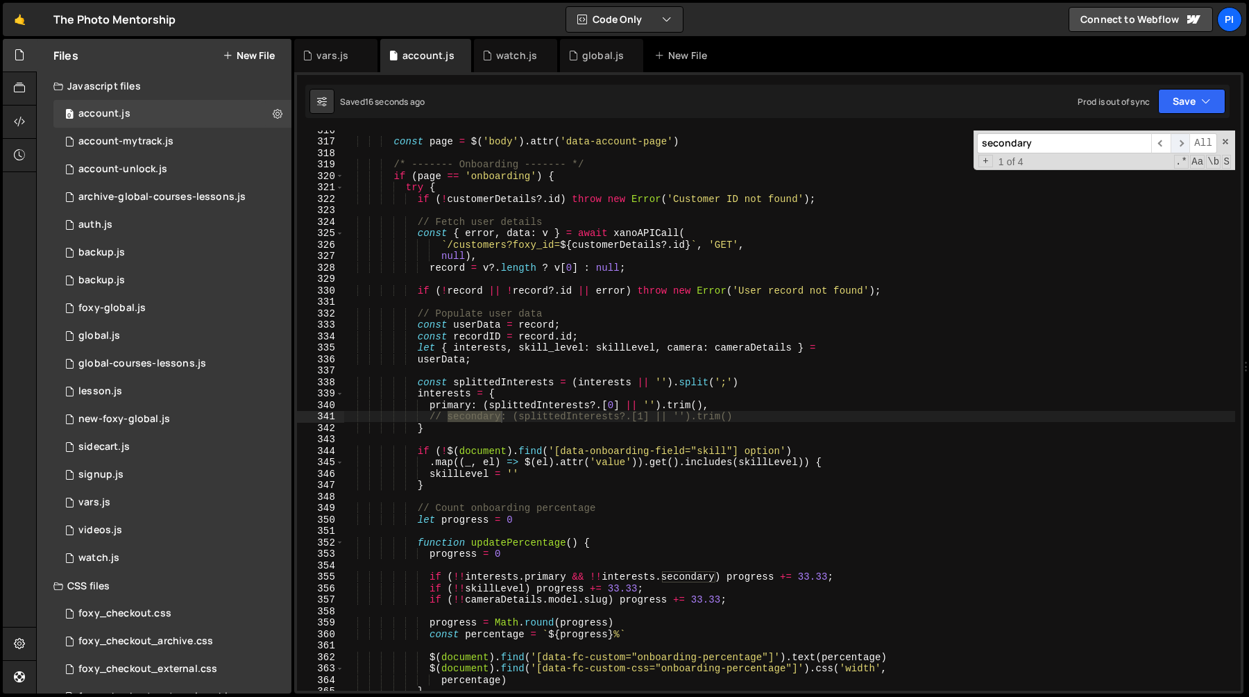
click at [1185, 141] on span "​" at bounding box center [1180, 143] width 19 height 20
click at [610, 578] on div "const page = $ ( 'body' ) . attr ( 'data-account-page' ) /* ------- Onboarding …" at bounding box center [790, 415] width 892 height 583
type textarea "// if (!!interests.primary && !!interests.secondary) progress += 33.33;"
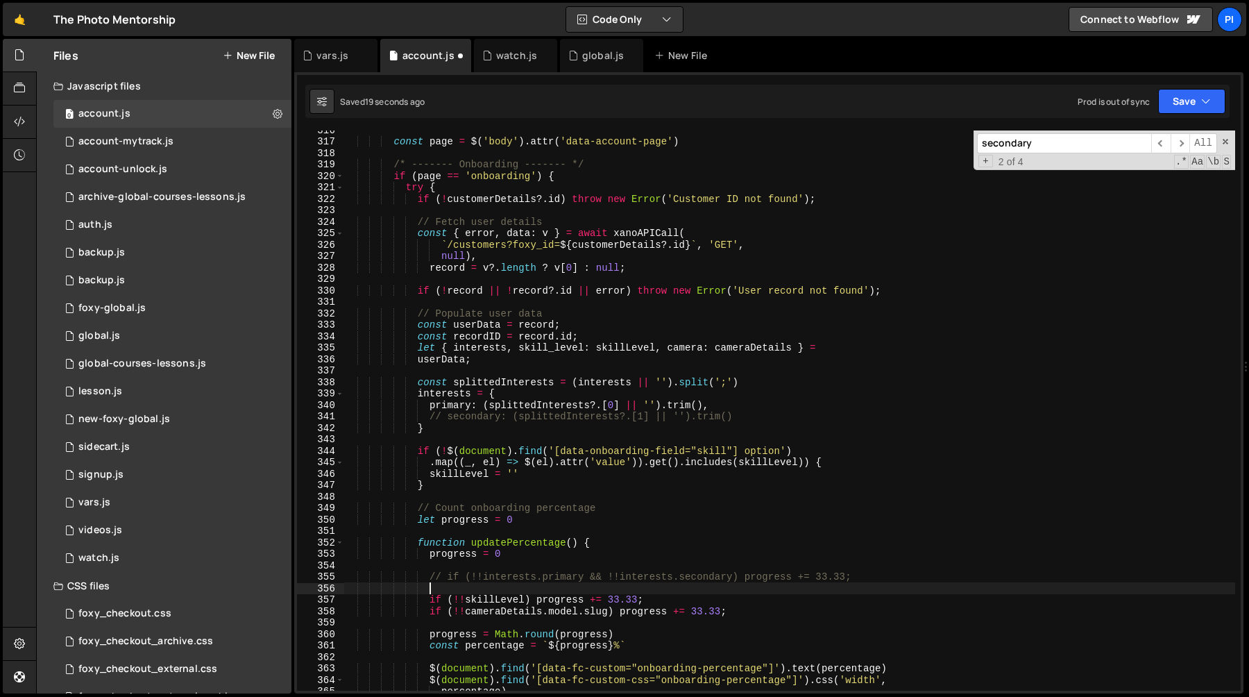
paste textarea "// if (!!interests.primary && !!interests.secondary) progress += 33.33;"
click at [1185, 142] on span "​" at bounding box center [1180, 143] width 19 height 20
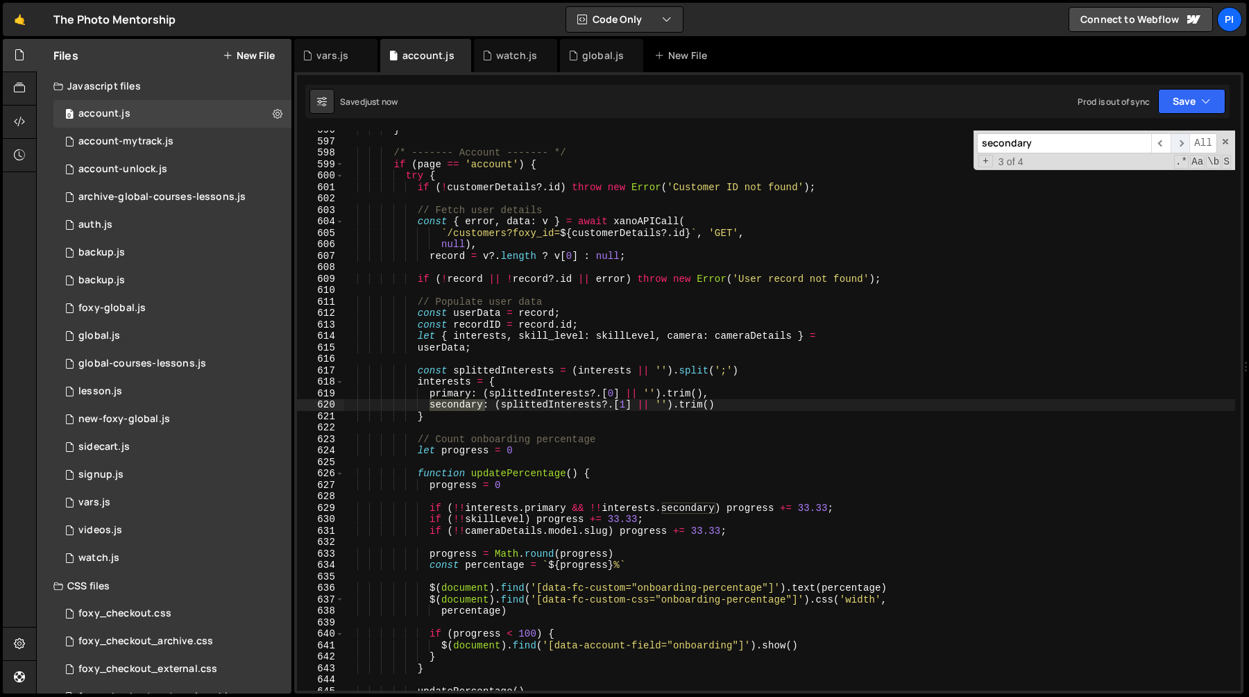
scroll to position [6831, 0]
click at [753, 407] on div "} /* ------- Account ------- */ if ( page == 'account' ) { try { if ( ! custome…" at bounding box center [790, 415] width 892 height 583
click at [1174, 142] on span "​" at bounding box center [1180, 143] width 19 height 20
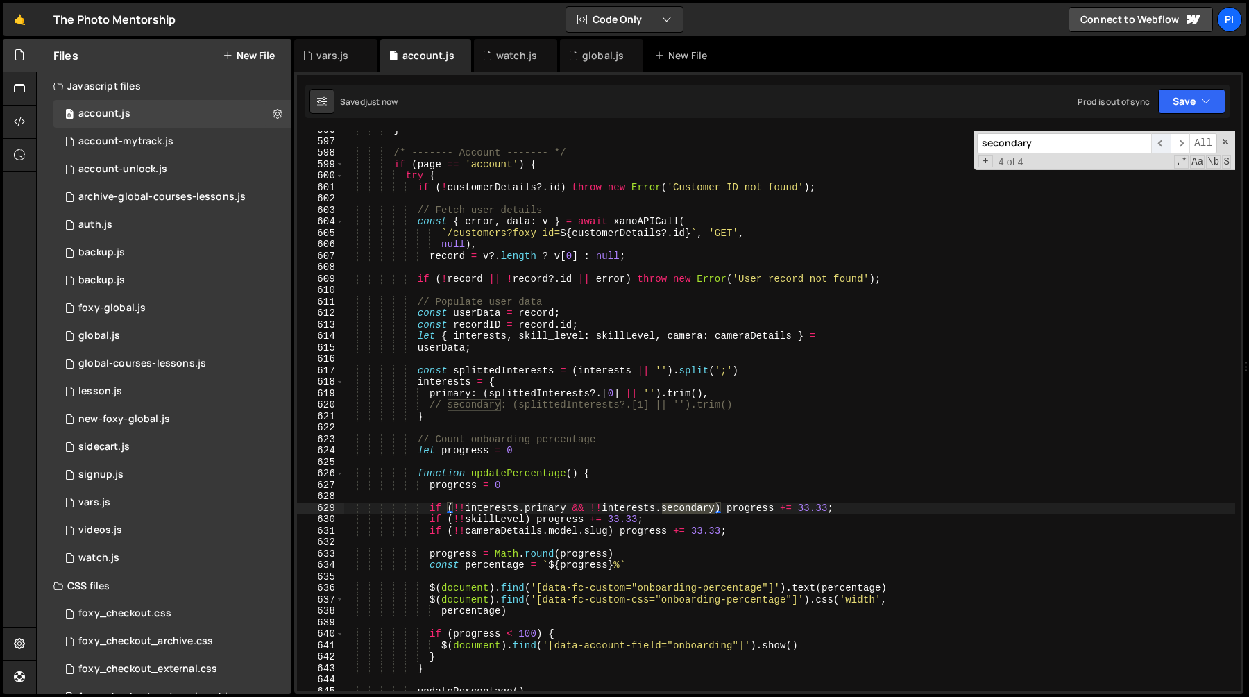
click at [1163, 144] on span "​" at bounding box center [1160, 143] width 19 height 20
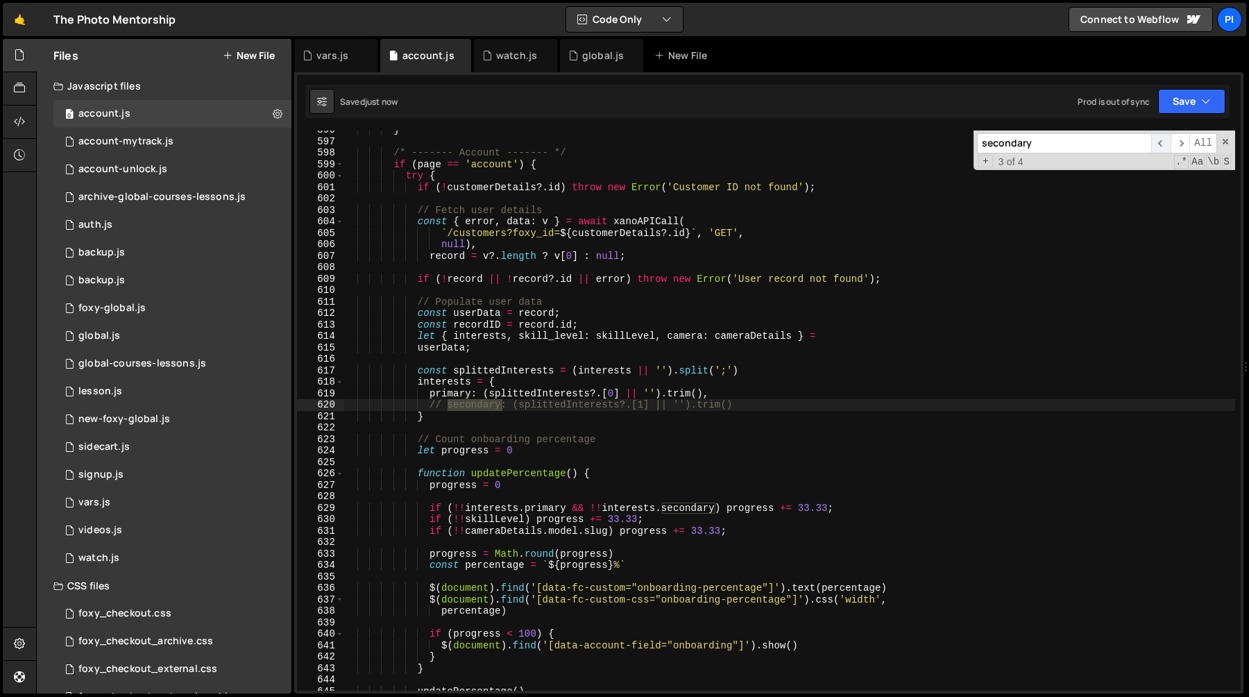
click at [1163, 144] on span "​" at bounding box center [1160, 143] width 19 height 20
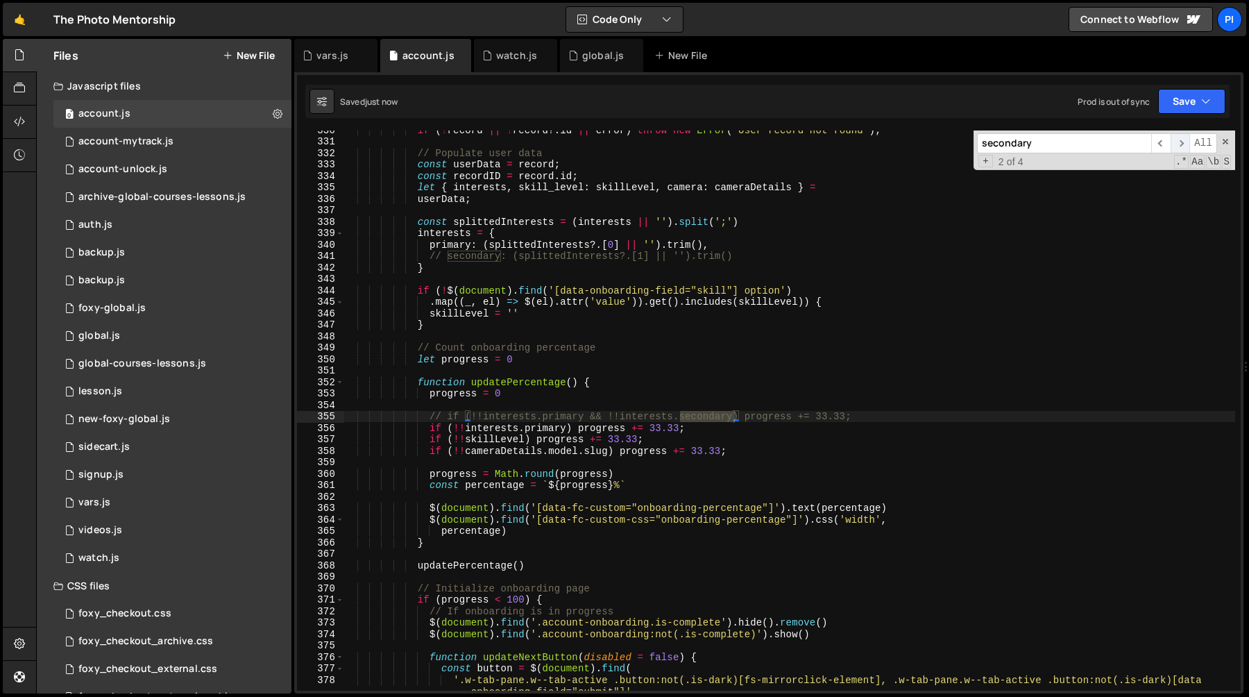
click at [1181, 144] on span "​" at bounding box center [1180, 143] width 19 height 20
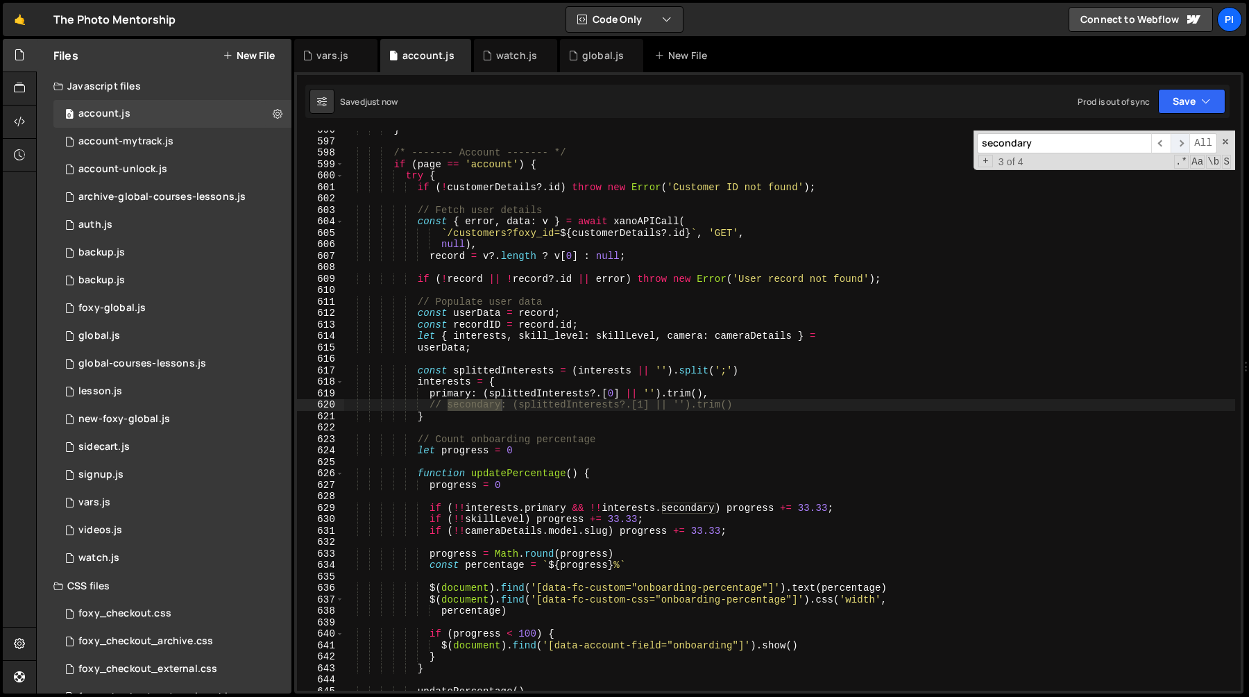
scroll to position [6831, 0]
click at [1180, 144] on span "​" at bounding box center [1180, 143] width 19 height 20
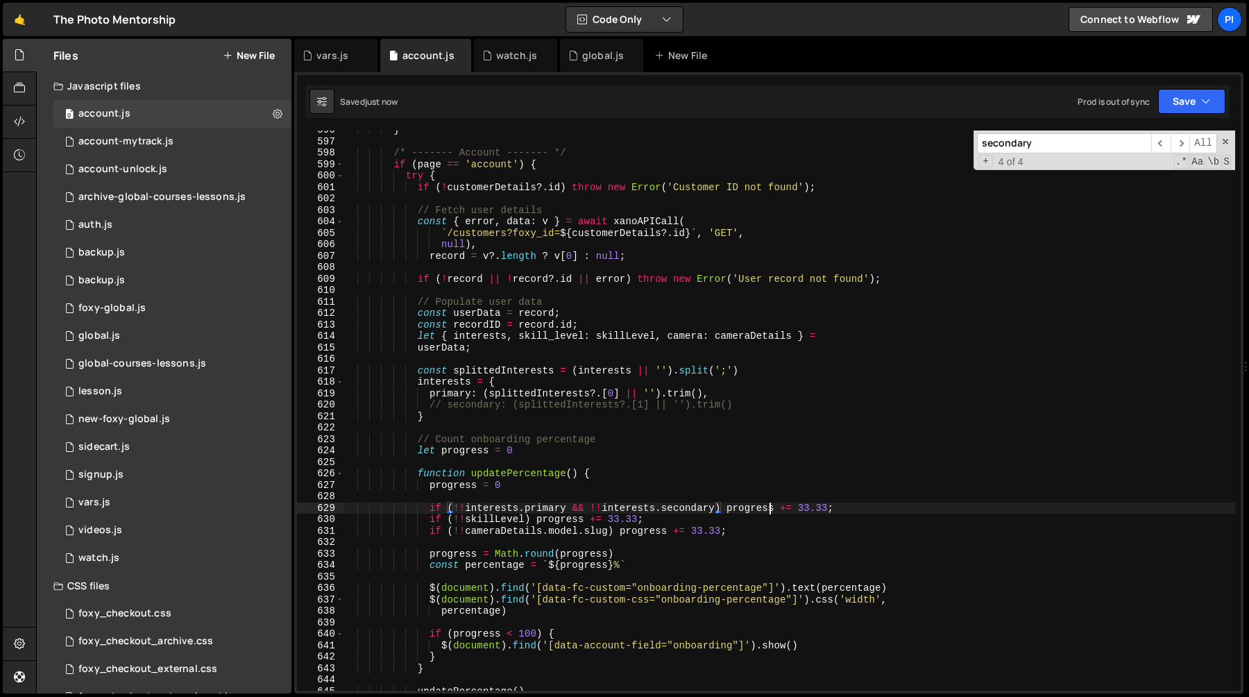
click at [768, 506] on div "} /* ------- Account ------- */ if ( page == 'account' ) { try { if ( ! custome…" at bounding box center [790, 415] width 892 height 583
type textarea "// if (!!interests.primary && !!interests.secondary) progress += 33.33;"
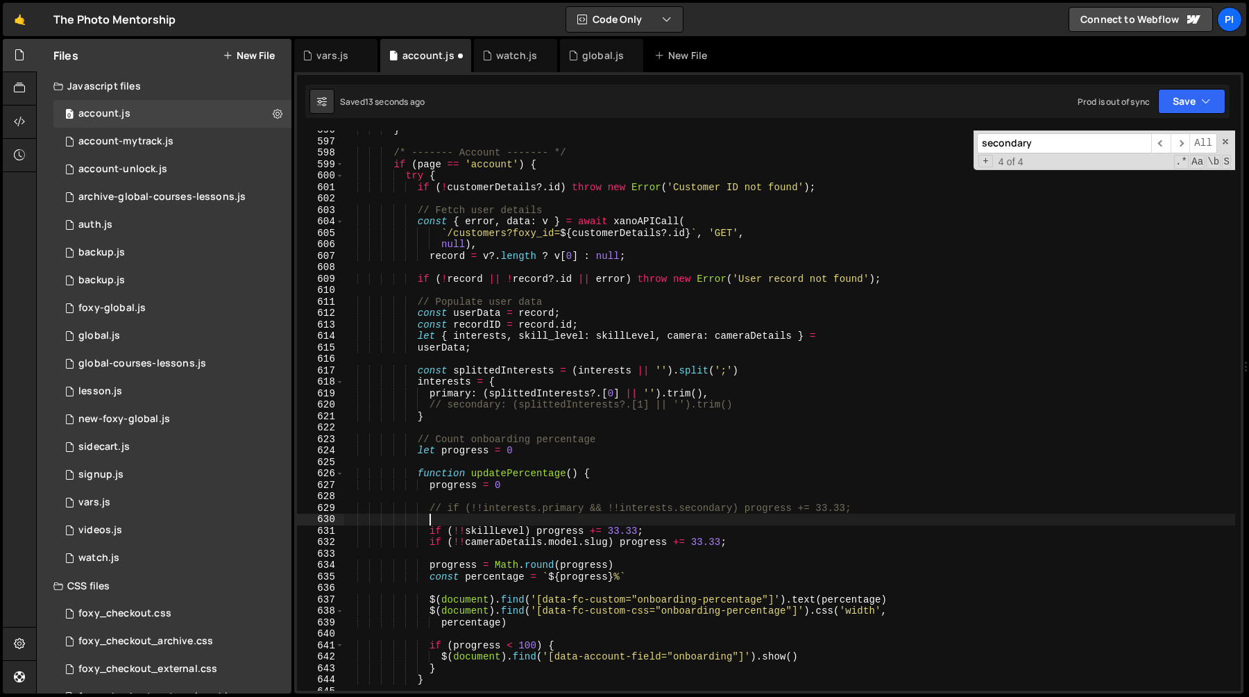
paste textarea "if (!!interests.primary && !!interests.secondary) progress += 33.33;"
click at [686, 522] on div "} /* ------- Account ------- */ if ( page == 'account' ) { try { if ( ! custome…" at bounding box center [790, 415] width 892 height 583
click at [1178, 141] on span "​" at bounding box center [1180, 143] width 19 height 20
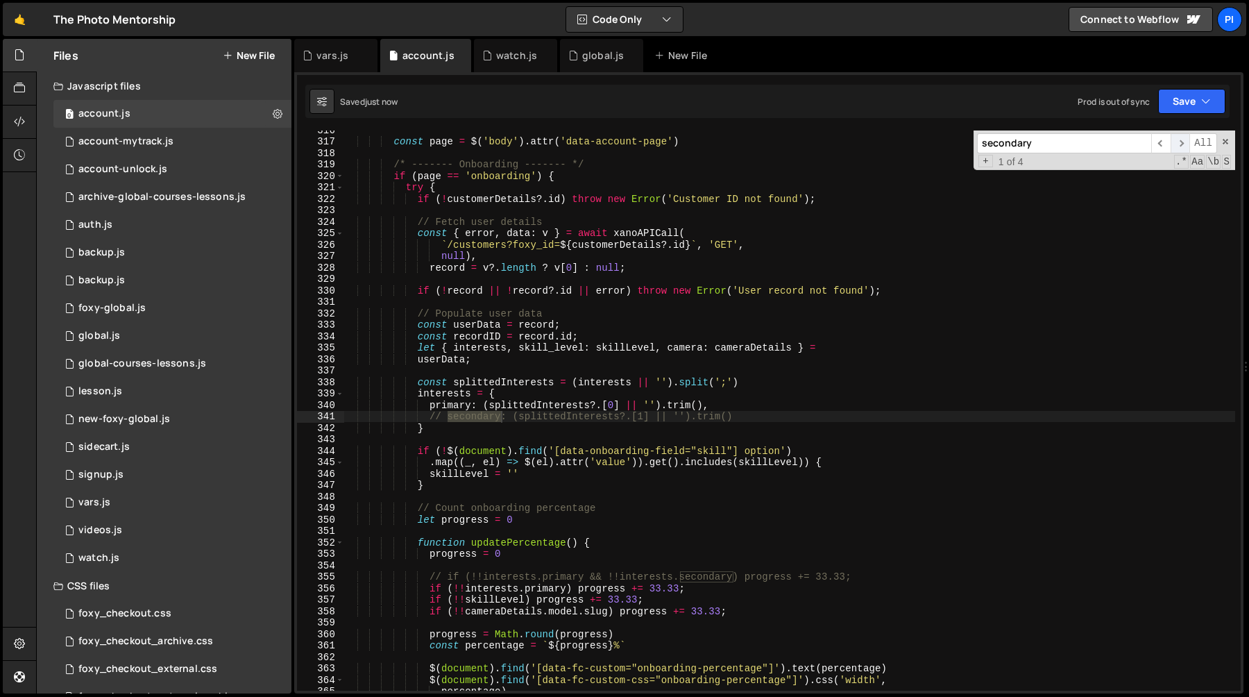
click at [1178, 141] on span "​" at bounding box center [1180, 143] width 19 height 20
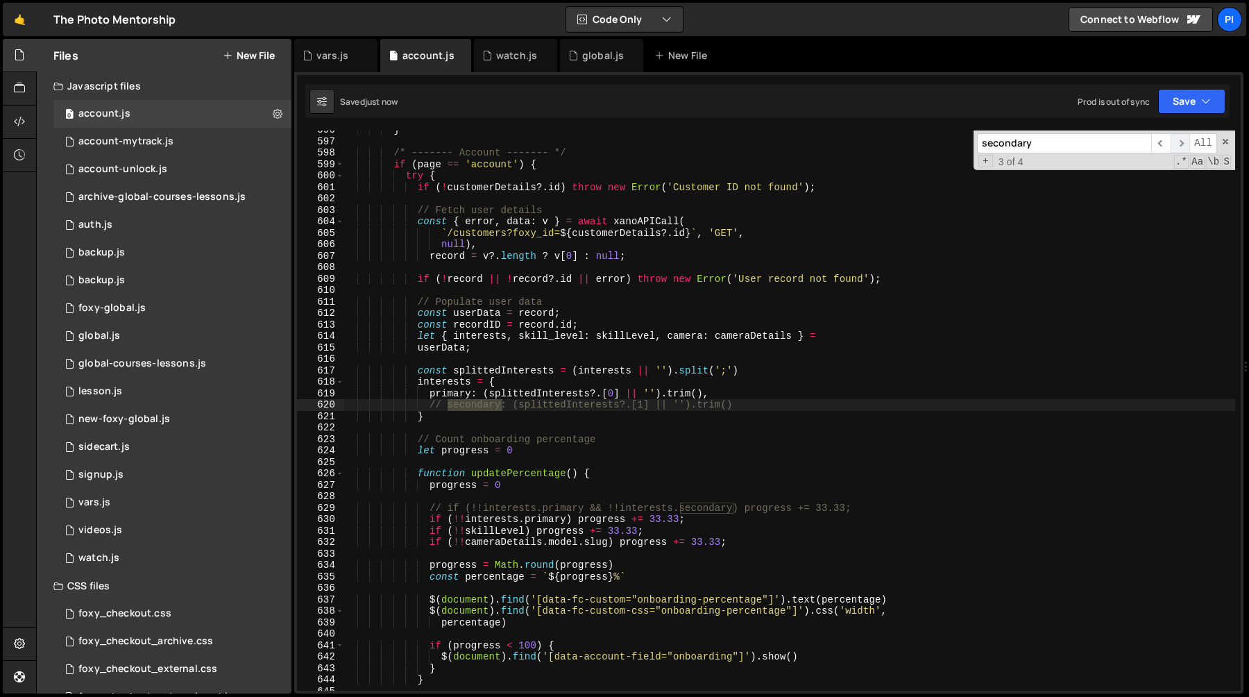
click at [1178, 141] on span "​" at bounding box center [1180, 143] width 19 height 20
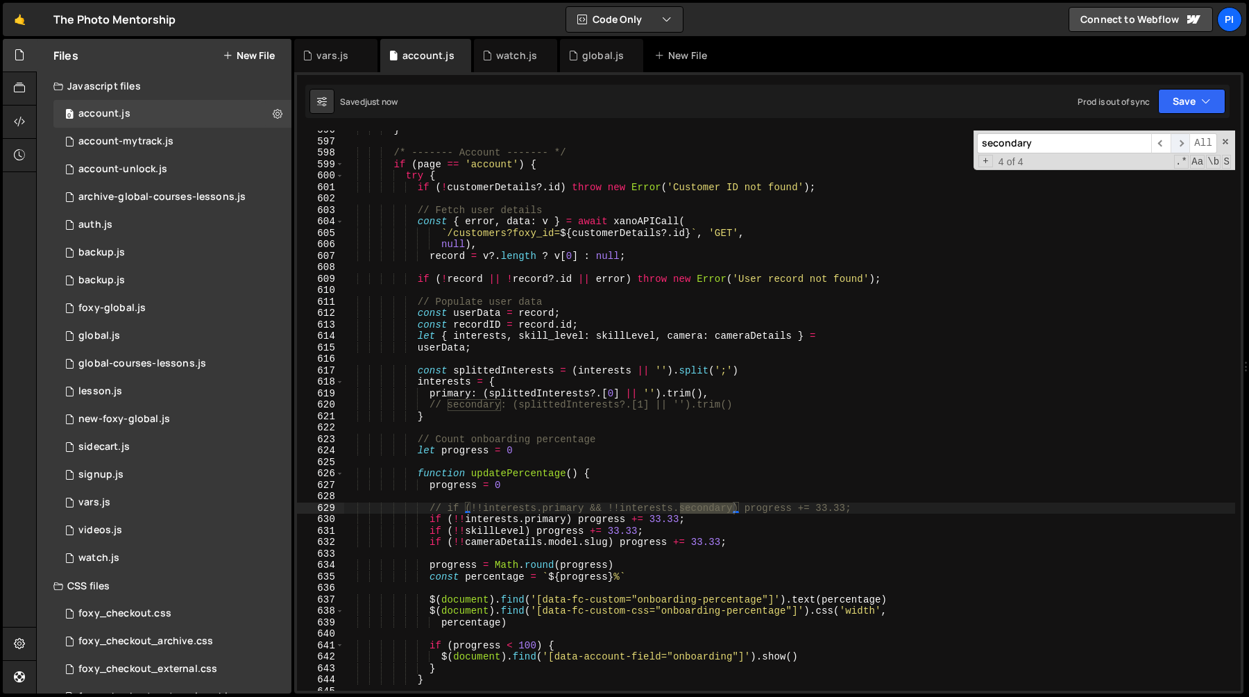
click at [1178, 141] on span "​" at bounding box center [1180, 143] width 19 height 20
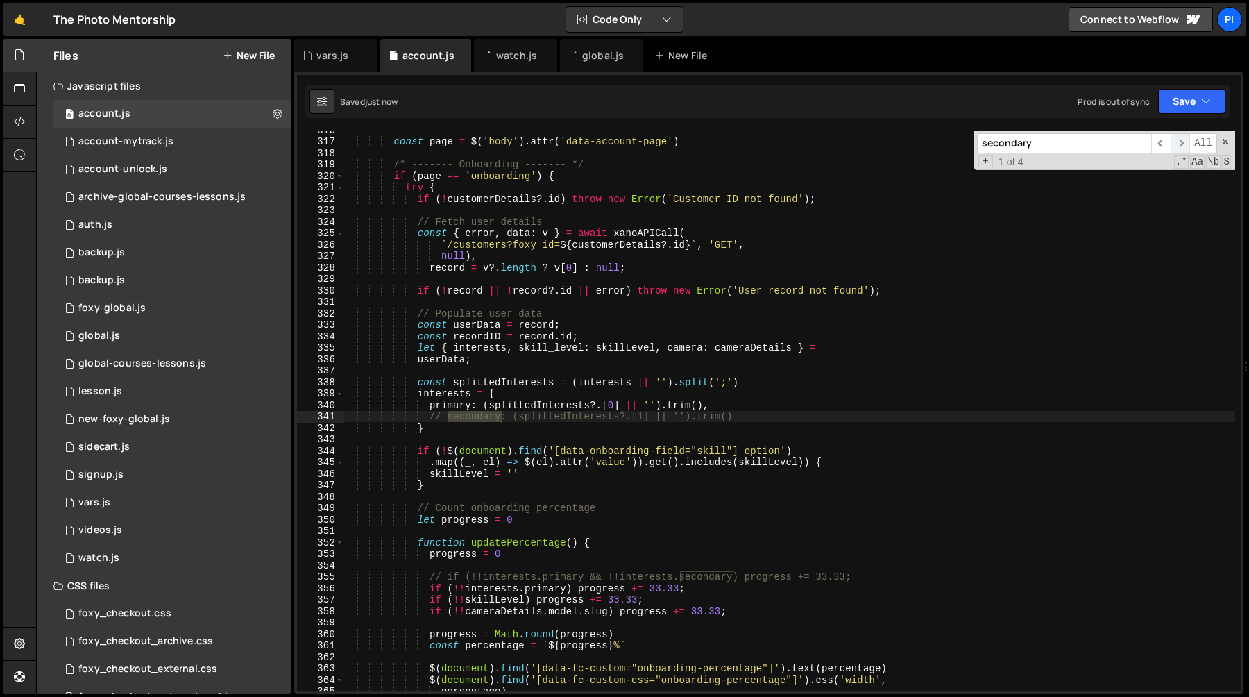
scroll to position [3613, 0]
click at [1177, 141] on span "​" at bounding box center [1180, 143] width 19 height 20
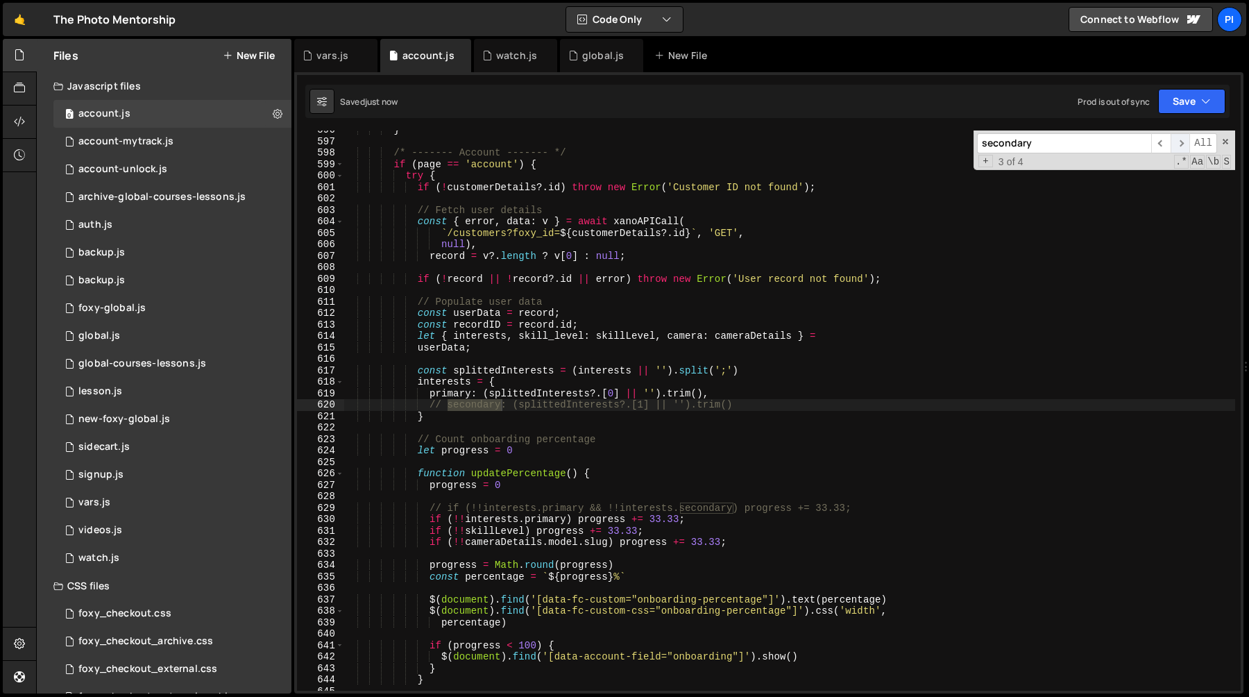
scroll to position [6831, 0]
click at [1177, 141] on span "​" at bounding box center [1180, 143] width 19 height 20
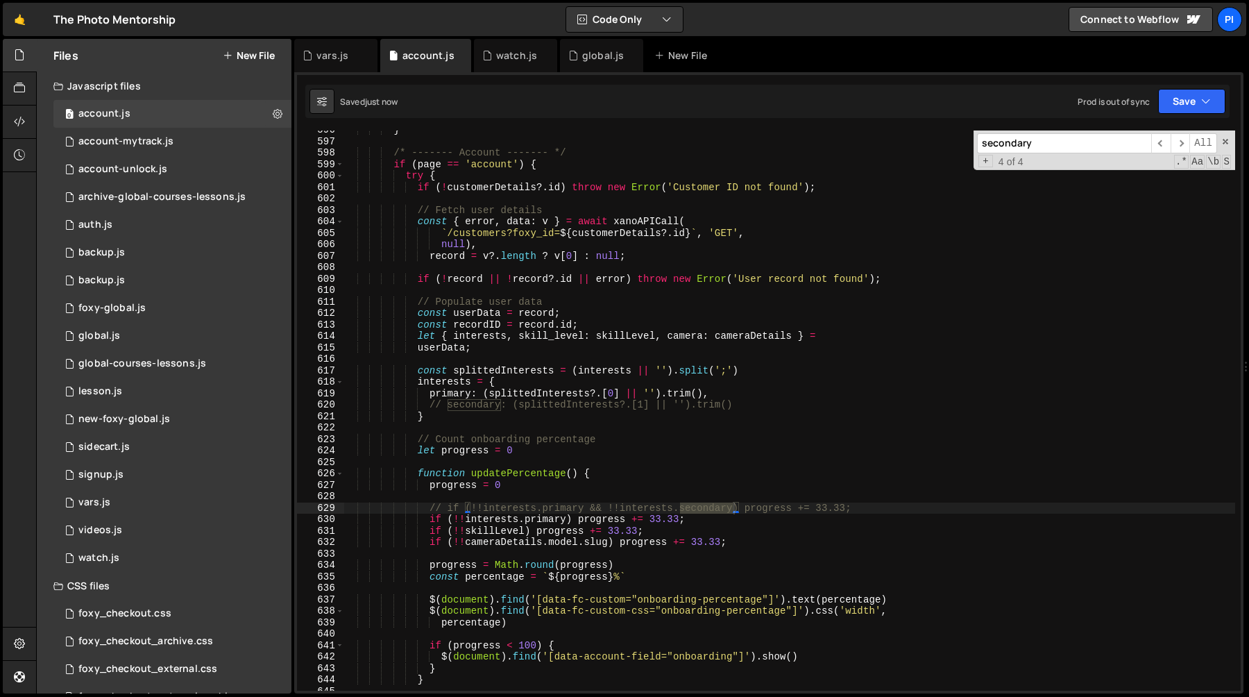
type textarea "const recordID = [DOMAIN_NAME];"
click at [823, 328] on div "} /* ------- Account ------- */ if ( page == 'account' ) { try { if ( ! custome…" at bounding box center [790, 415] width 892 height 583
